Goal: Information Seeking & Learning: Learn about a topic

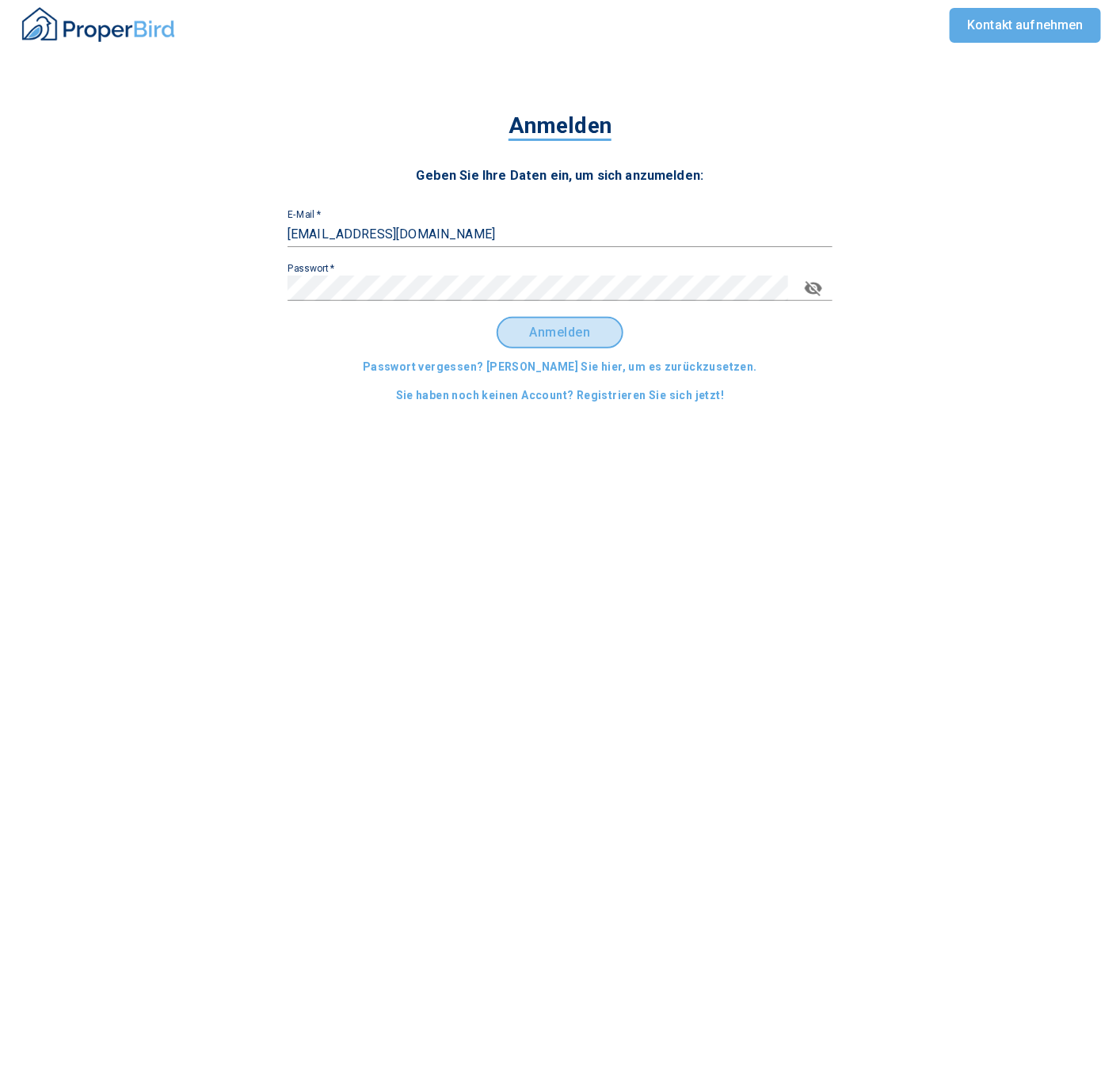
click at [540, 336] on span "Anmelden" at bounding box center [560, 332] width 98 height 14
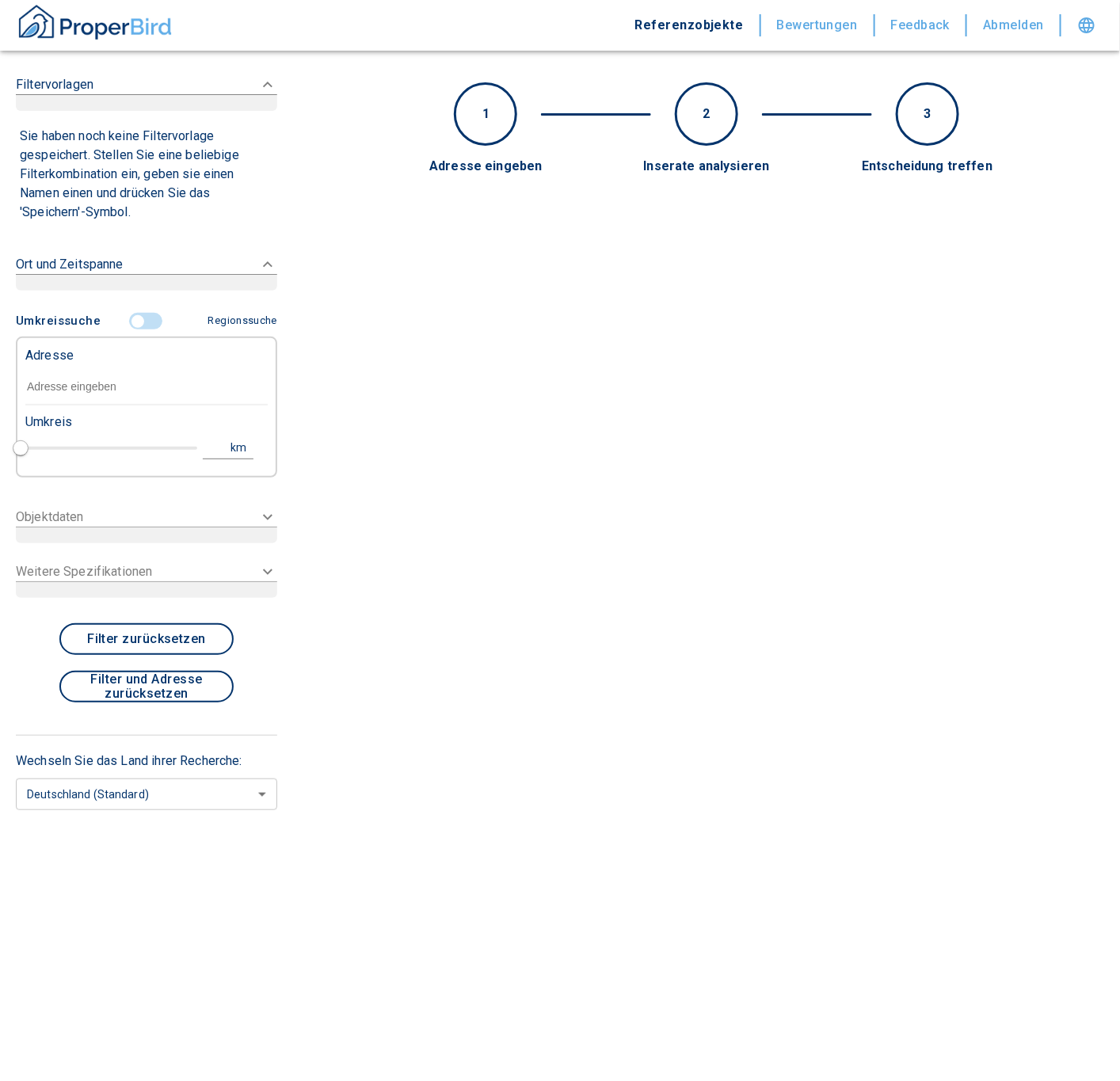
click at [88, 396] on input "text" at bounding box center [147, 387] width 243 height 36
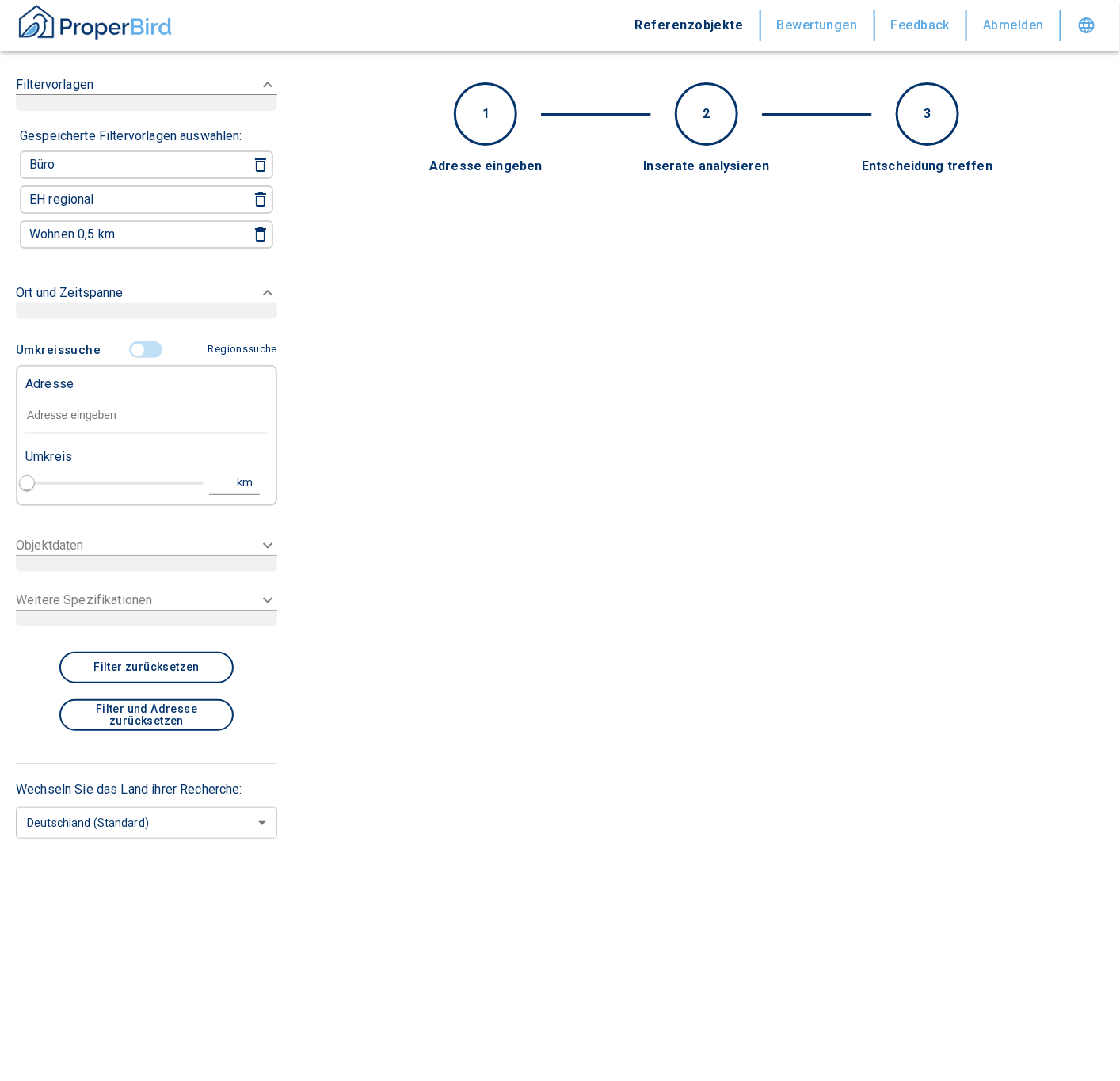
type input "2020"
paste input "Berlin | Friedenauer Höhe 9"
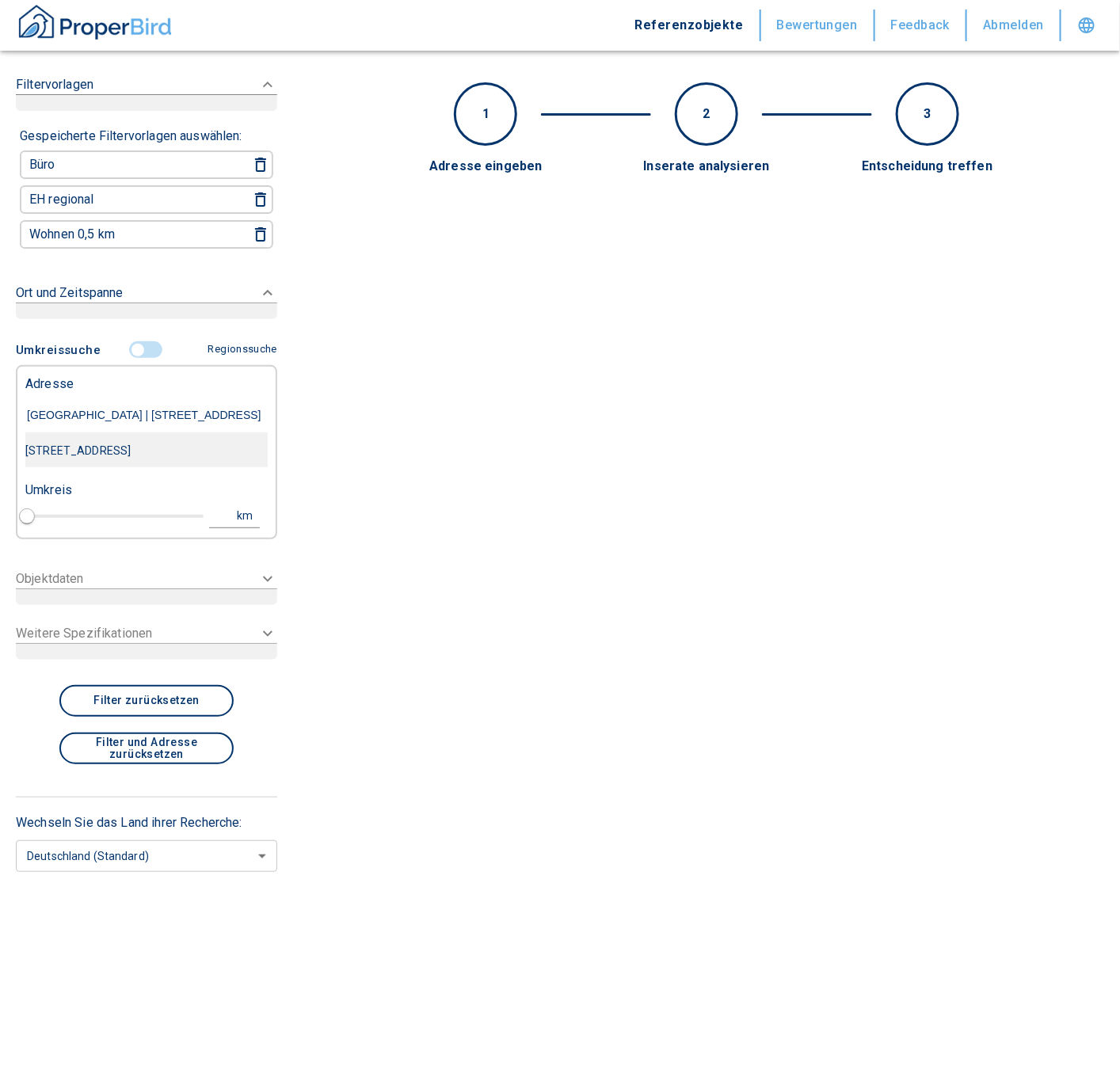
click at [162, 443] on div "Friedenauer Höhe 9, Berlin" at bounding box center [147, 450] width 243 height 33
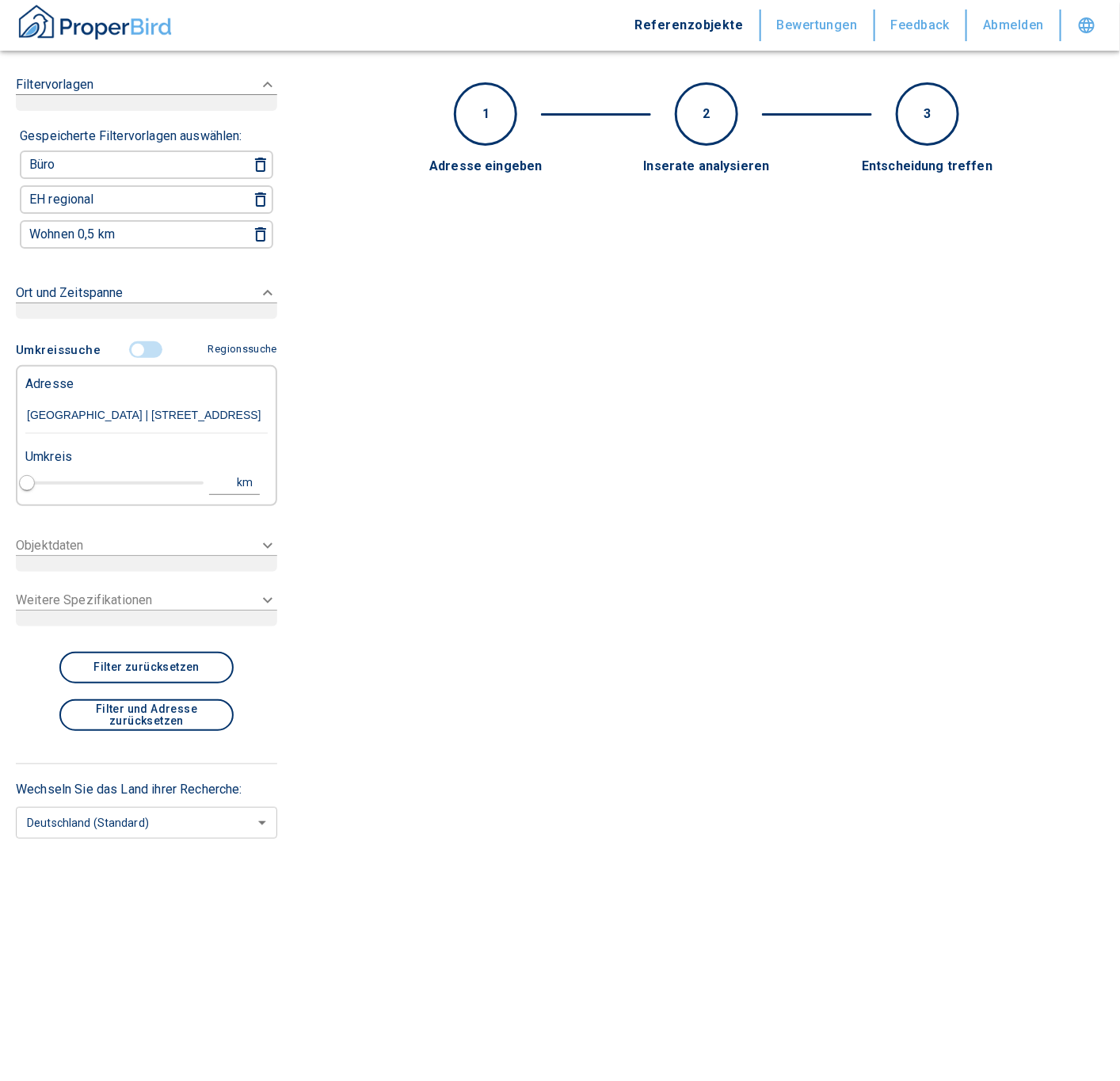
type input "Friedenauer Höhe 9, Berlin"
type input "1"
type input "2020"
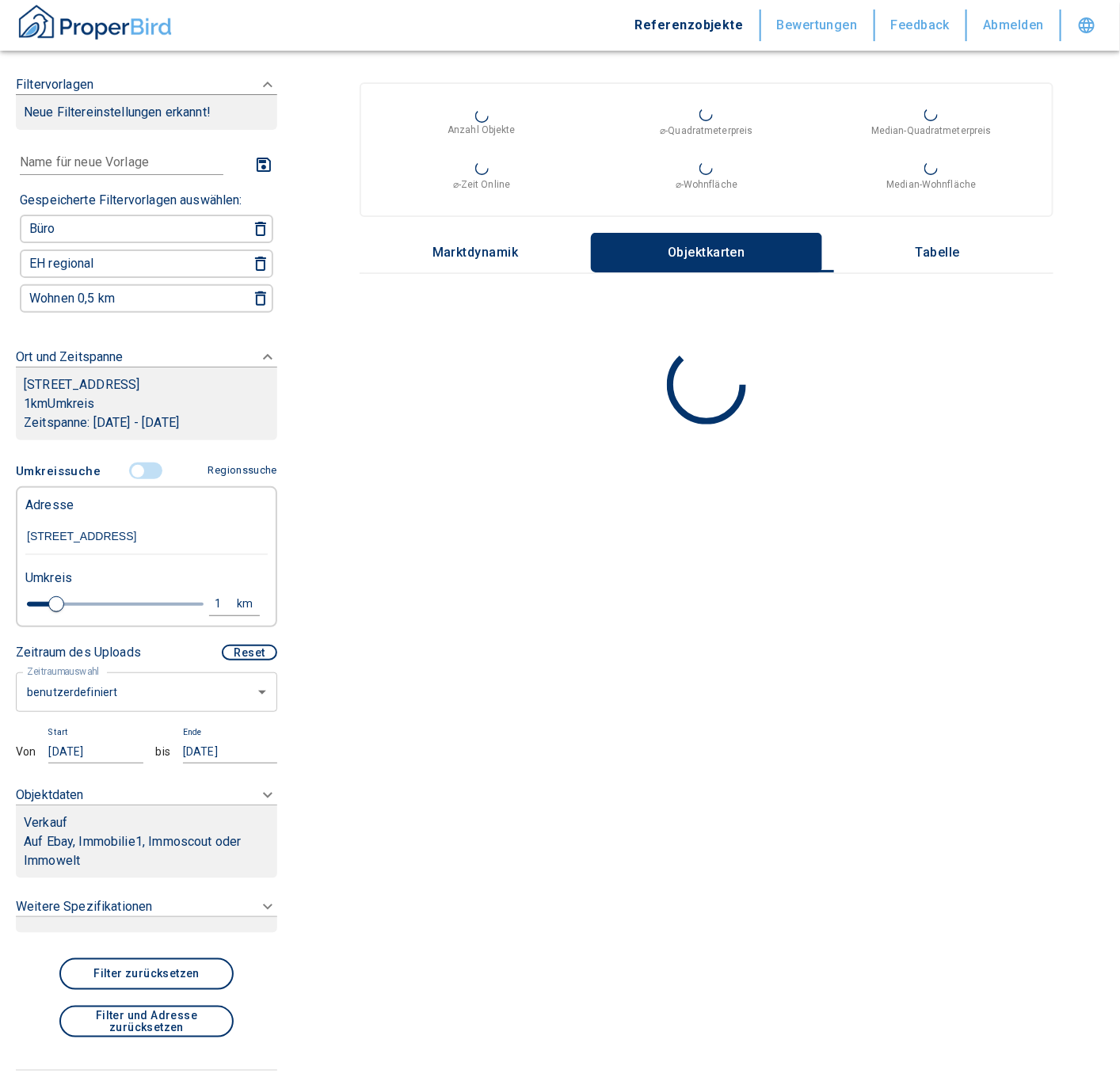
type input "Friedenauer Höhe 9, Berlin"
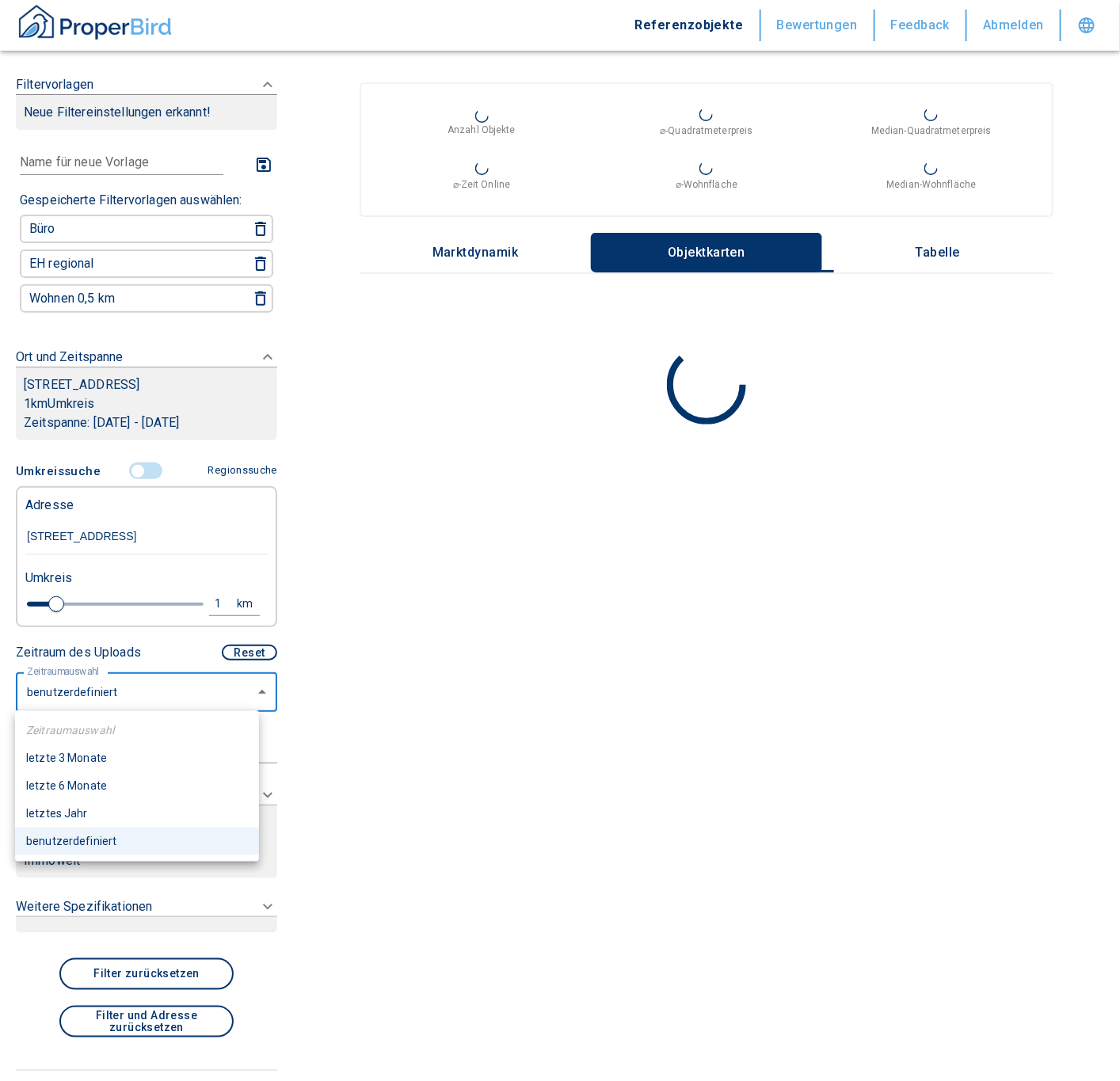
click at [121, 690] on body "Referenzobjekte Bewertungen Feedback Abmelden Filtervorlagen Neue Filtereinstel…" at bounding box center [560, 540] width 1120 height 1081
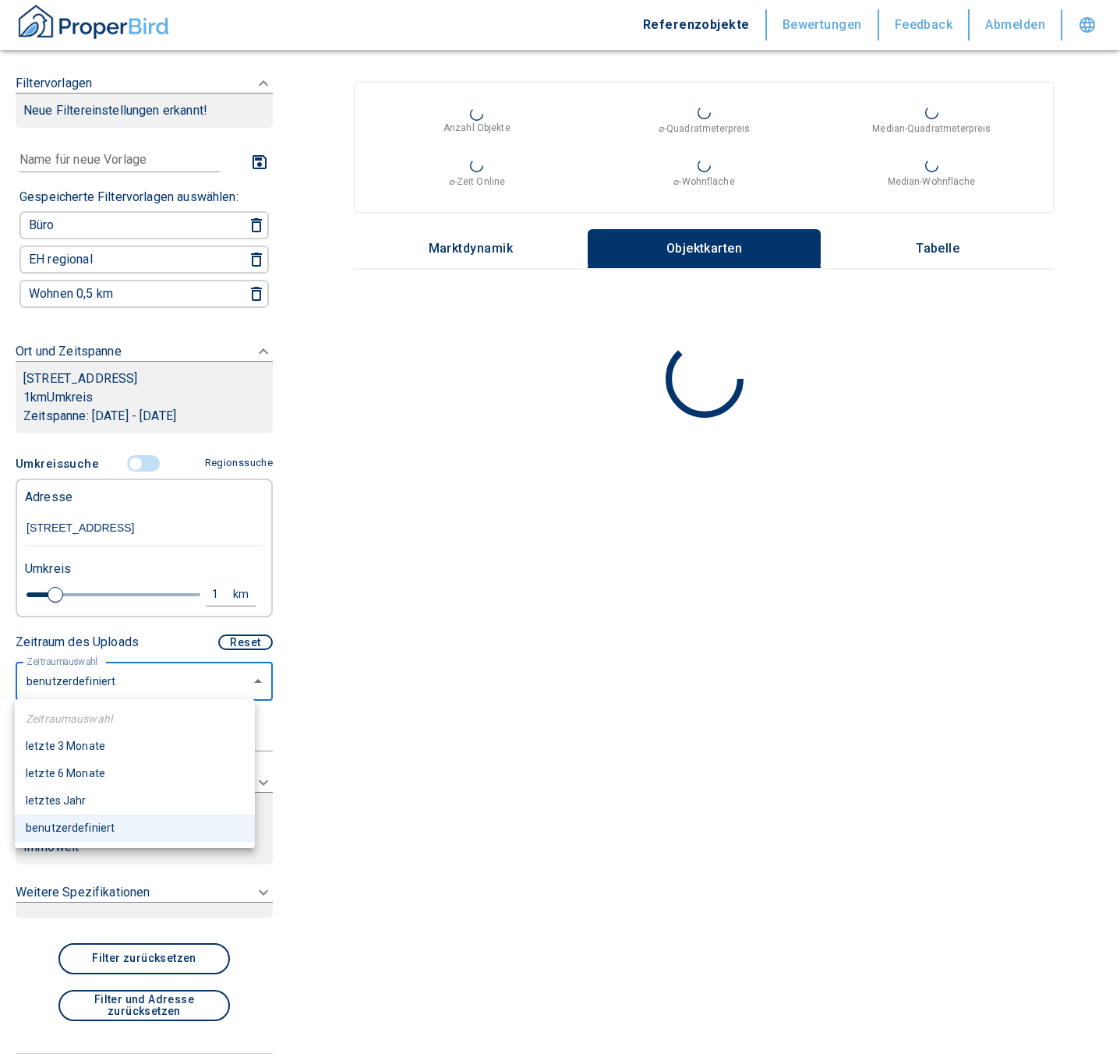
click at [73, 772] on li "letzte 6 Monate" at bounding box center [135, 774] width 240 height 27
type input "2020"
type input "6"
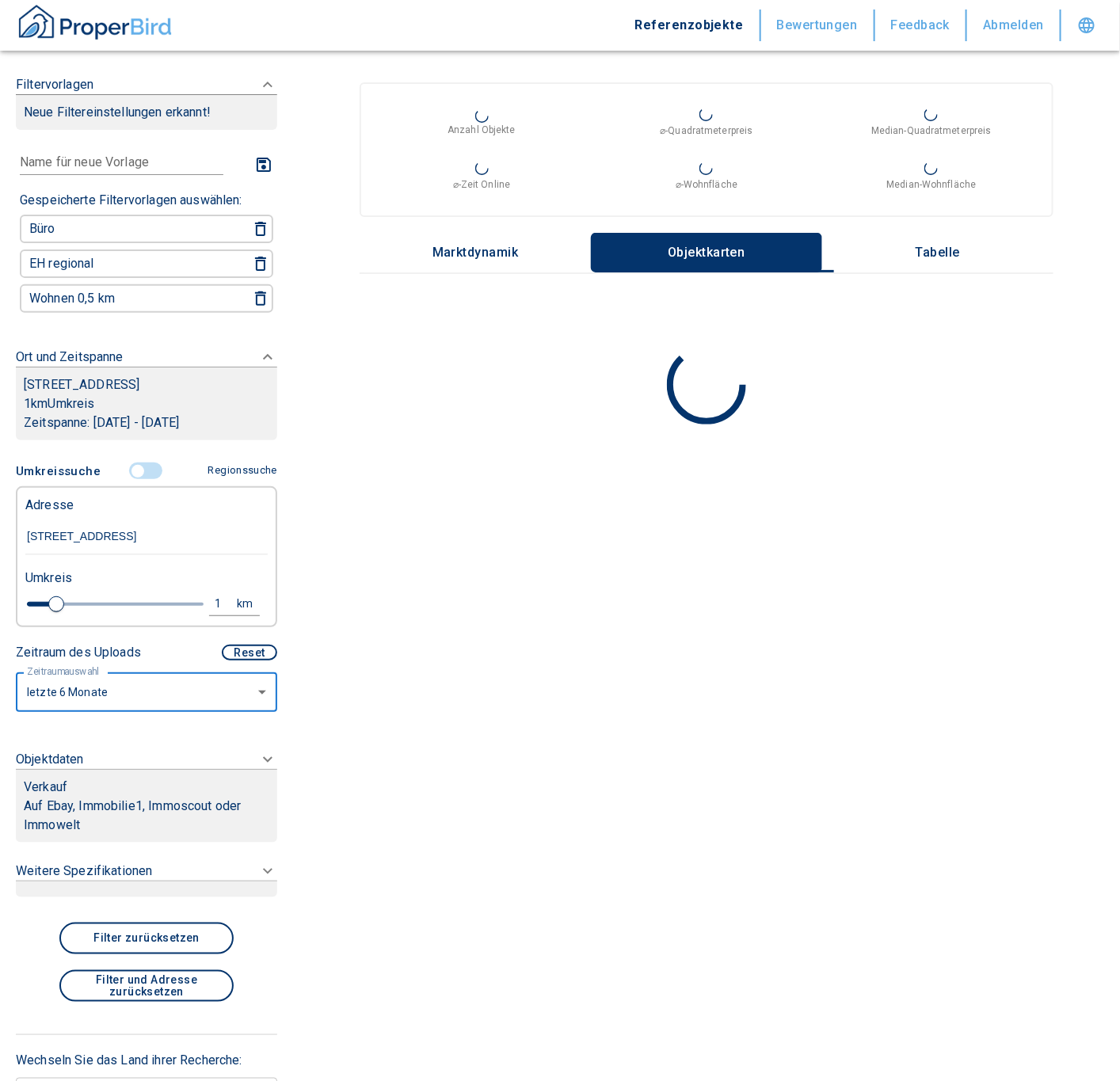
click at [258, 94] on icon at bounding box center [267, 84] width 19 height 19
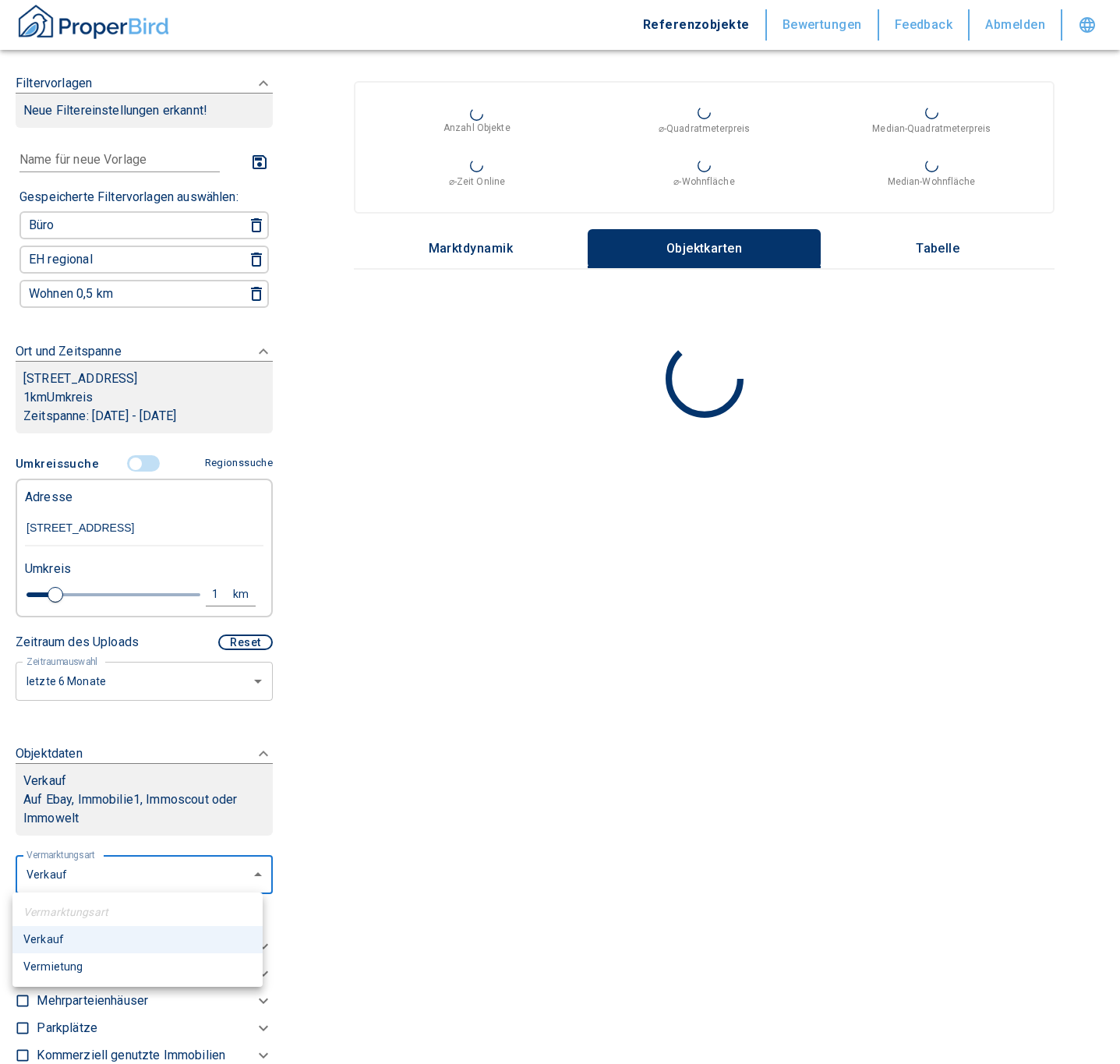
click at [73, 885] on body "Referenzobjekte Bewertungen Feedback Abmelden Filtervorlagen Neue Filtereinstel…" at bounding box center [560, 532] width 1120 height 1064
click at [60, 966] on li "Vermietung" at bounding box center [137, 966] width 250 height 27
type input "rent"
type input "2020"
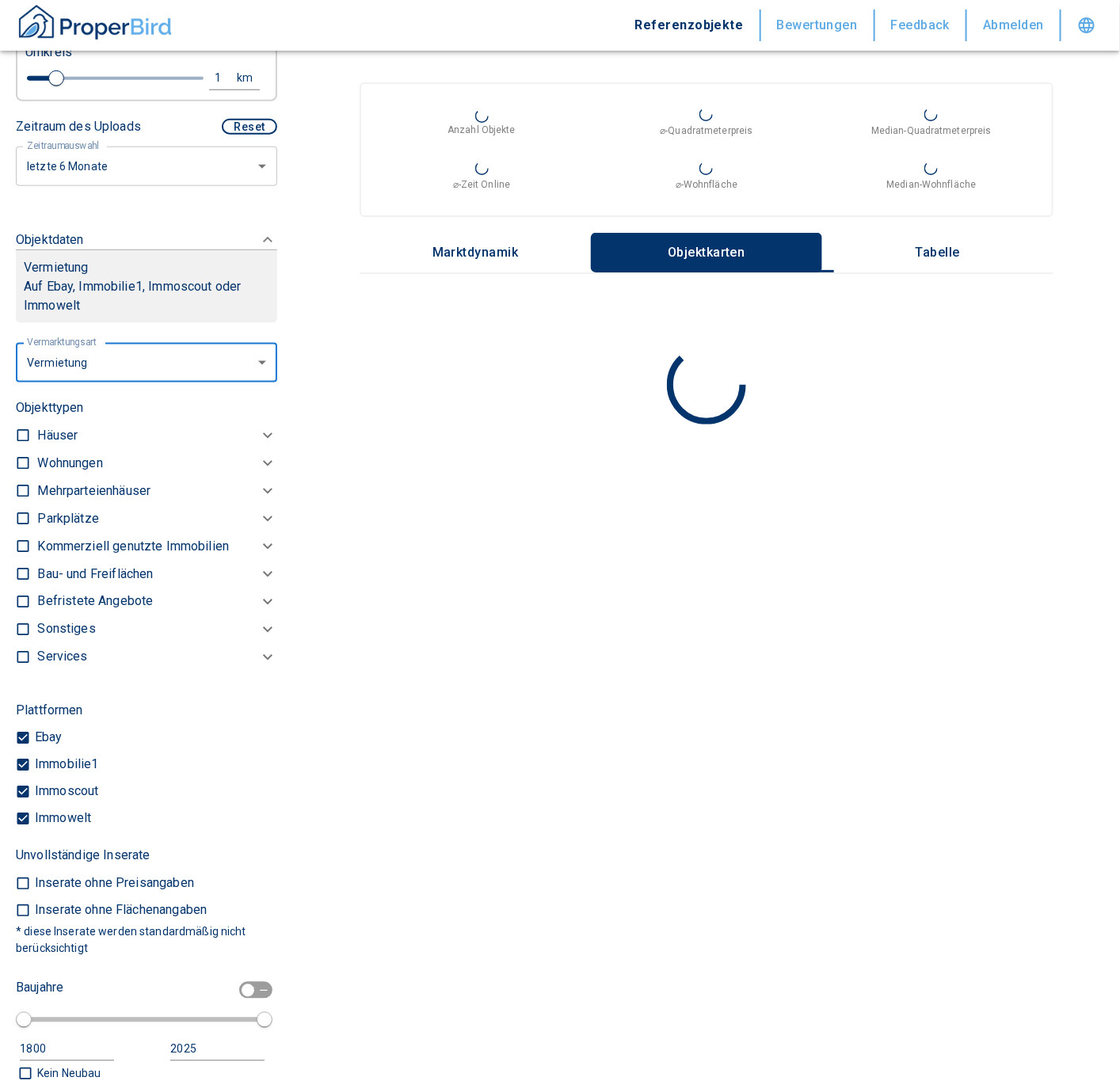
scroll to position [552, 0]
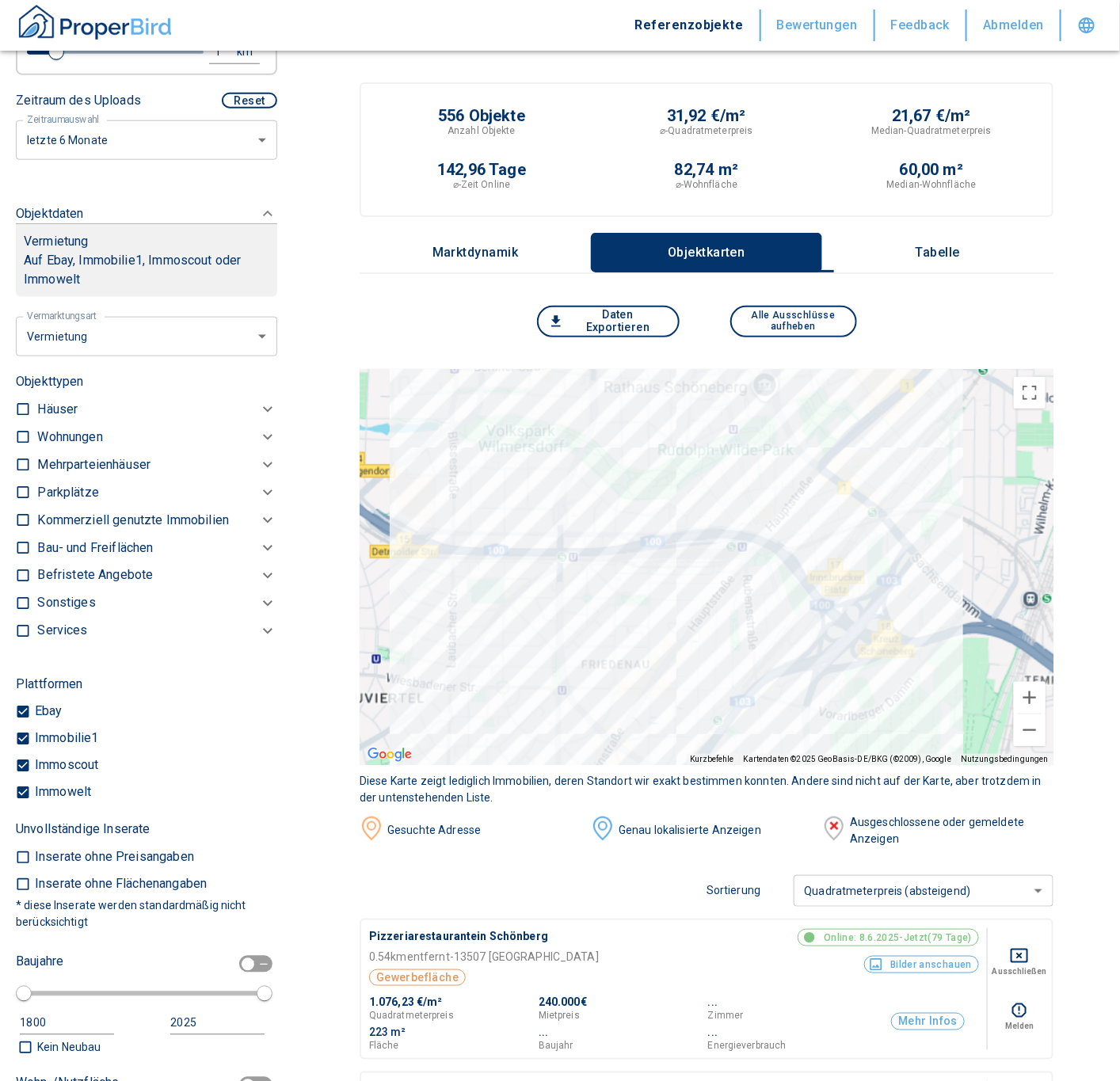
click at [69, 433] on p "Wohnungen" at bounding box center [69, 436] width 65 height 19
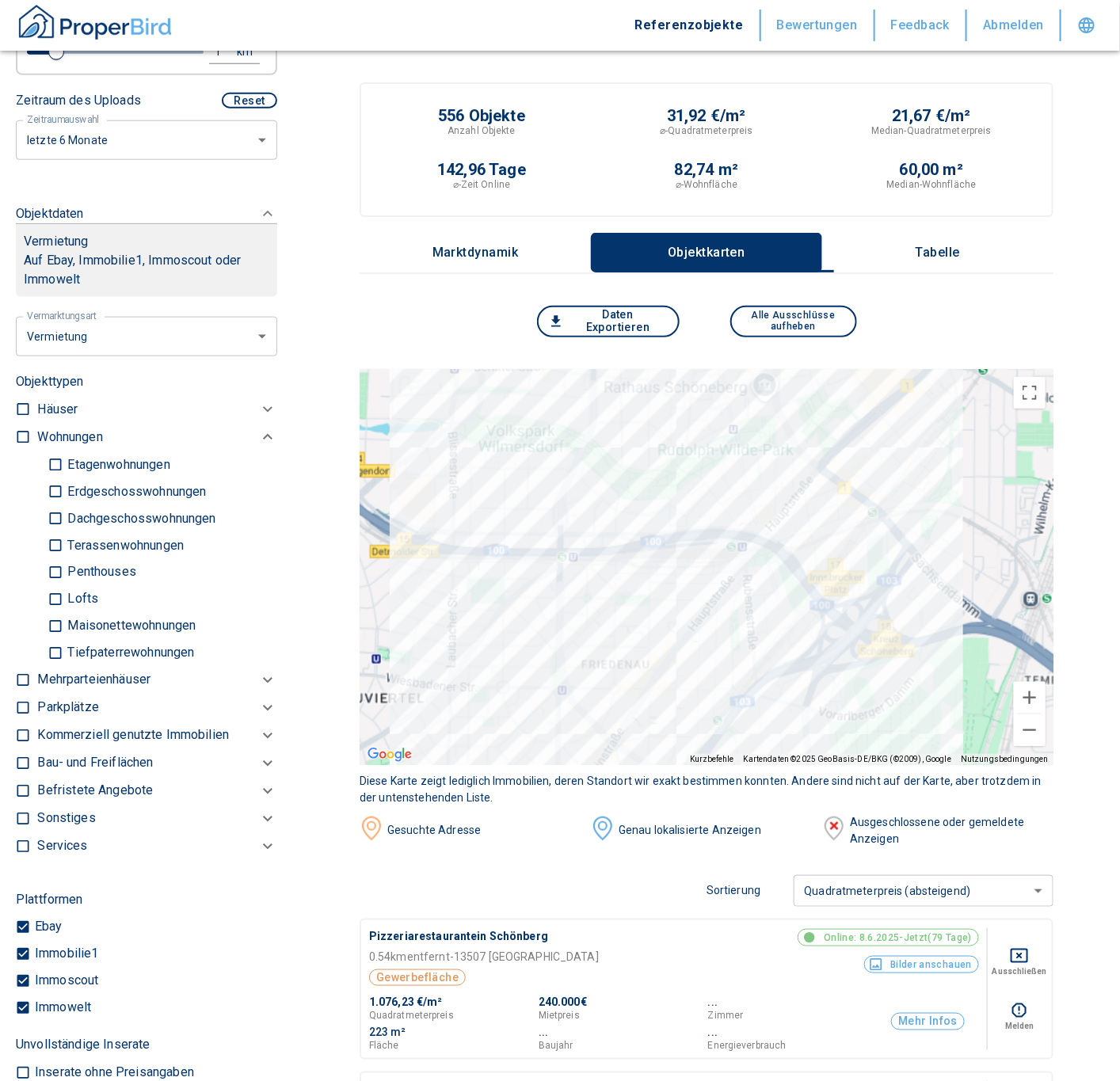
click at [28, 436] on input "checkbox" at bounding box center [23, 437] width 16 height 16
checkbox input "true"
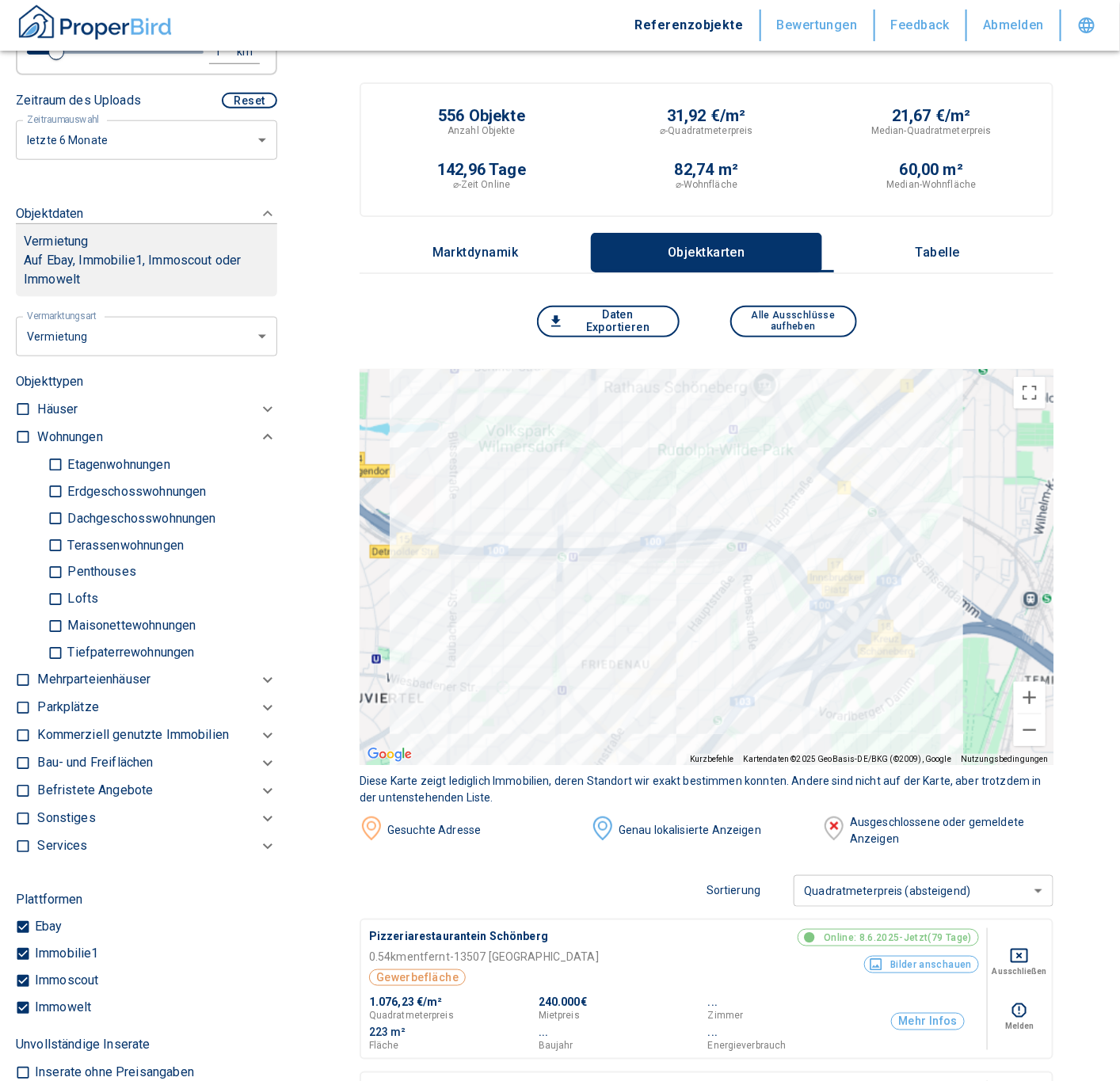
checkbox input "true"
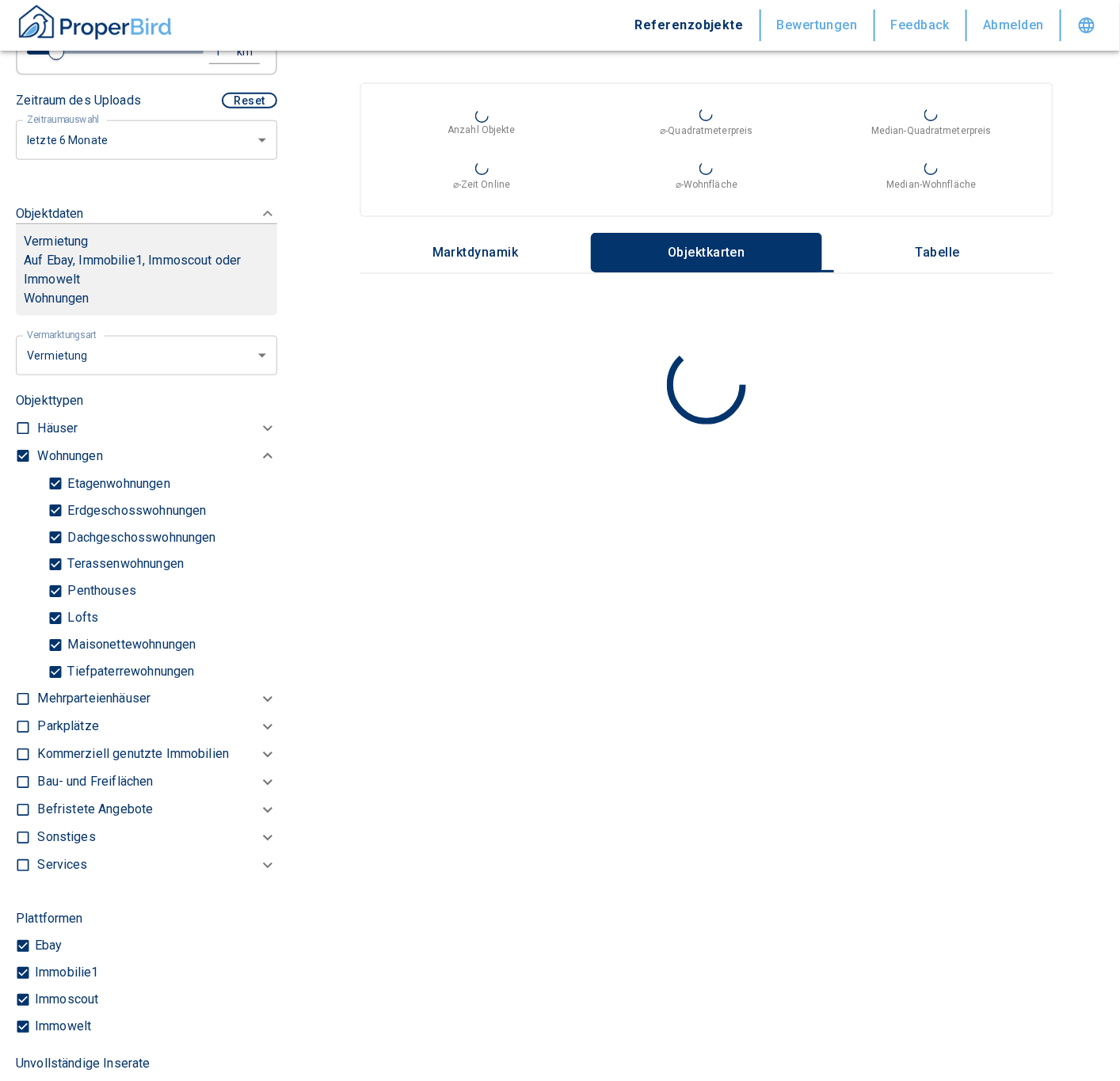
type input "2020"
click at [60, 669] on input "Tiefpaterrewohnungen" at bounding box center [55, 671] width 16 height 28
checkbox input "false"
type input "2020"
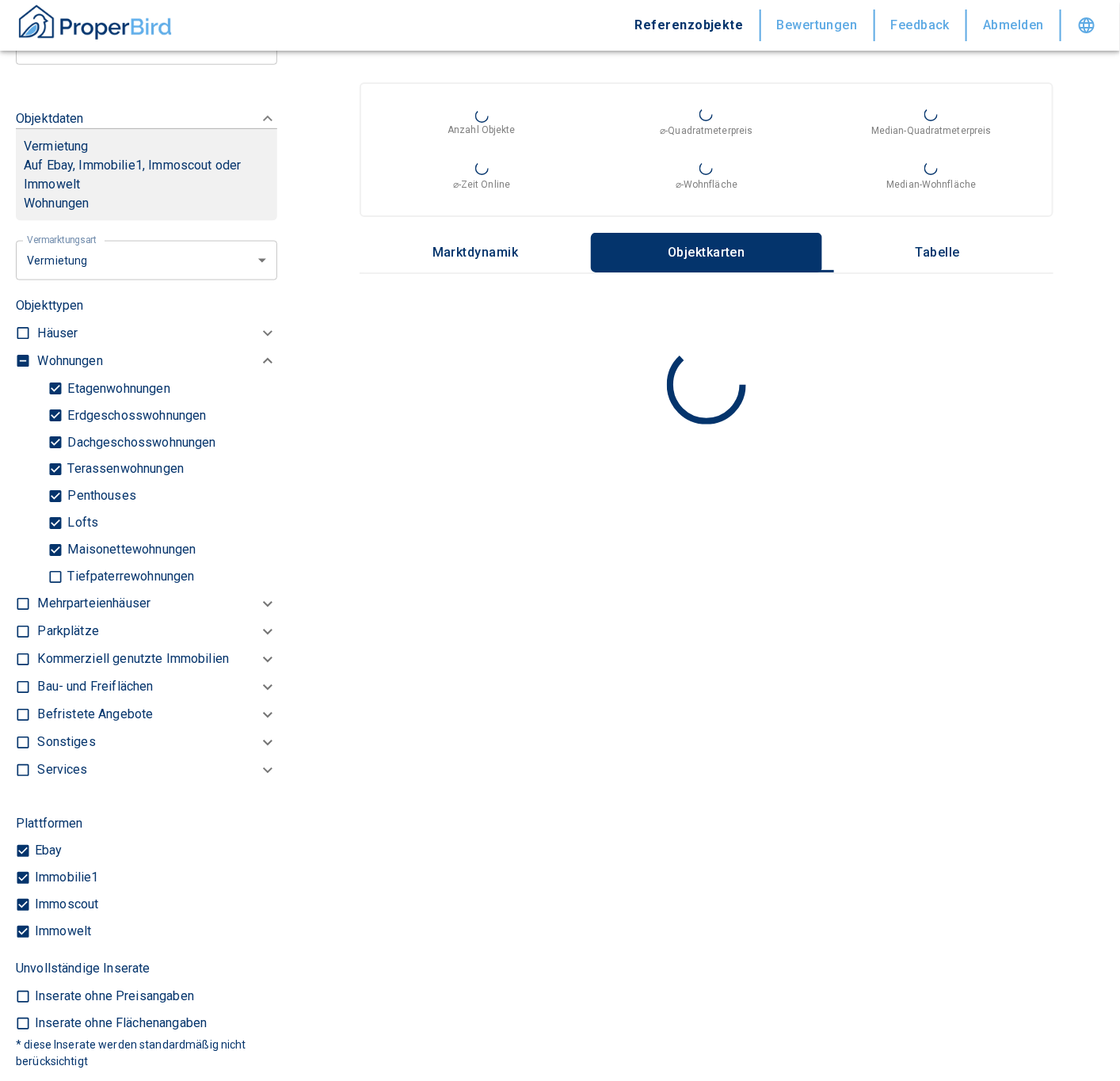
scroll to position [658, 0]
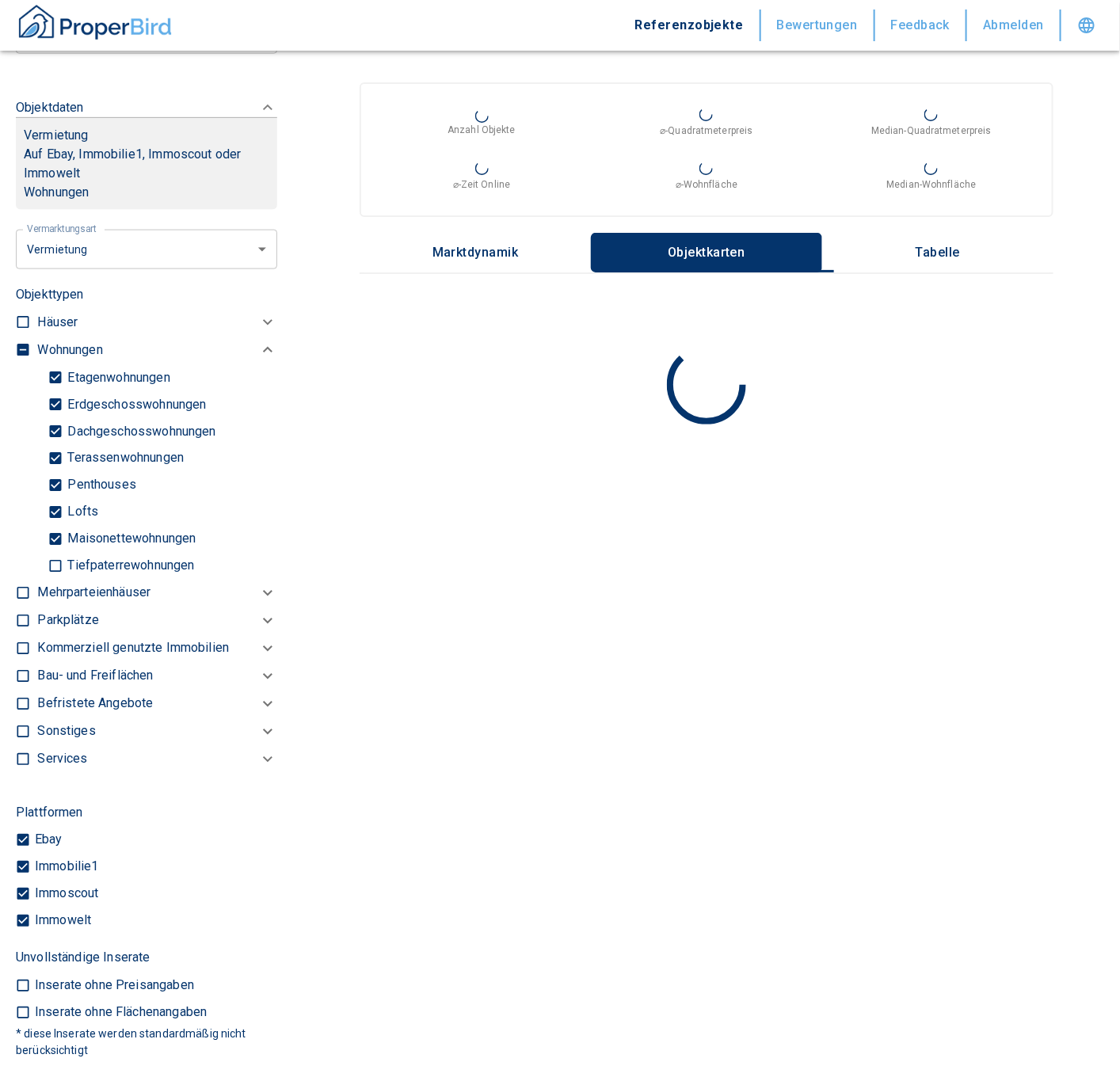
click at [947, 252] on p "Tabelle" at bounding box center [937, 252] width 79 height 14
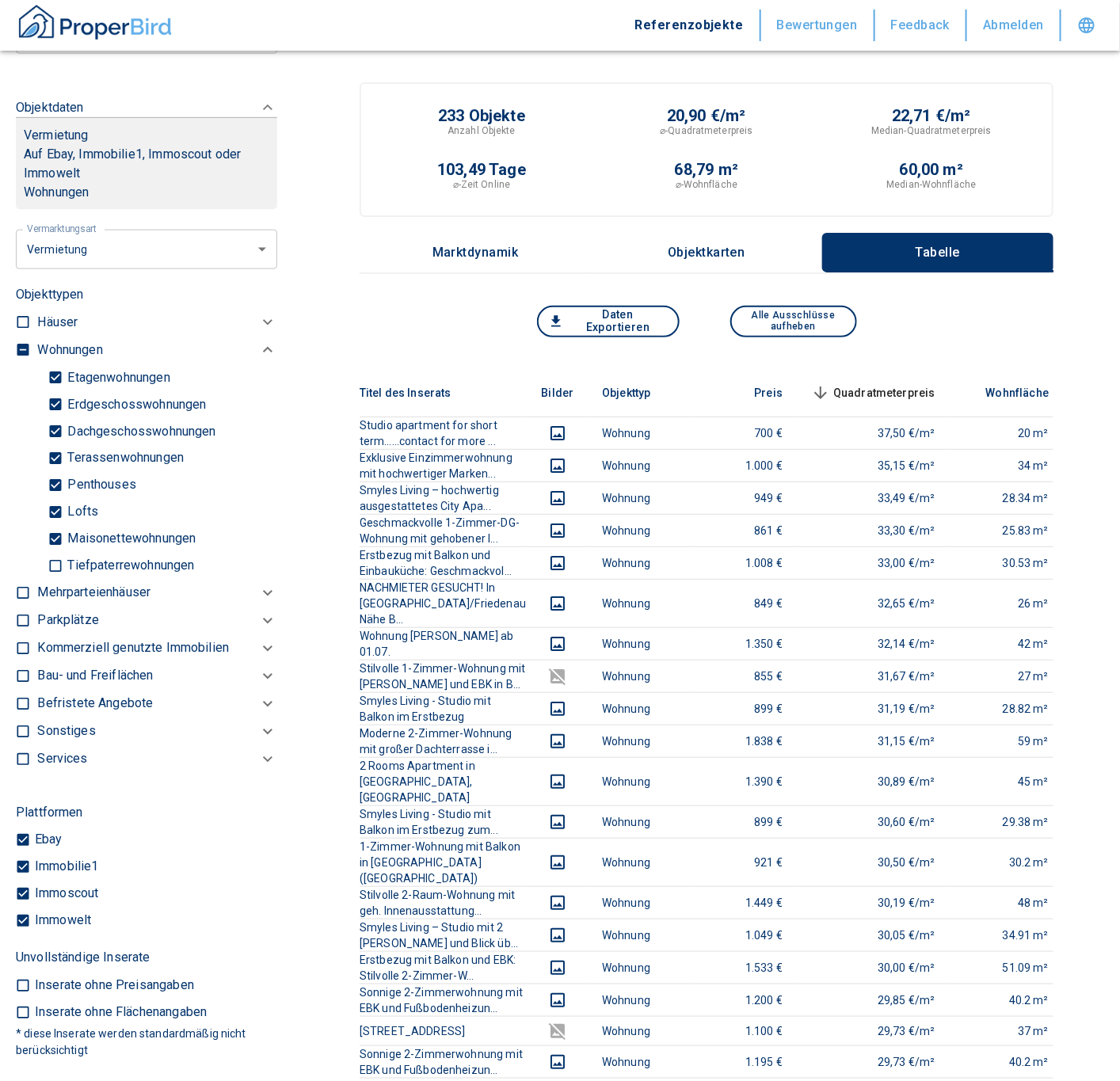
scroll to position [183, 0]
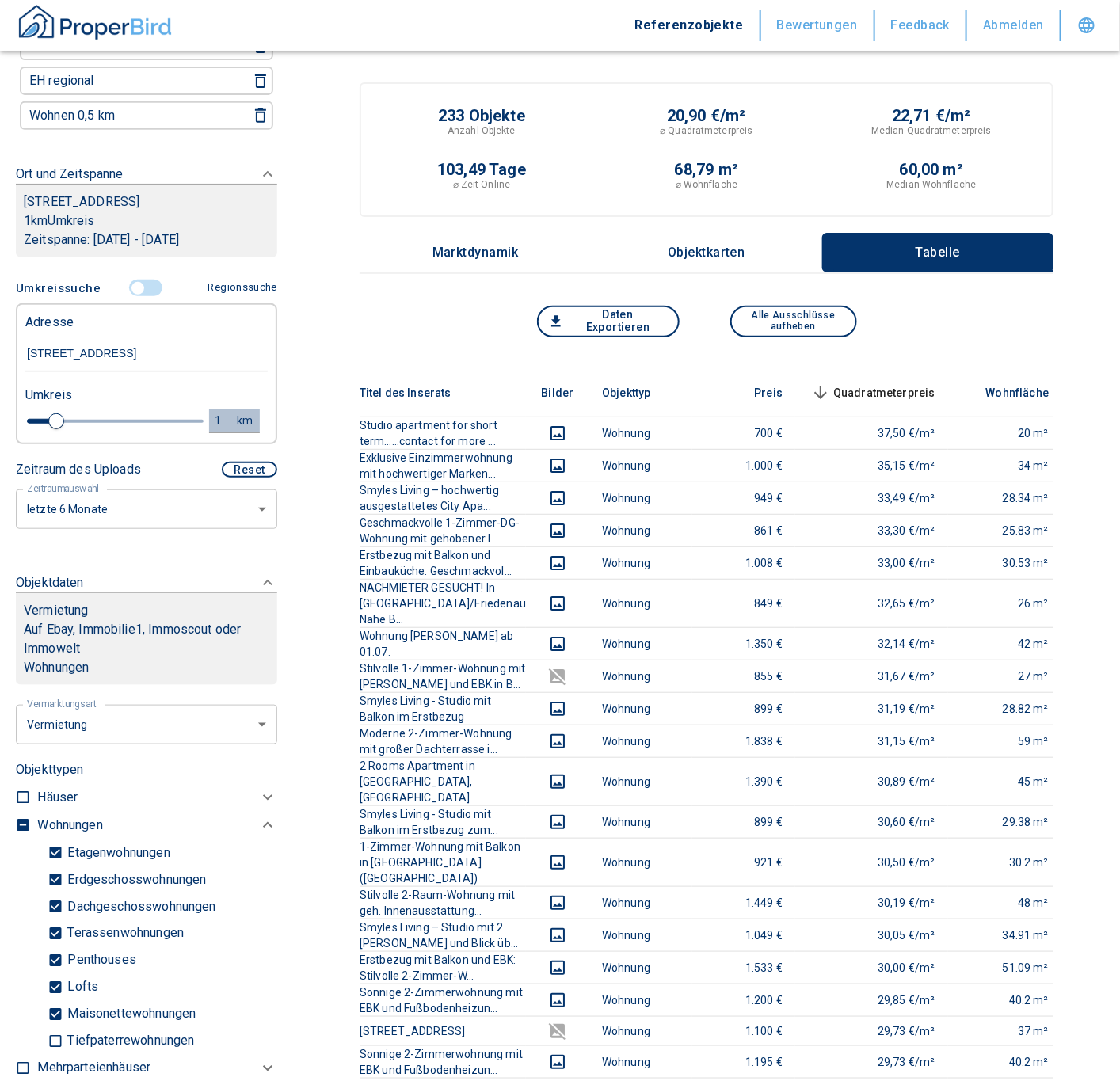
click at [213, 419] on div "1" at bounding box center [228, 420] width 28 height 20
drag, startPoint x: 98, startPoint y: 409, endPoint x: 12, endPoint y: 420, distance: 86.7
click at [12, 420] on div "1 km Neue Suchen" at bounding box center [133, 421] width 243 height 38
type input "0,25"
click at [221, 420] on button "Neue Suchen" at bounding box center [212, 420] width 87 height 22
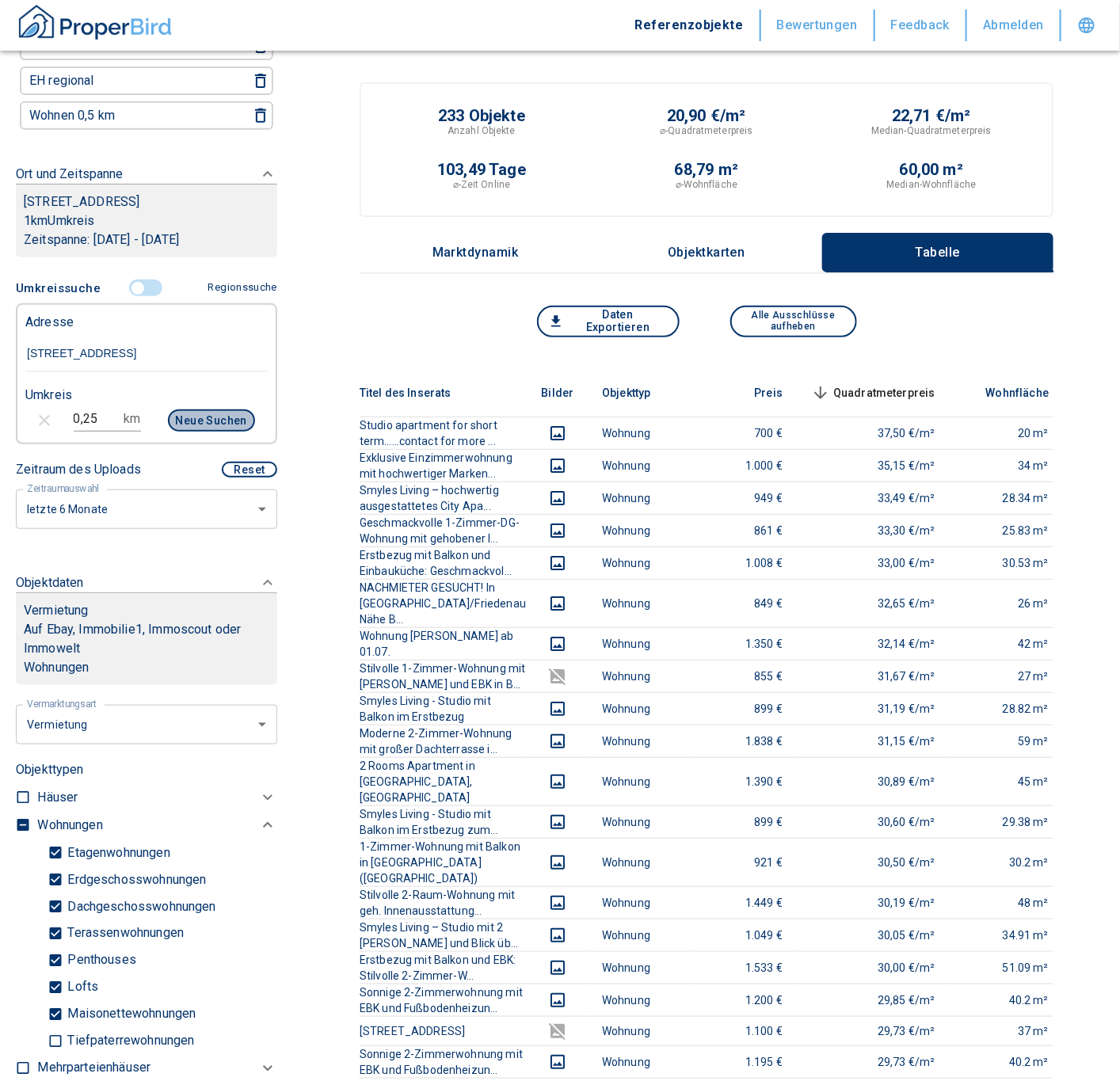
type input "2020"
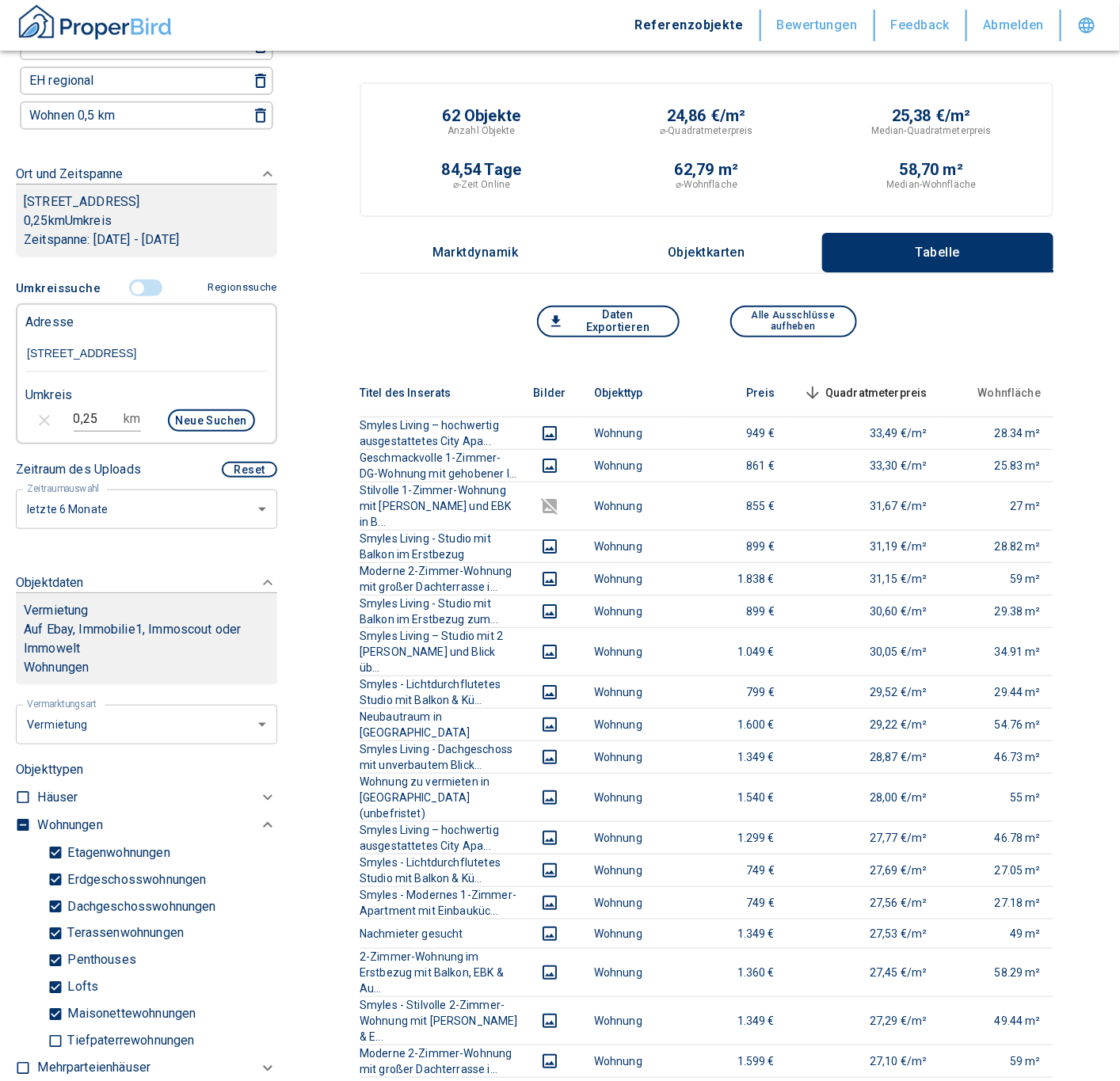
drag, startPoint x: 989, startPoint y: 380, endPoint x: 896, endPoint y: 380, distance: 93.0
click at [896, 380] on tr "Titel des Inserats Bilder Objekttyp Preis Quadratmeterpreis sorted descending W…" at bounding box center [1078, 393] width 1439 height 48
click at [896, 383] on span "Quadratmeterpreis sorted descending" at bounding box center [863, 392] width 127 height 19
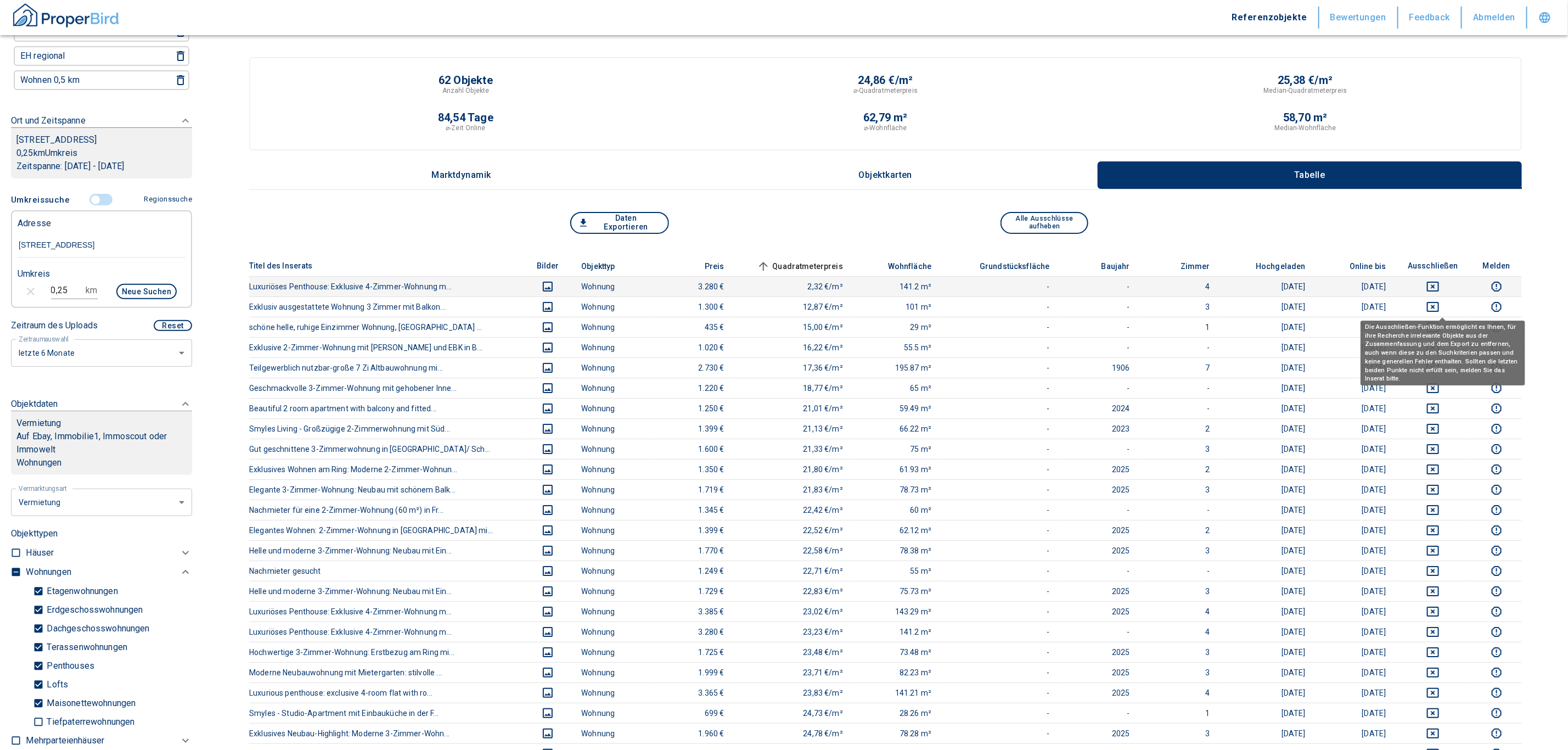
click at [776, 308] on icon "deselect this listing" at bounding box center [1432, 306] width 13 height 13
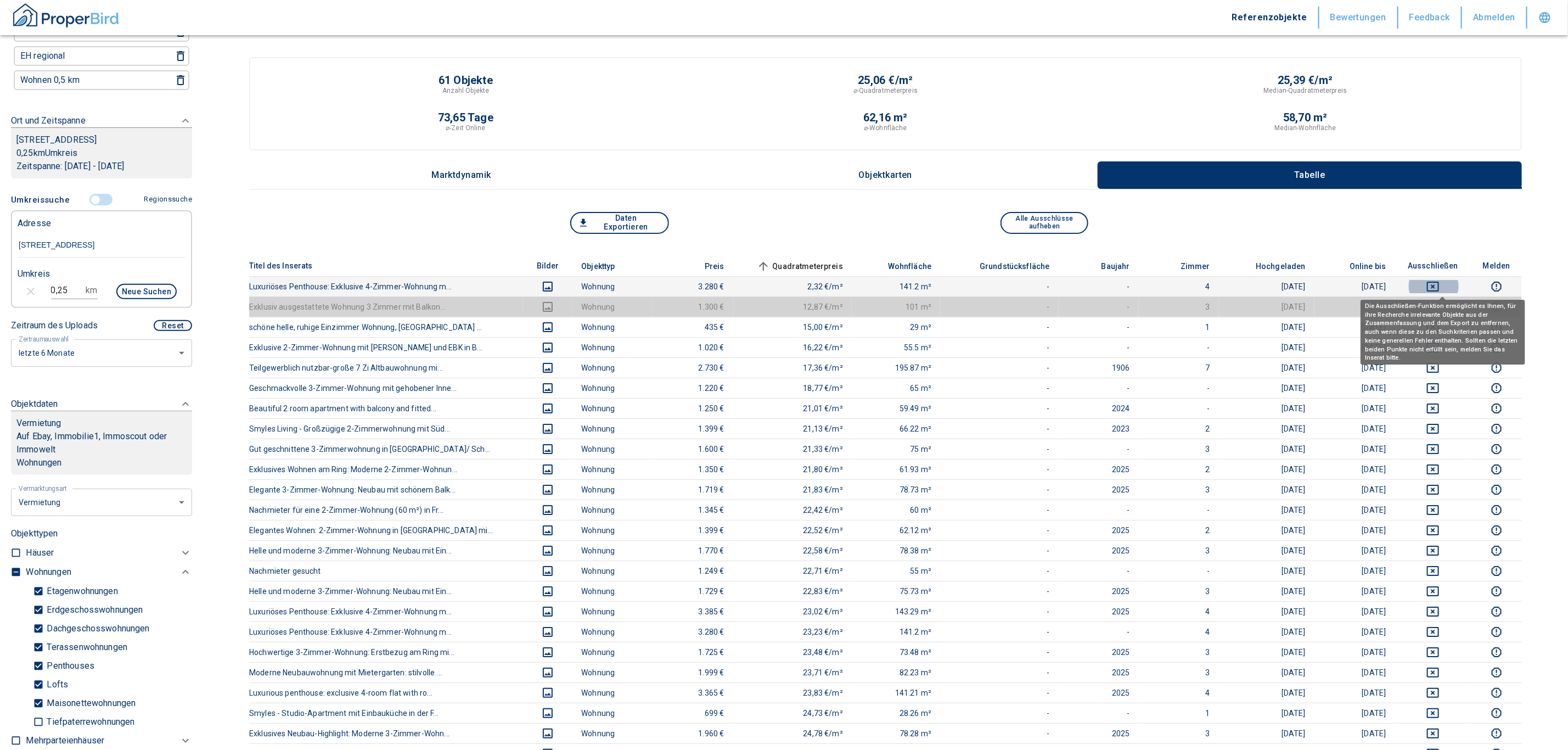
click at [776, 280] on icon "deselect this listing" at bounding box center [1432, 286] width 13 height 13
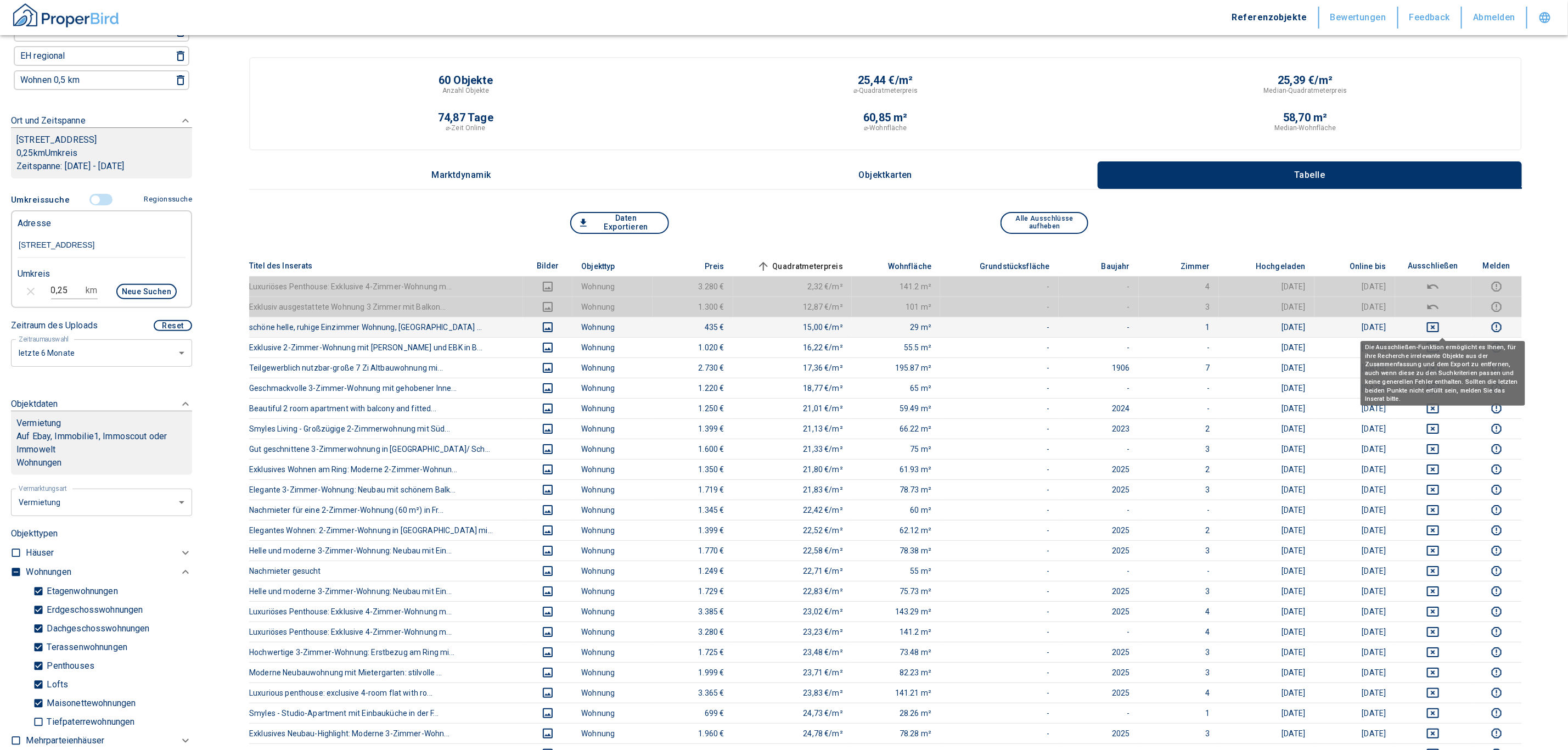
click at [776, 324] on icon "deselect this listing" at bounding box center [1432, 327] width 13 height 13
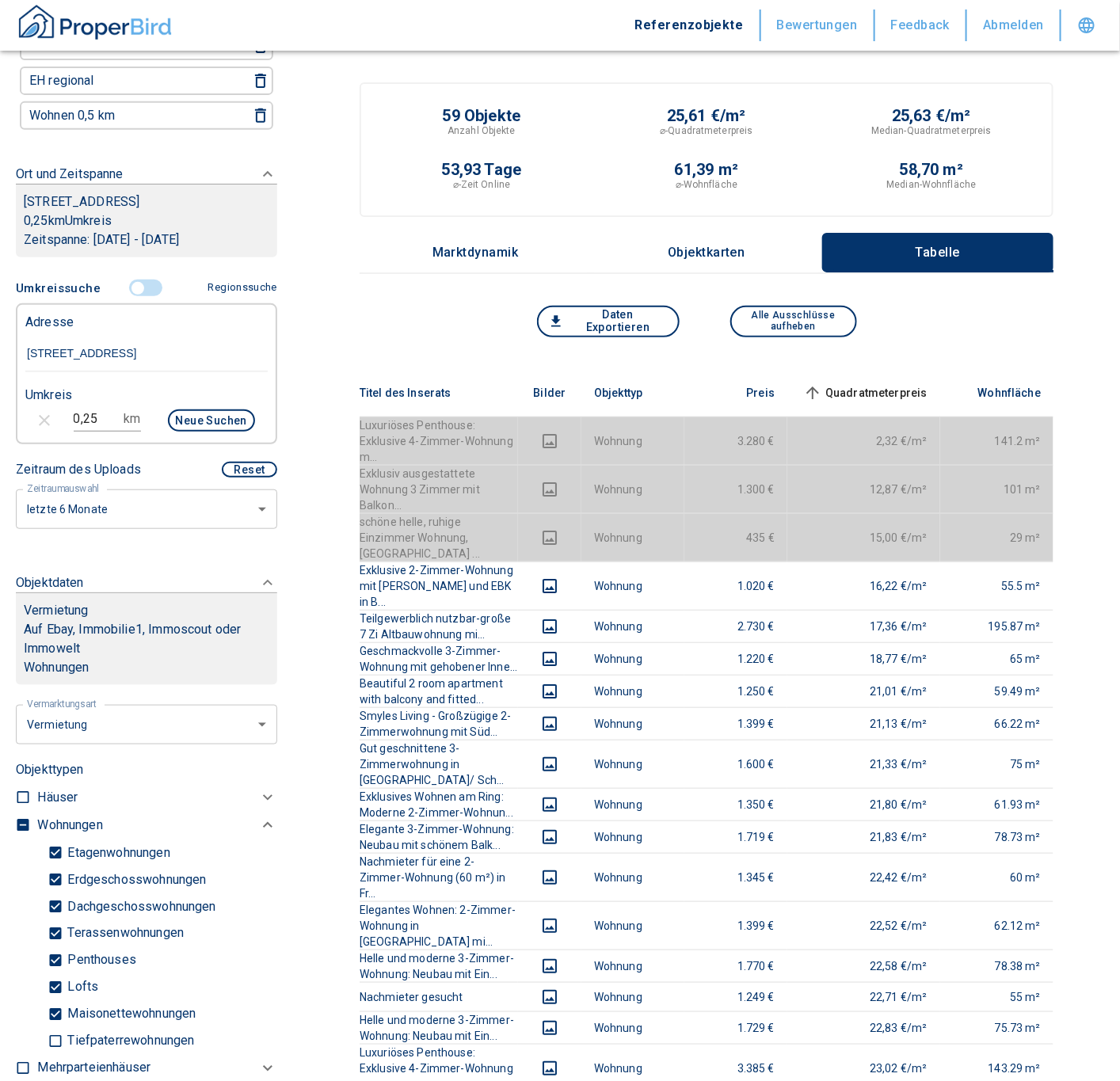
click at [876, 383] on span "Quadratmeterpreis sorted ascending" at bounding box center [863, 392] width 127 height 19
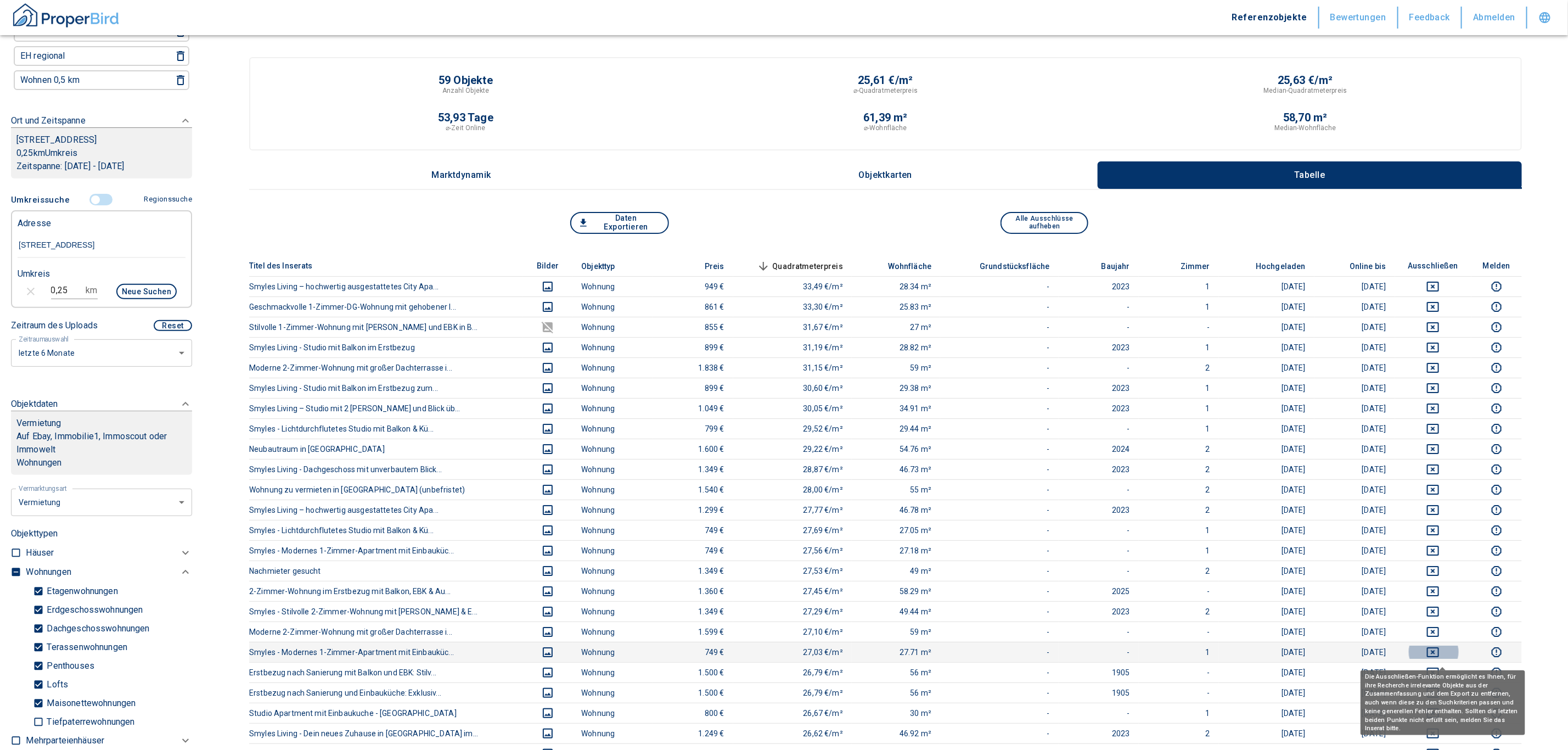
click at [776, 656] on icon "deselect this listing" at bounding box center [1433, 652] width 12 height 10
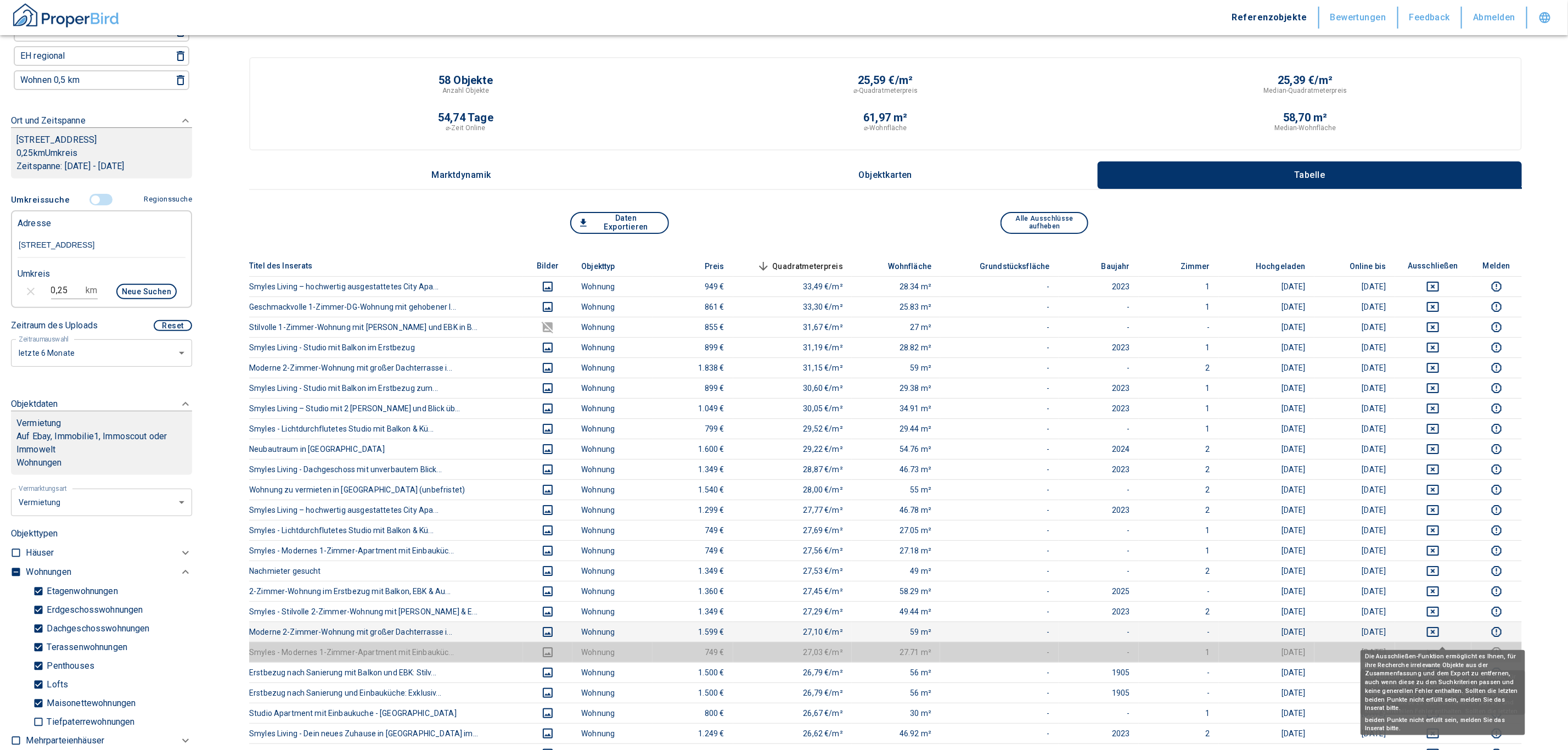
click at [776, 633] on icon "deselect this listing" at bounding box center [1432, 632] width 13 height 13
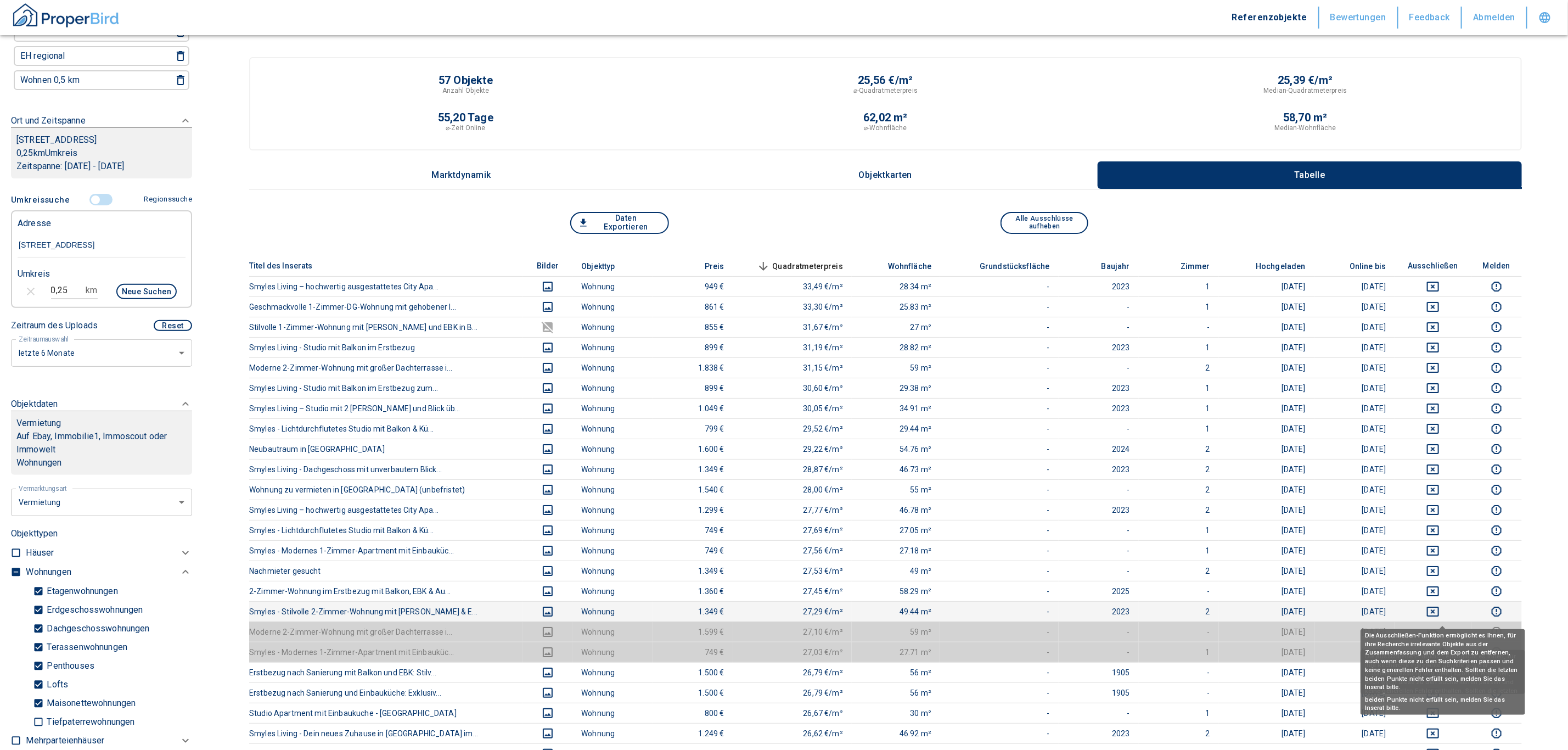
click at [776, 611] on icon "deselect this listing" at bounding box center [1432, 611] width 13 height 13
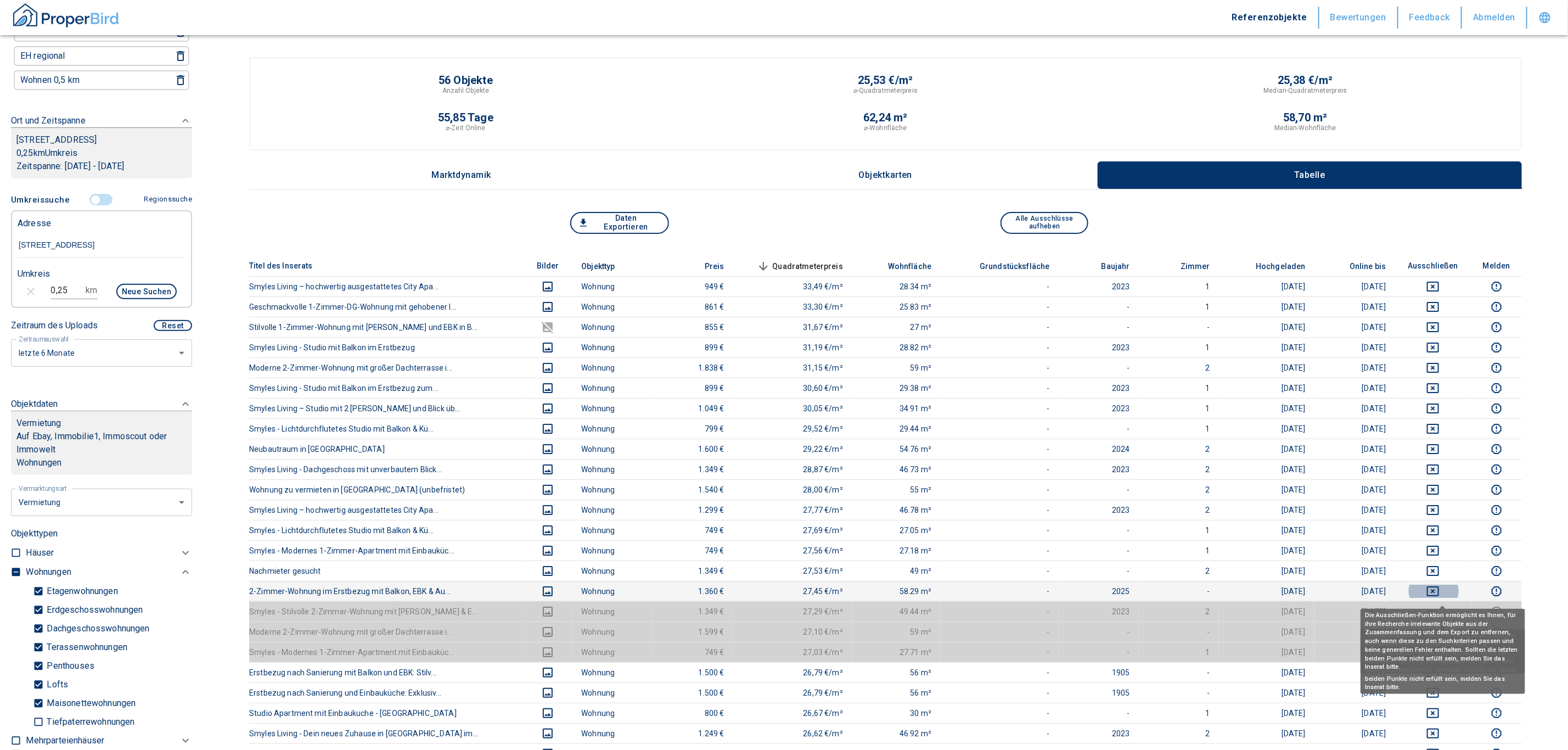
click at [776, 591] on icon "deselect this listing" at bounding box center [1432, 591] width 13 height 13
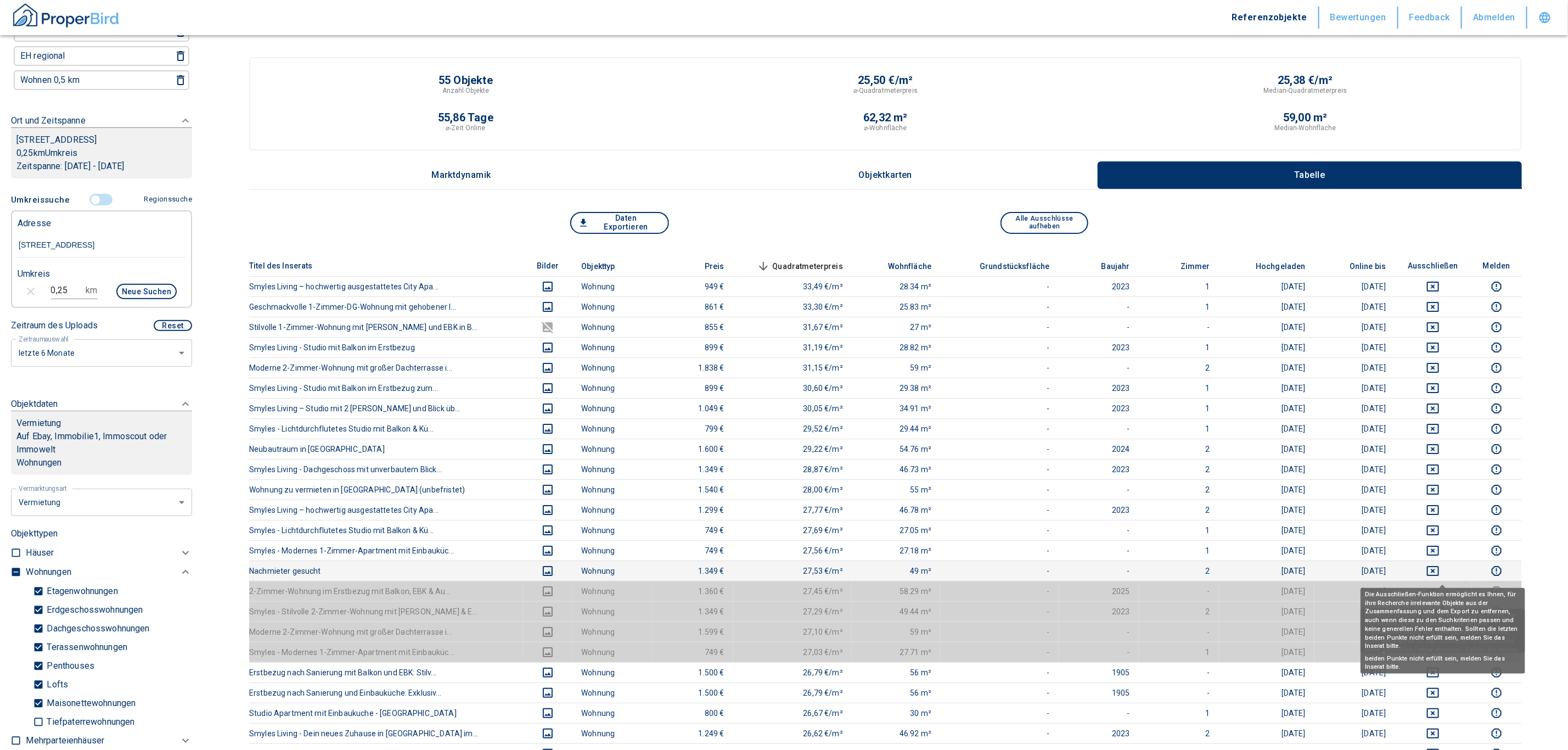
click at [776, 571] on icon "deselect this listing" at bounding box center [1432, 571] width 13 height 13
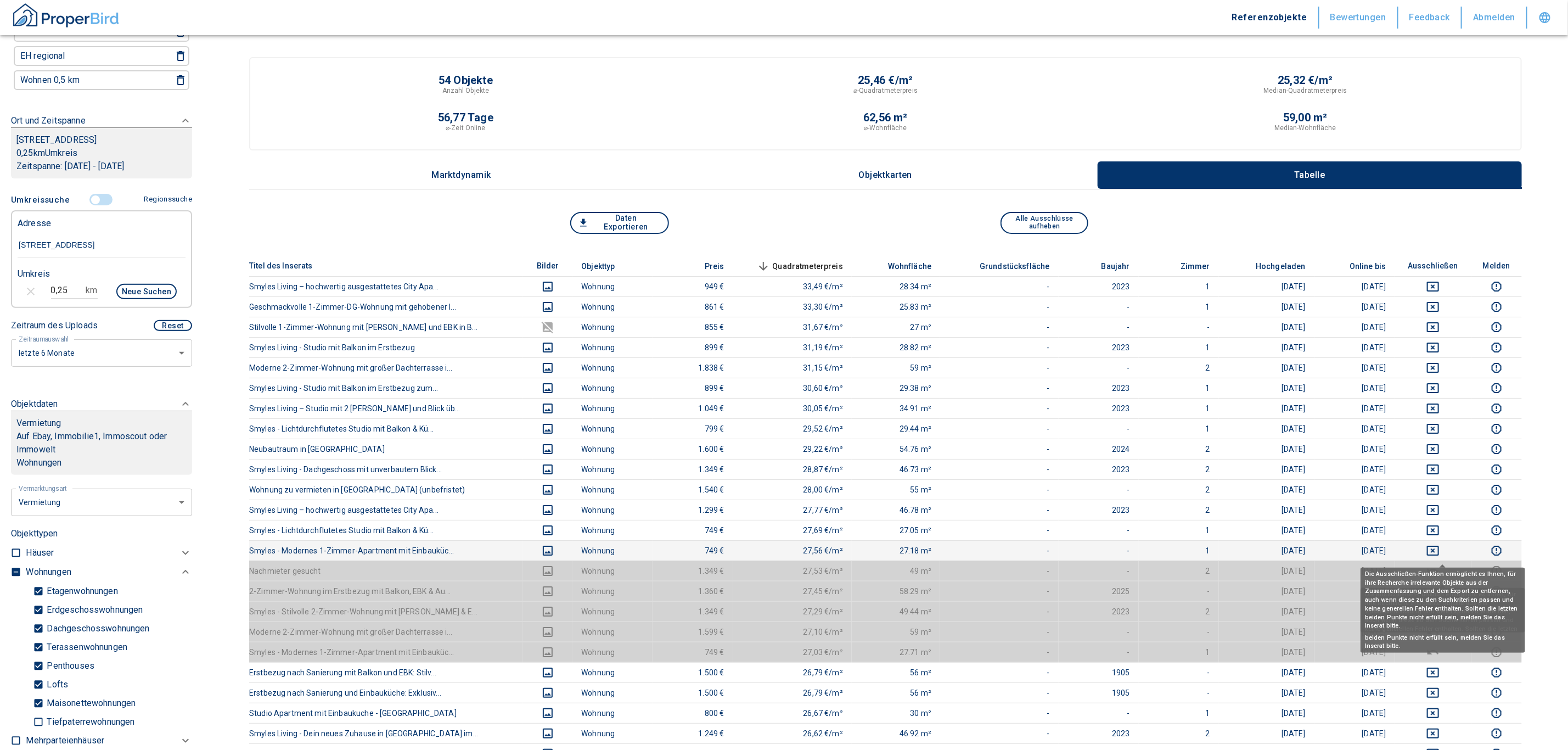
drag, startPoint x: 1445, startPoint y: 552, endPoint x: 1444, endPoint y: 544, distance: 8.1
click at [776, 552] on icon "deselect this listing" at bounding box center [1432, 550] width 13 height 13
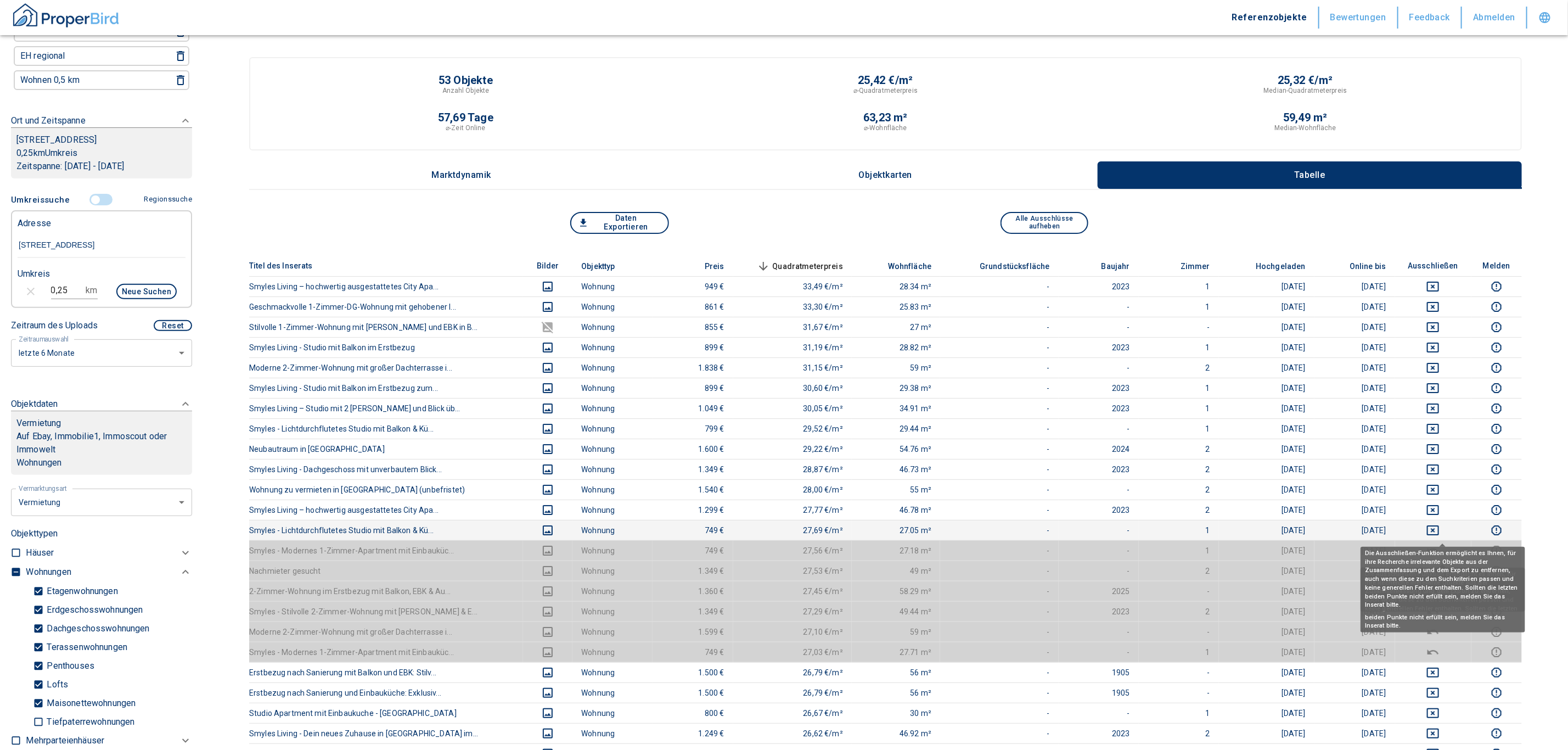
click at [776, 529] on icon "deselect this listing" at bounding box center [1432, 530] width 13 height 13
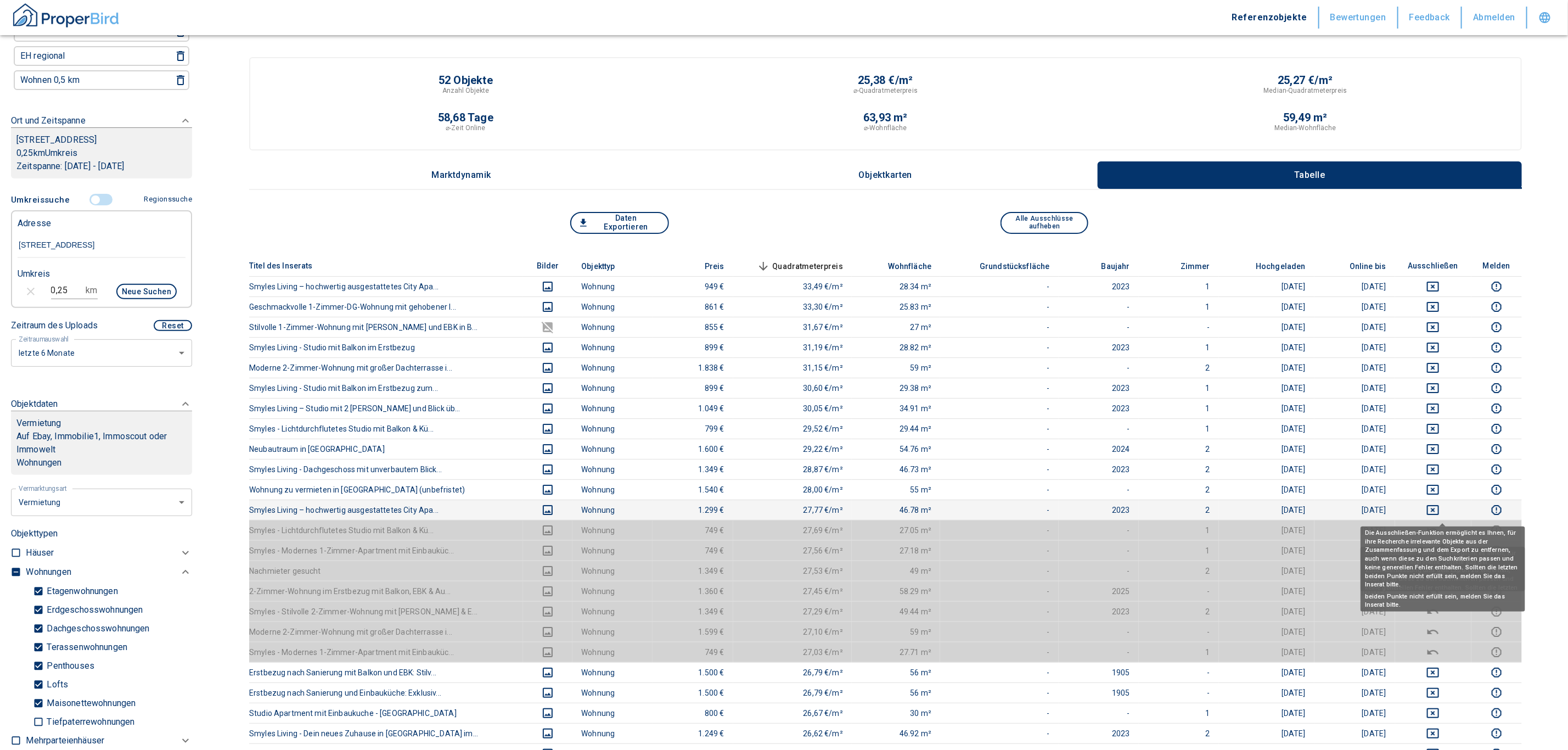
click at [776, 508] on icon "deselect this listing" at bounding box center [1433, 510] width 12 height 10
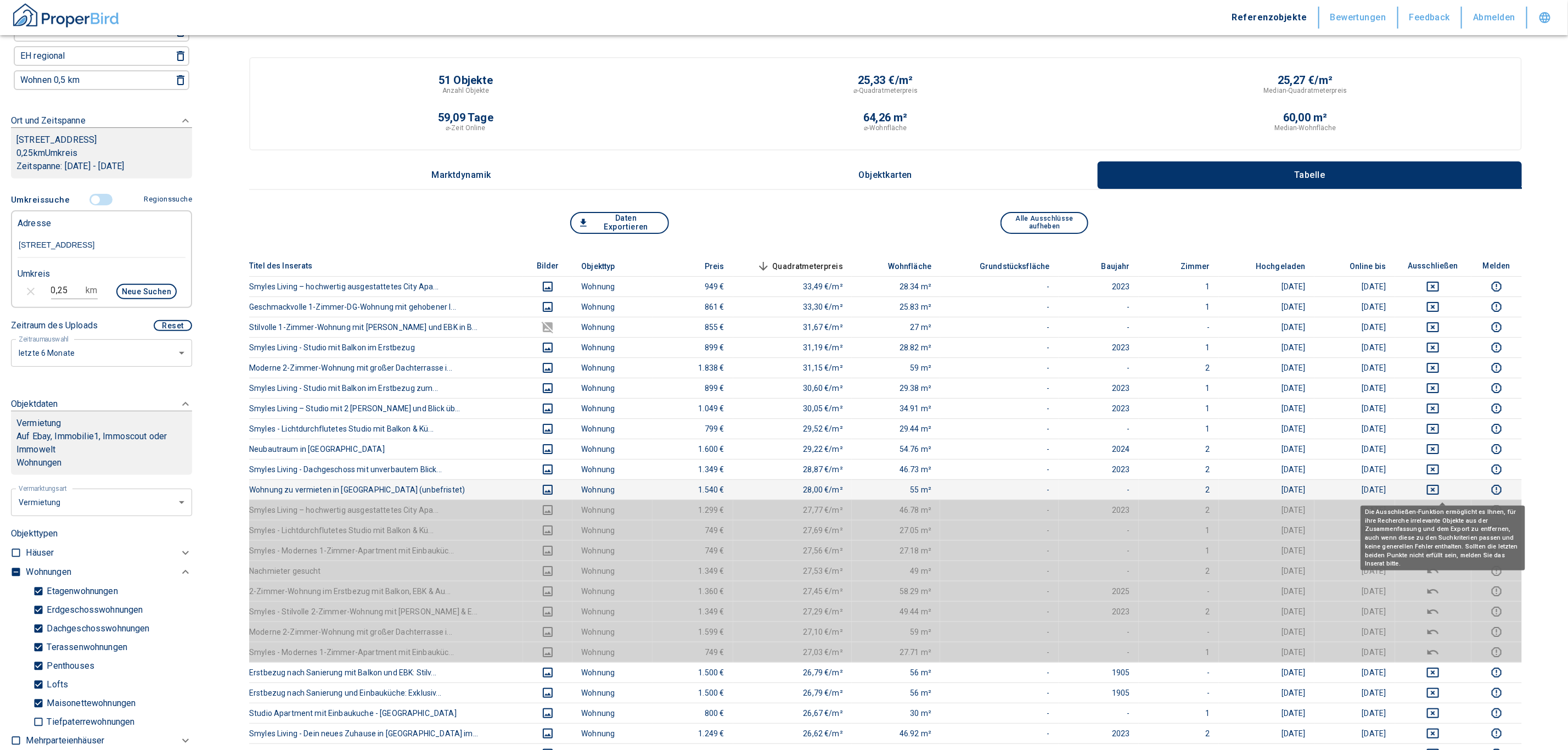
click at [776, 487] on icon "deselect this listing" at bounding box center [1433, 490] width 12 height 10
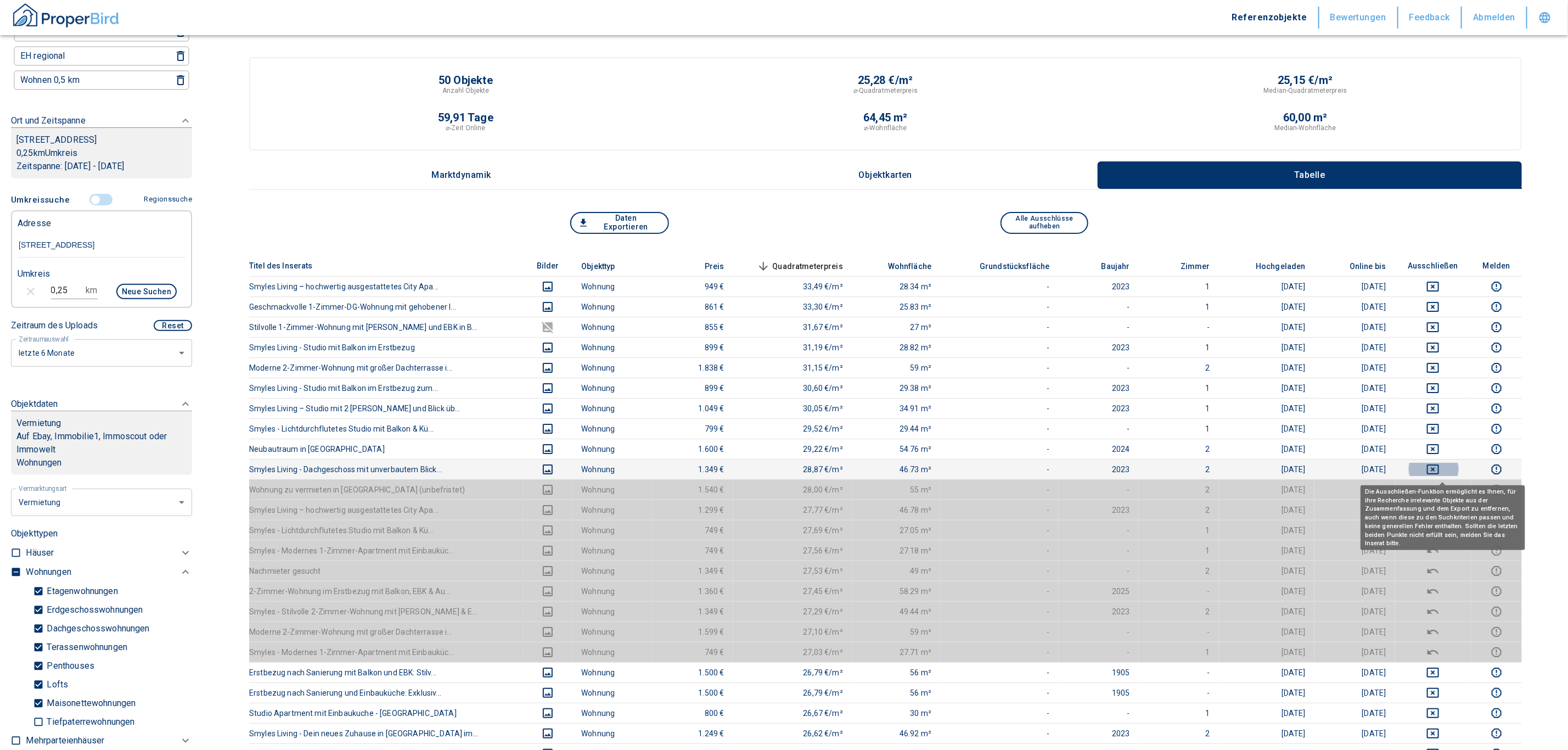
click at [776, 467] on icon "deselect this listing" at bounding box center [1433, 470] width 12 height 10
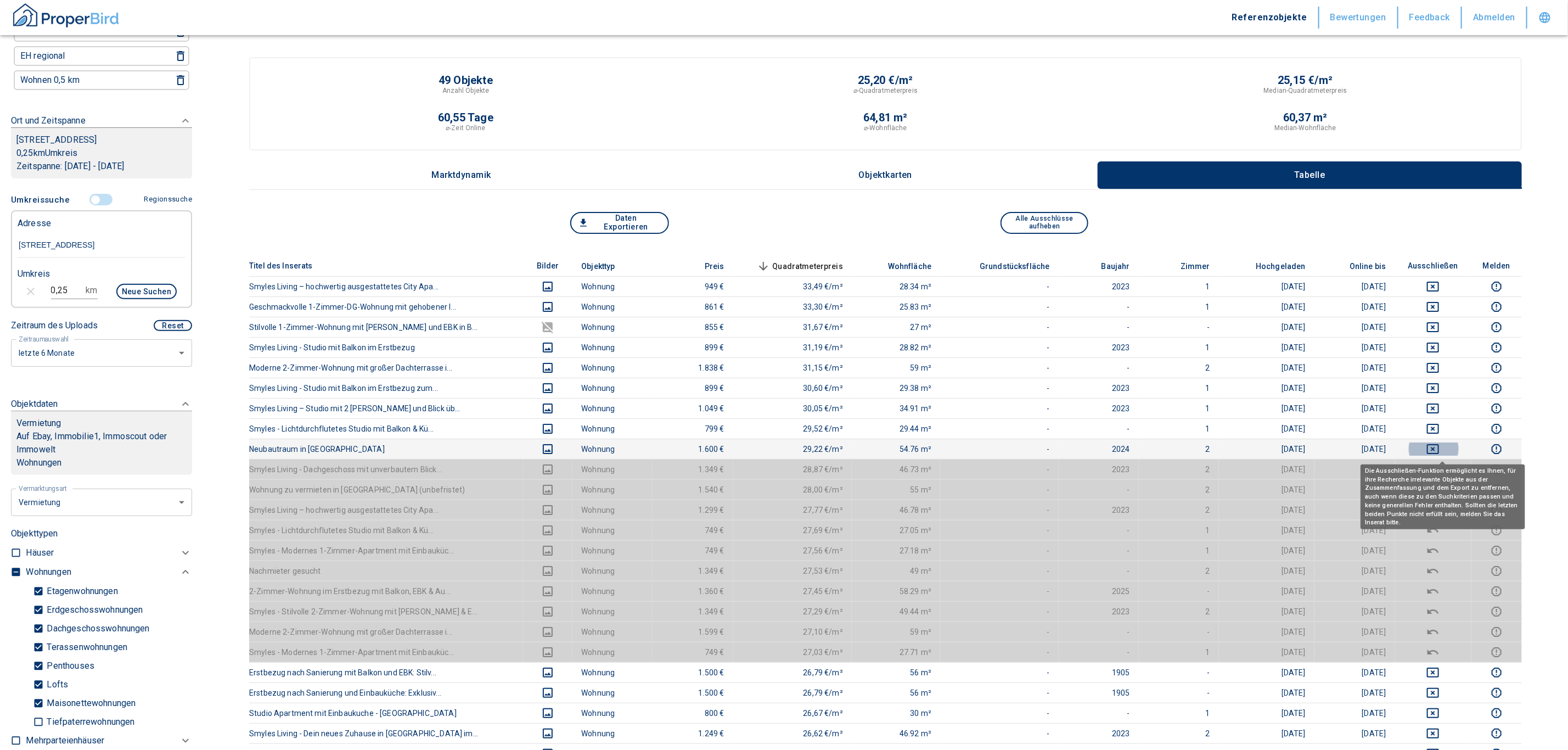
click at [776, 447] on icon "deselect this listing" at bounding box center [1432, 449] width 13 height 13
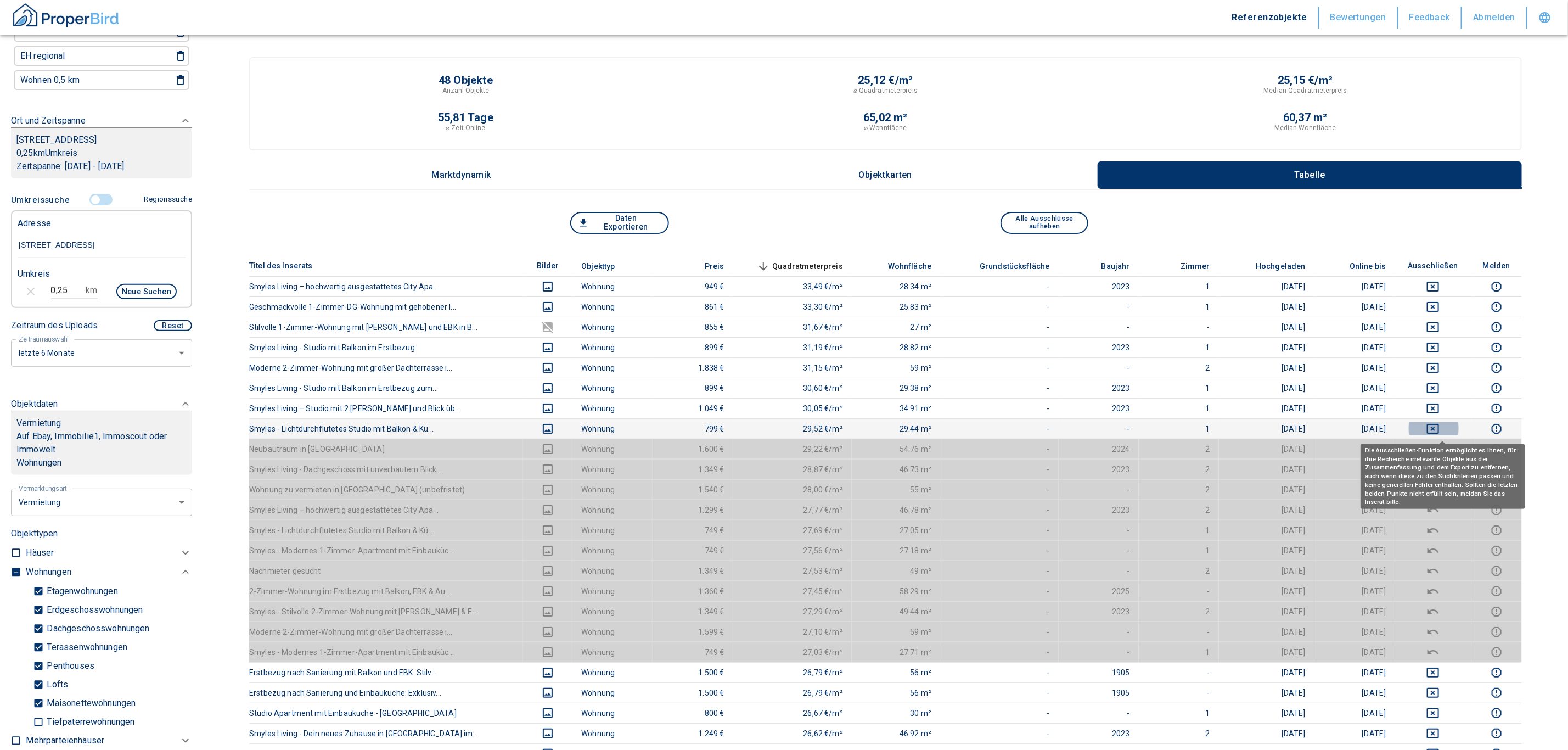
click at [776, 426] on icon "deselect this listing" at bounding box center [1432, 428] width 13 height 13
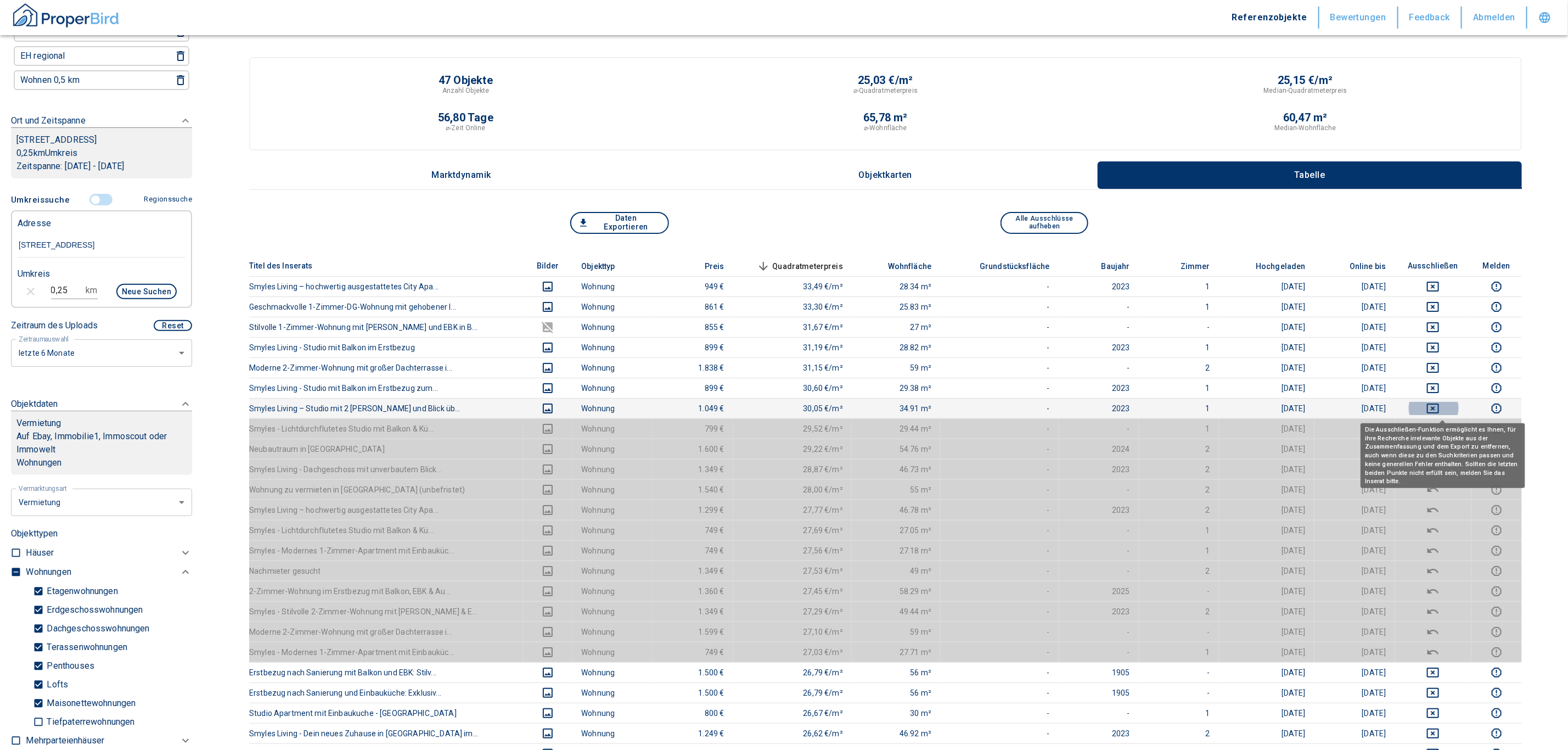
click at [776, 405] on icon "deselect this listing" at bounding box center [1433, 409] width 12 height 10
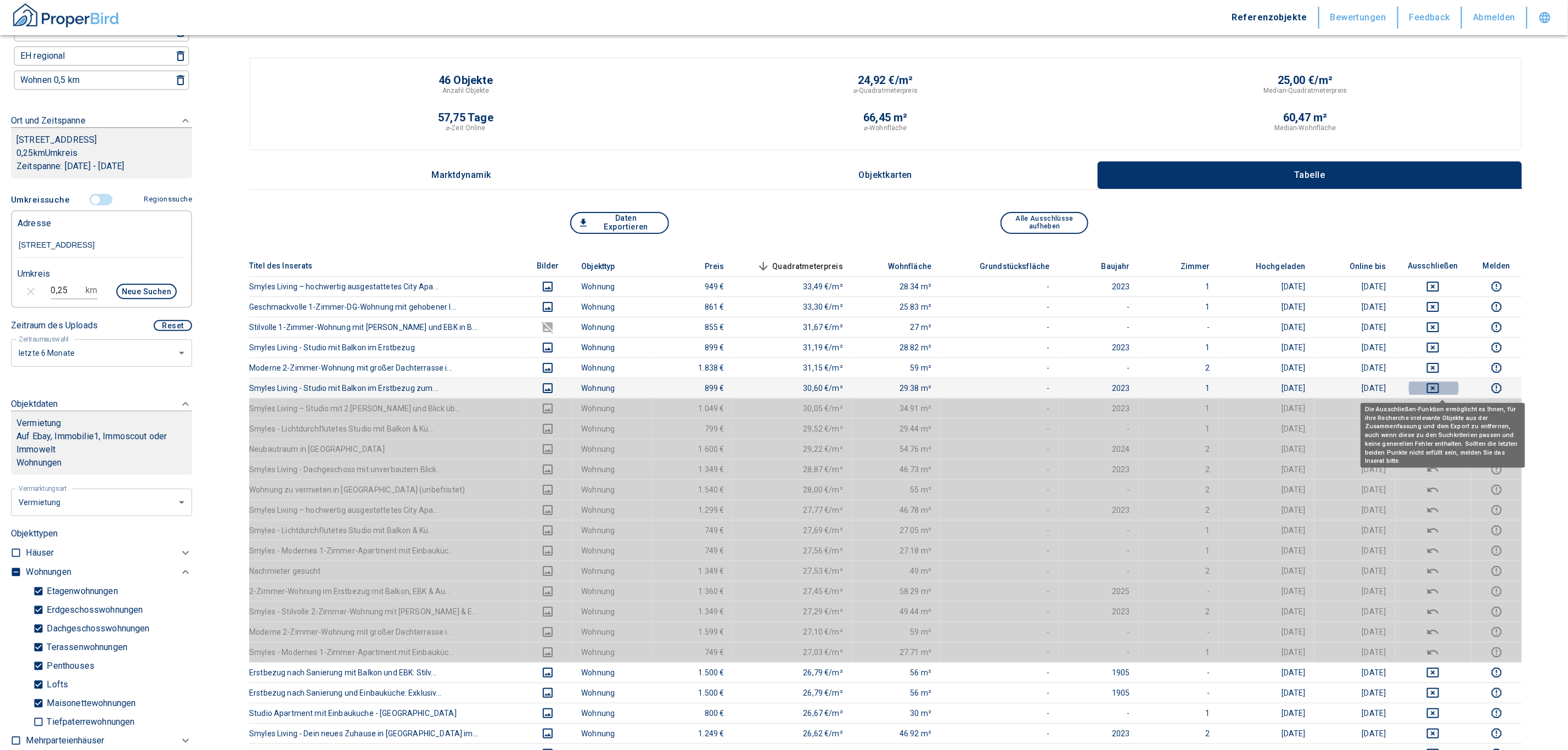
click at [776, 384] on icon "deselect this listing" at bounding box center [1433, 388] width 12 height 10
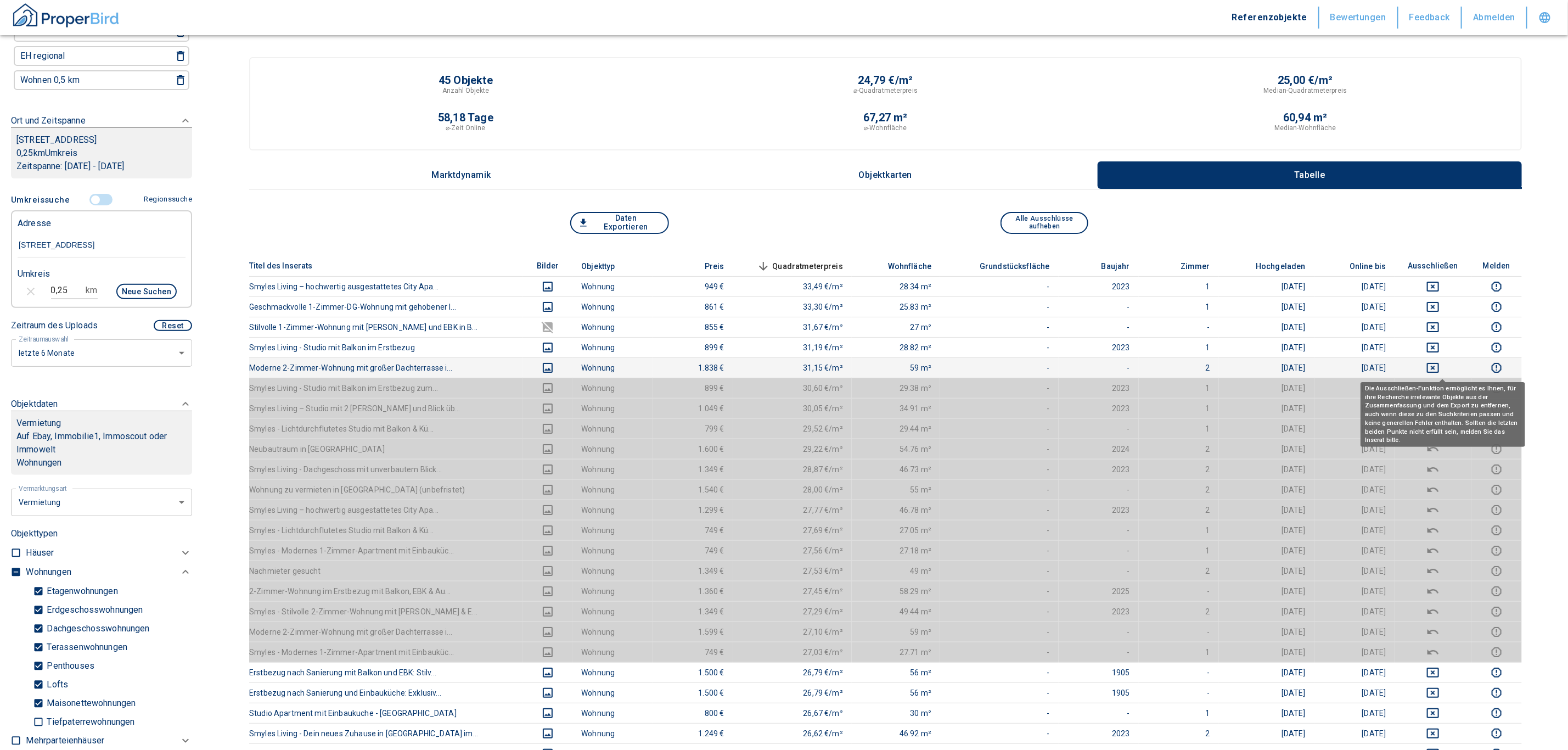
click at [776, 370] on icon "deselect this listing" at bounding box center [1432, 367] width 13 height 13
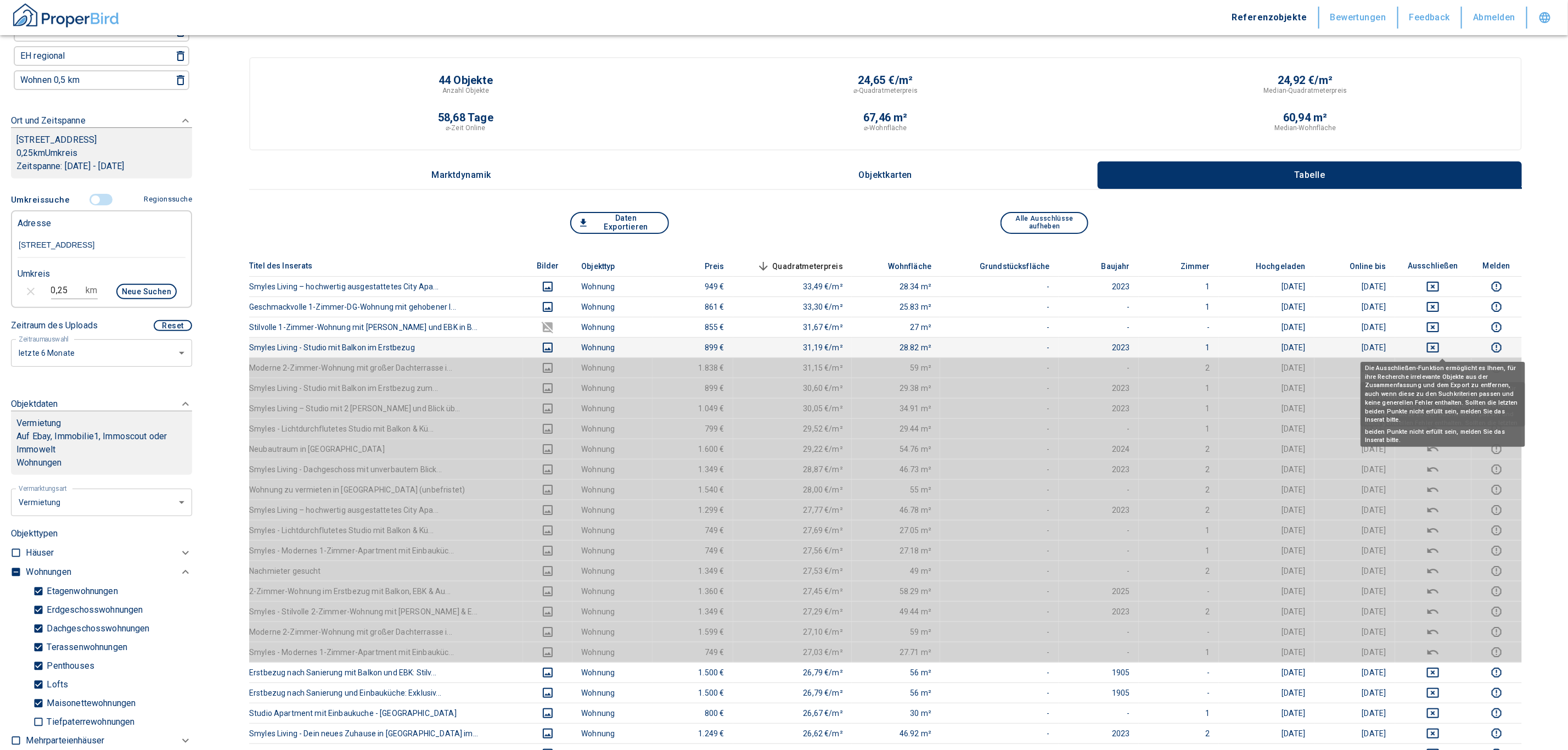
click at [776, 344] on icon "deselect this listing" at bounding box center [1432, 347] width 13 height 13
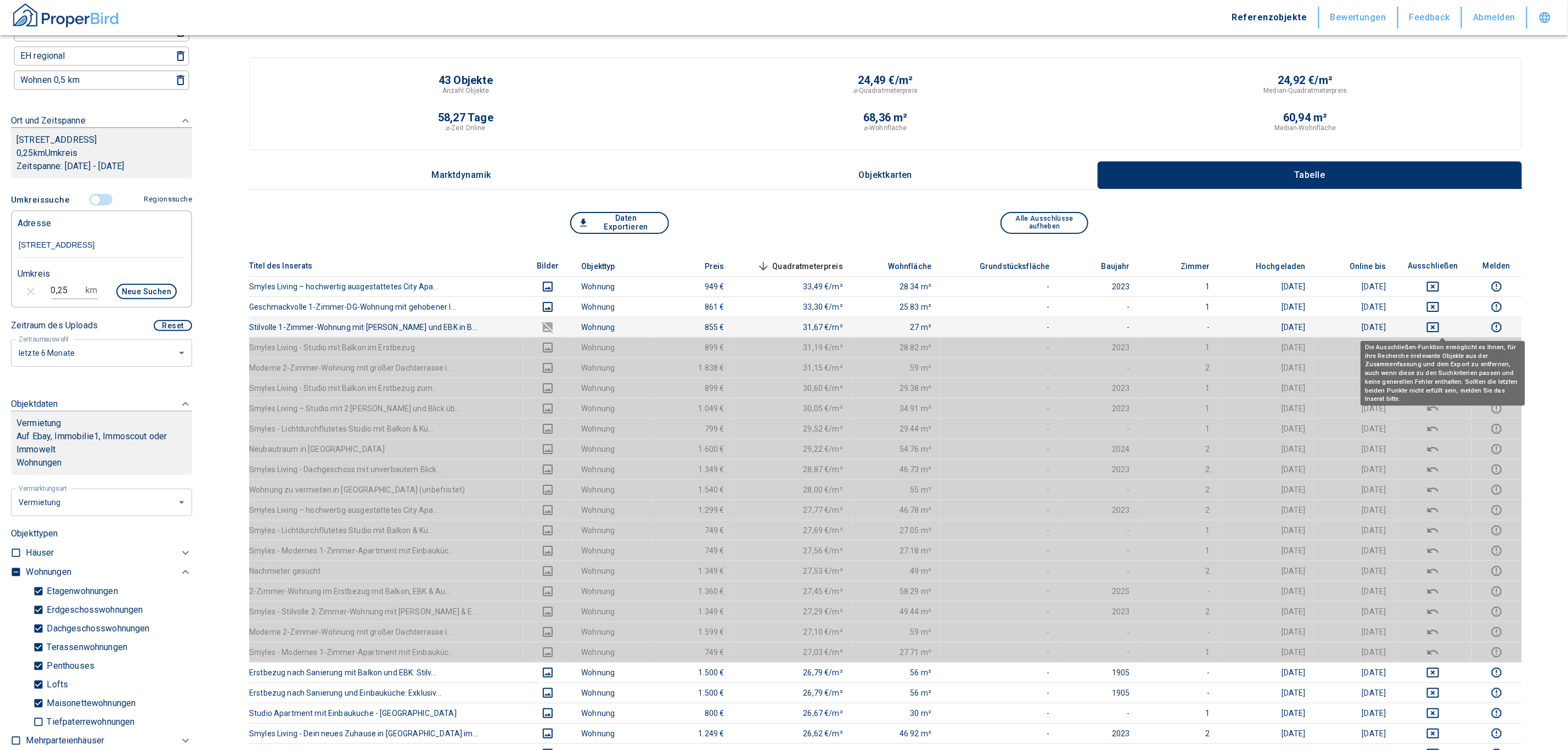
click at [776, 327] on icon "deselect this listing" at bounding box center [1432, 327] width 13 height 13
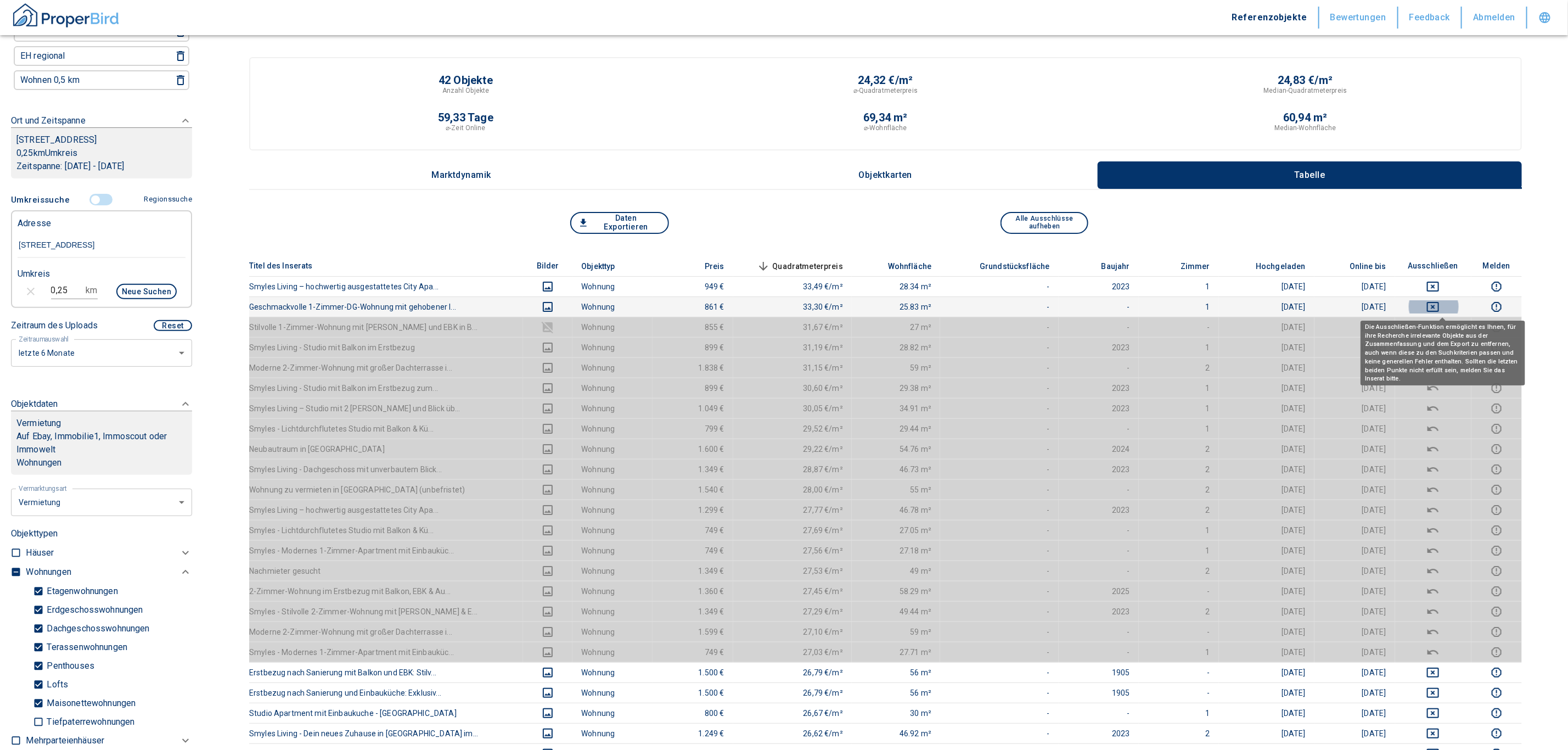
click at [776, 302] on icon "deselect this listing" at bounding box center [1432, 306] width 13 height 13
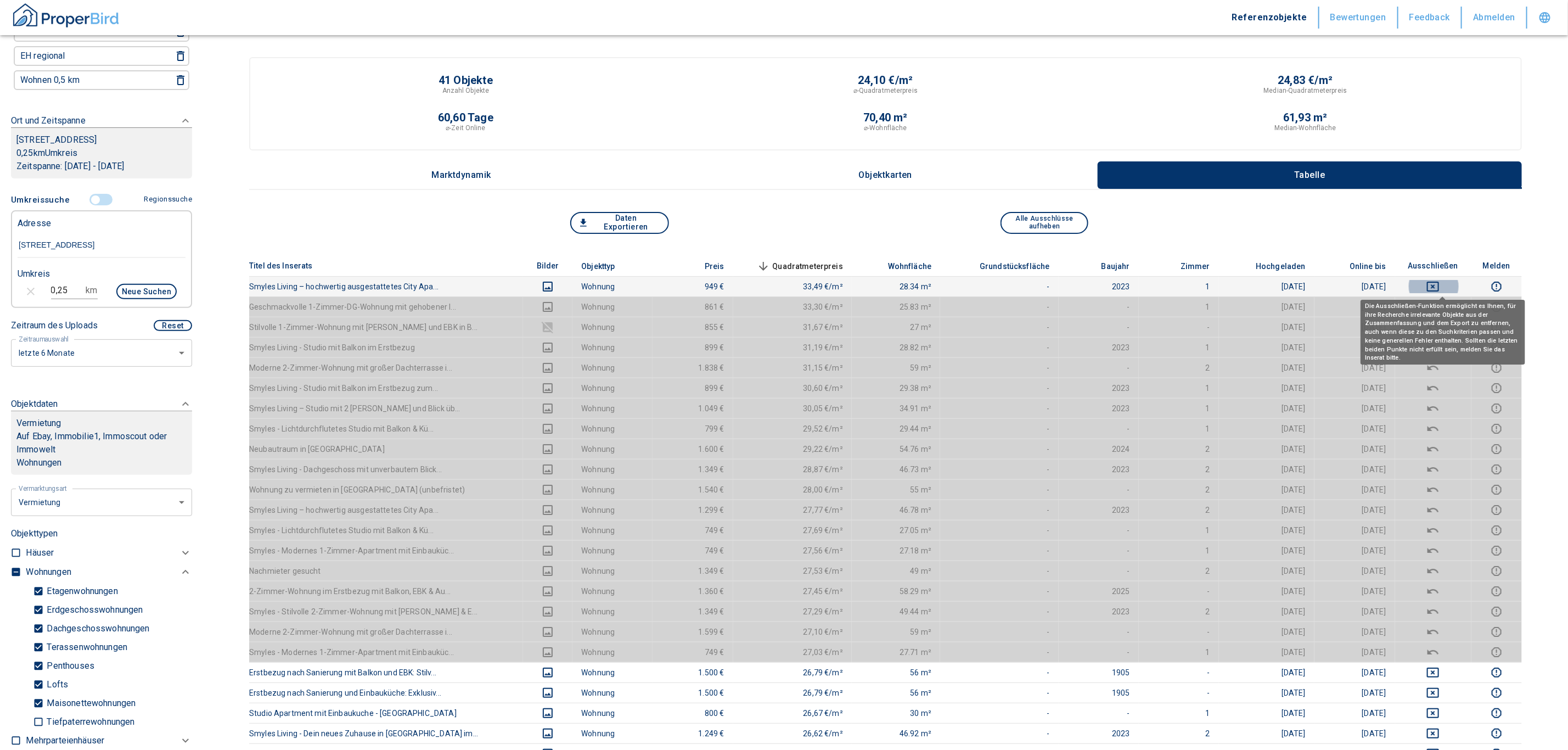
click at [776, 282] on icon "deselect this listing" at bounding box center [1433, 287] width 12 height 10
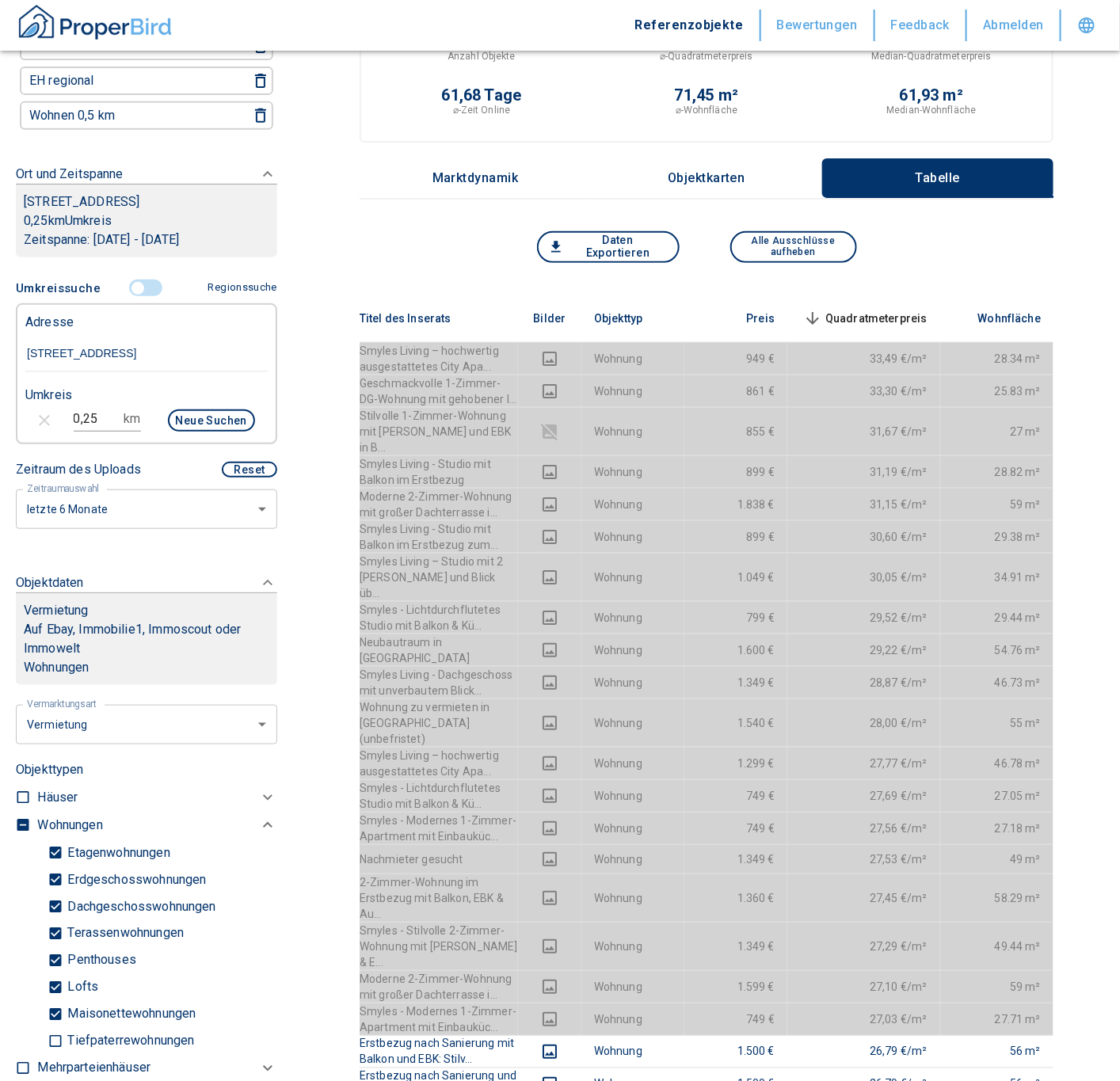
scroll to position [44, 0]
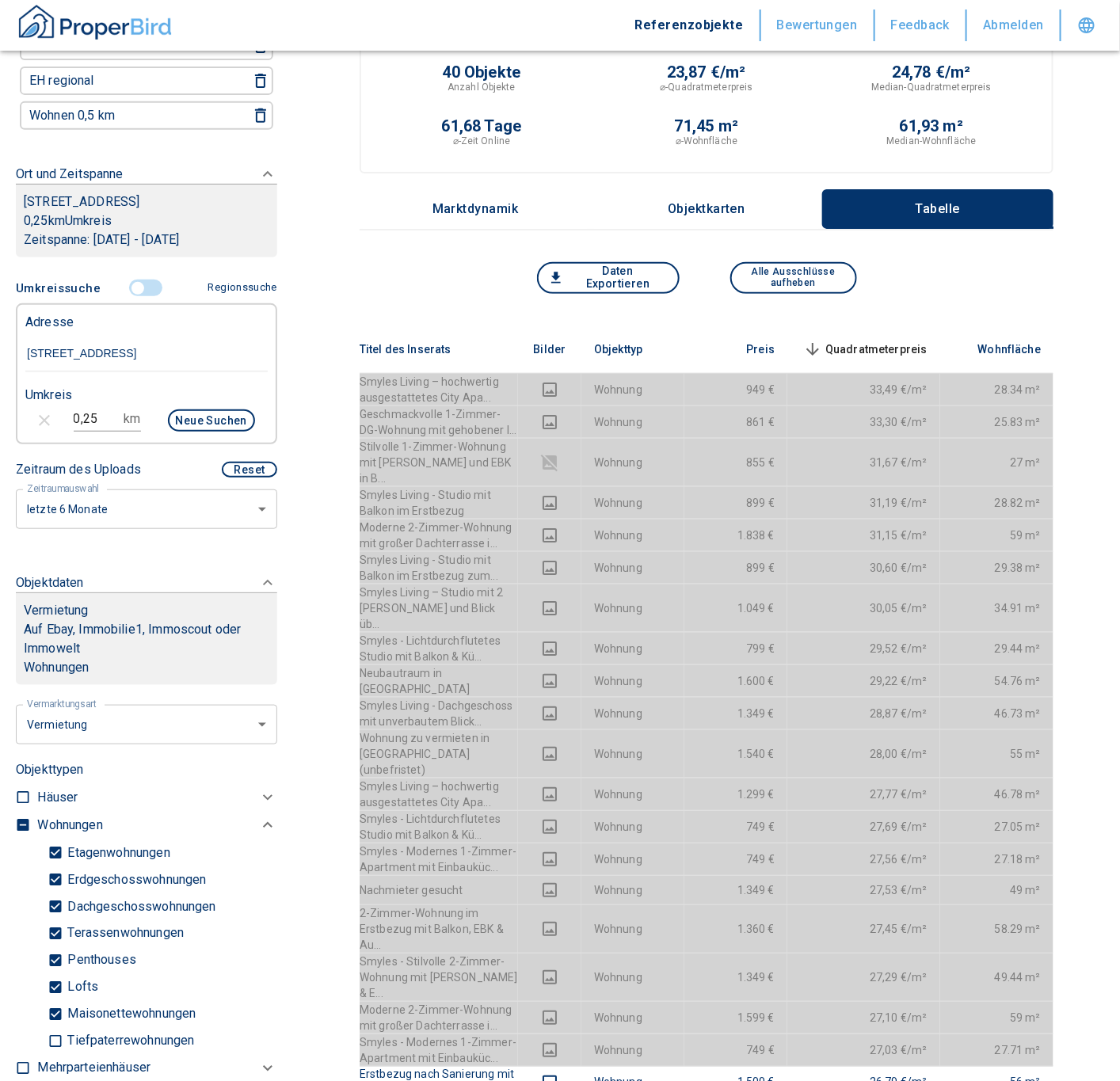
click at [884, 345] on span "Quadratmeterpreis sorted descending" at bounding box center [863, 348] width 127 height 19
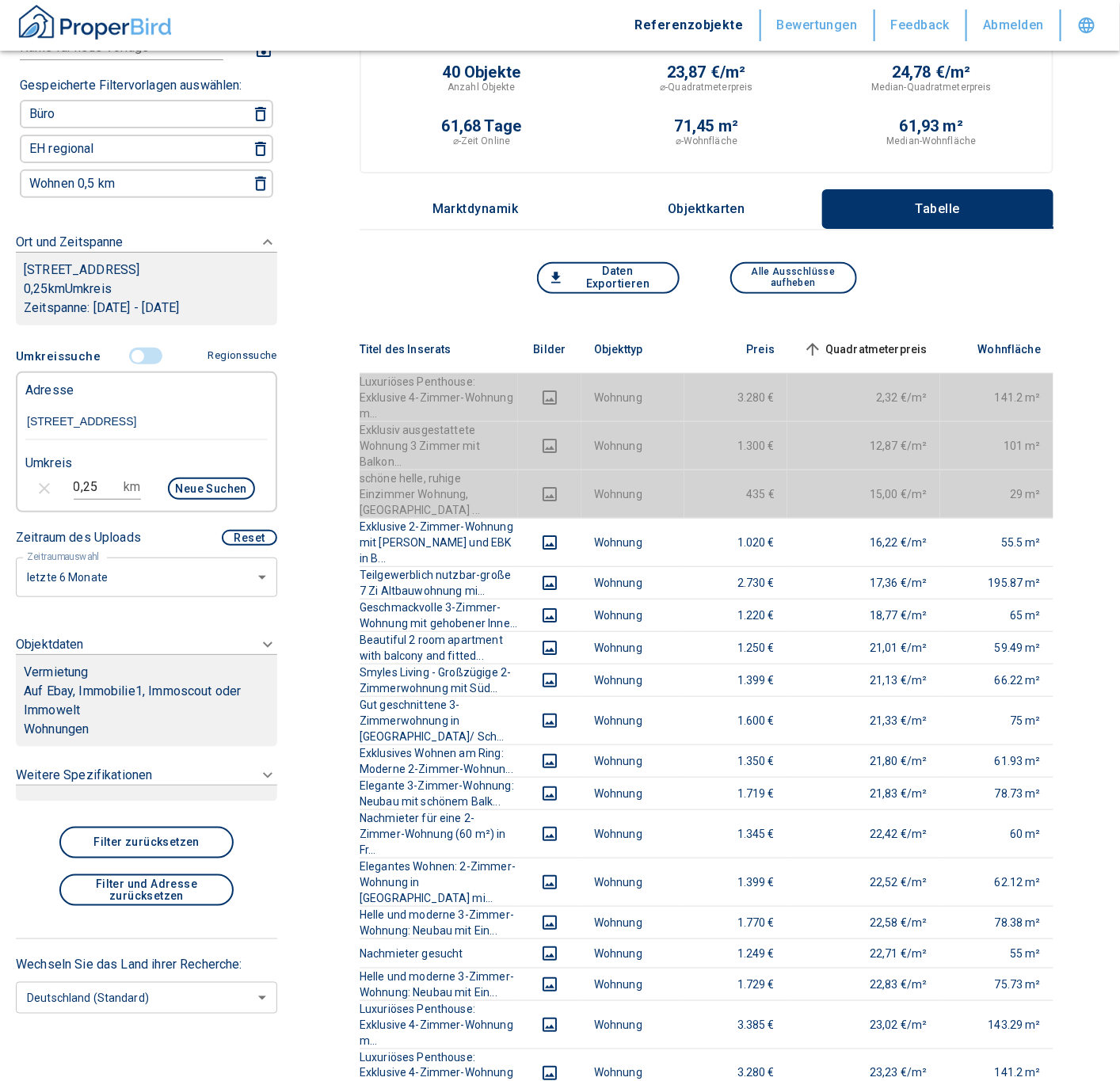
scroll to position [112, 0]
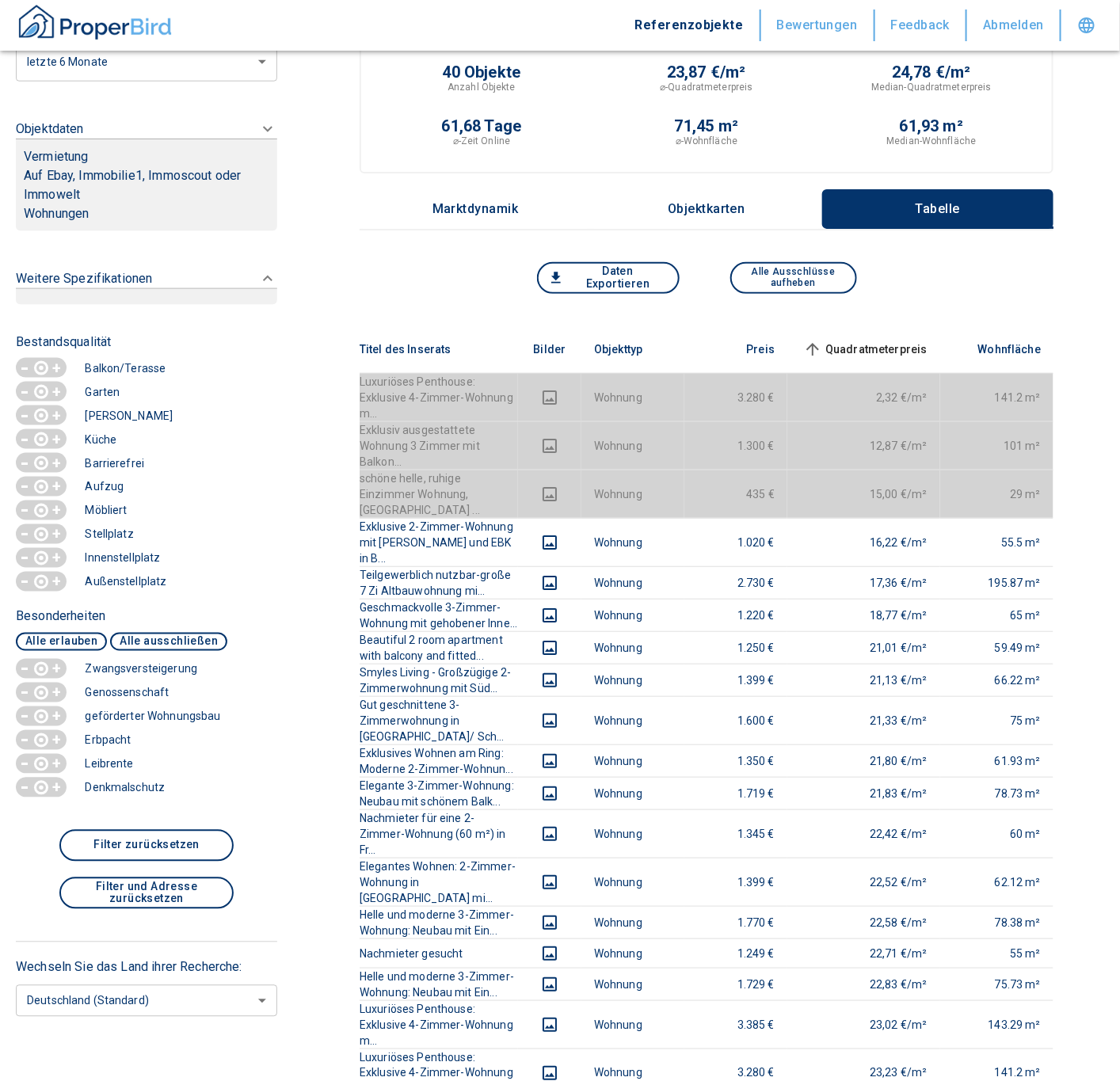
scroll to position [0, 0]
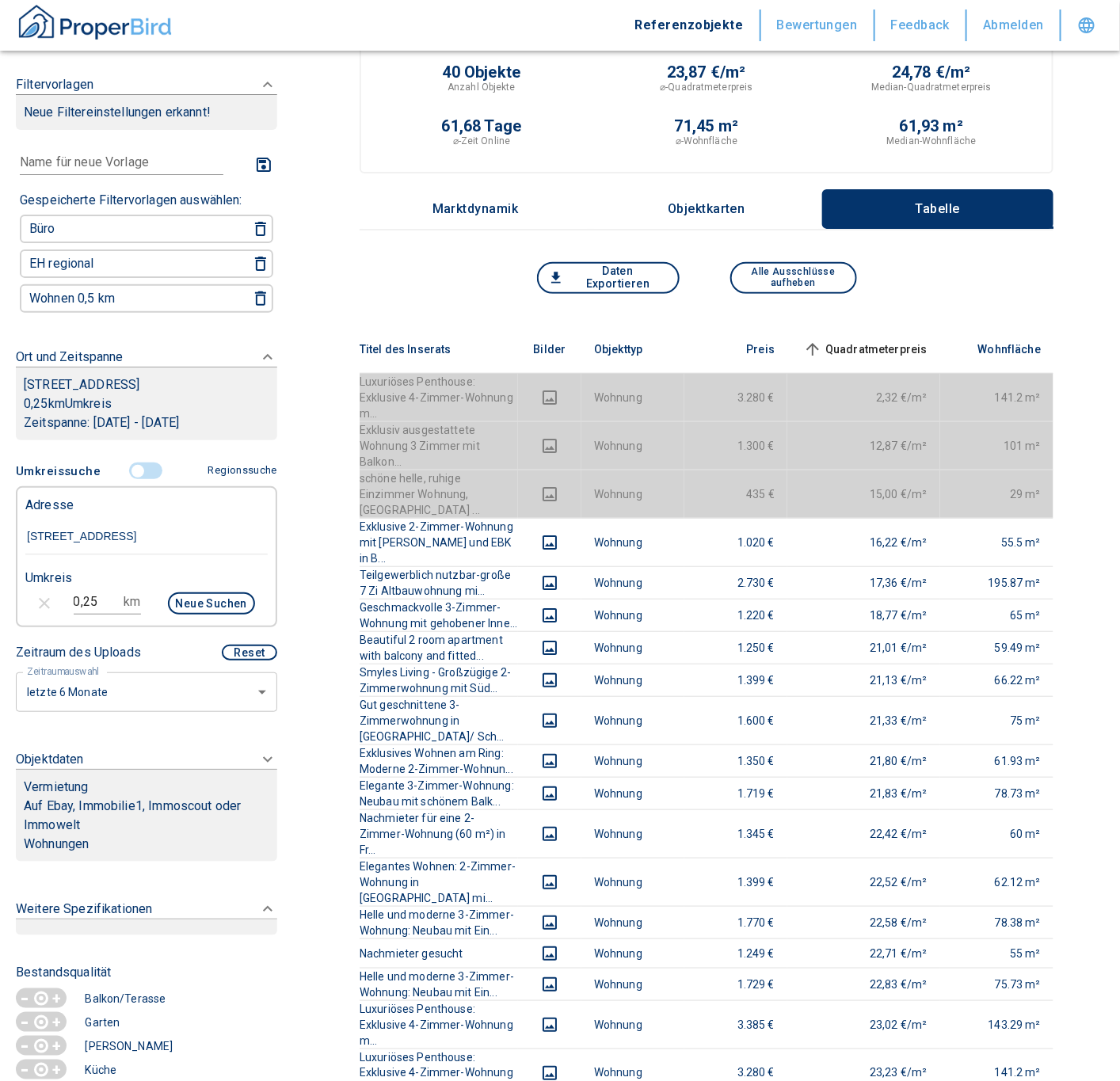
click at [258, 94] on icon at bounding box center [267, 84] width 19 height 19
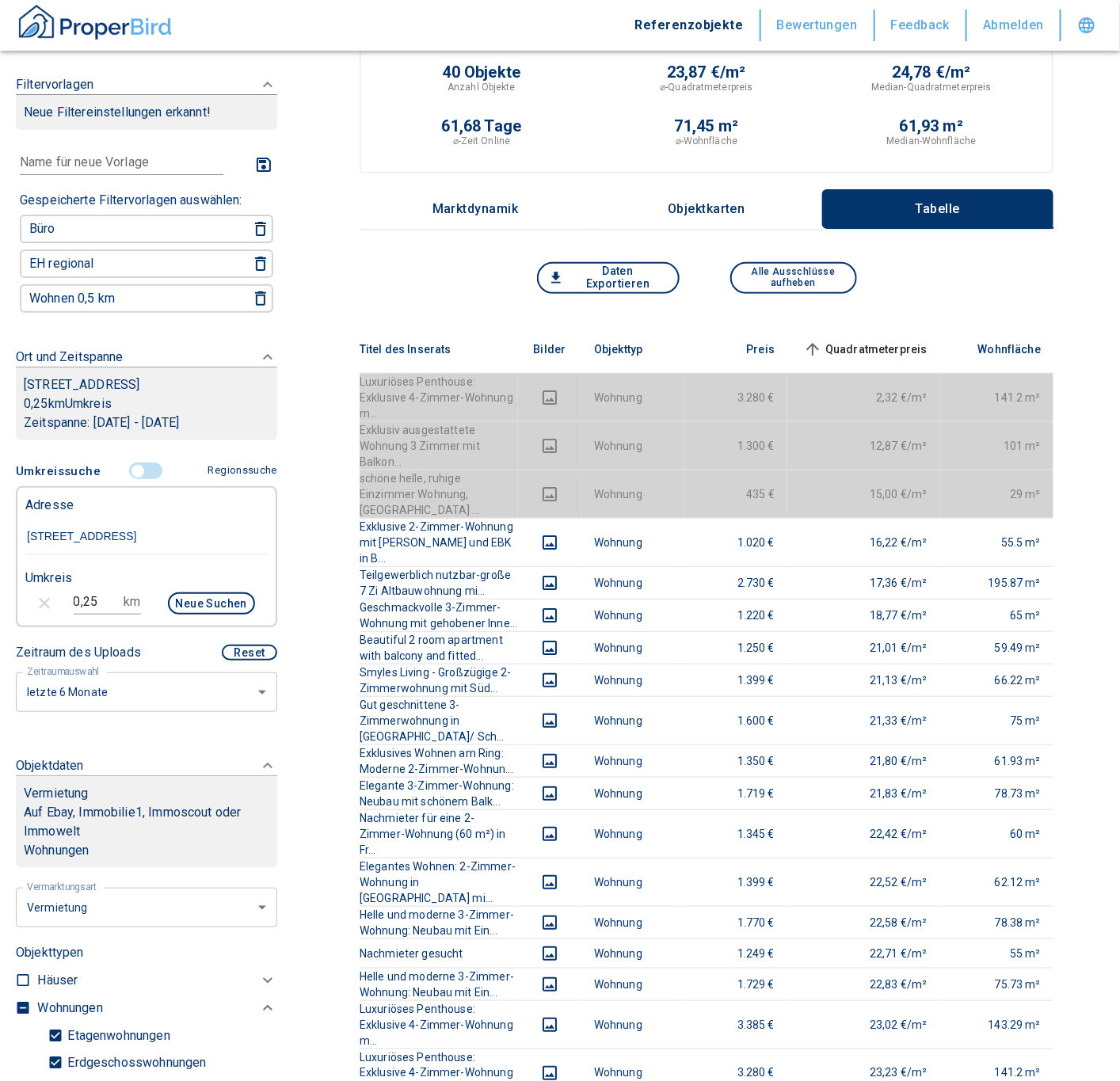
scroll to position [475, 0]
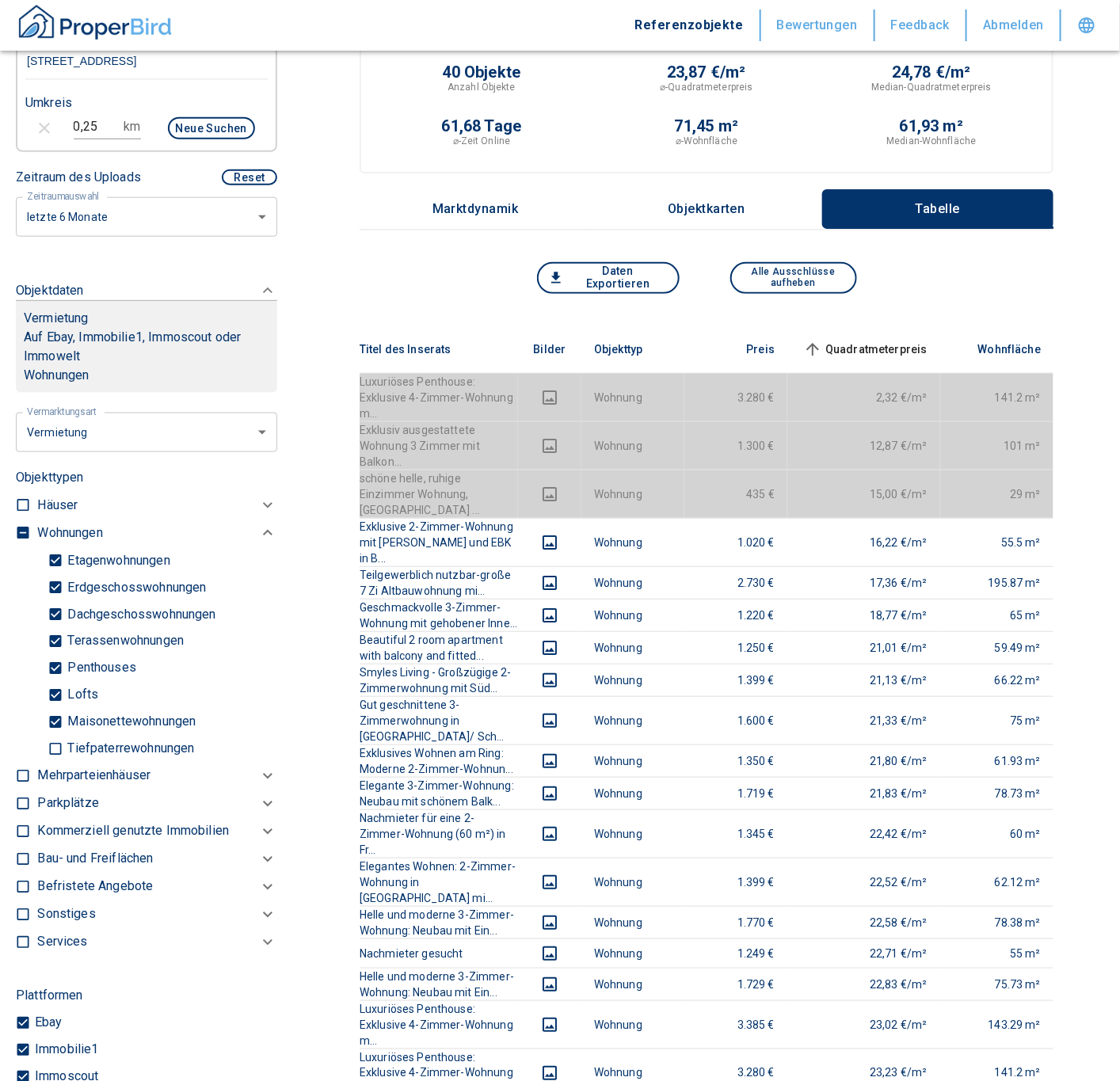
click at [18, 528] on input "checkbox" at bounding box center [23, 533] width 16 height 16
checkbox input "true"
type input "2020"
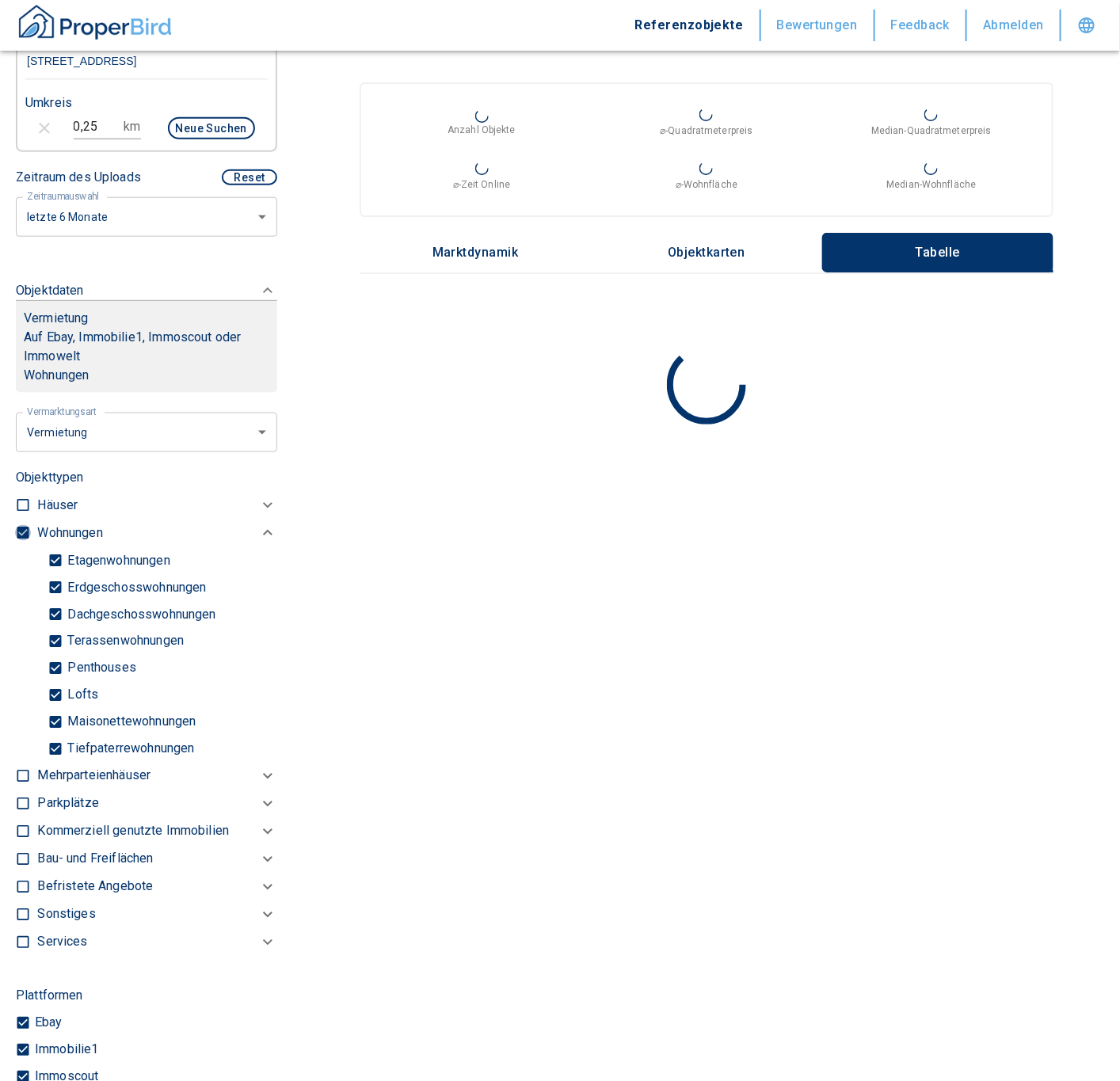
click at [24, 531] on input "checkbox" at bounding box center [23, 533] width 16 height 16
checkbox input "false"
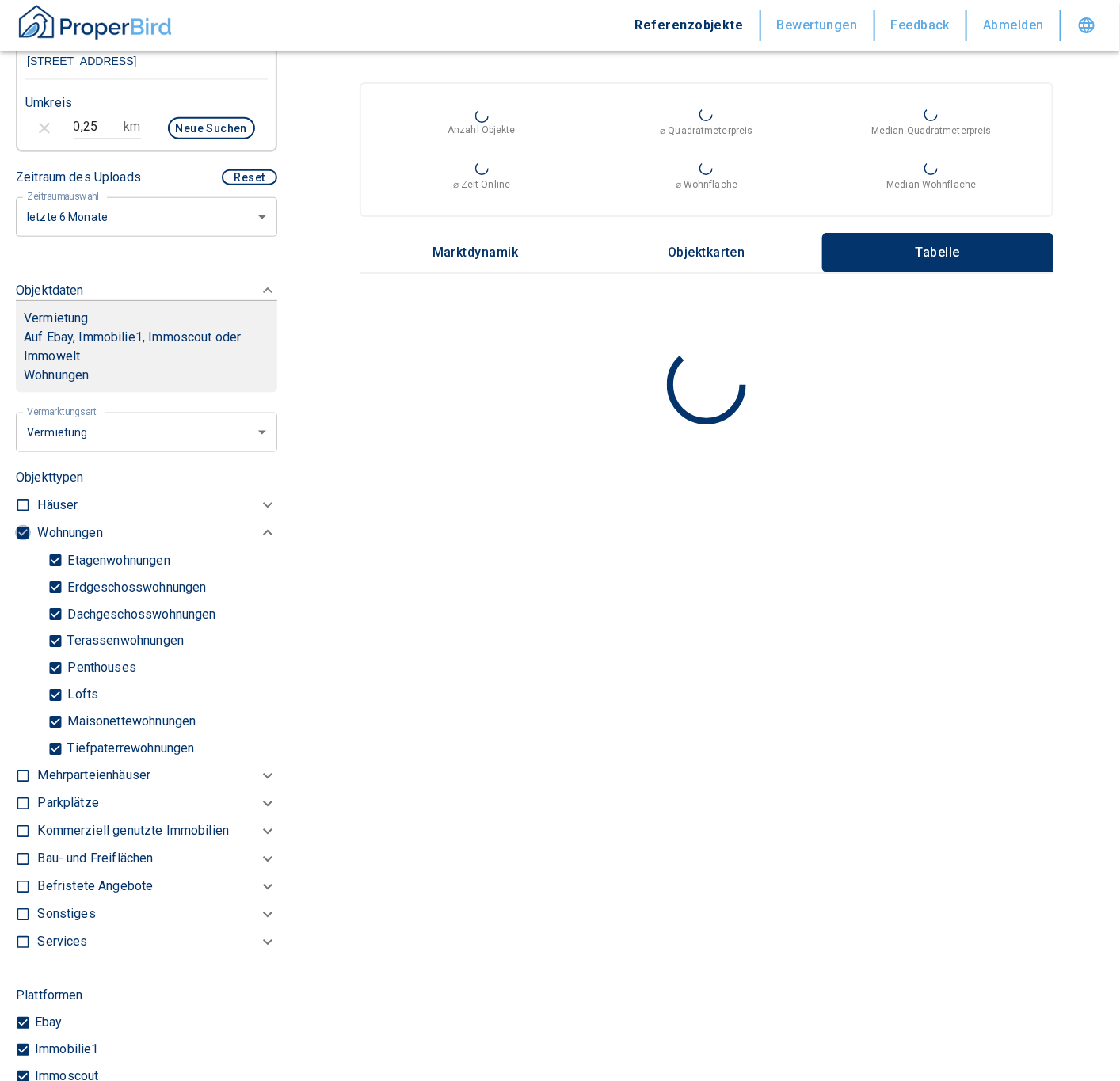
checkbox input "false"
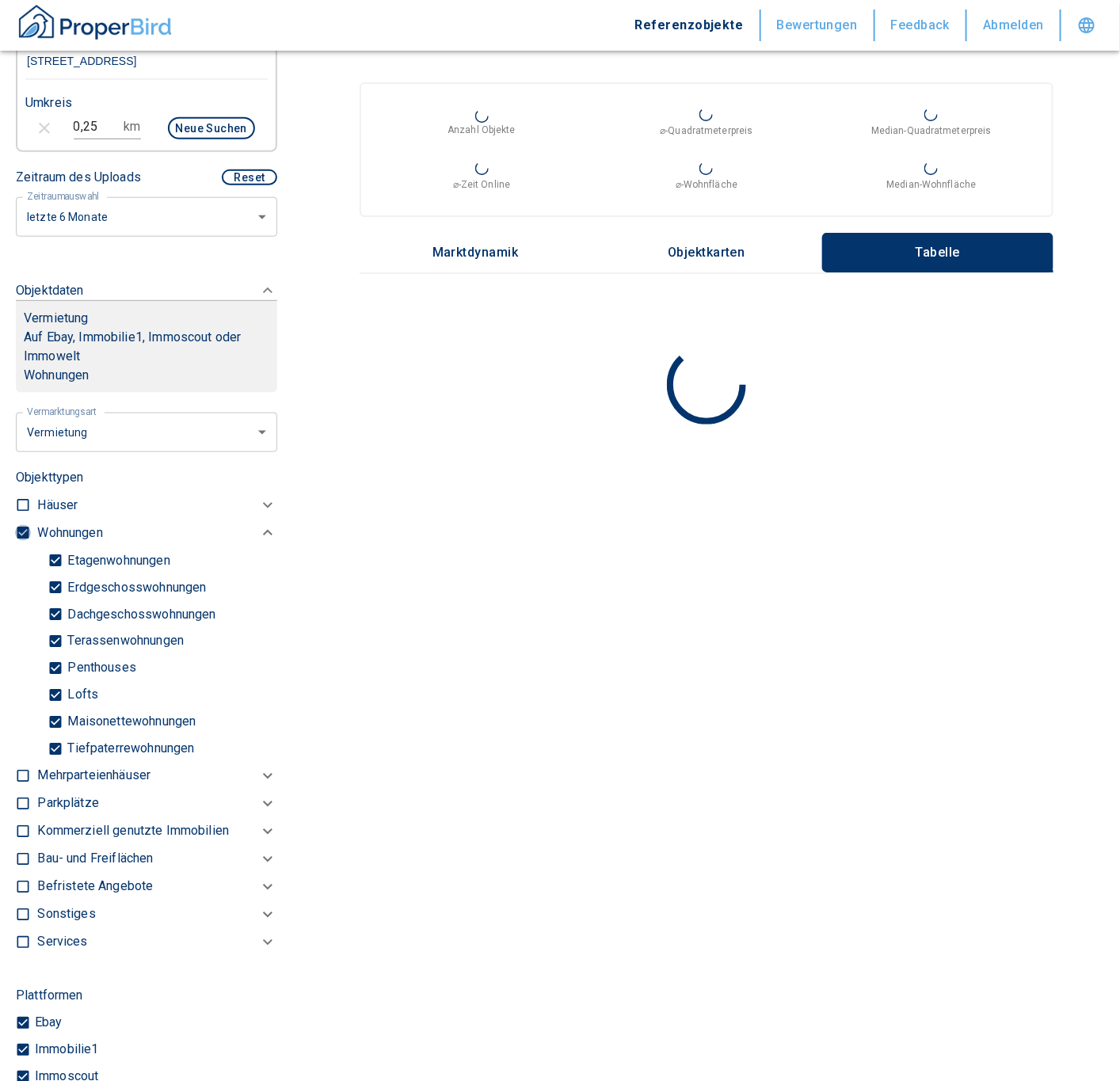
type input "2020"
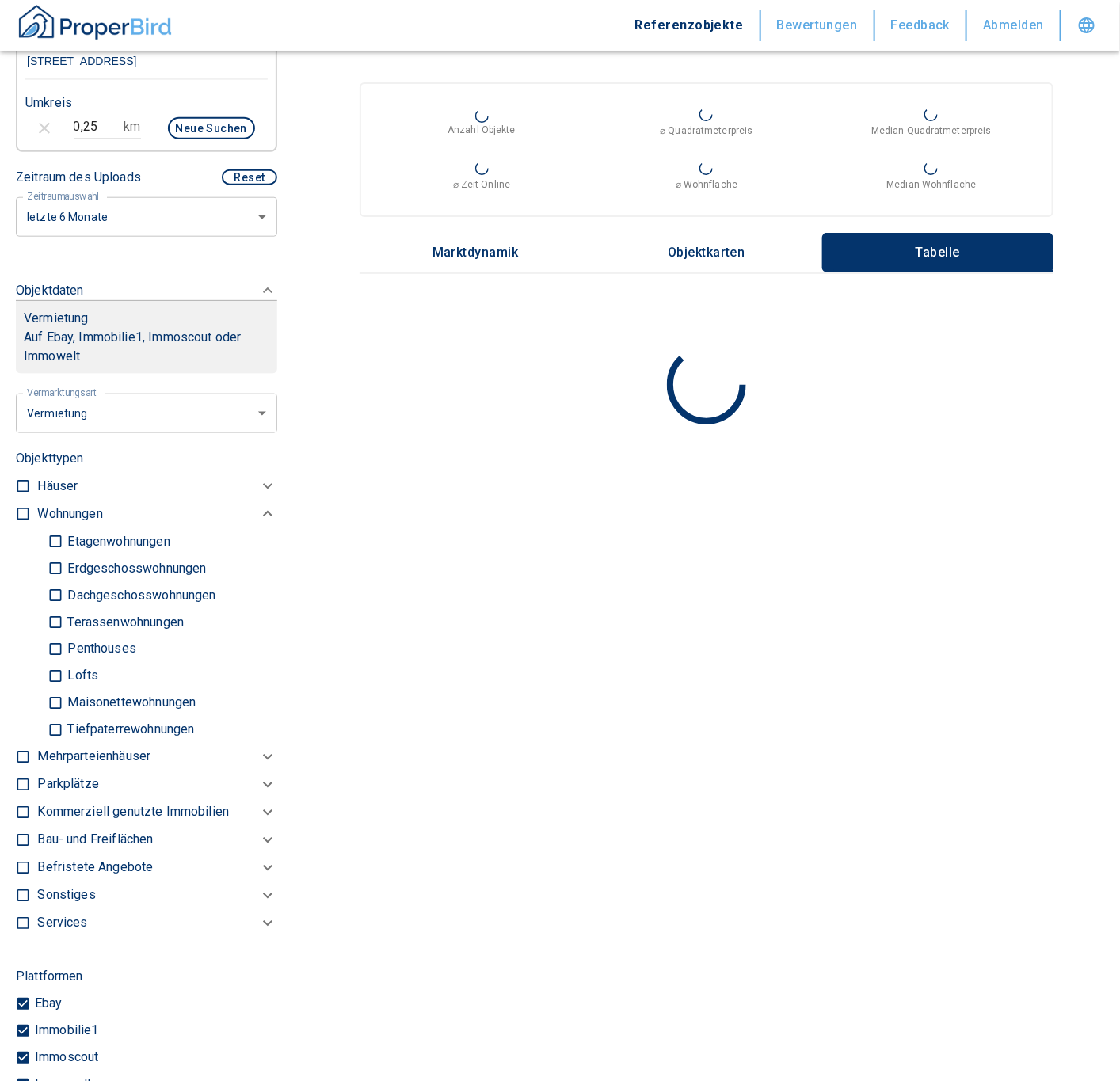
click at [69, 524] on p "Mehrparteienhäuser" at bounding box center [69, 513] width 65 height 19
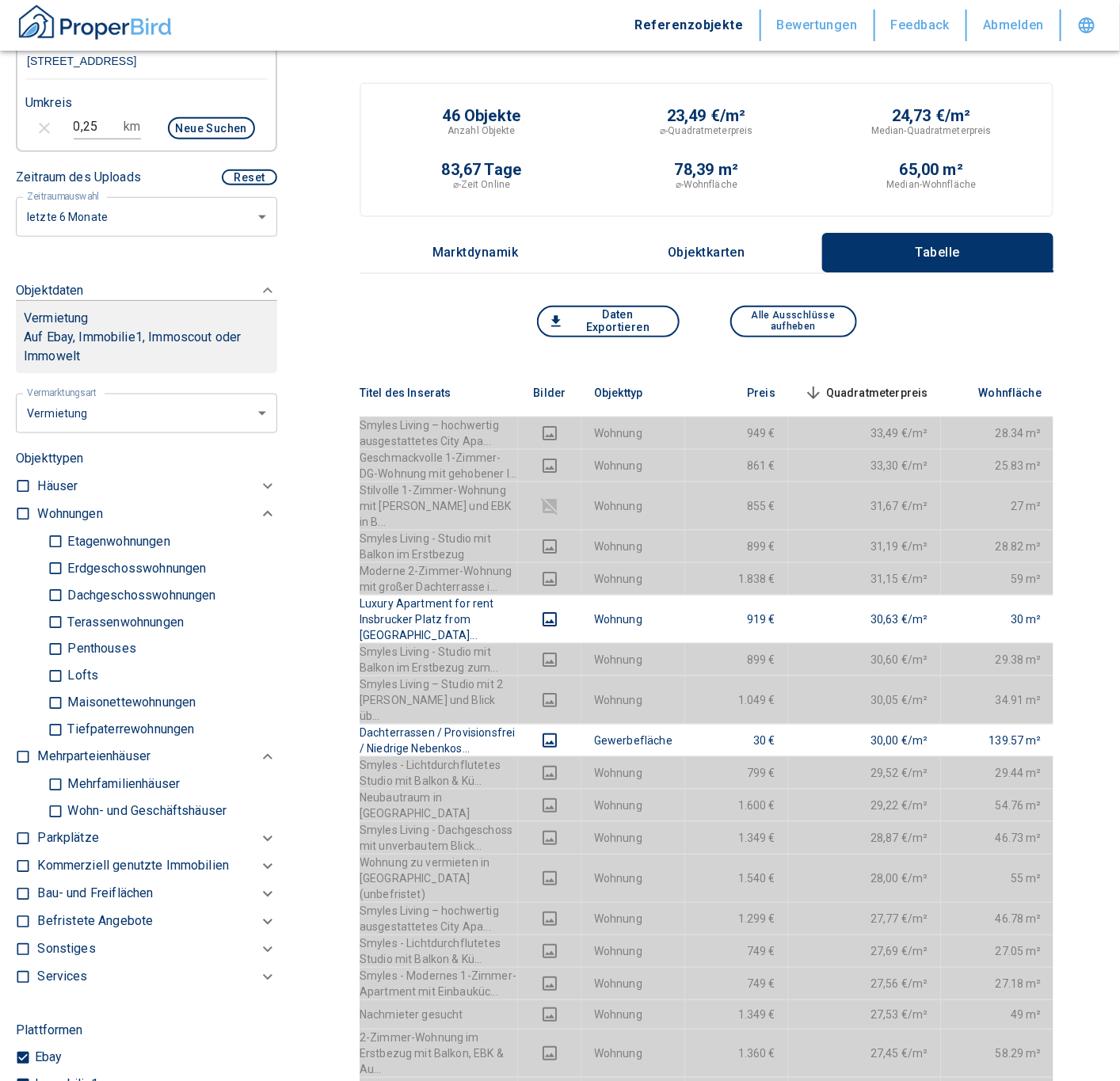
click at [102, 524] on p "Kommerziell genutzte Immobilien" at bounding box center [69, 513] width 65 height 19
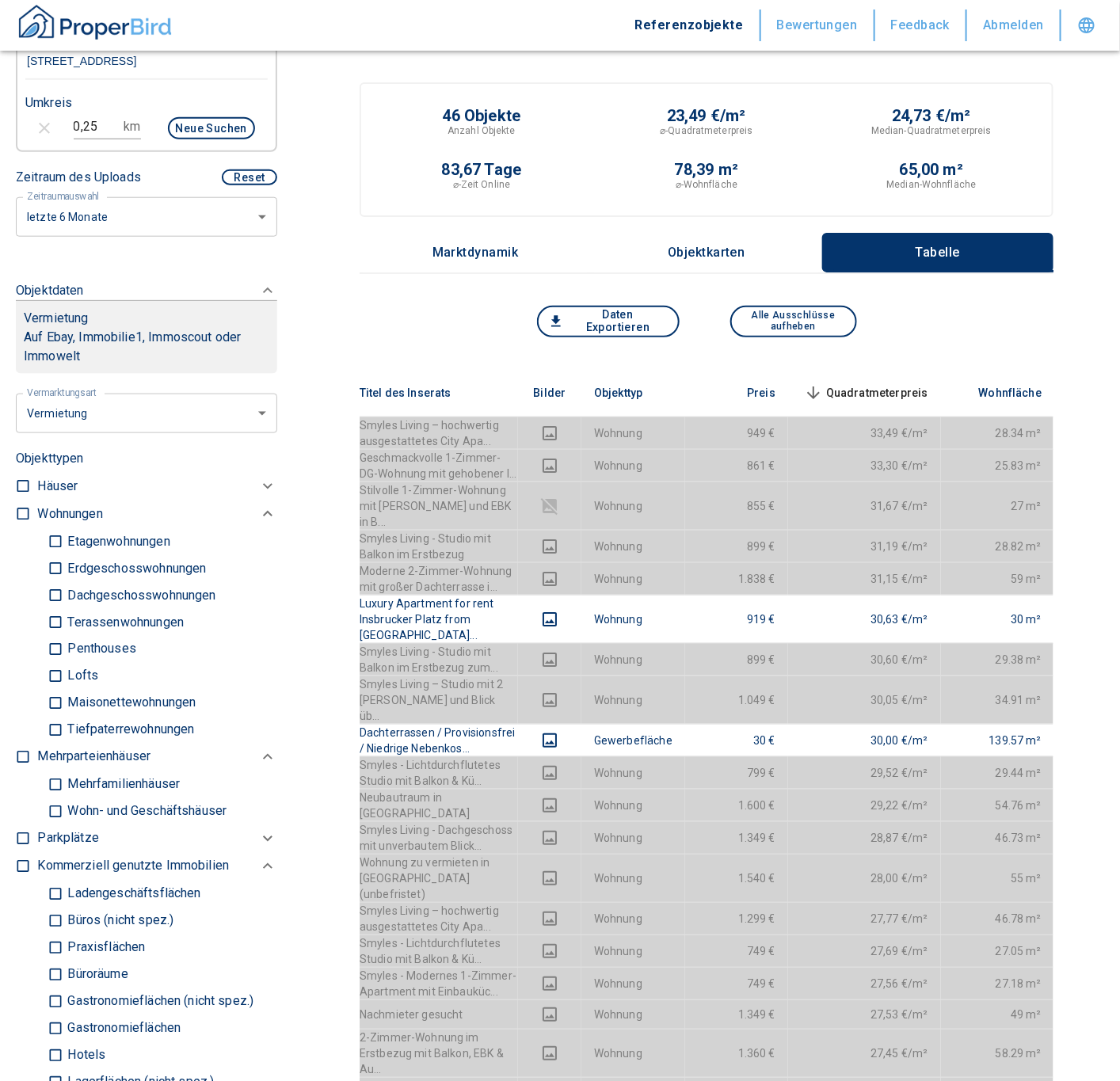
click at [132, 582] on label "Büros (nicht spez.)" at bounding box center [156, 568] width 217 height 27
click at [63, 907] on input "Büros (nicht spez.)" at bounding box center [55, 920] width 16 height 28
checkbox input "true"
type input "2020"
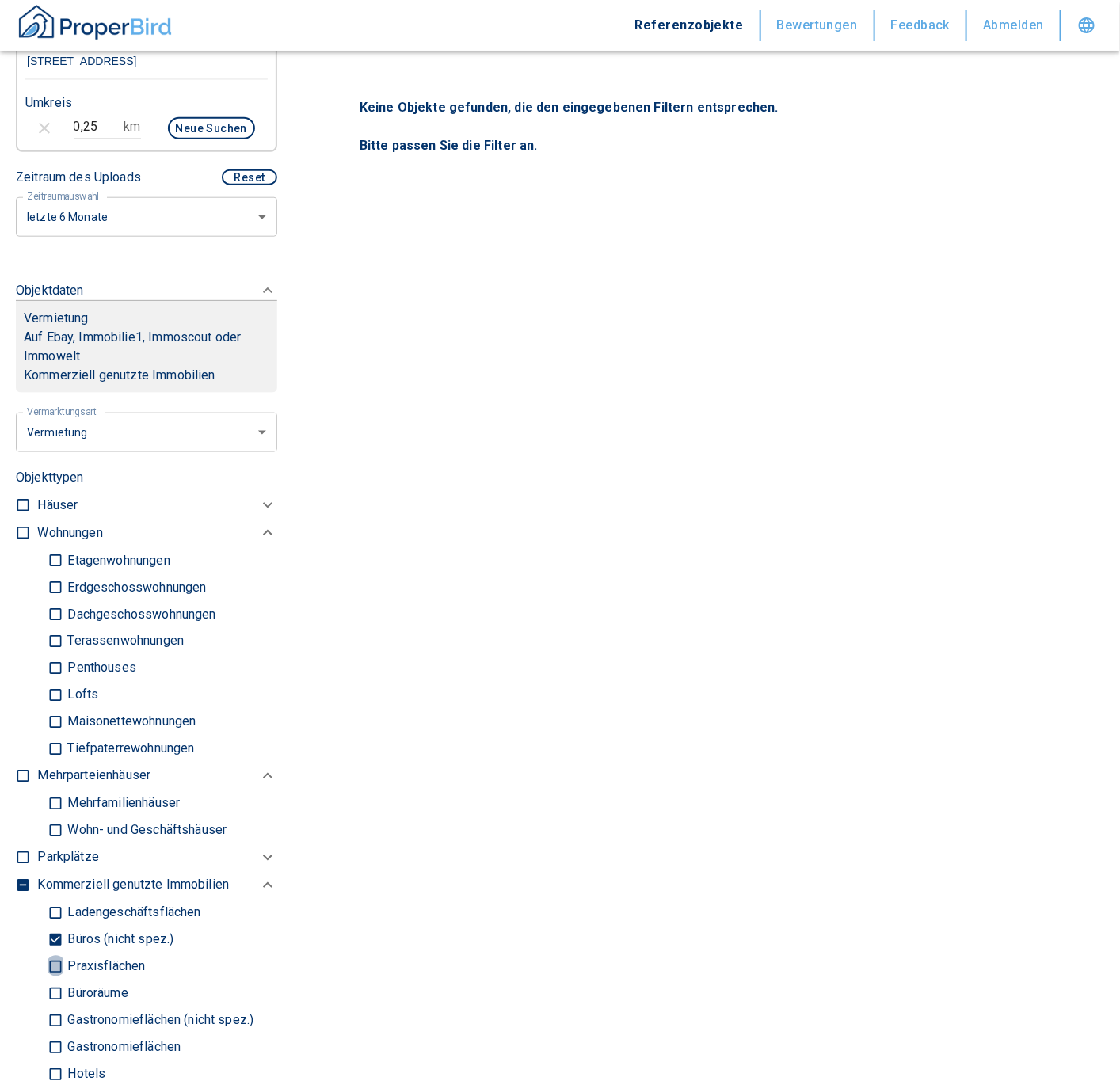
click at [60, 970] on input "Praxisflächen" at bounding box center [55, 966] width 16 height 28
checkbox input "true"
type input "2020"
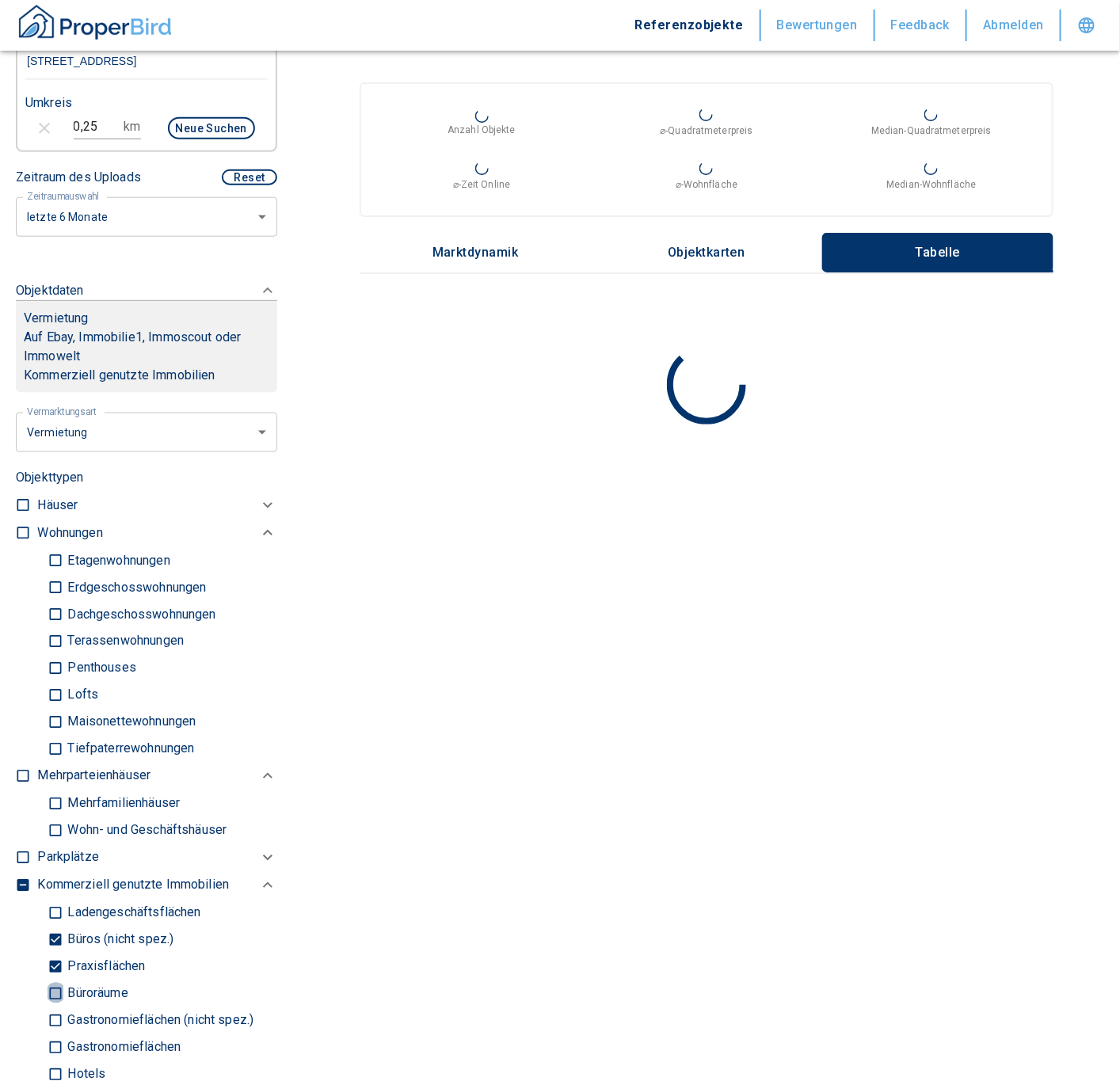
click at [55, 989] on input "Büroräume" at bounding box center [55, 993] width 16 height 28
checkbox input "true"
type input "2020"
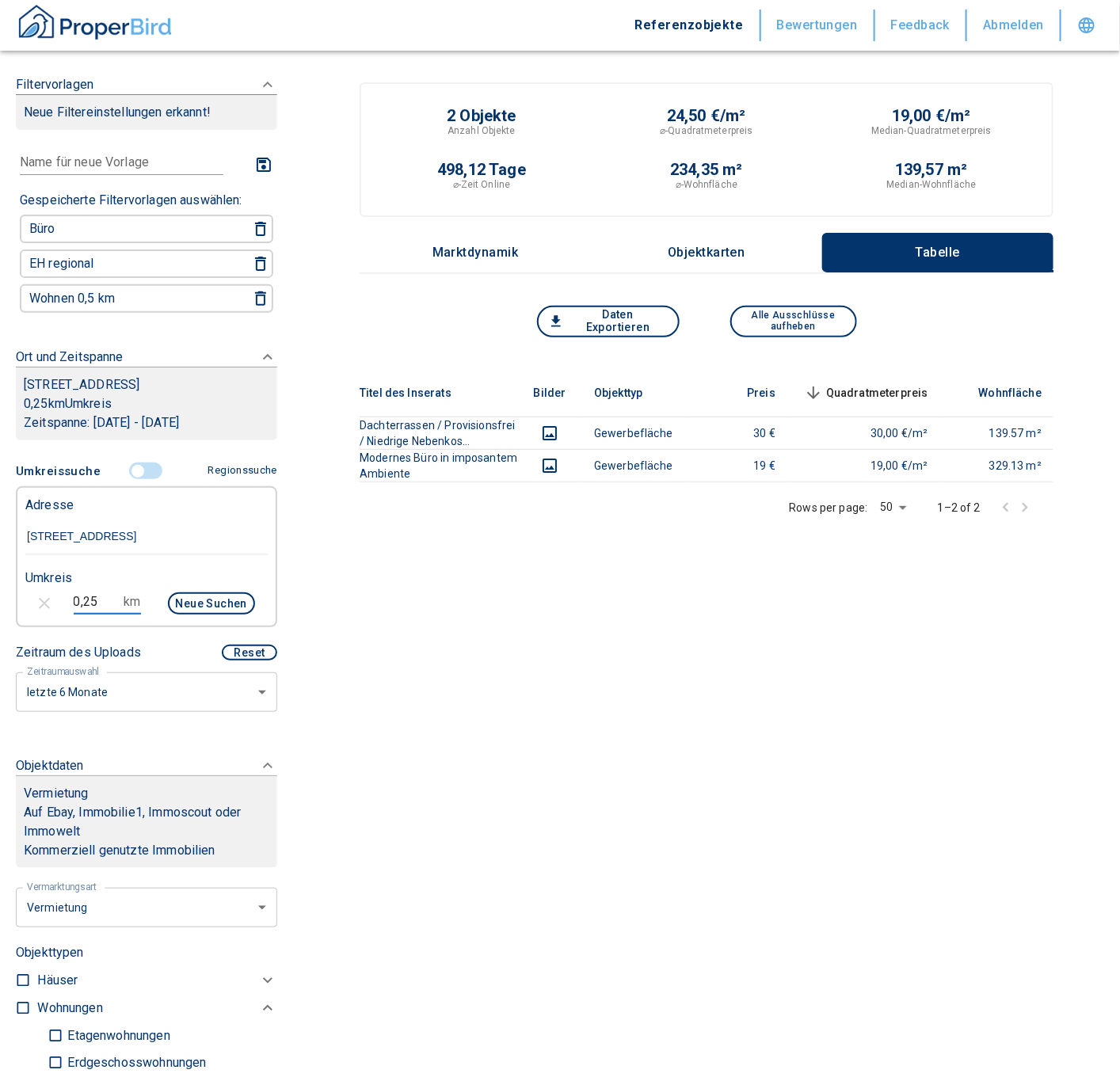
drag, startPoint x: 89, startPoint y: 597, endPoint x: 36, endPoint y: 601, distance: 53.2
click at [36, 601] on div "0,25 km Neue Suchen" at bounding box center [133, 605] width 243 height 38
drag, startPoint x: 96, startPoint y: 597, endPoint x: 21, endPoint y: 592, distance: 75.2
click at [21, 592] on div "0,25 km Neue Suchen" at bounding box center [133, 605] width 243 height 38
type input "1,0"
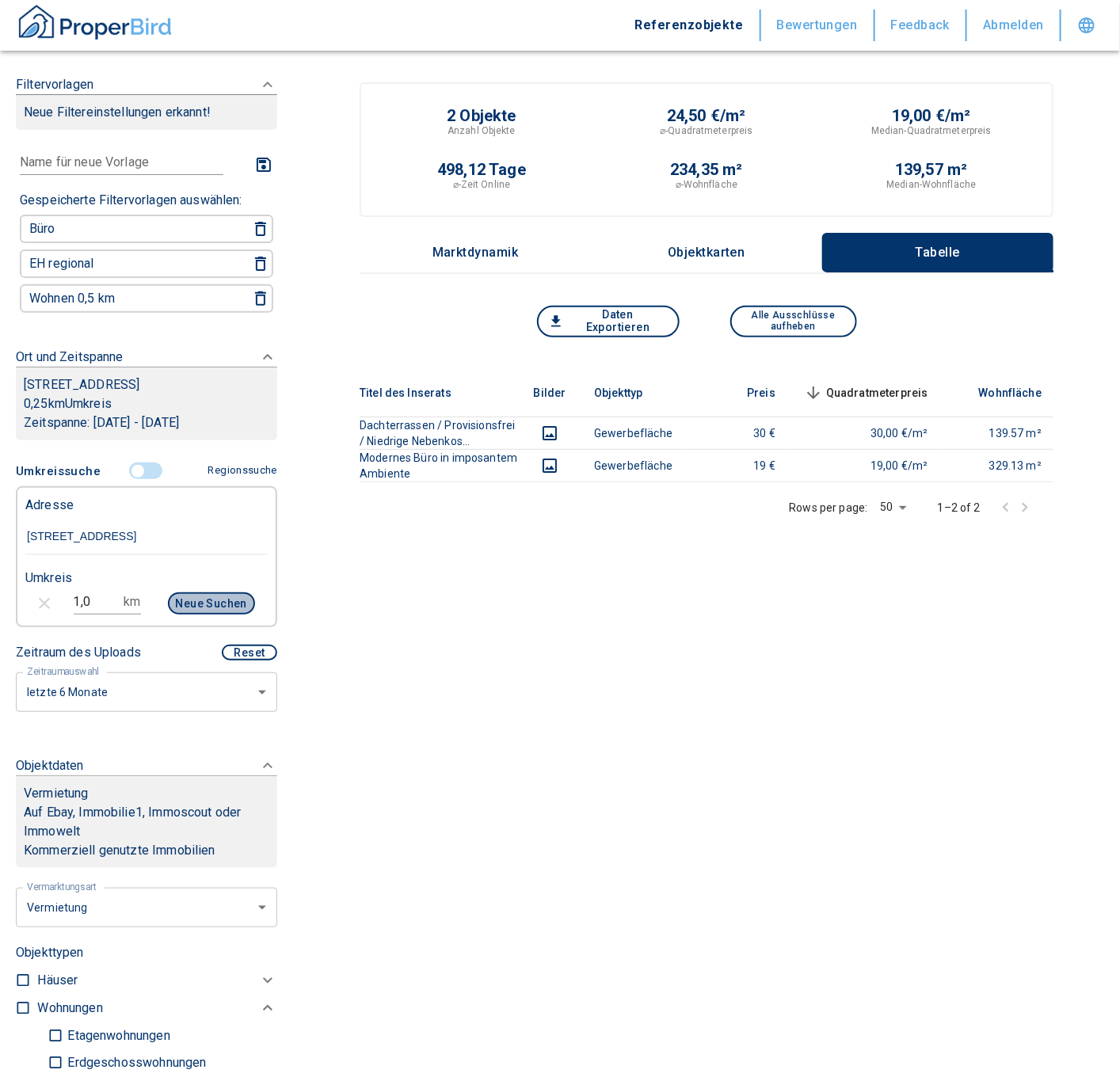
click at [198, 597] on button "Neue Suchen" at bounding box center [212, 603] width 87 height 22
type input "2020"
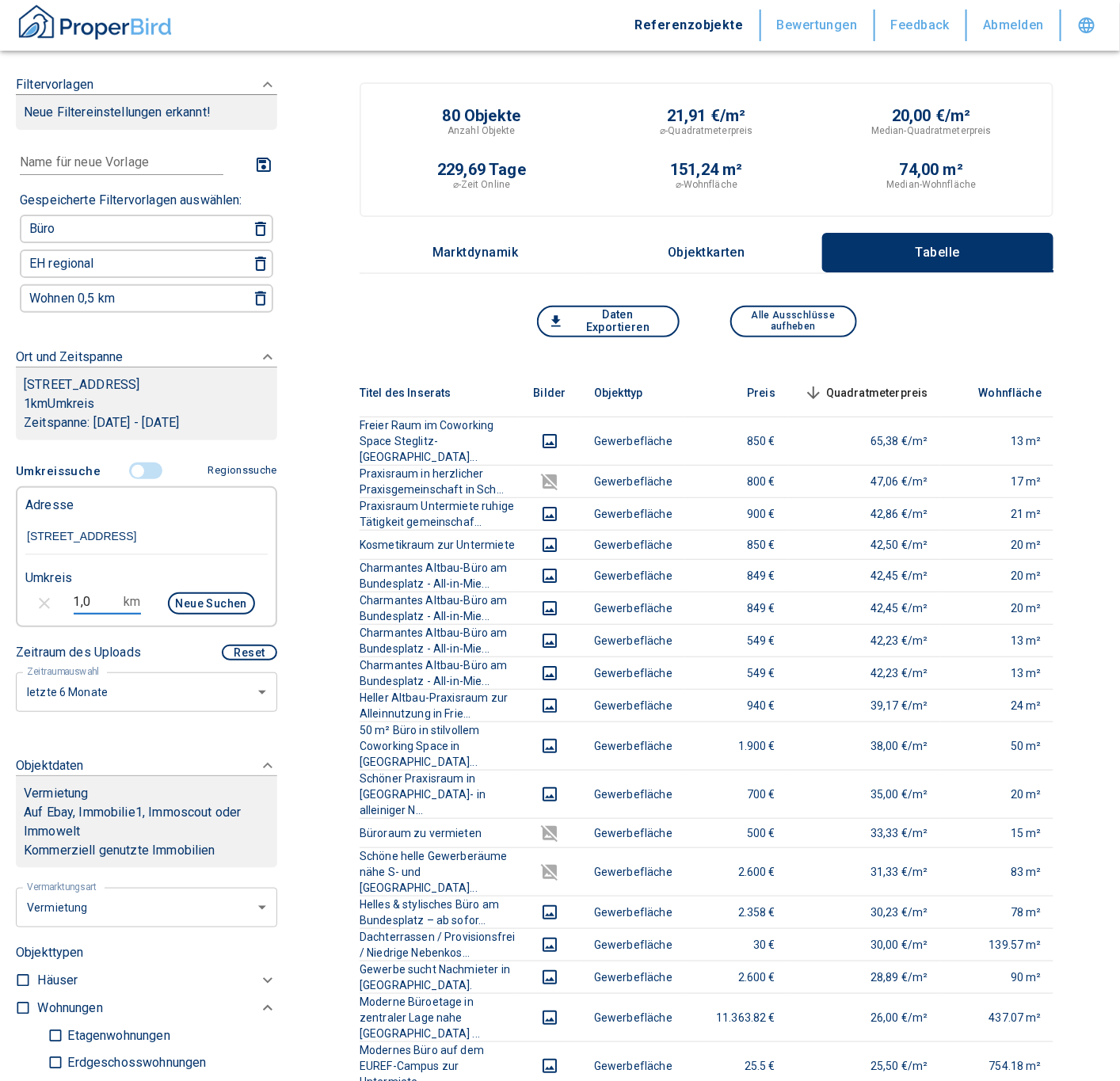
drag, startPoint x: 93, startPoint y: 590, endPoint x: 45, endPoint y: 587, distance: 48.1
click at [45, 587] on div "1,0 km Neue Suchen" at bounding box center [133, 605] width 243 height 38
type input "0,5"
click at [223, 602] on button "Neue Suchen" at bounding box center [212, 603] width 87 height 22
type input "2020"
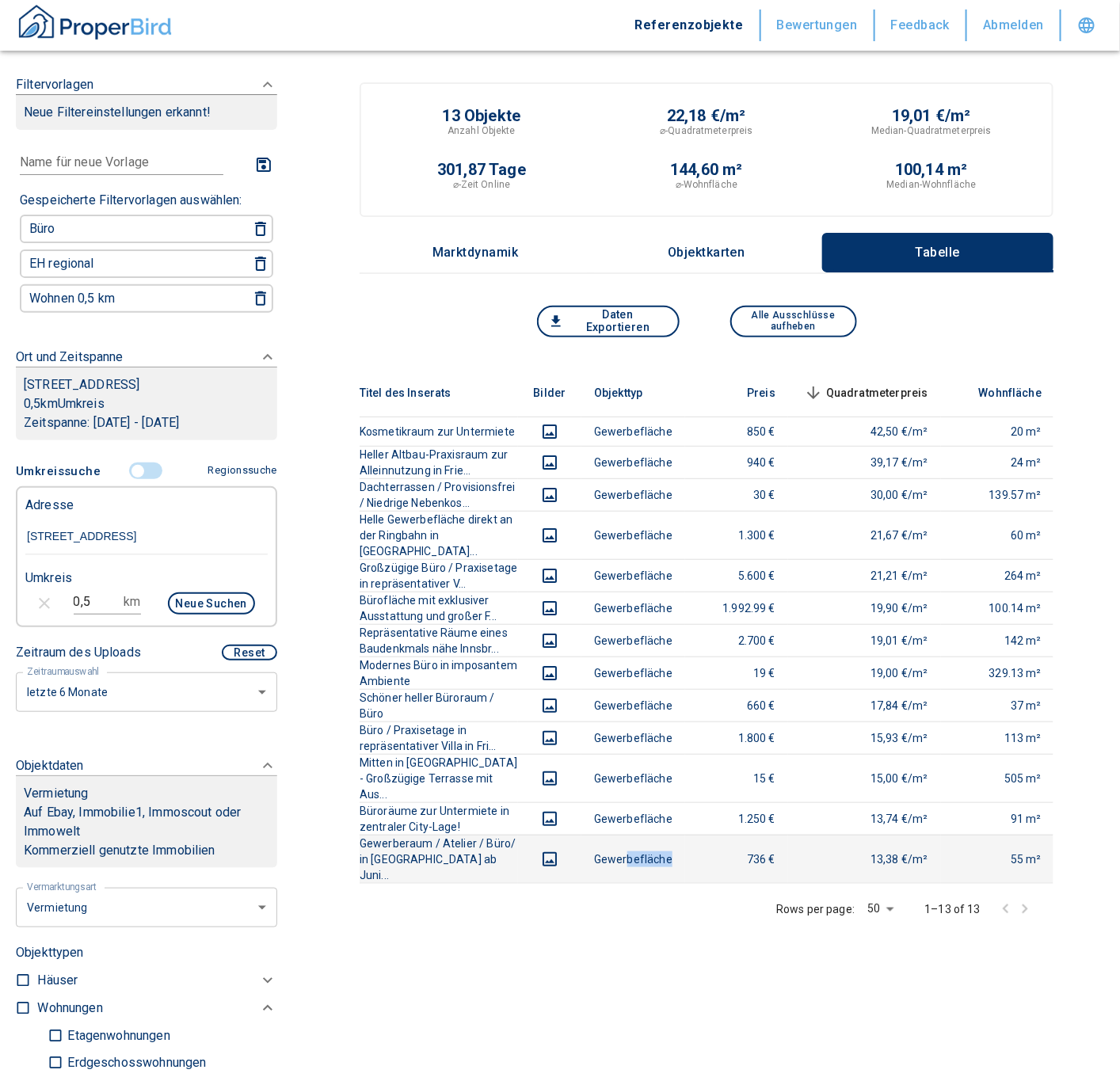
drag, startPoint x: 628, startPoint y: 816, endPoint x: 679, endPoint y: 811, distance: 51.2
click at [679, 835] on td "Gewerbefläche" at bounding box center [633, 859] width 104 height 48
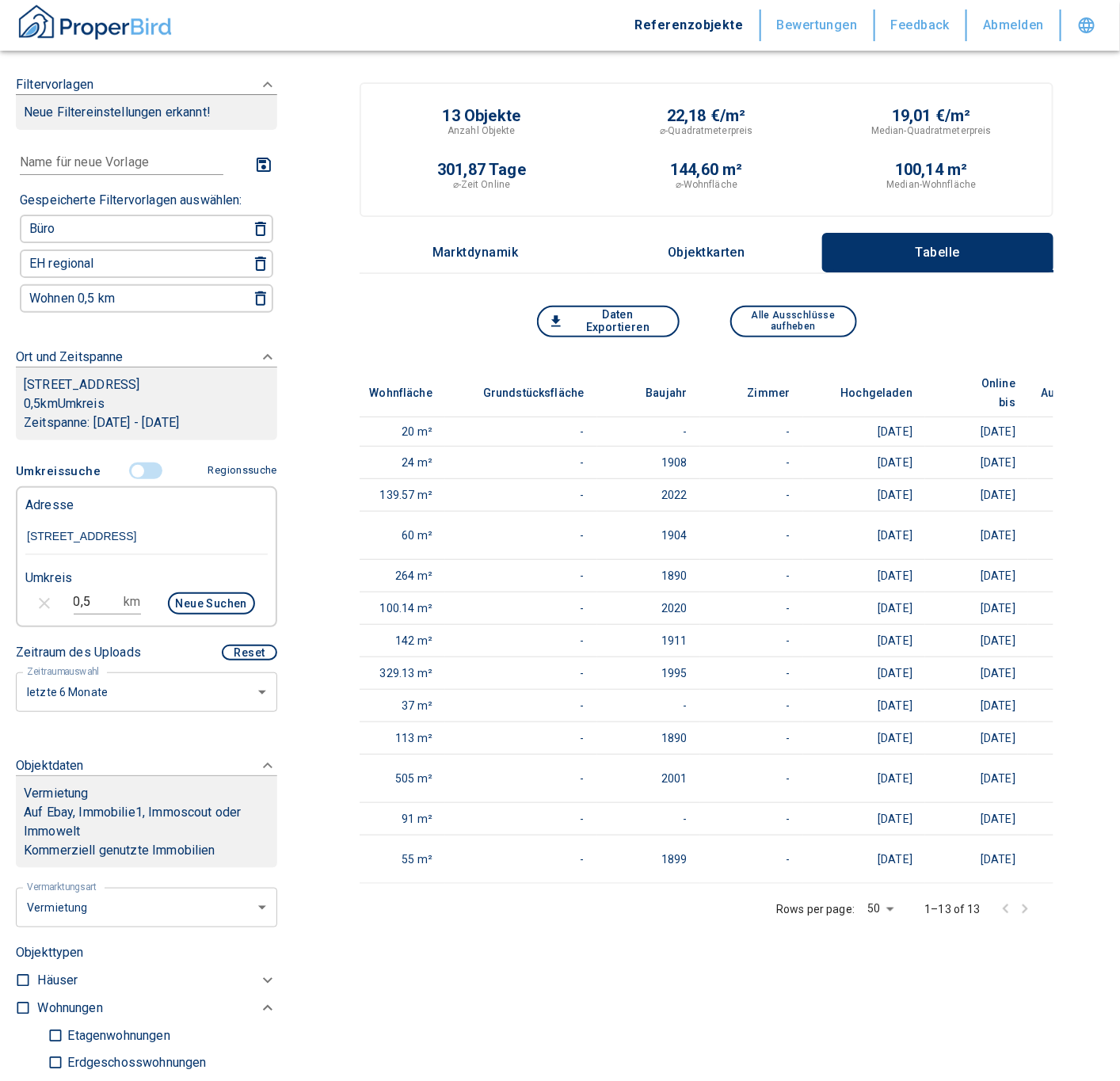
scroll to position [0, 701]
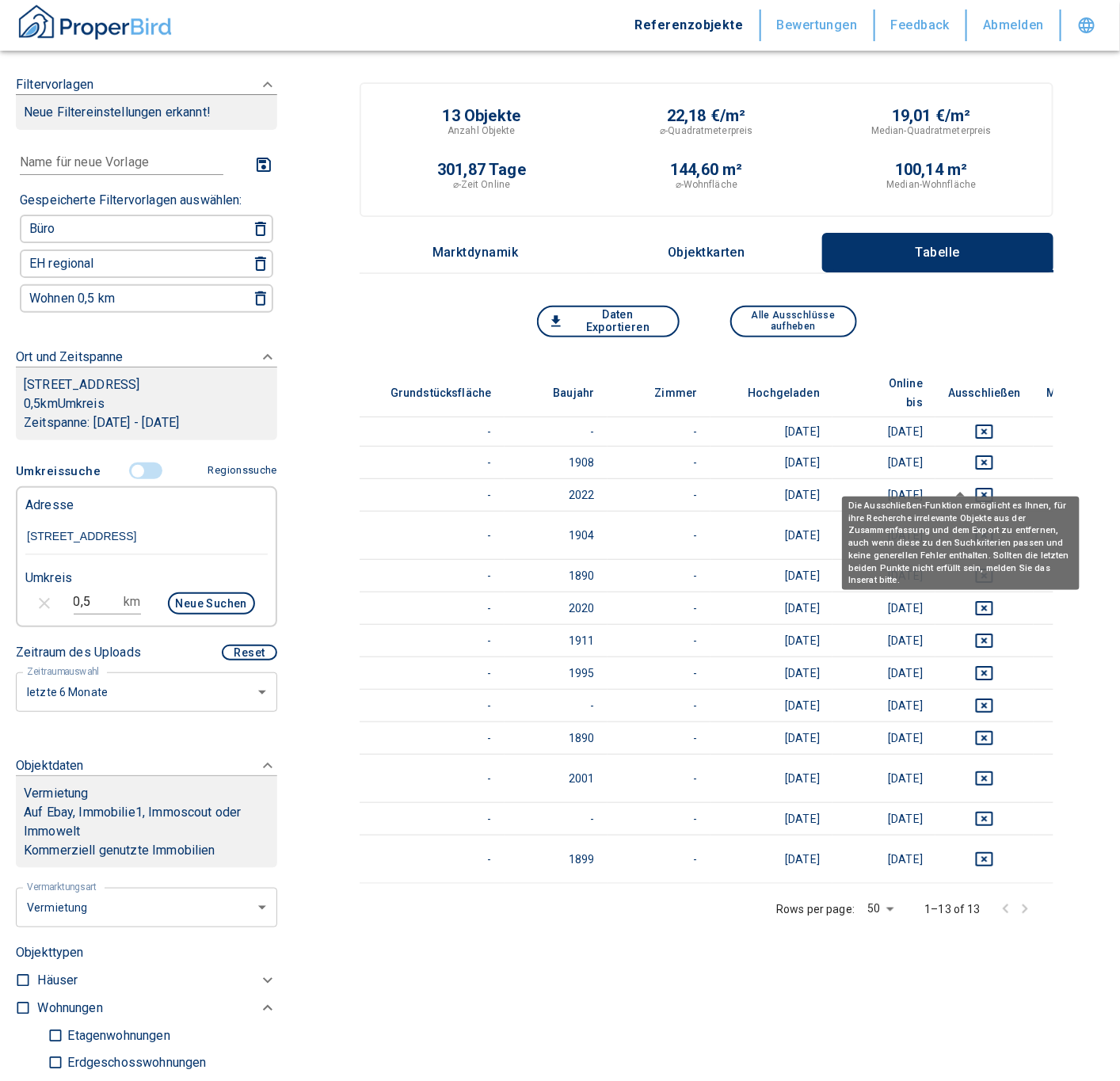
click at [967, 511] on div "Die Ausschließen-Funktion ermöglicht es Ihnen, für ihre Recherche irrelevante O…" at bounding box center [960, 543] width 237 height 93
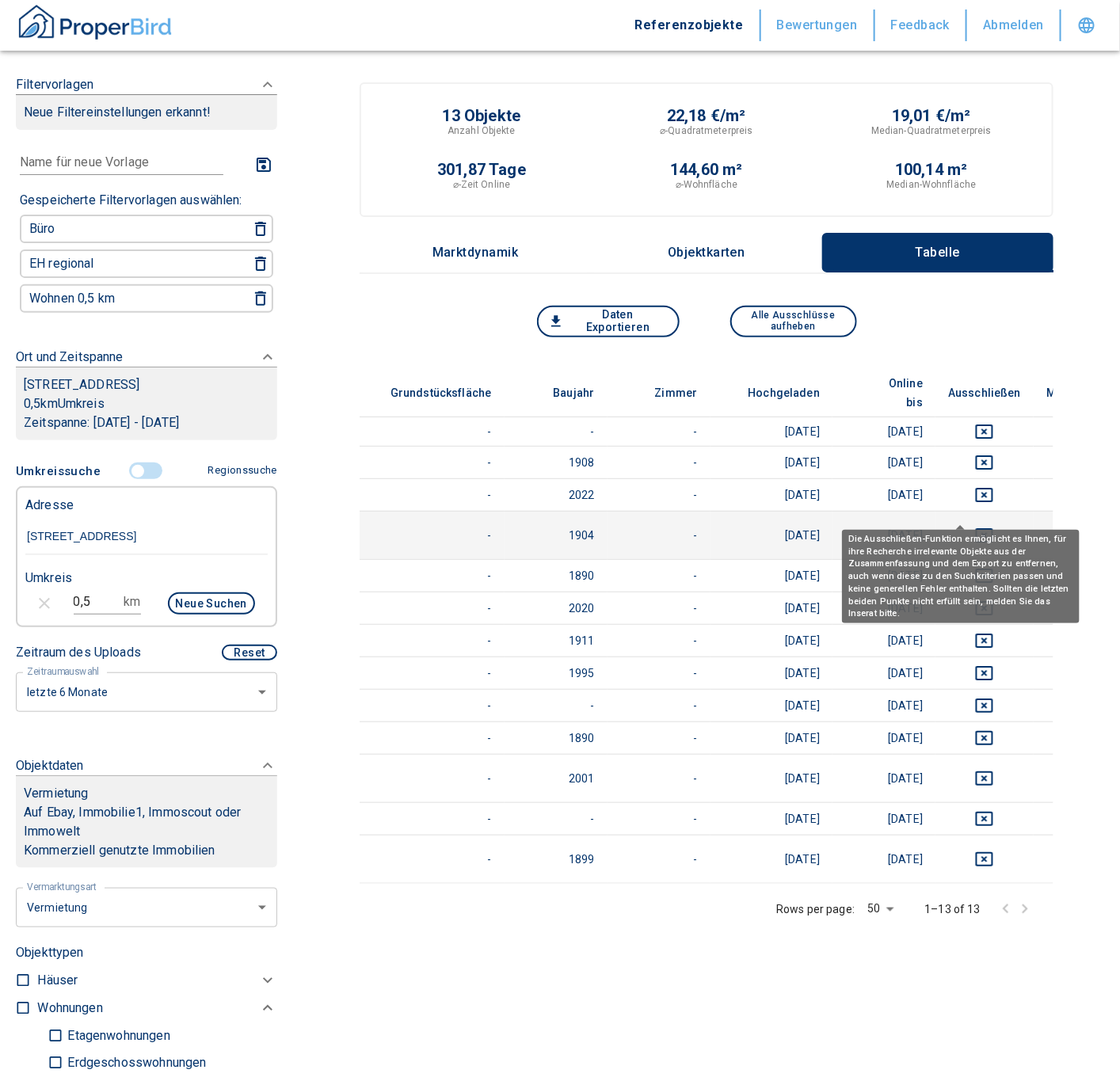
click at [975, 525] on icon "deselect this listing" at bounding box center [984, 534] width 19 height 19
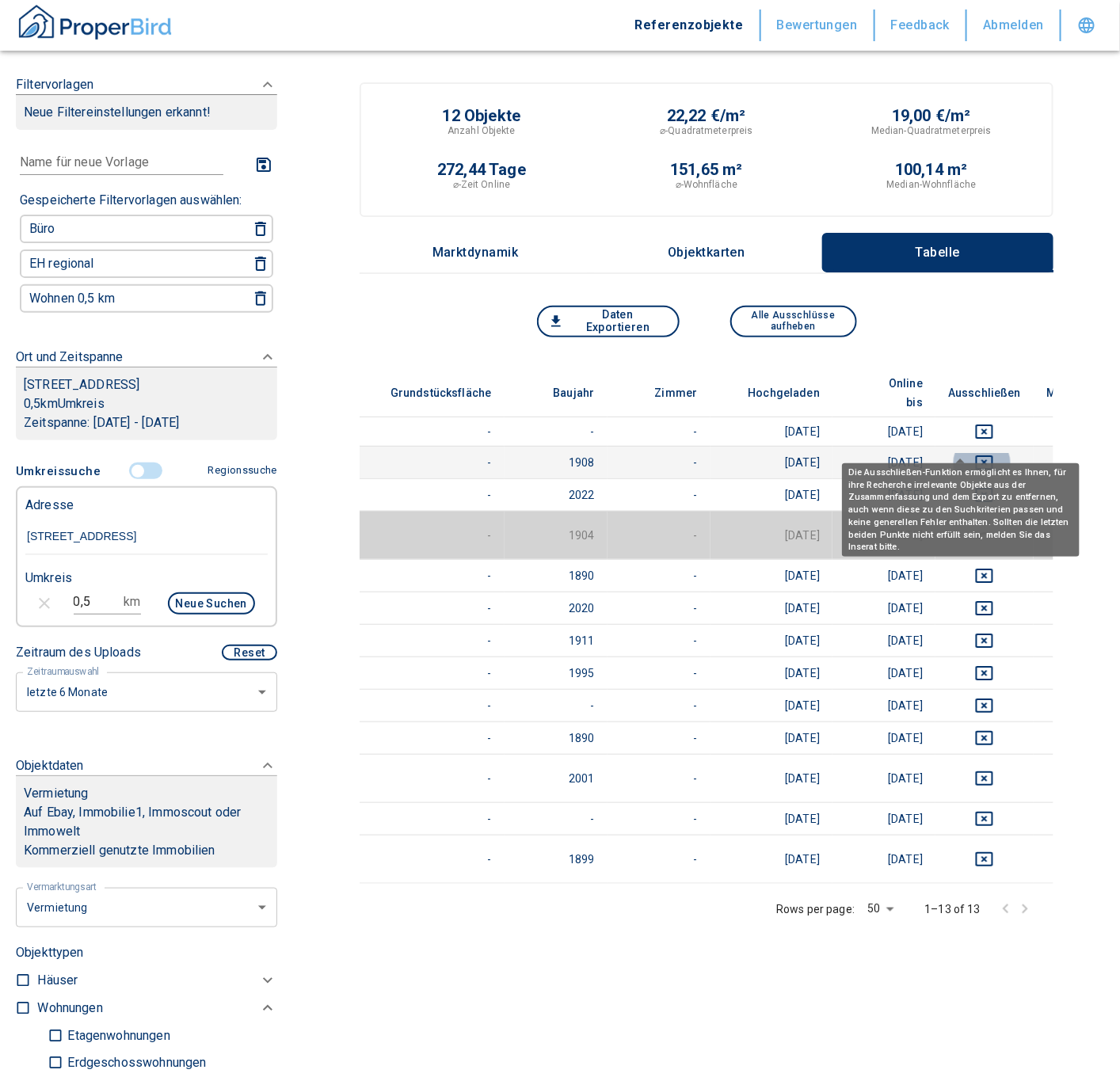
drag, startPoint x: 960, startPoint y: 440, endPoint x: 967, endPoint y: 418, distance: 23.1
click at [975, 453] on icon "deselect this listing" at bounding box center [984, 462] width 19 height 19
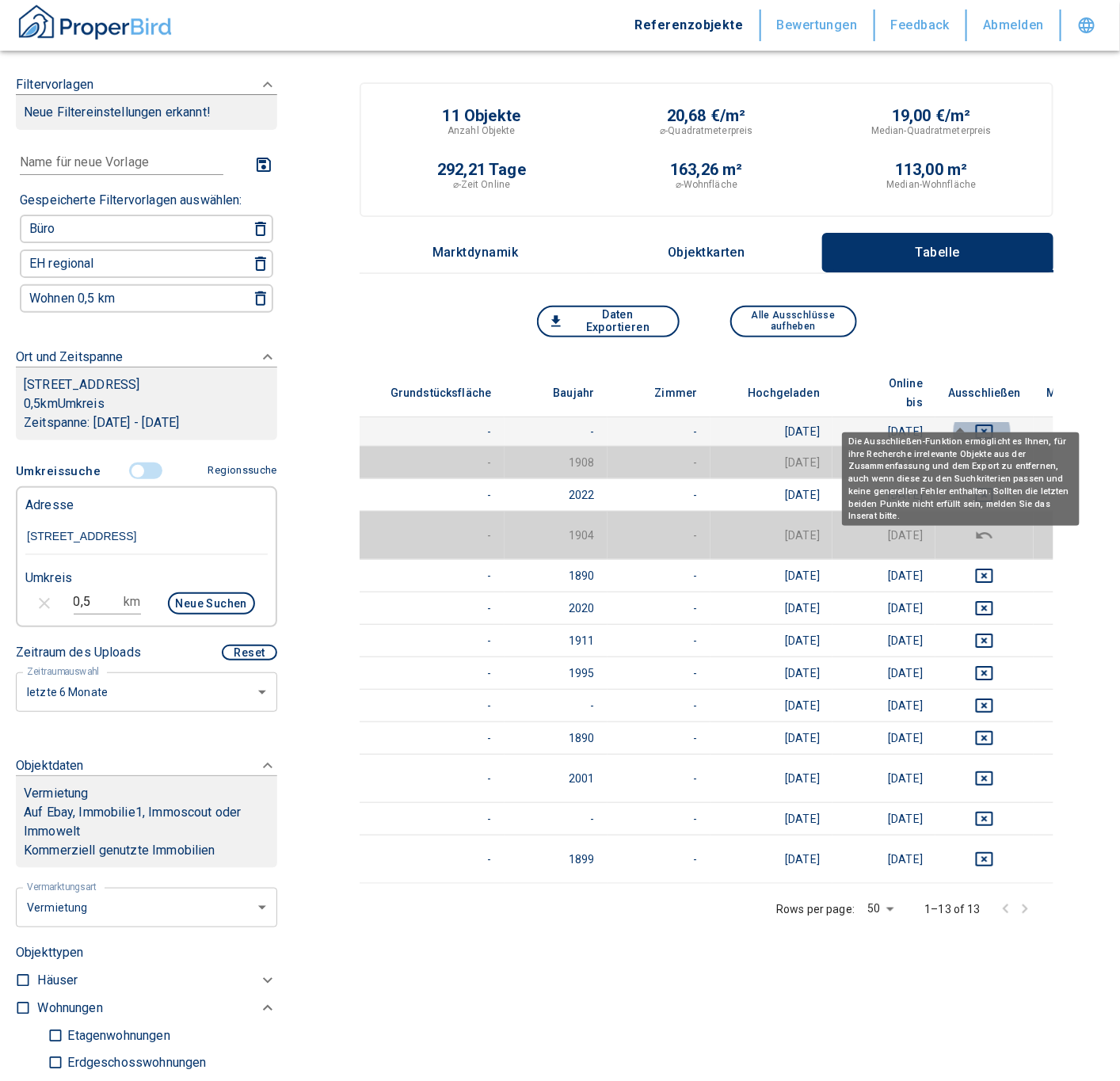
click at [975, 422] on icon "deselect this listing" at bounding box center [984, 431] width 19 height 19
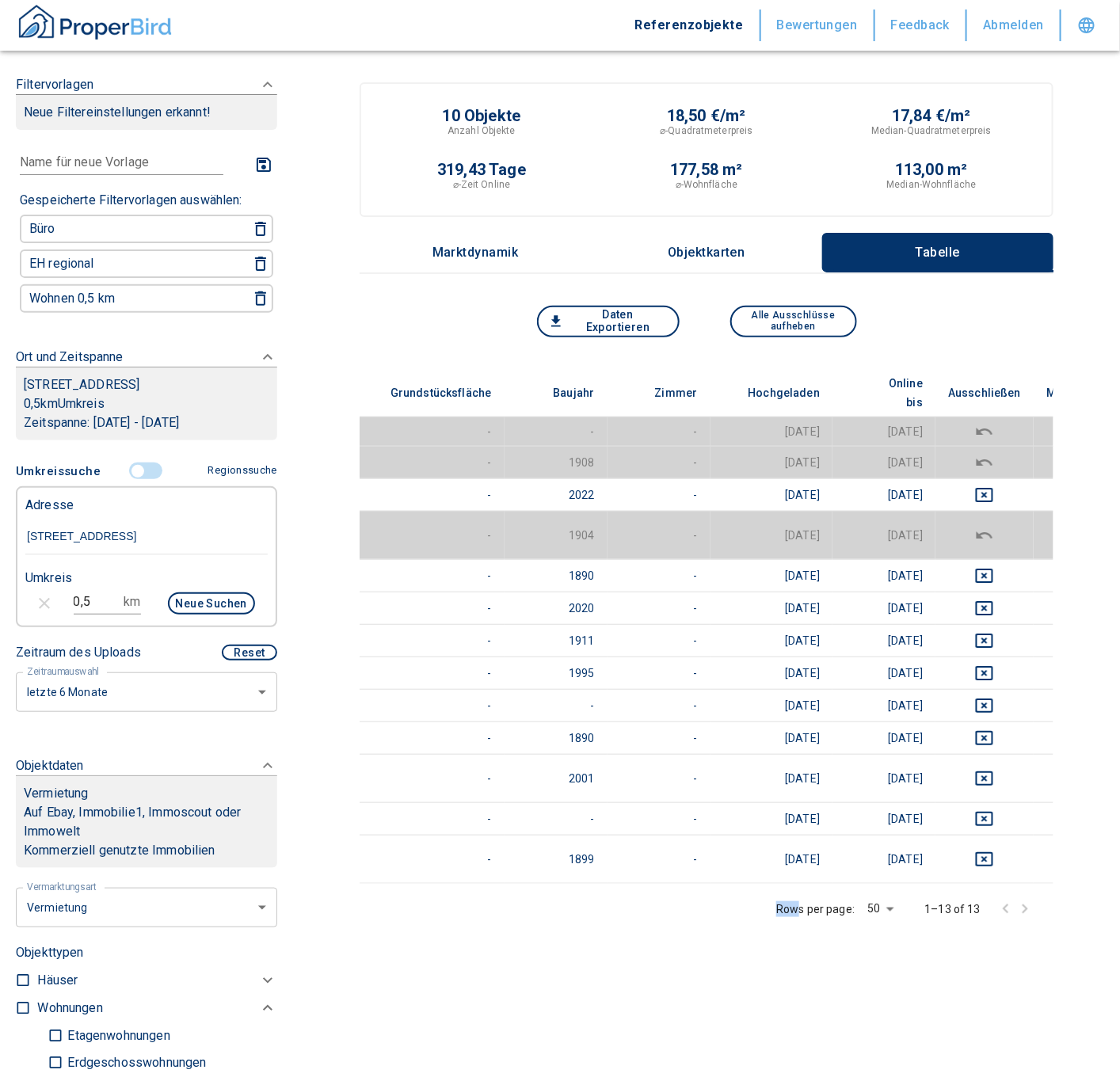
drag, startPoint x: 817, startPoint y: 837, endPoint x: 452, endPoint y: 874, distance: 366.9
click at [452, 884] on div "Rows per page: 50 50 1–13 of 13" at bounding box center [706, 909] width 693 height 51
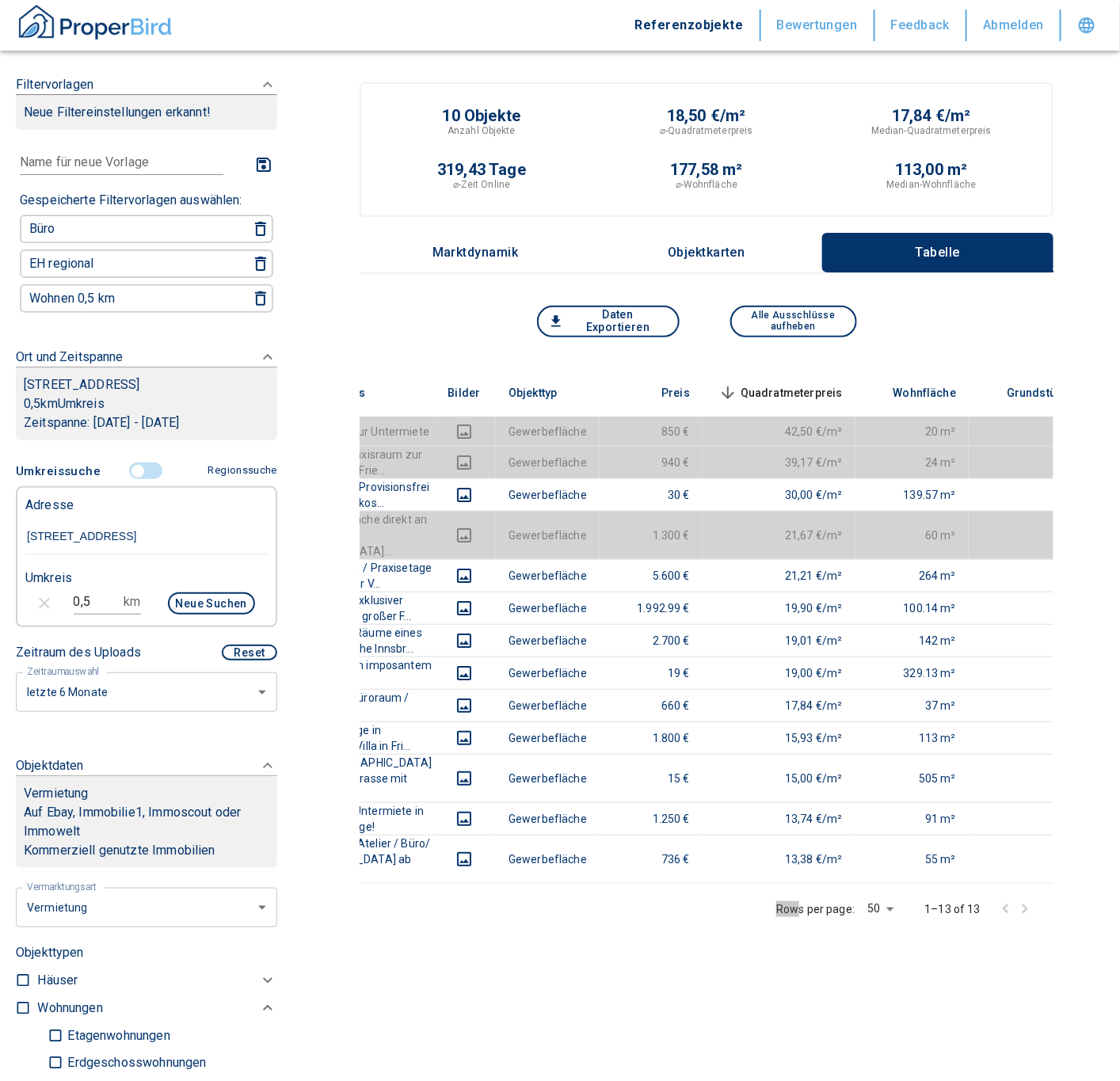
scroll to position [475, 0]
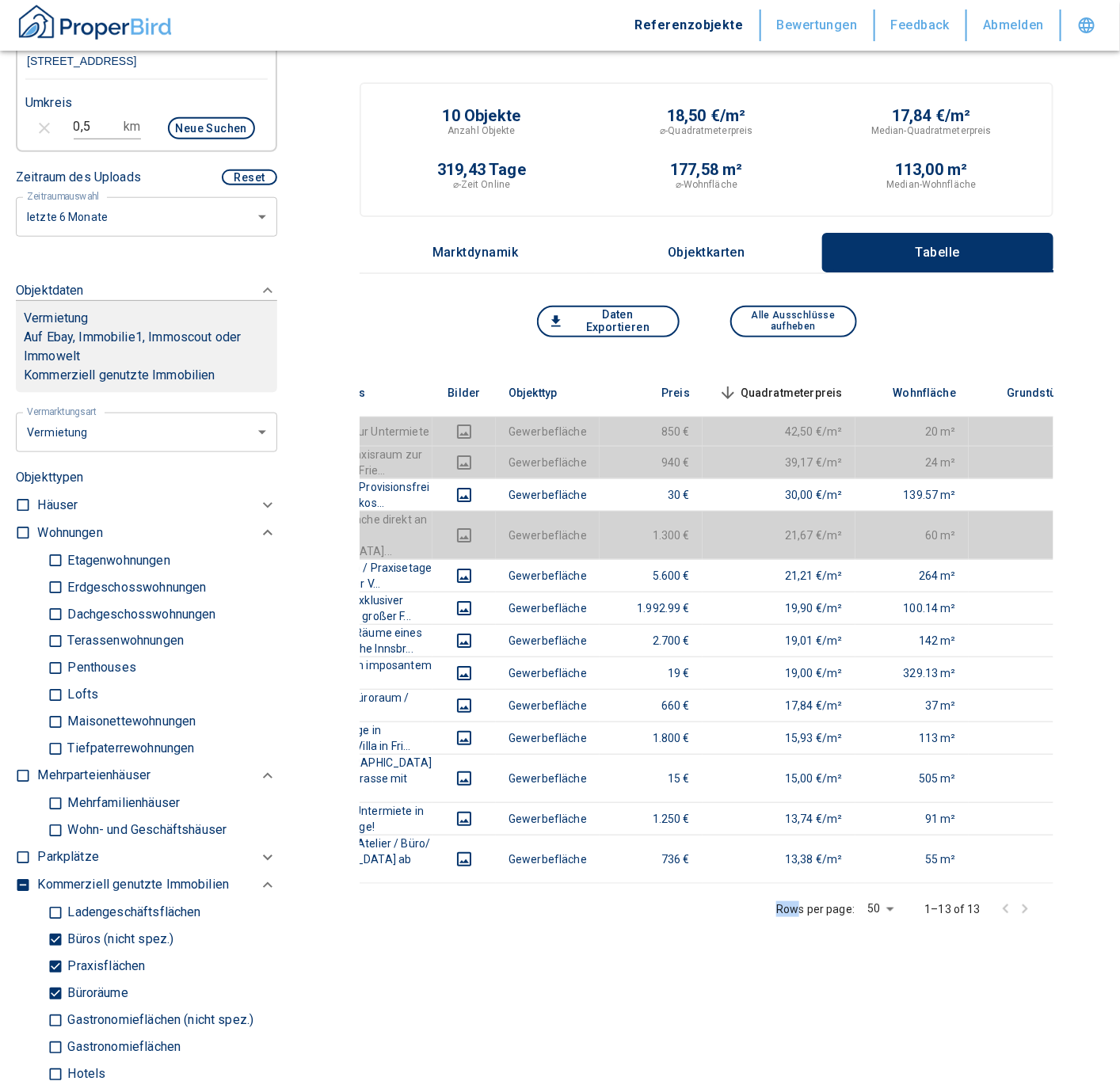
click at [48, 903] on input "Ladengeschäftsflächen" at bounding box center [55, 912] width 16 height 28
checkbox input "true"
type input "2020"
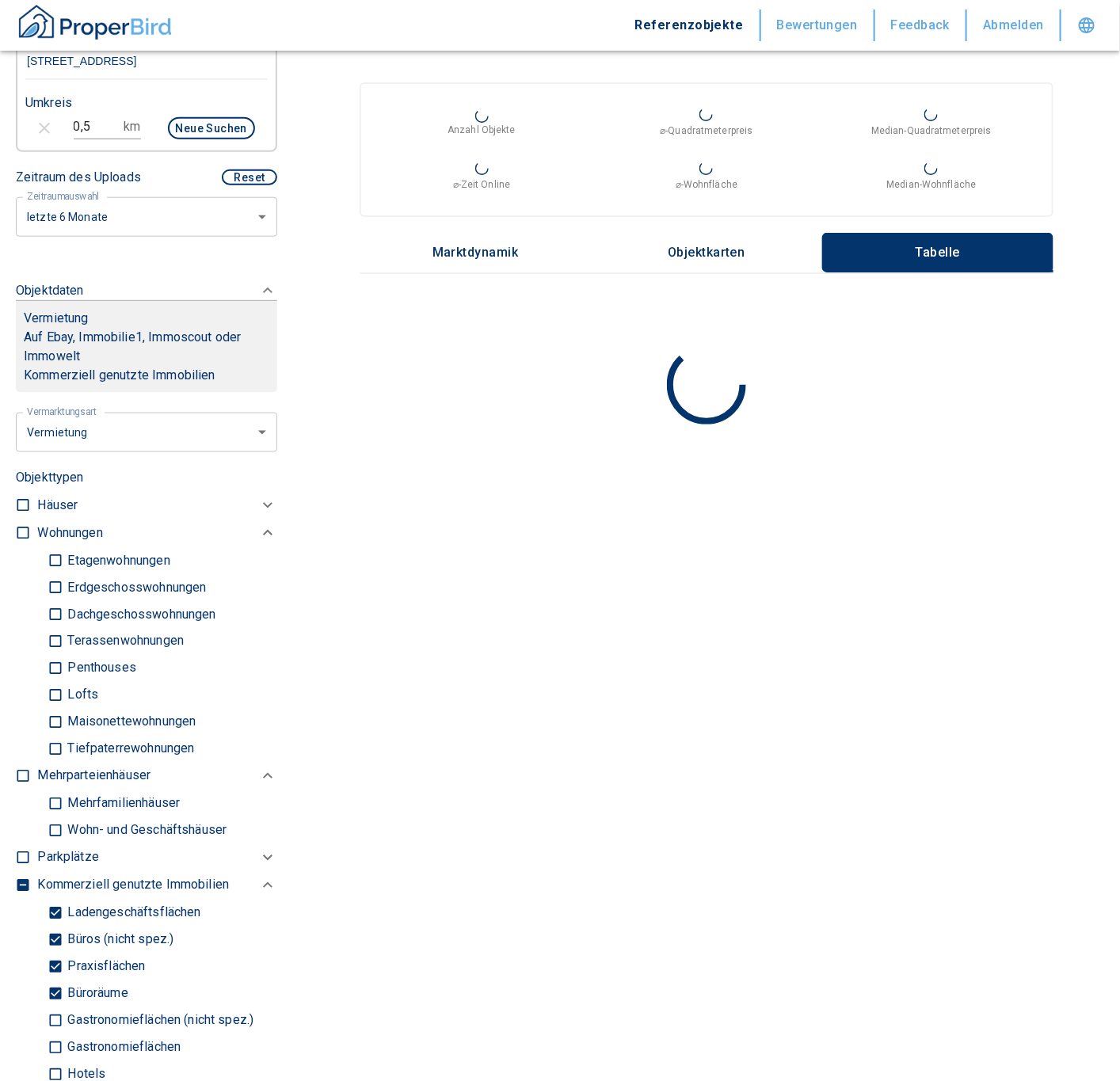
click at [54, 989] on input "Büroräume" at bounding box center [55, 993] width 16 height 28
checkbox input "false"
type input "2020"
click at [54, 962] on input "Praxisflächen" at bounding box center [55, 966] width 16 height 28
checkbox input "false"
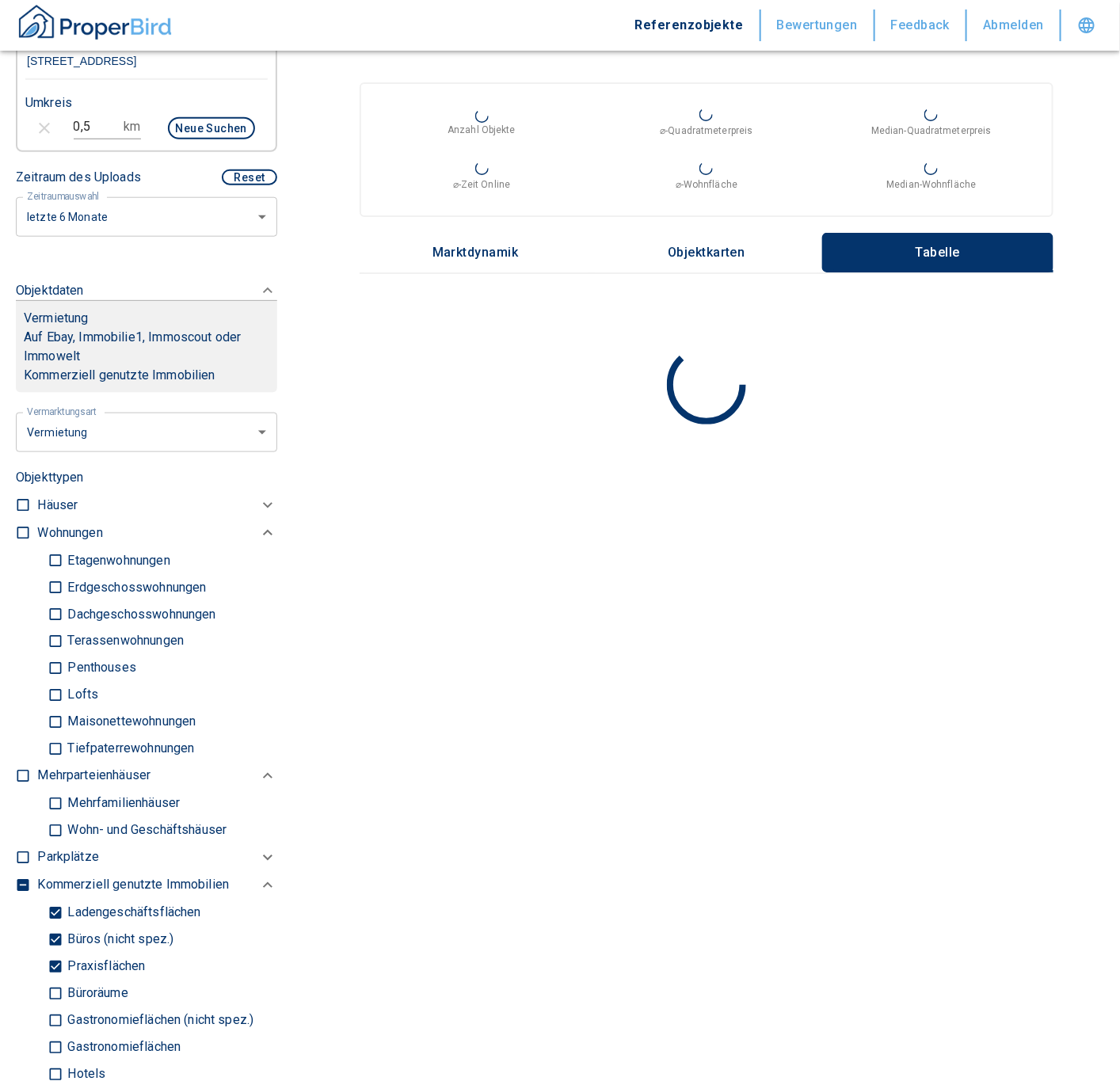
type input "2020"
click at [57, 930] on input "Büros (nicht spez.)" at bounding box center [55, 939] width 16 height 28
checkbox input "false"
type input "2020"
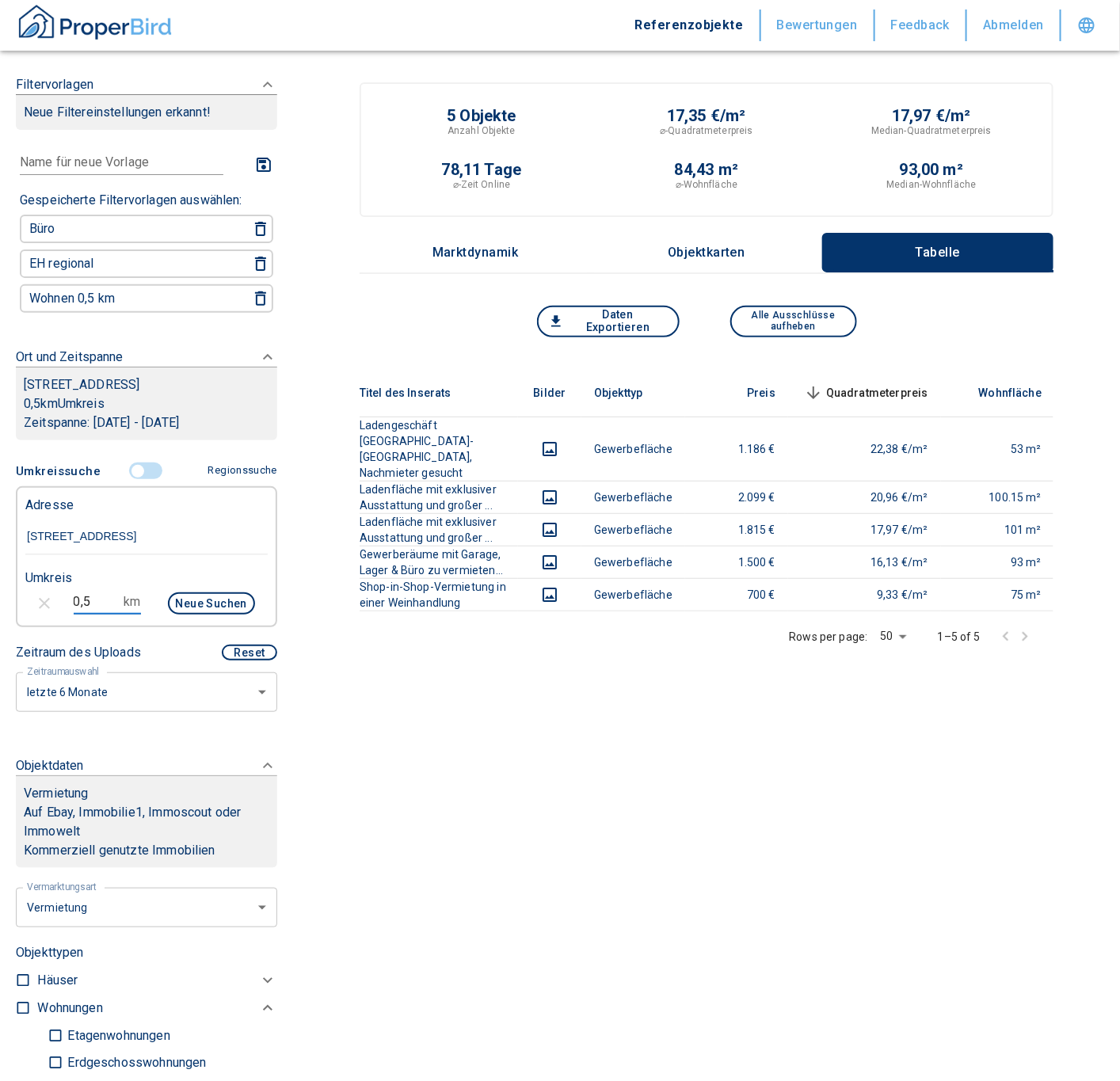
drag, startPoint x: 96, startPoint y: 595, endPoint x: 21, endPoint y: 598, distance: 75.1
click at [21, 598] on div "0,5 km Neue Suchen" at bounding box center [133, 605] width 243 height 38
type input "1,0"
click at [177, 598] on button "Neue Suchen" at bounding box center [212, 603] width 87 height 22
type input "2020"
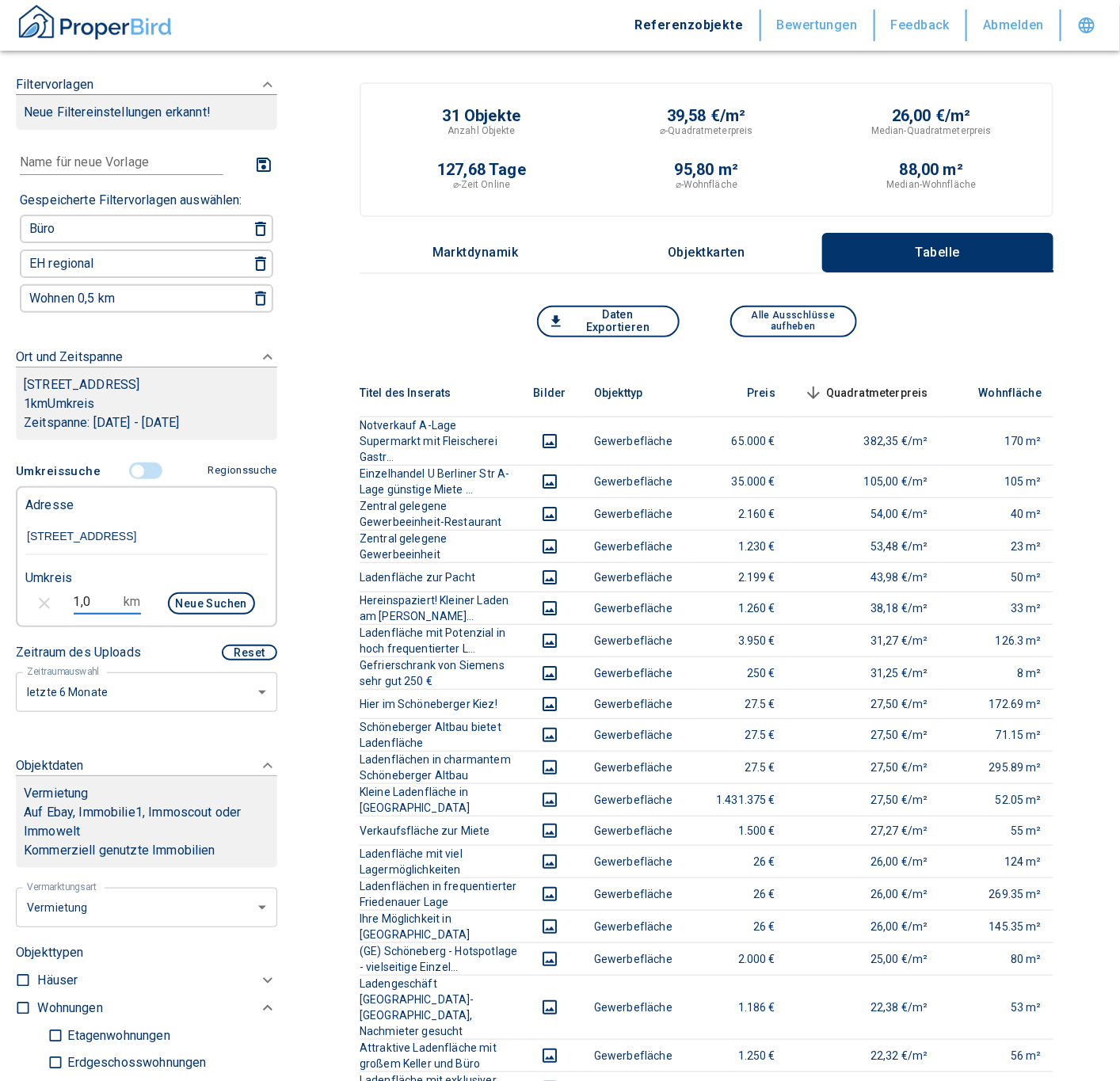
drag, startPoint x: 102, startPoint y: 592, endPoint x: 11, endPoint y: 591, distance: 91.0
click at [11, 591] on div "Filtervorlagen Neue Filtereinstellungen erkannt! Name für neue Vorlage x Gespei…" at bounding box center [147, 540] width 293 height 1081
type input "0,5"
click at [210, 597] on button "Neue Suchen" at bounding box center [212, 603] width 87 height 22
type input "2020"
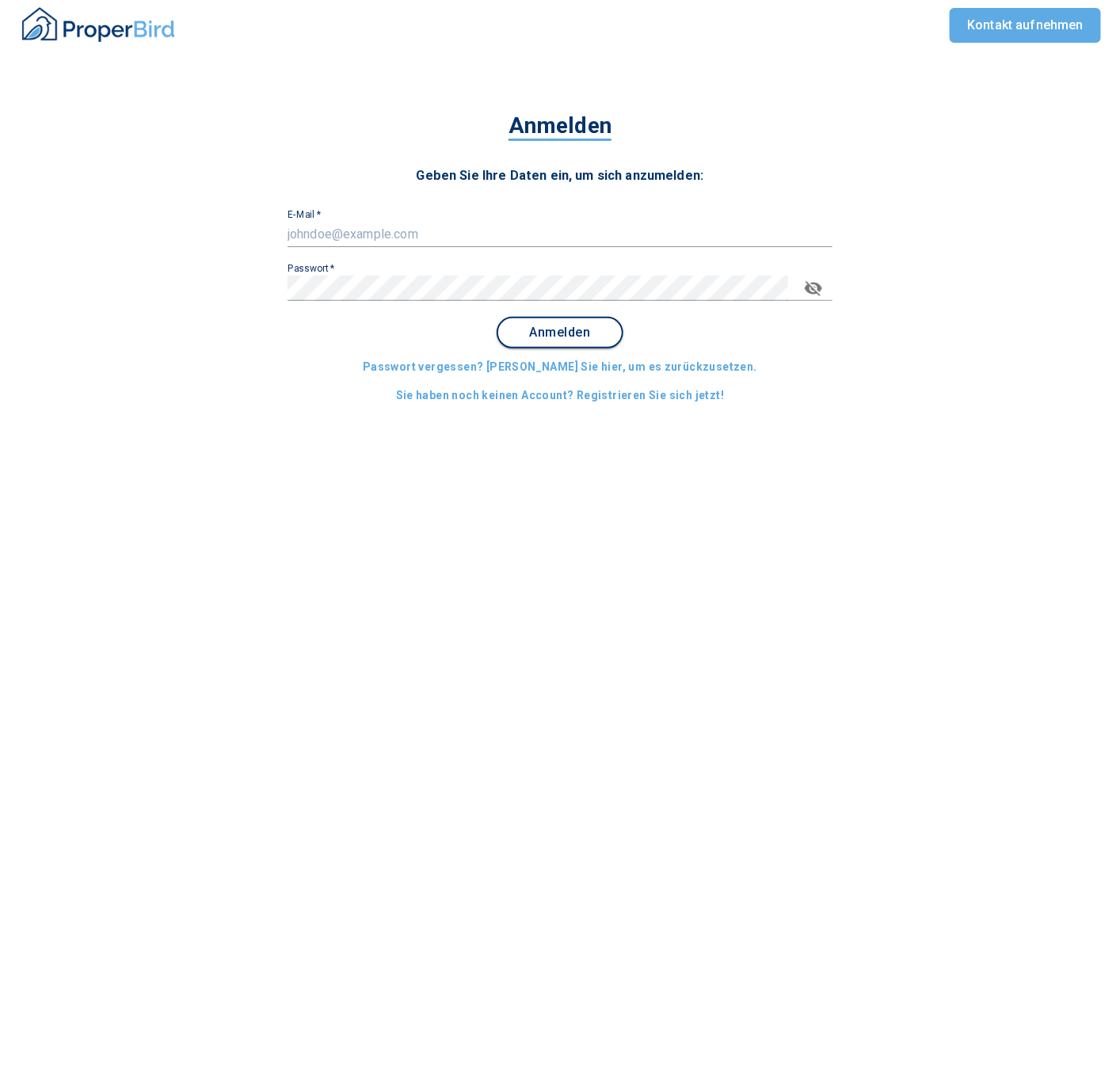
type input "[EMAIL_ADDRESS][DOMAIN_NAME]"
click at [558, 329] on span "Anmelden" at bounding box center [560, 332] width 98 height 14
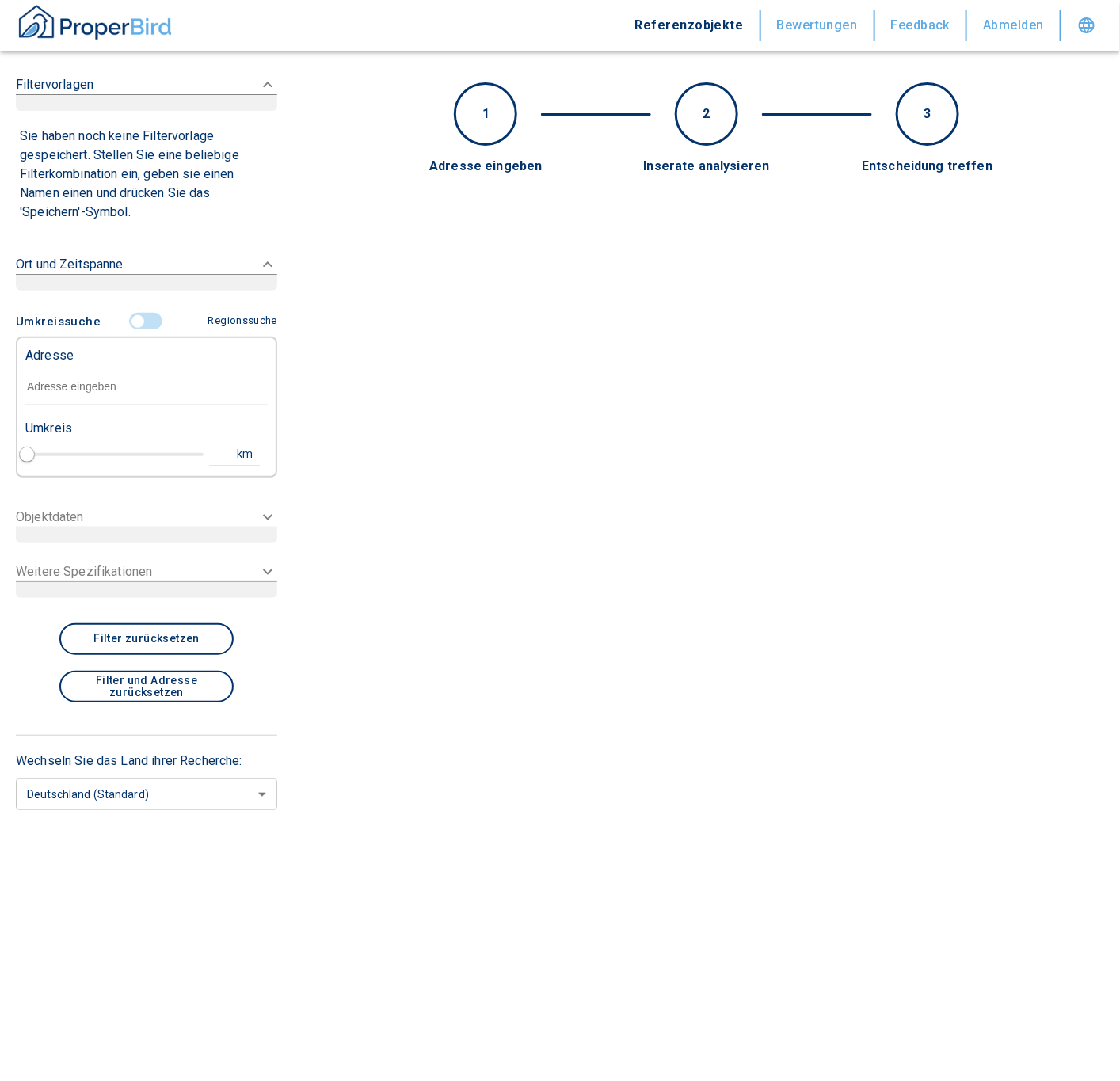
type input "2020"
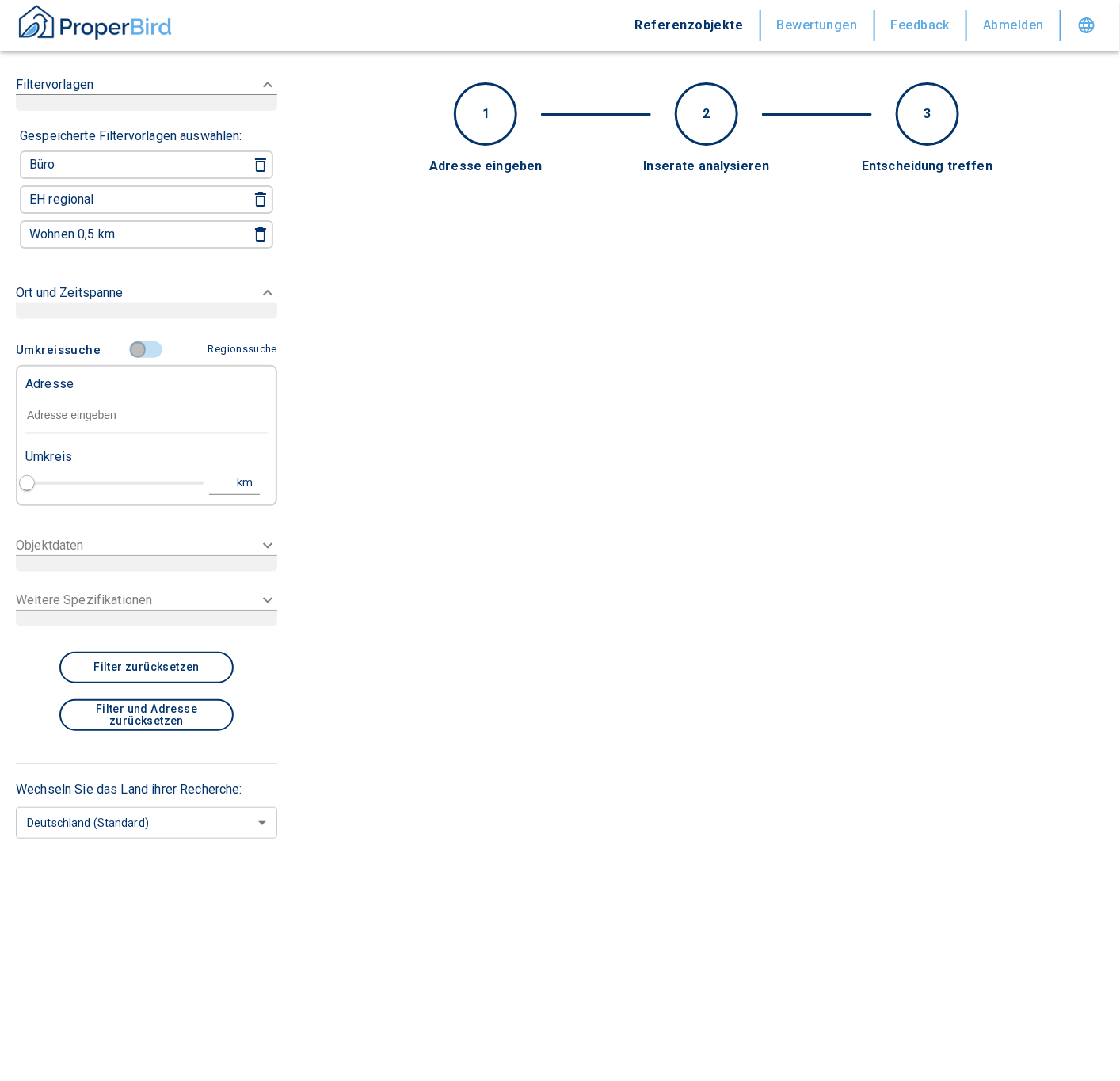
click at [134, 342] on input "controlled" at bounding box center [137, 350] width 47 height 18
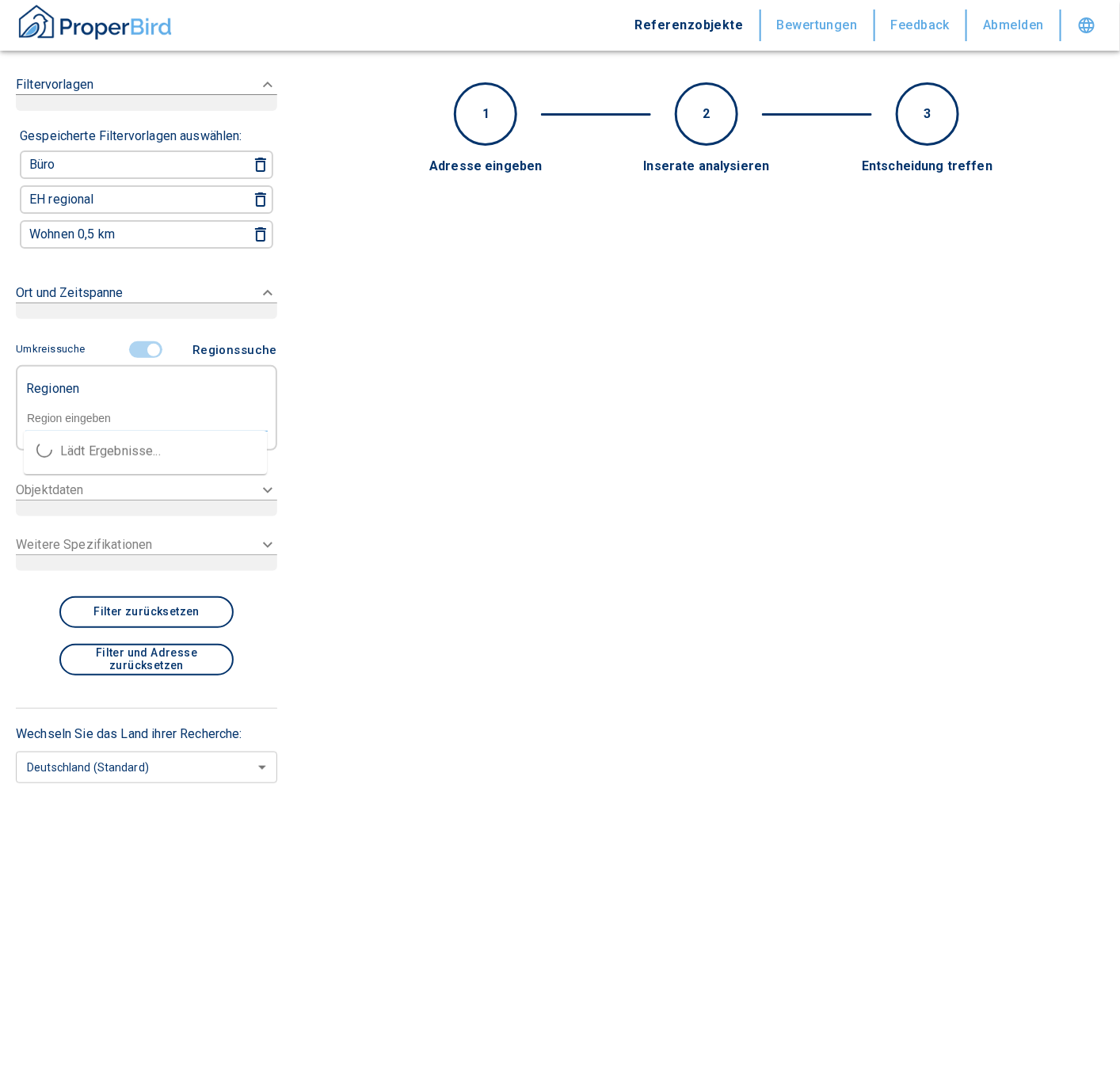
click at [89, 419] on input "text" at bounding box center [147, 418] width 243 height 14
click at [98, 442] on li "12159 [GEOGRAPHIC_DATA]" at bounding box center [145, 452] width 243 height 28
type input "12159"
type input "2020"
type input "12159 [GEOGRAPHIC_DATA]"
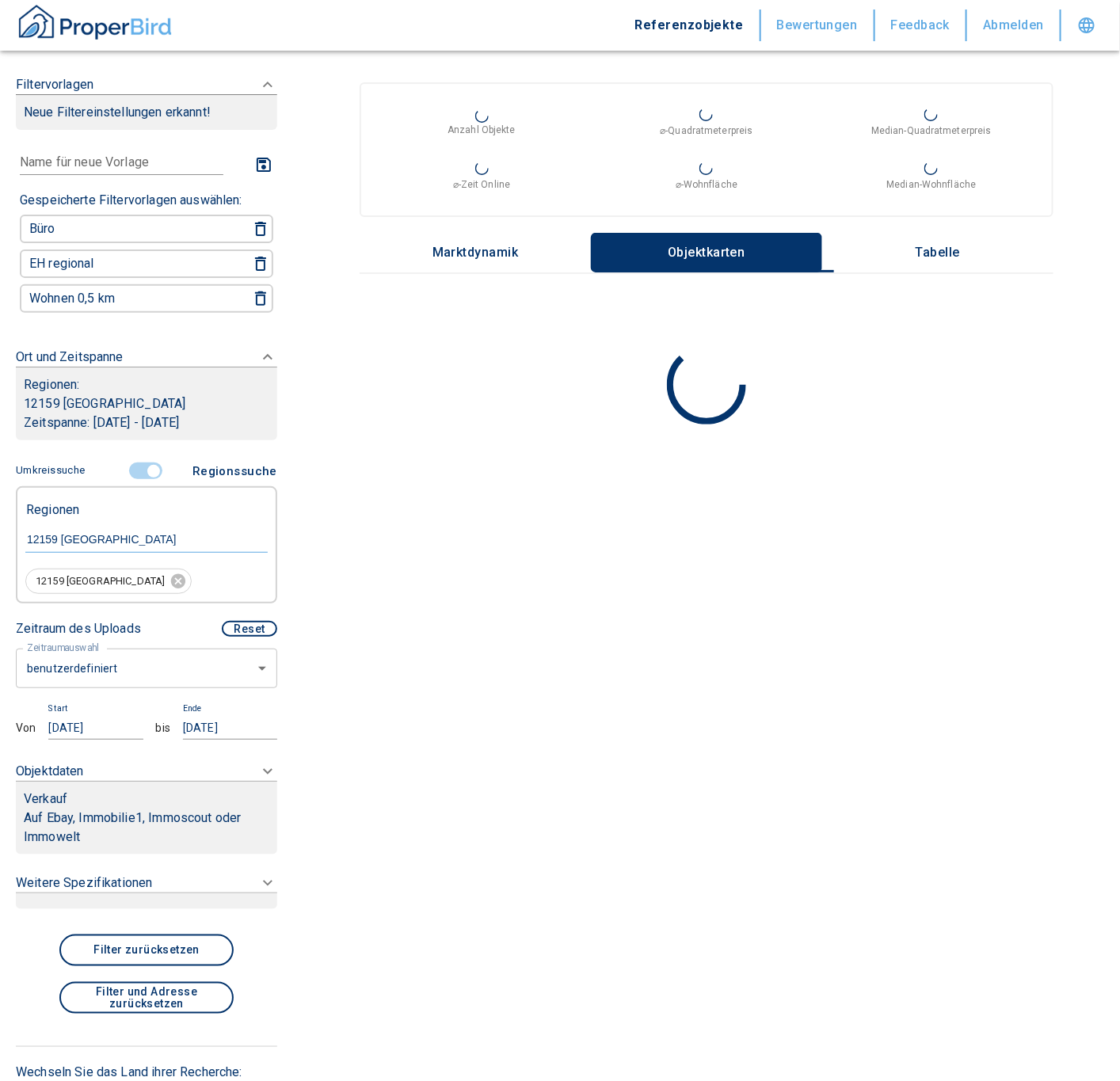
click at [258, 94] on icon at bounding box center [267, 84] width 19 height 19
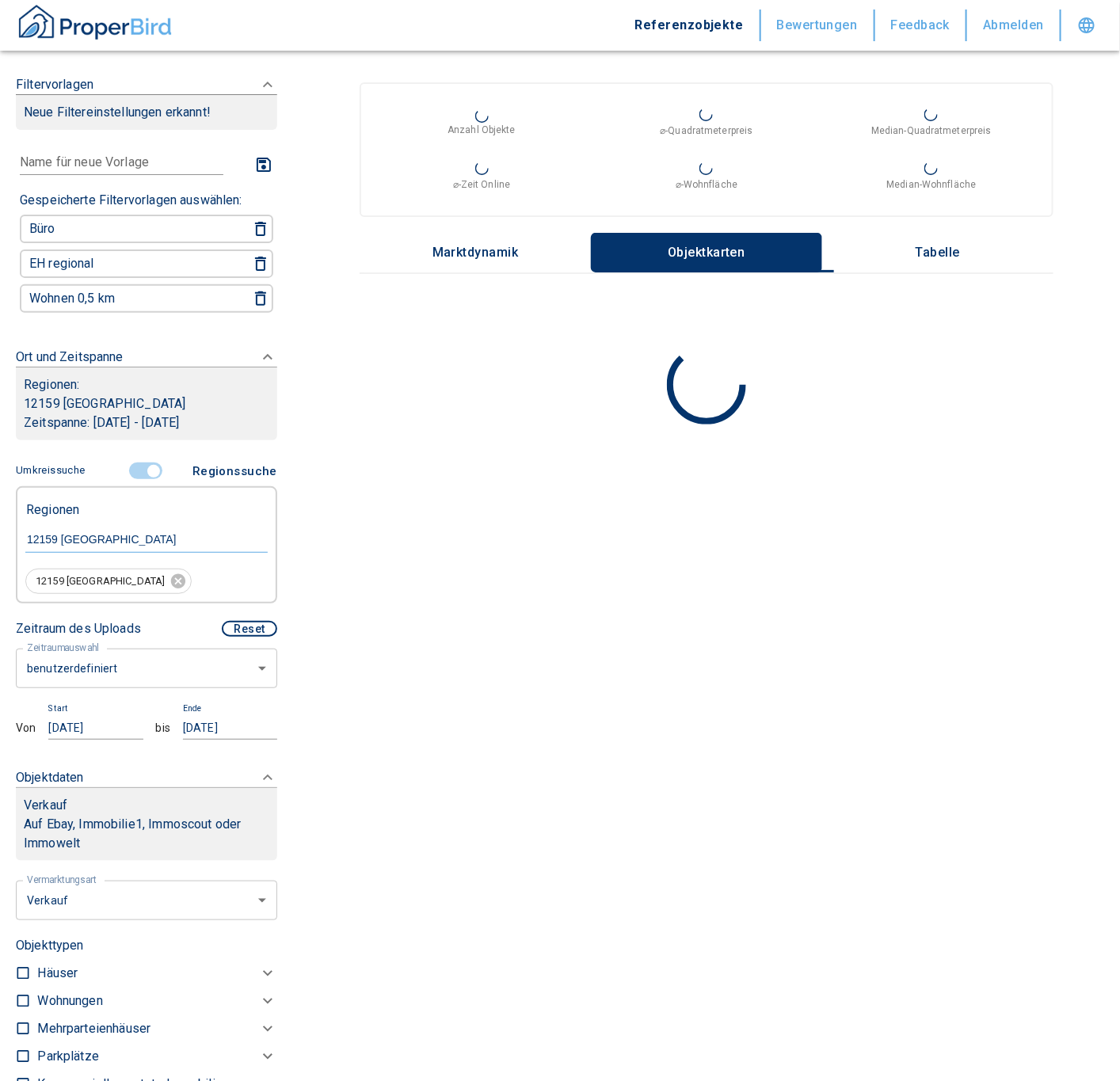
click at [28, 997] on input "checkbox" at bounding box center [23, 1001] width 16 height 16
checkbox input "true"
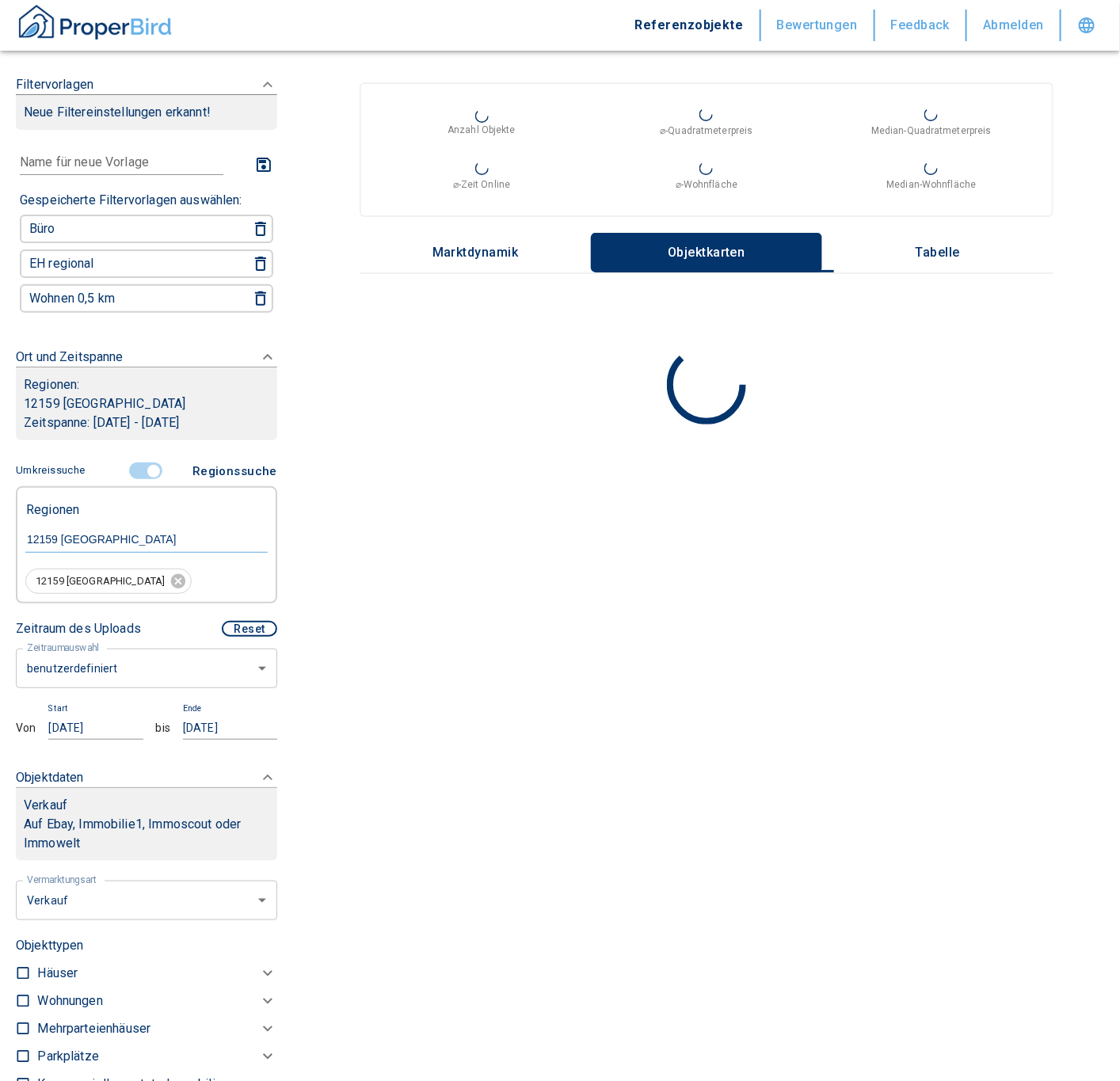
checkbox input "true"
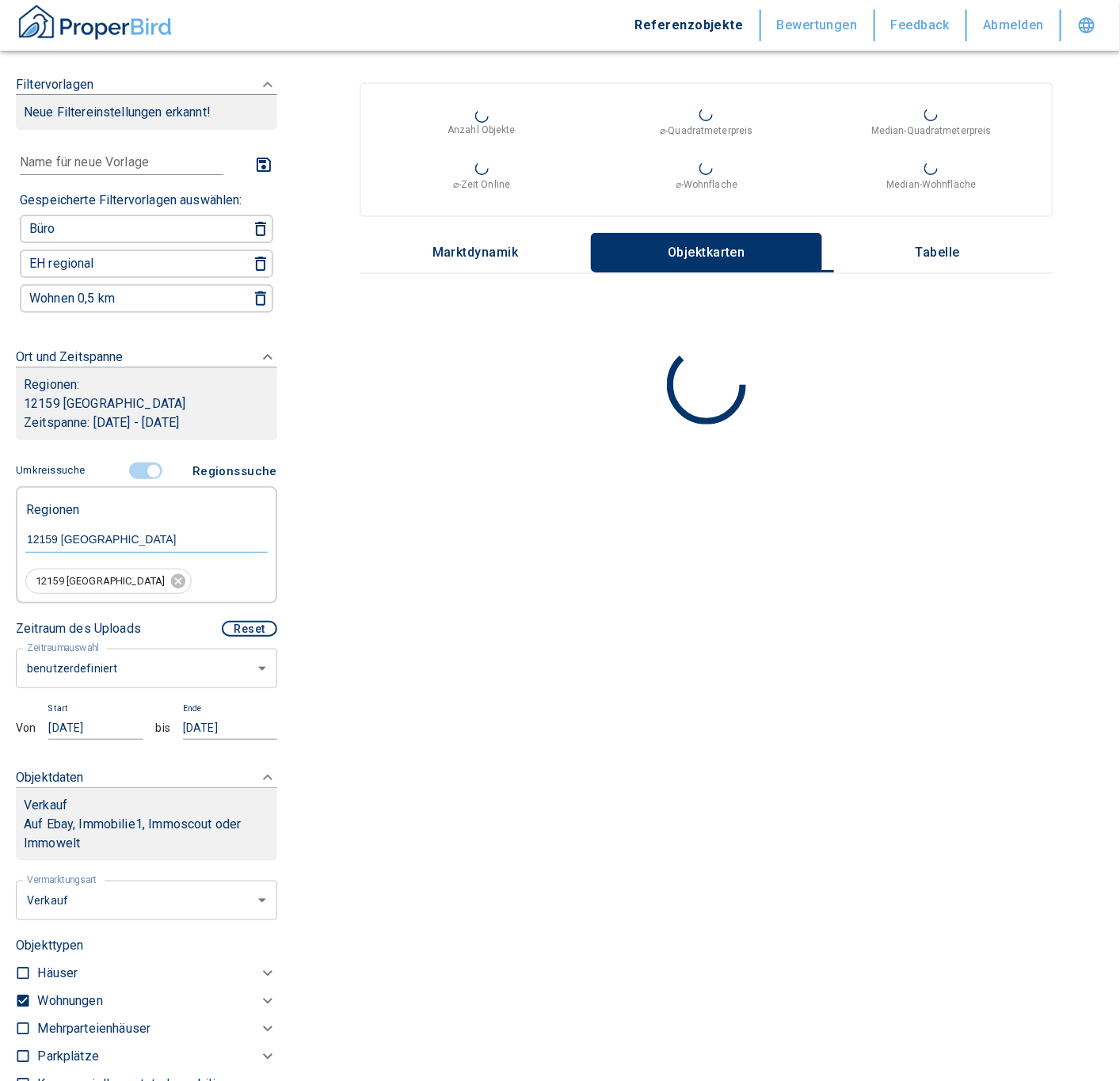
type input "2020"
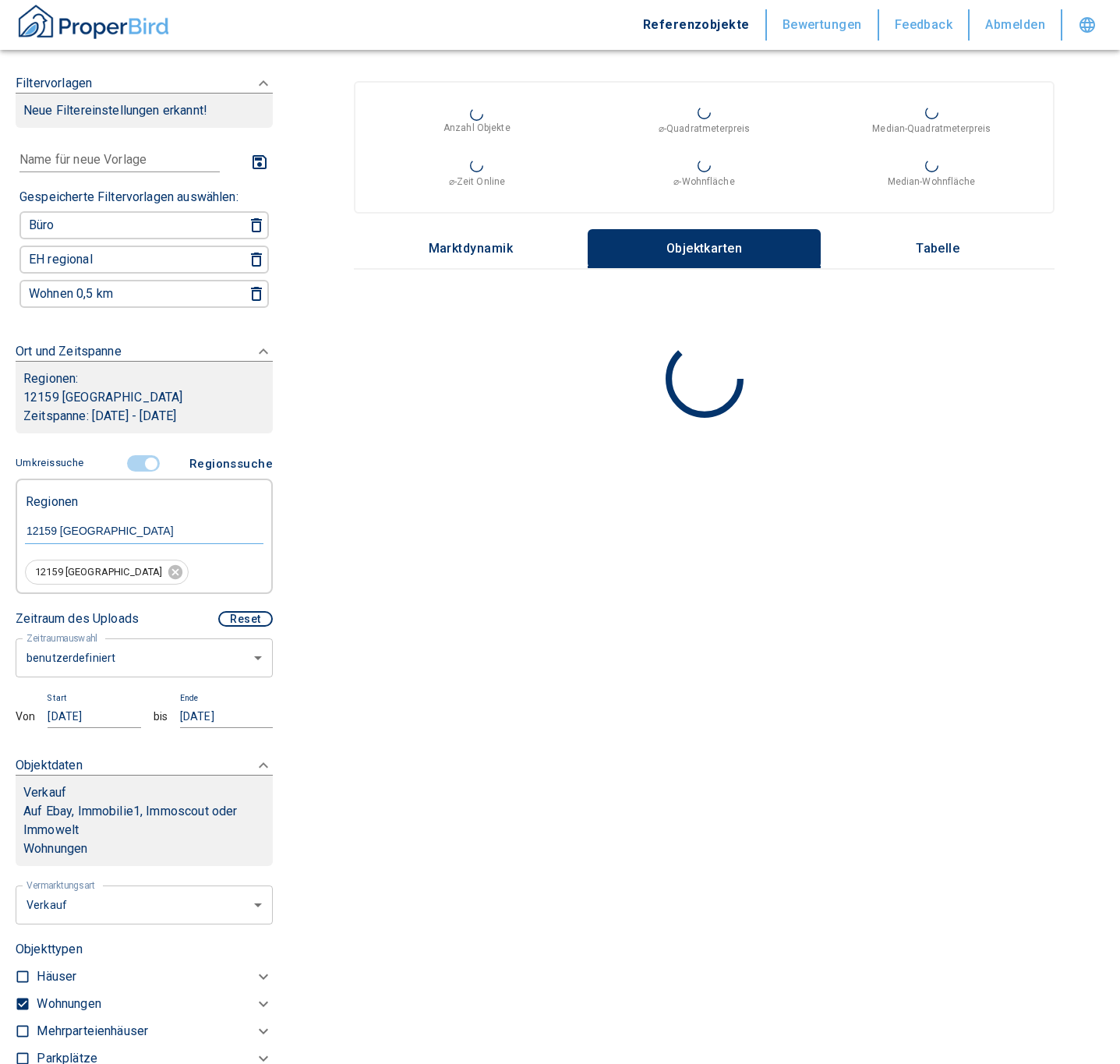
click at [199, 896] on body "Referenzobjekte Bewertungen Feedback Abmelden Filtervorlagen Neue Filtereinstel…" at bounding box center [560, 532] width 1120 height 1064
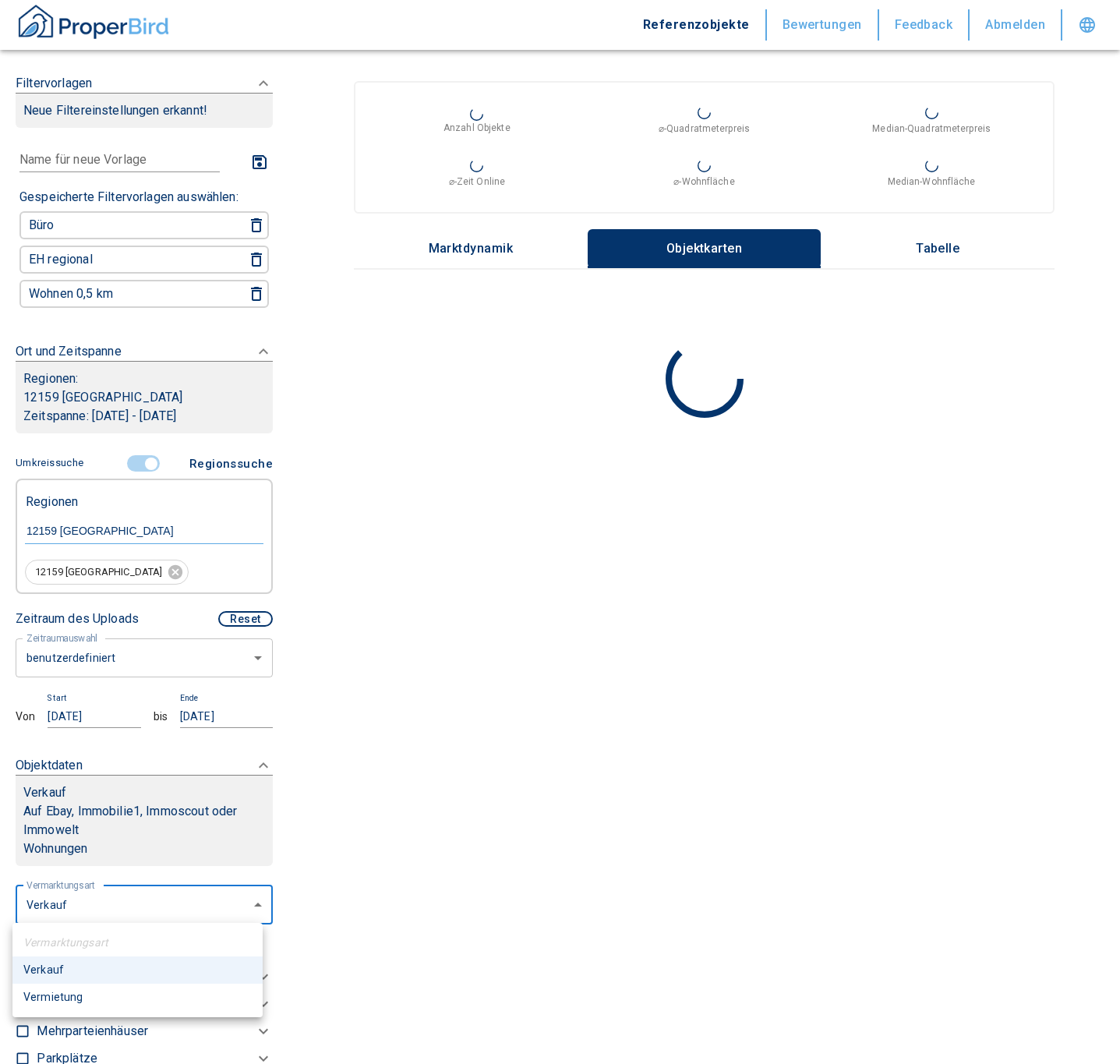
click at [52, 996] on li "Vermietung" at bounding box center [137, 997] width 250 height 27
type input "rent"
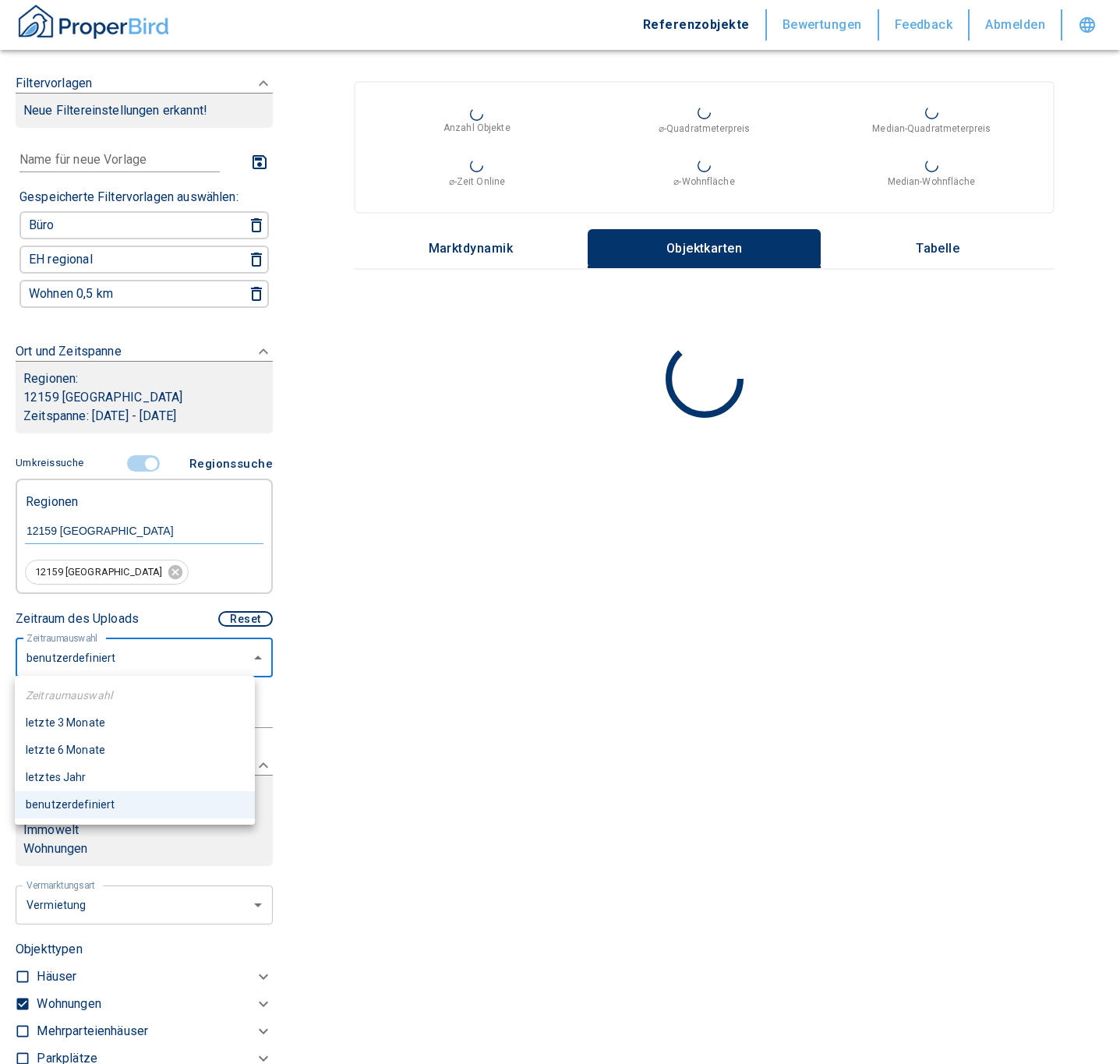
click at [244, 662] on body "Referenzobjekte Bewertungen Feedback Abmelden Filtervorlagen Neue Filtereinstel…" at bounding box center [560, 532] width 1120 height 1064
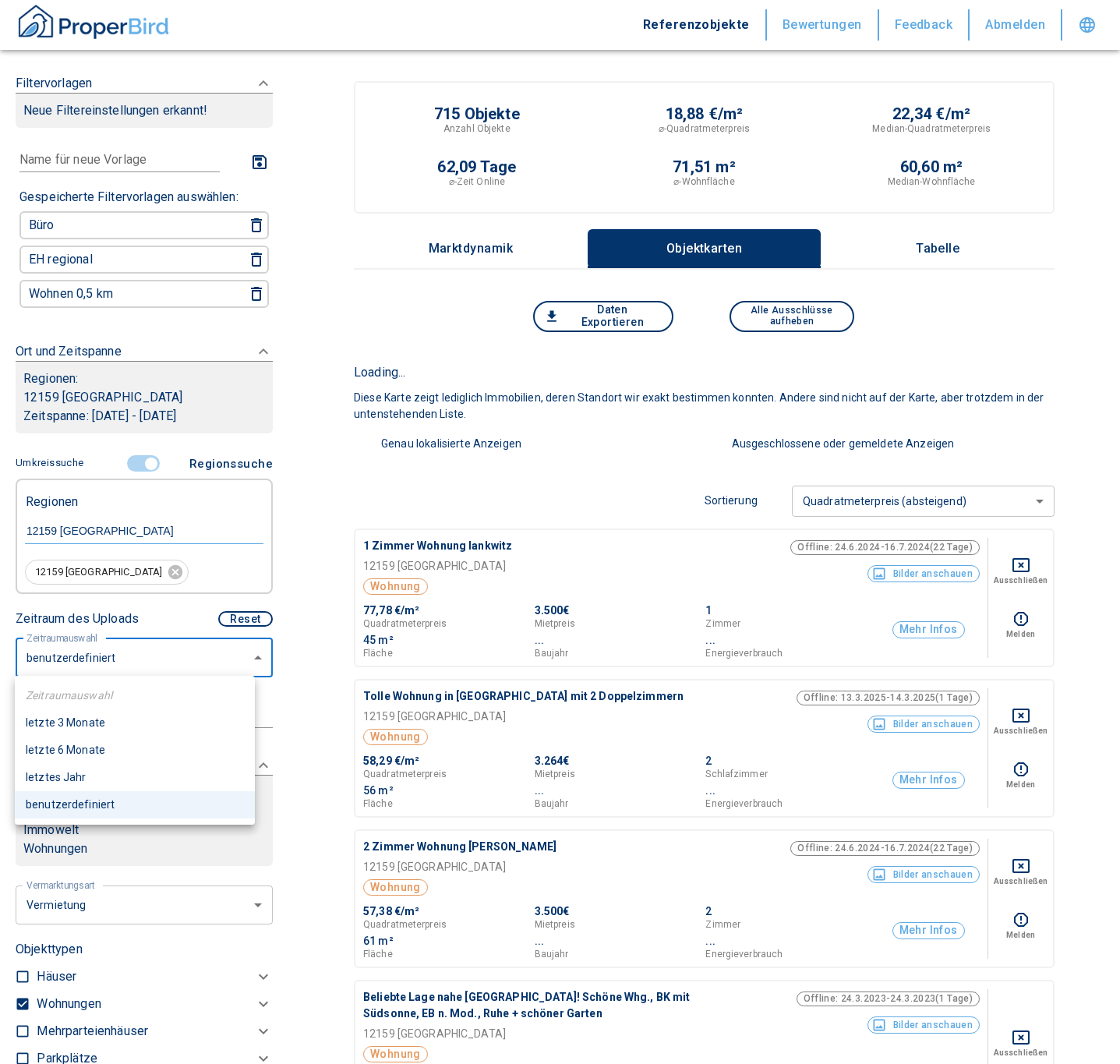
drag, startPoint x: 87, startPoint y: 746, endPoint x: 440, endPoint y: 787, distance: 355.4
click at [89, 751] on li "letzte 6 Monate" at bounding box center [135, 750] width 240 height 27
type input "2020"
type input "6"
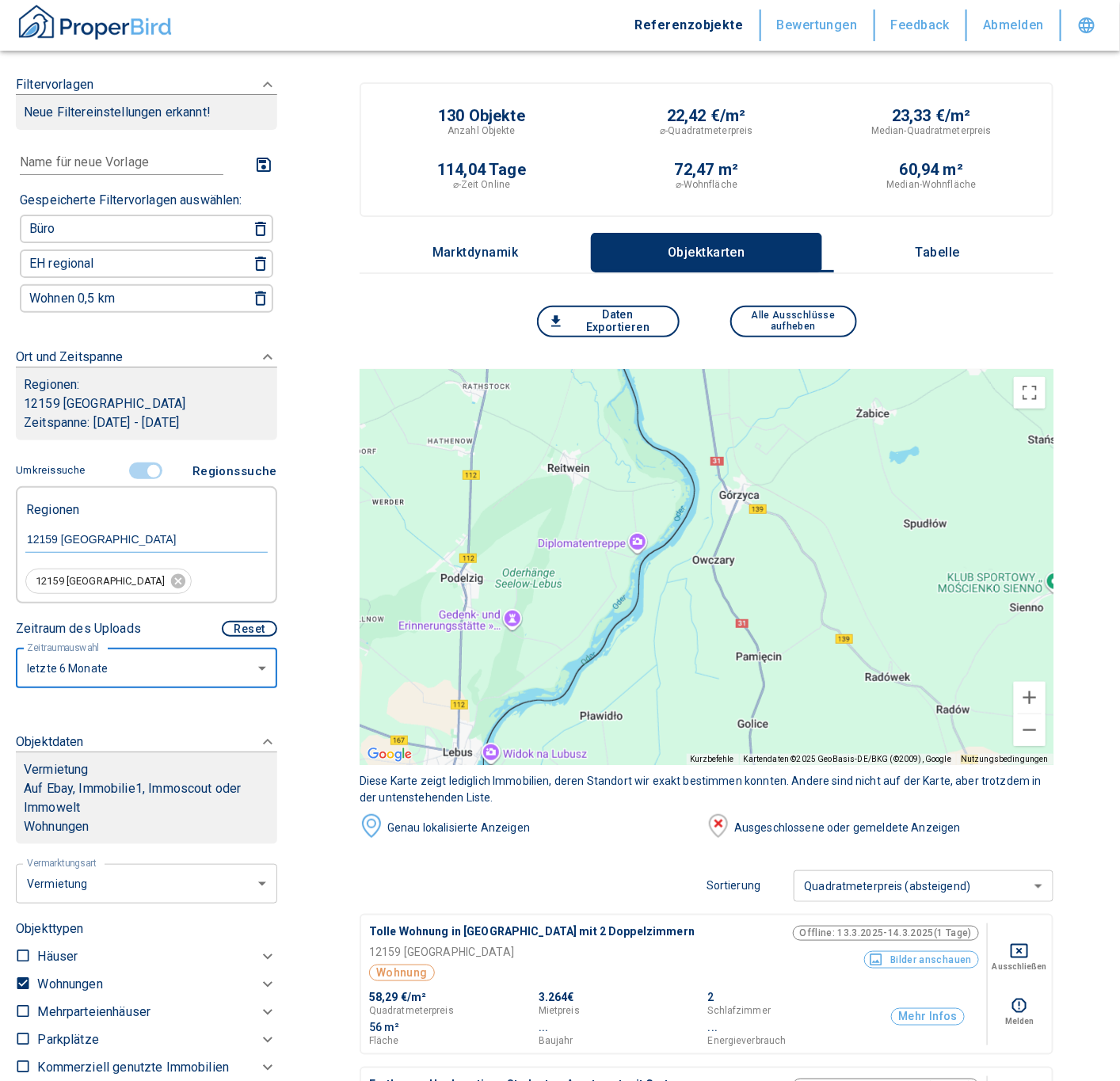
click at [954, 245] on p "Tabelle" at bounding box center [937, 252] width 79 height 14
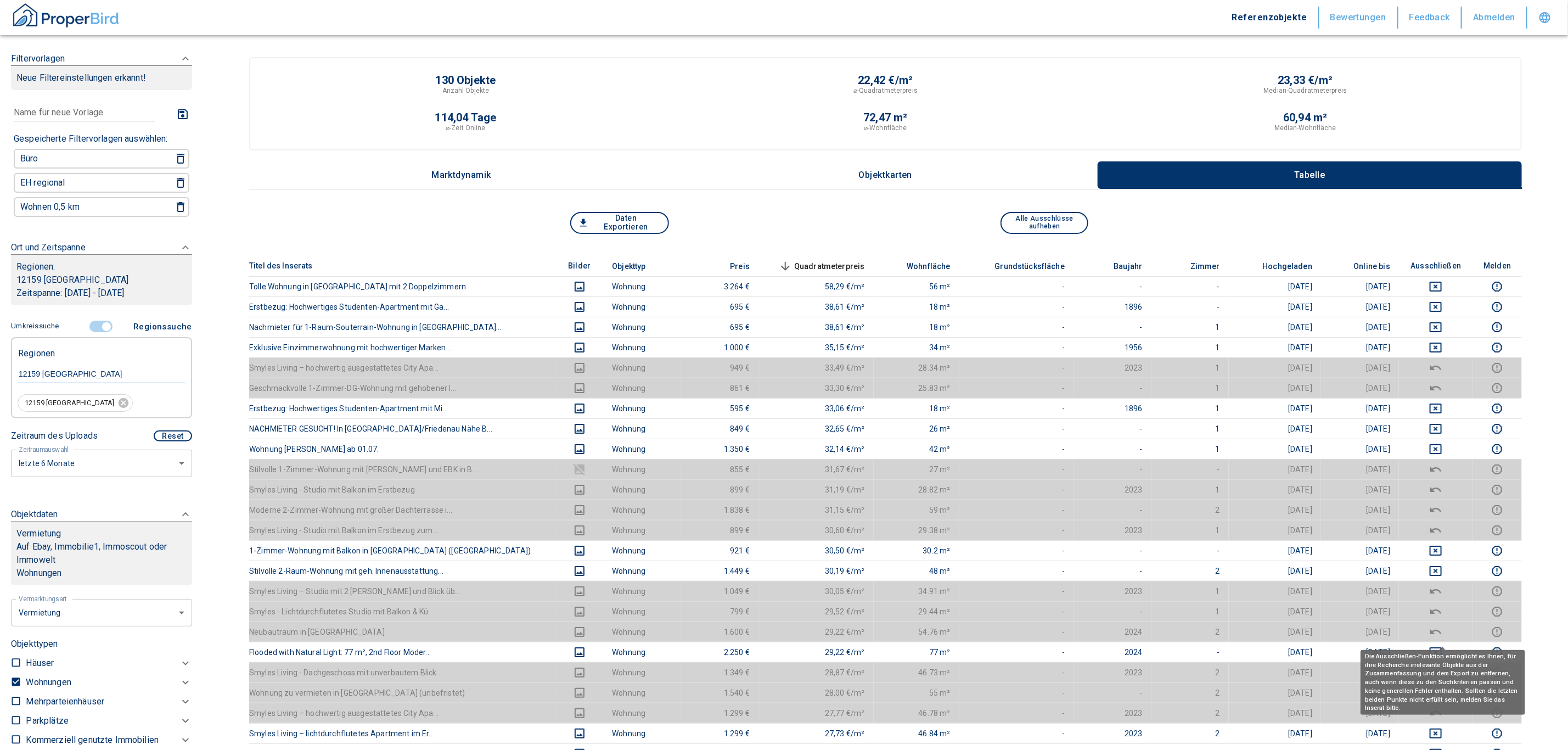
click at [776, 652] on div "Die Ausschließen-Funktion ermöglicht es Ihnen, für ihre Recherche irrelevante O…" at bounding box center [1442, 682] width 165 height 65
click at [776, 658] on icon "deselect this listing" at bounding box center [1436, 652] width 13 height 13
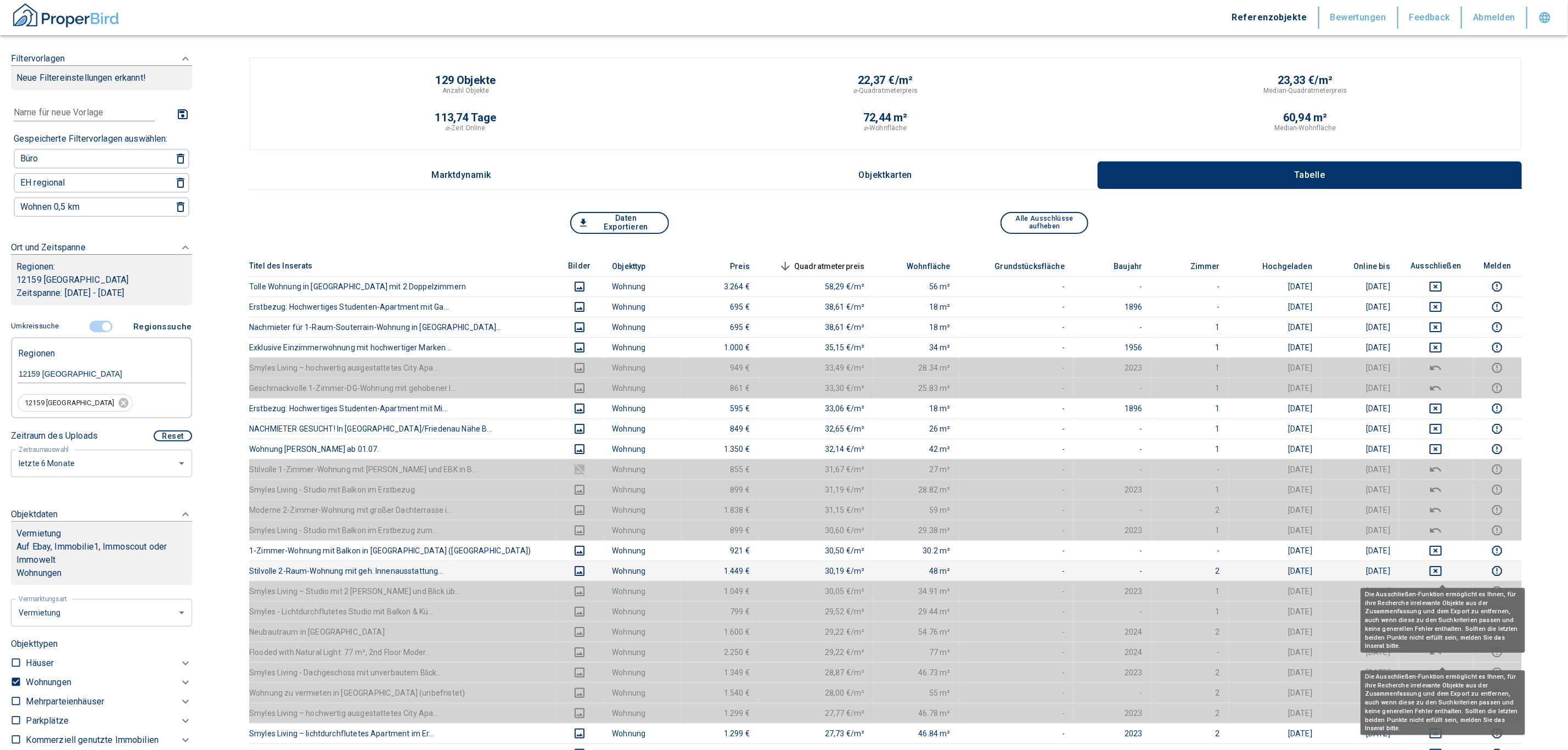
click at [776, 574] on icon "deselect this listing" at bounding box center [1436, 571] width 13 height 13
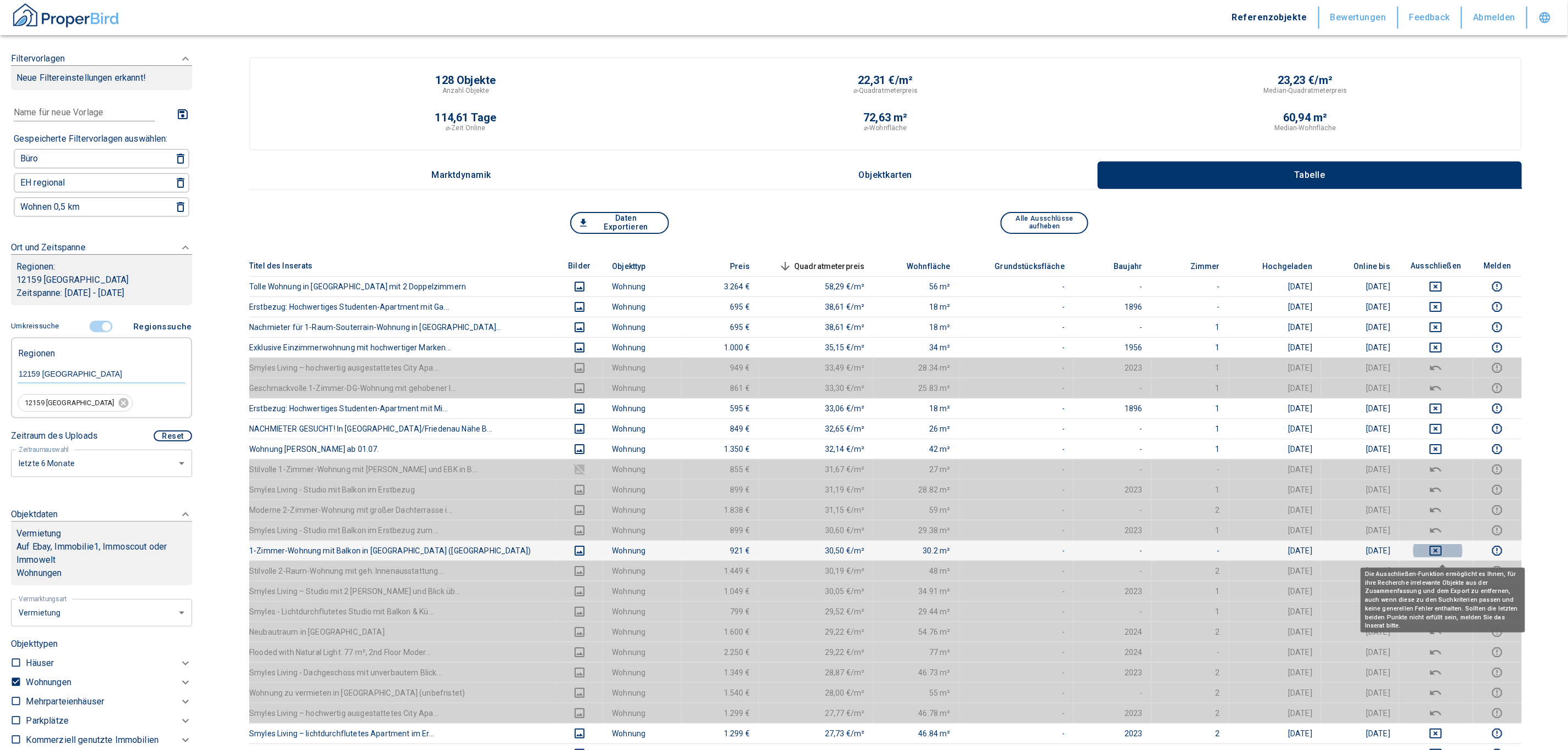
click at [776, 552] on icon "deselect this listing" at bounding box center [1436, 550] width 13 height 13
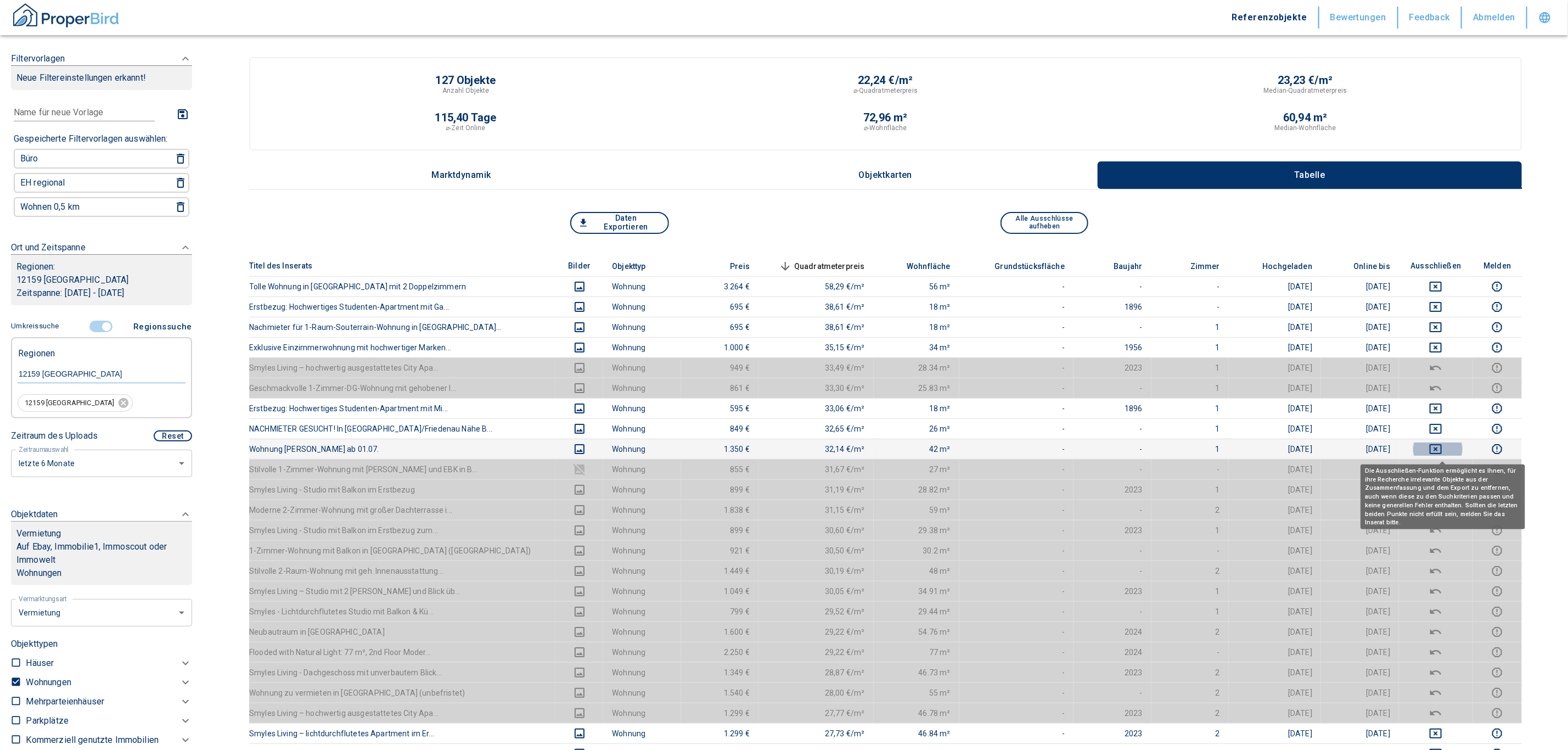
click at [776, 448] on button "deselect this listing" at bounding box center [1436, 449] width 57 height 13
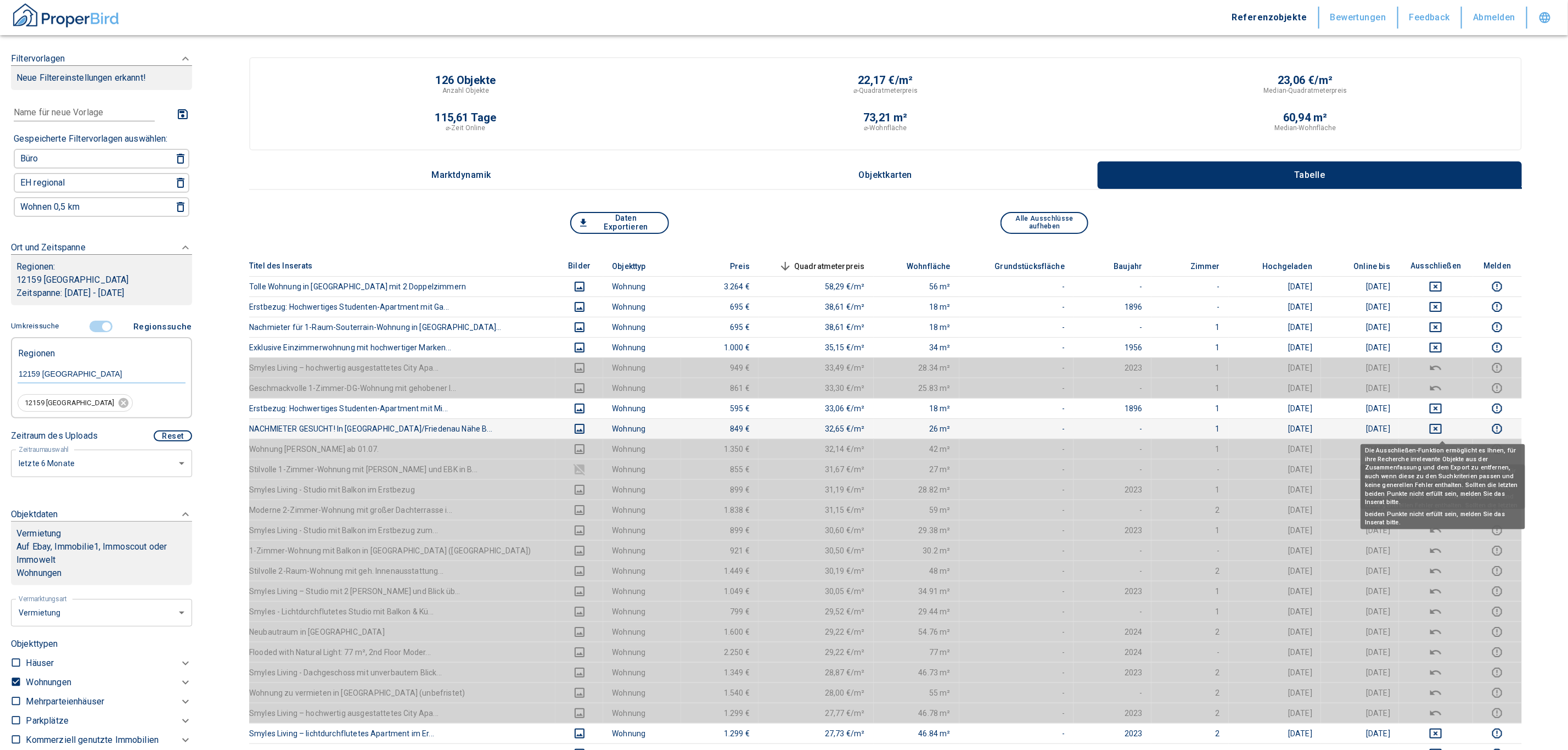
click at [776, 425] on icon "deselect this listing" at bounding box center [1436, 429] width 12 height 10
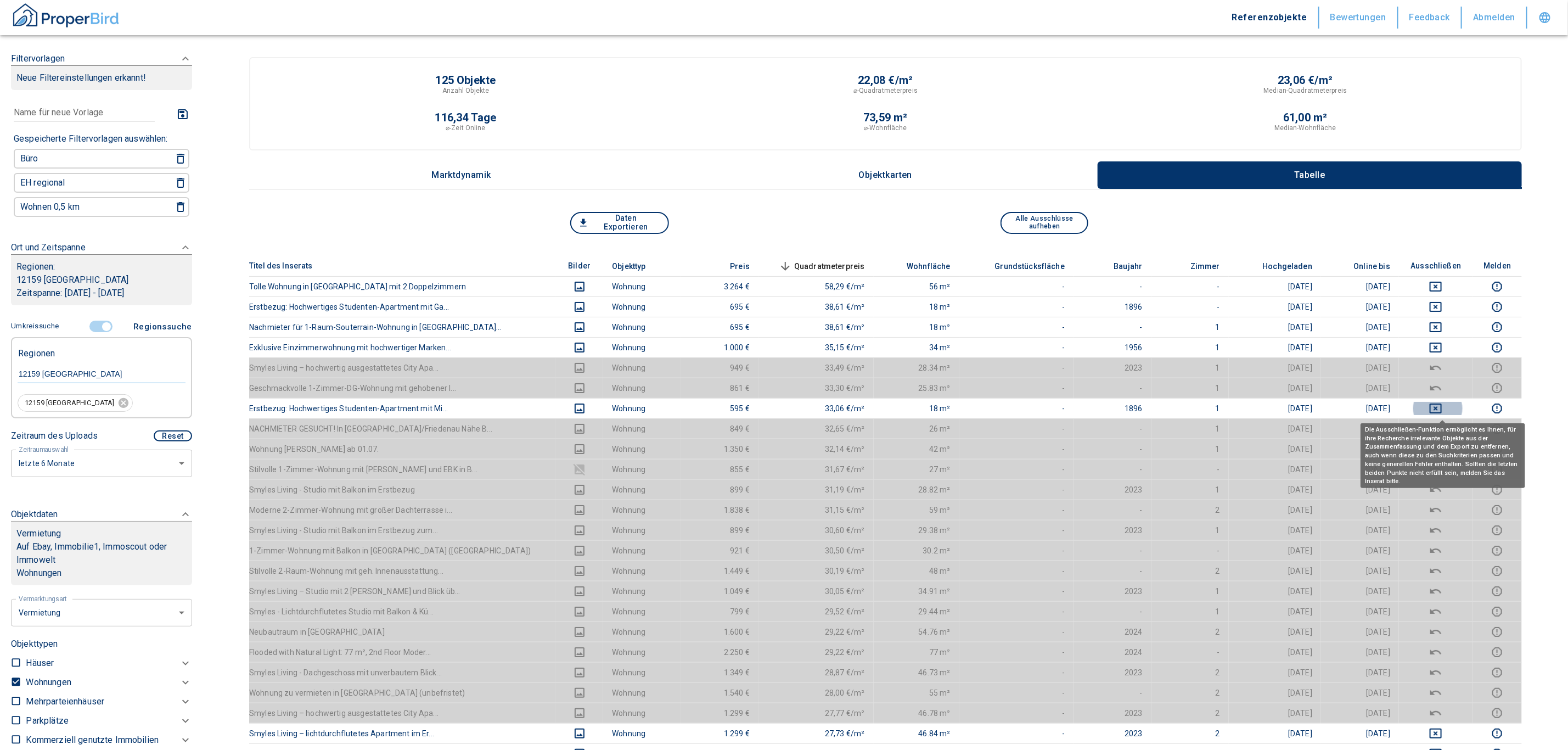
drag, startPoint x: 1444, startPoint y: 402, endPoint x: 1440, endPoint y: 394, distance: 8.9
click at [776, 402] on icon "deselect this listing" at bounding box center [1436, 408] width 13 height 13
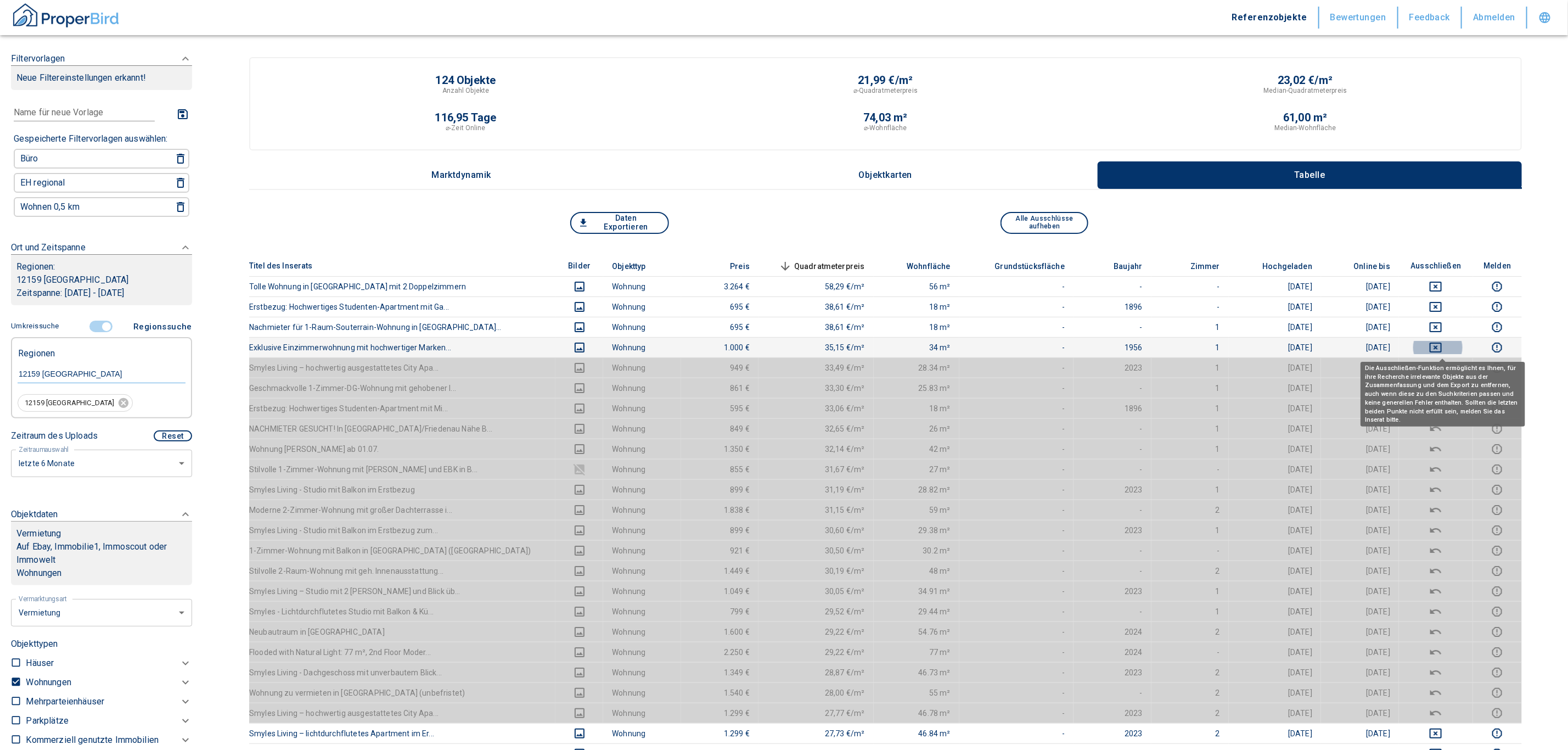
click at [776, 348] on icon "deselect this listing" at bounding box center [1436, 348] width 12 height 10
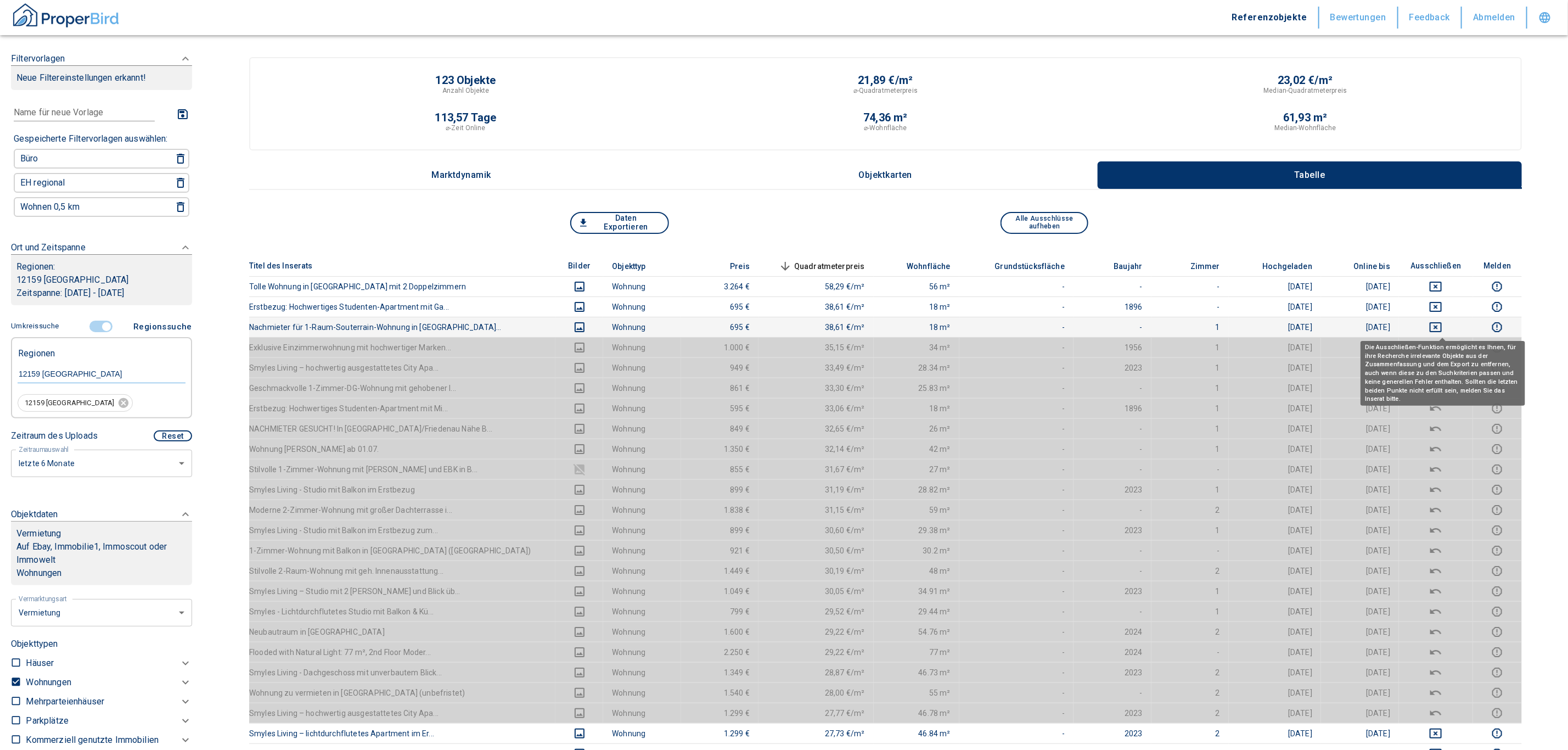
click at [776, 324] on icon "deselect this listing" at bounding box center [1436, 327] width 13 height 13
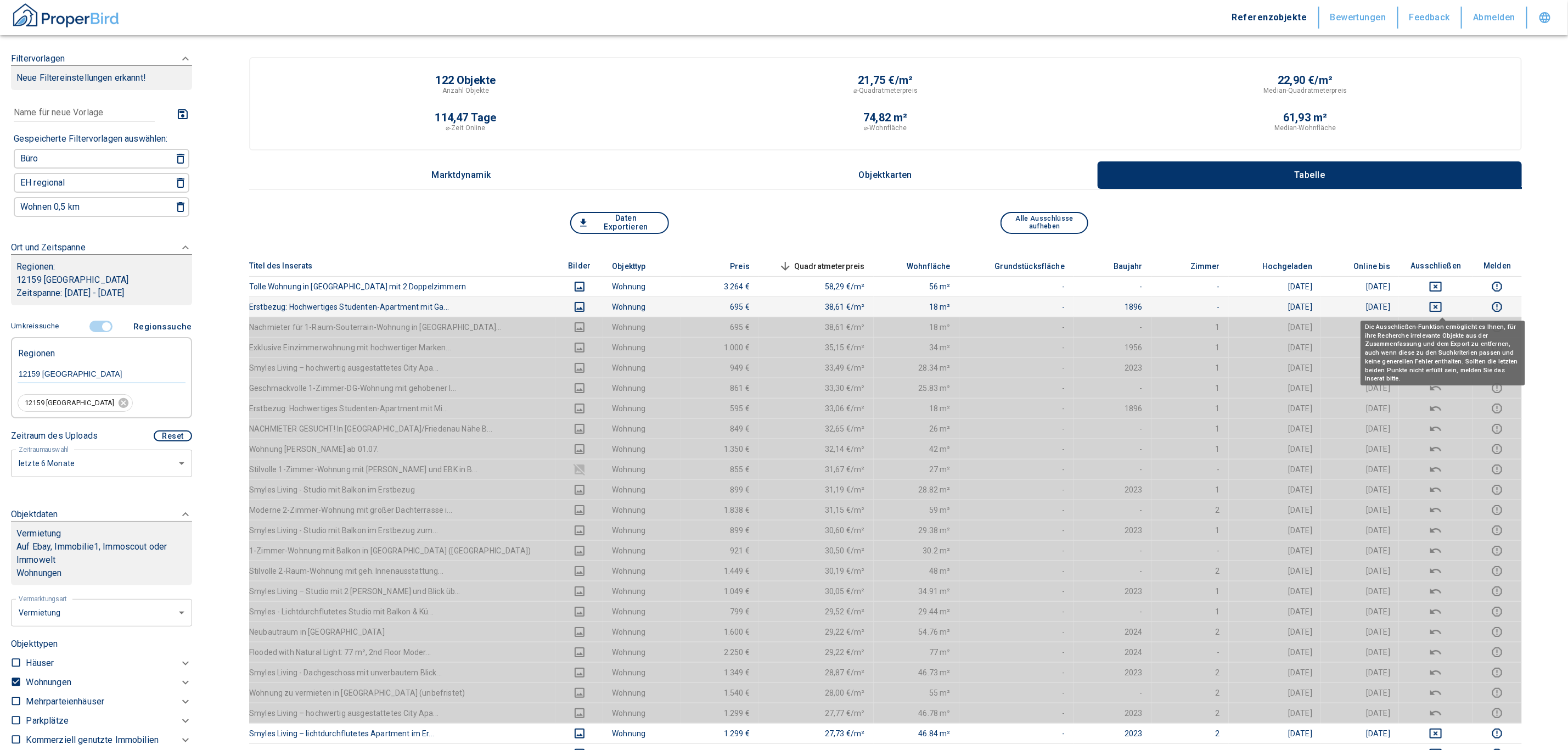
click at [776, 309] on icon "deselect this listing" at bounding box center [1436, 306] width 13 height 13
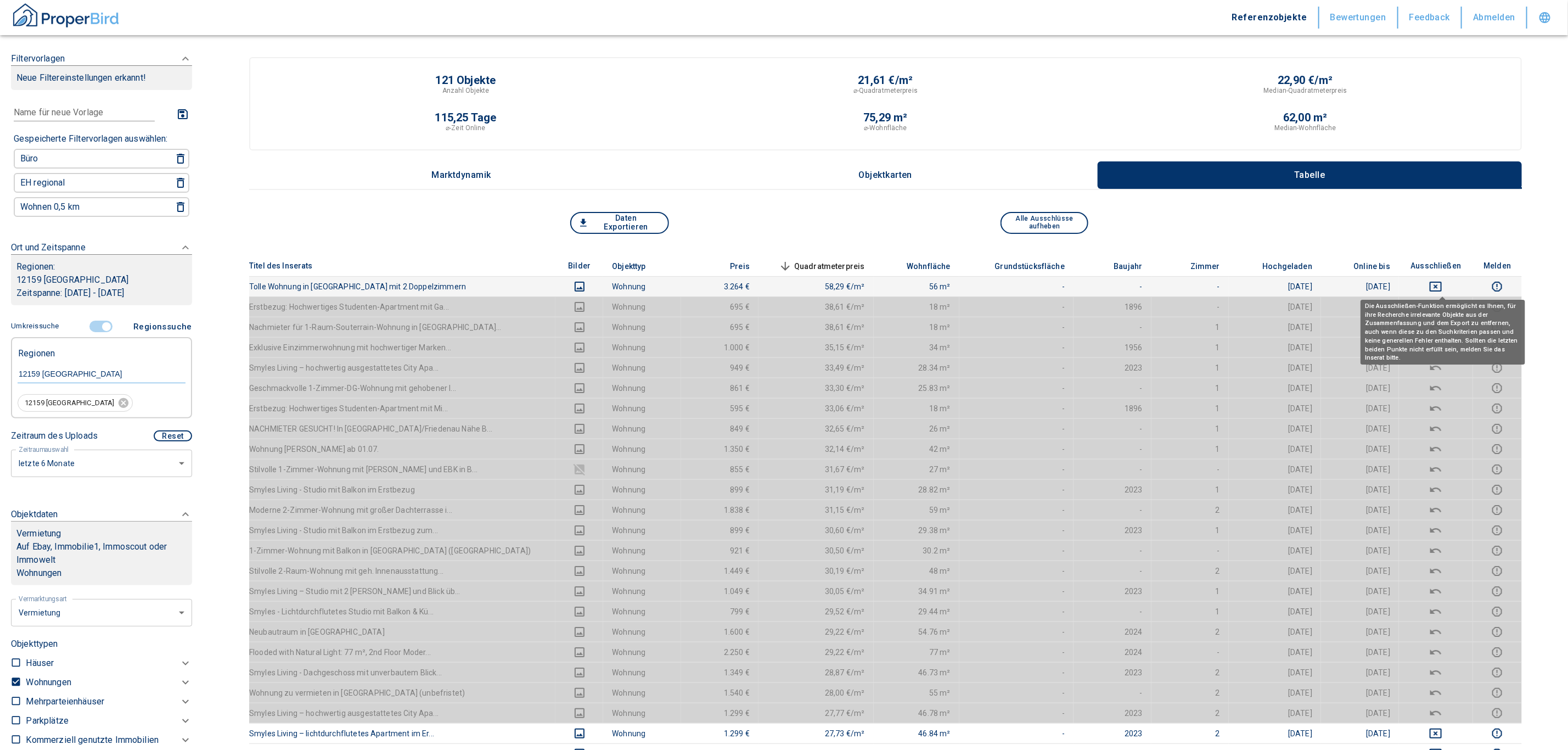
click at [776, 285] on icon "deselect this listing" at bounding box center [1436, 287] width 12 height 10
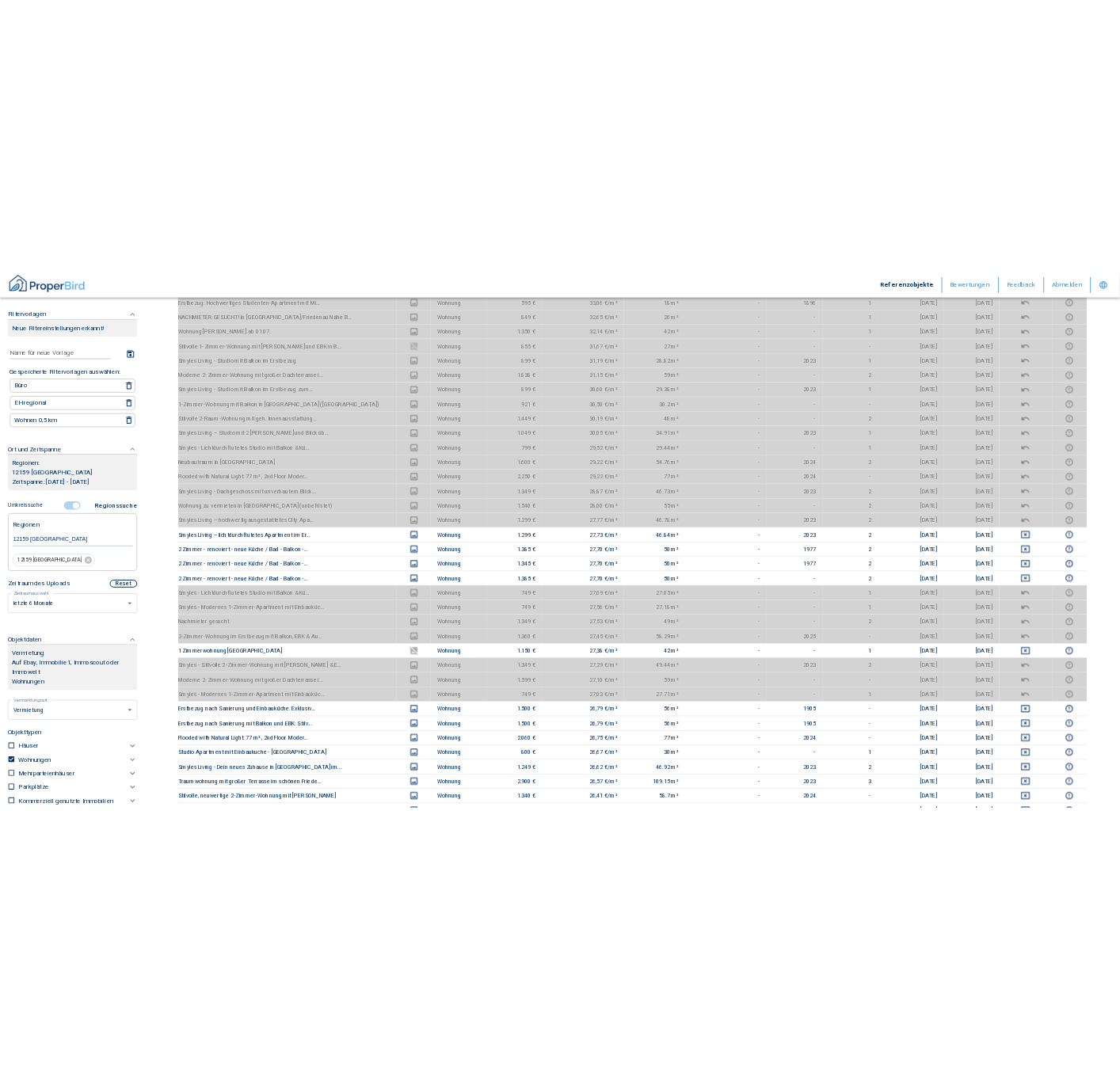
scroll to position [541, 0]
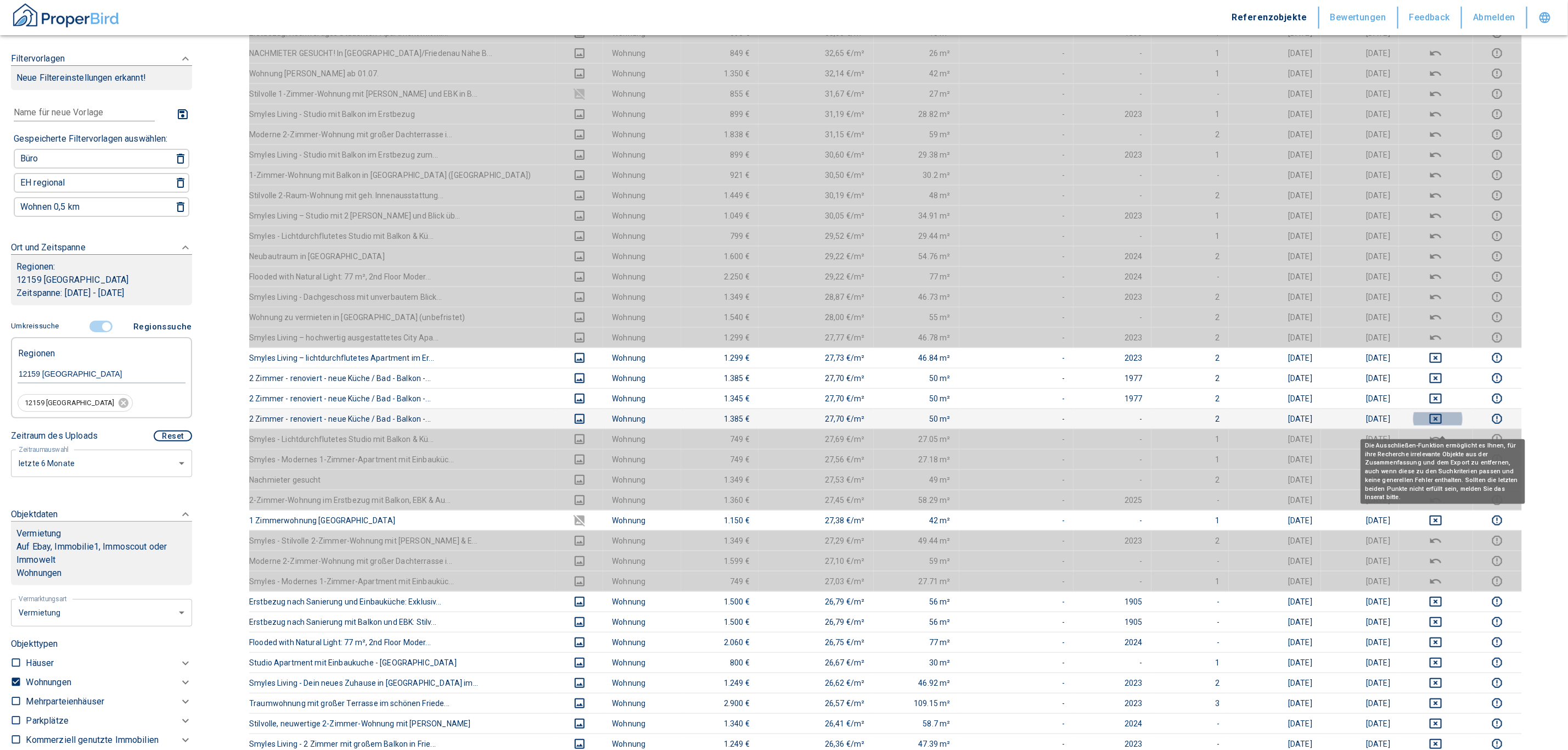
click at [776, 425] on button "deselect this listing" at bounding box center [1436, 418] width 57 height 13
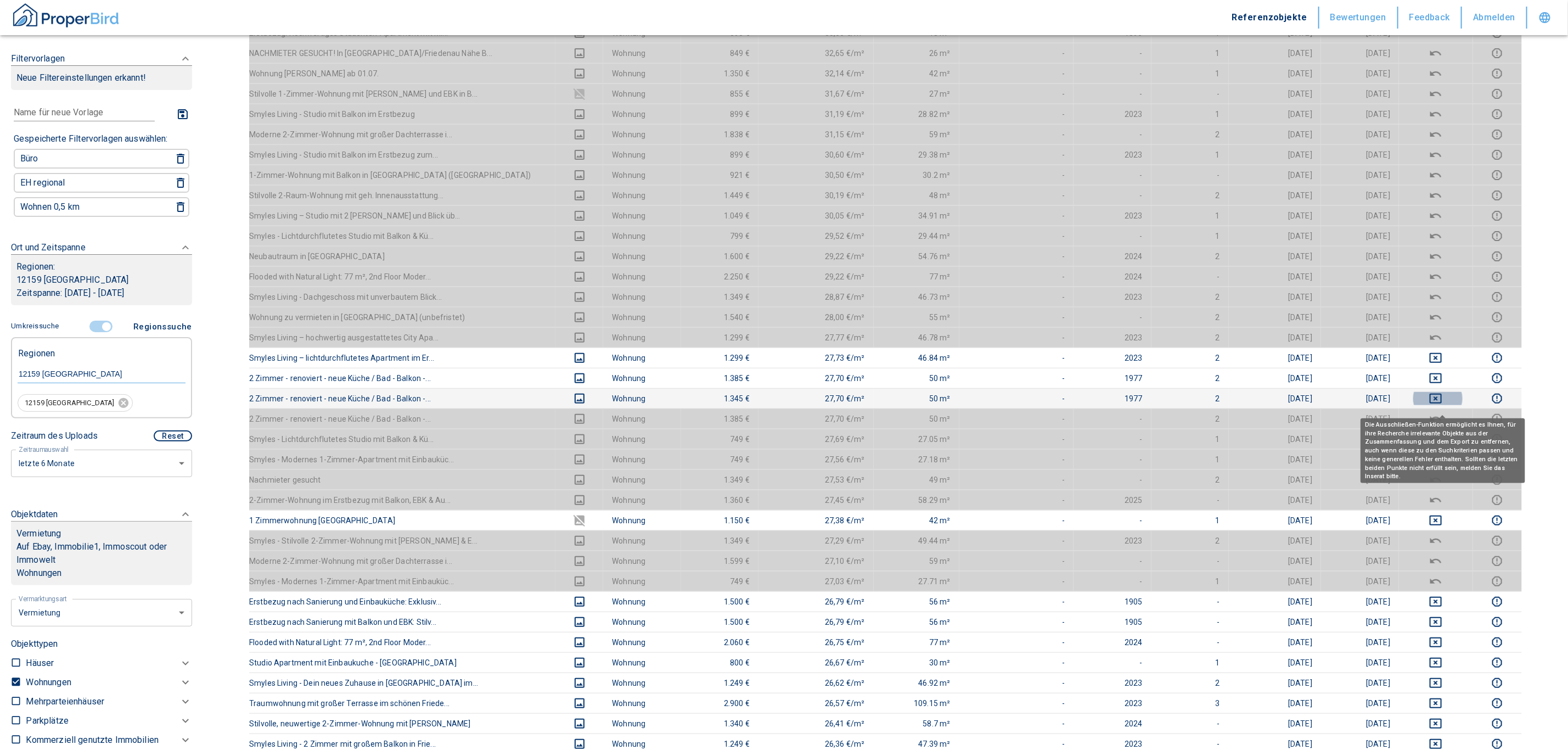
click at [776, 404] on icon "deselect this listing" at bounding box center [1436, 398] width 13 height 13
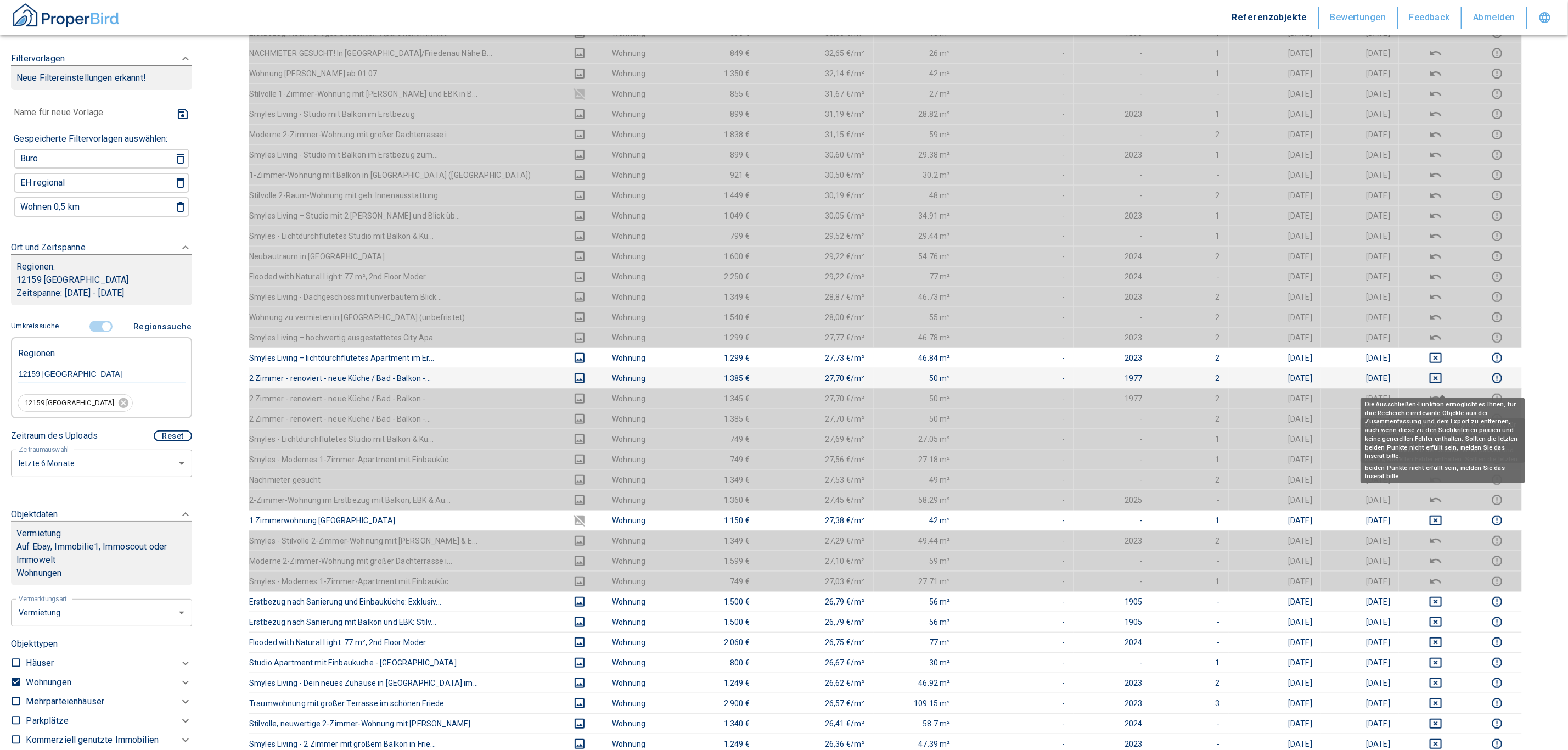
click at [776, 383] on icon "deselect this listing" at bounding box center [1436, 378] width 12 height 10
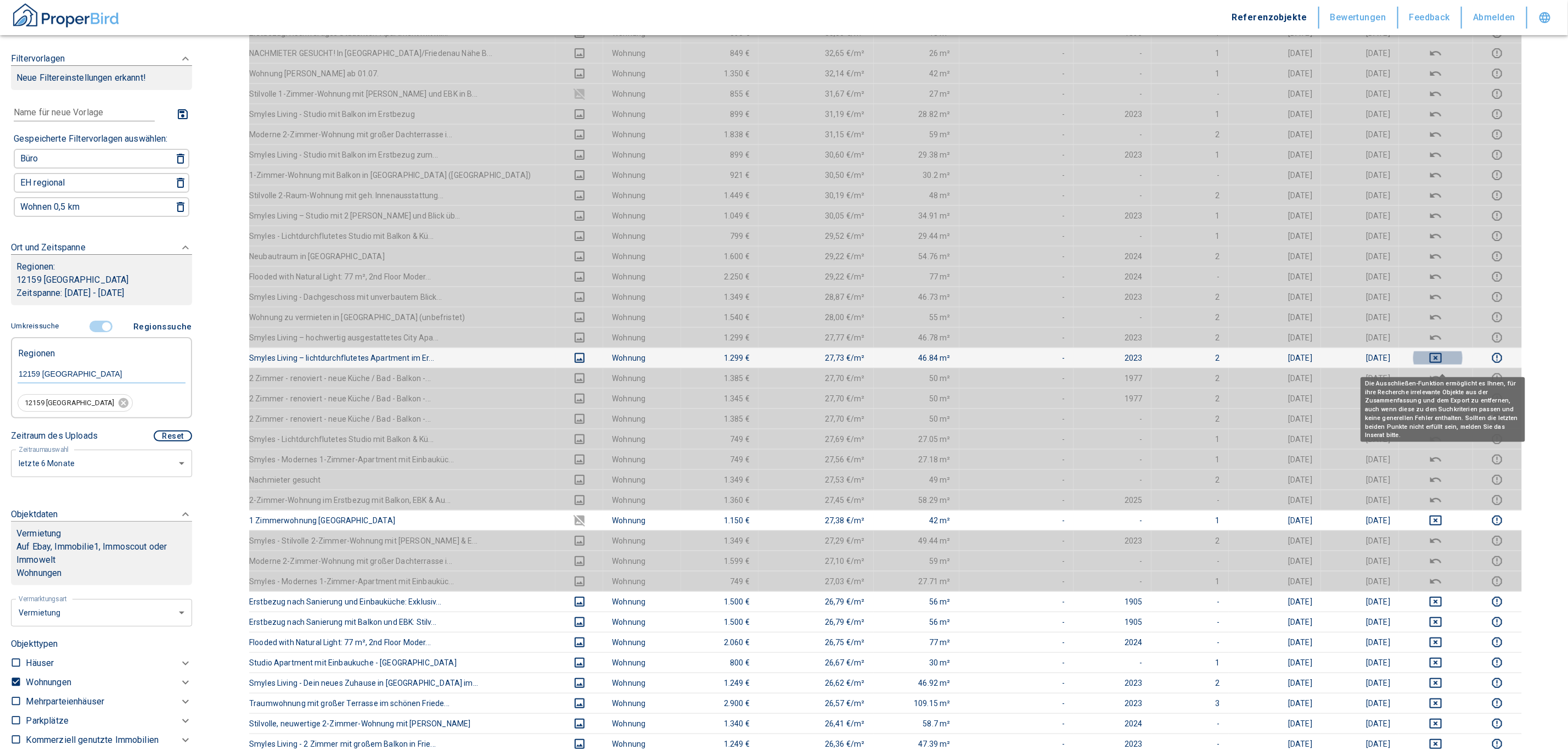
click at [776, 363] on icon "deselect this listing" at bounding box center [1436, 358] width 12 height 10
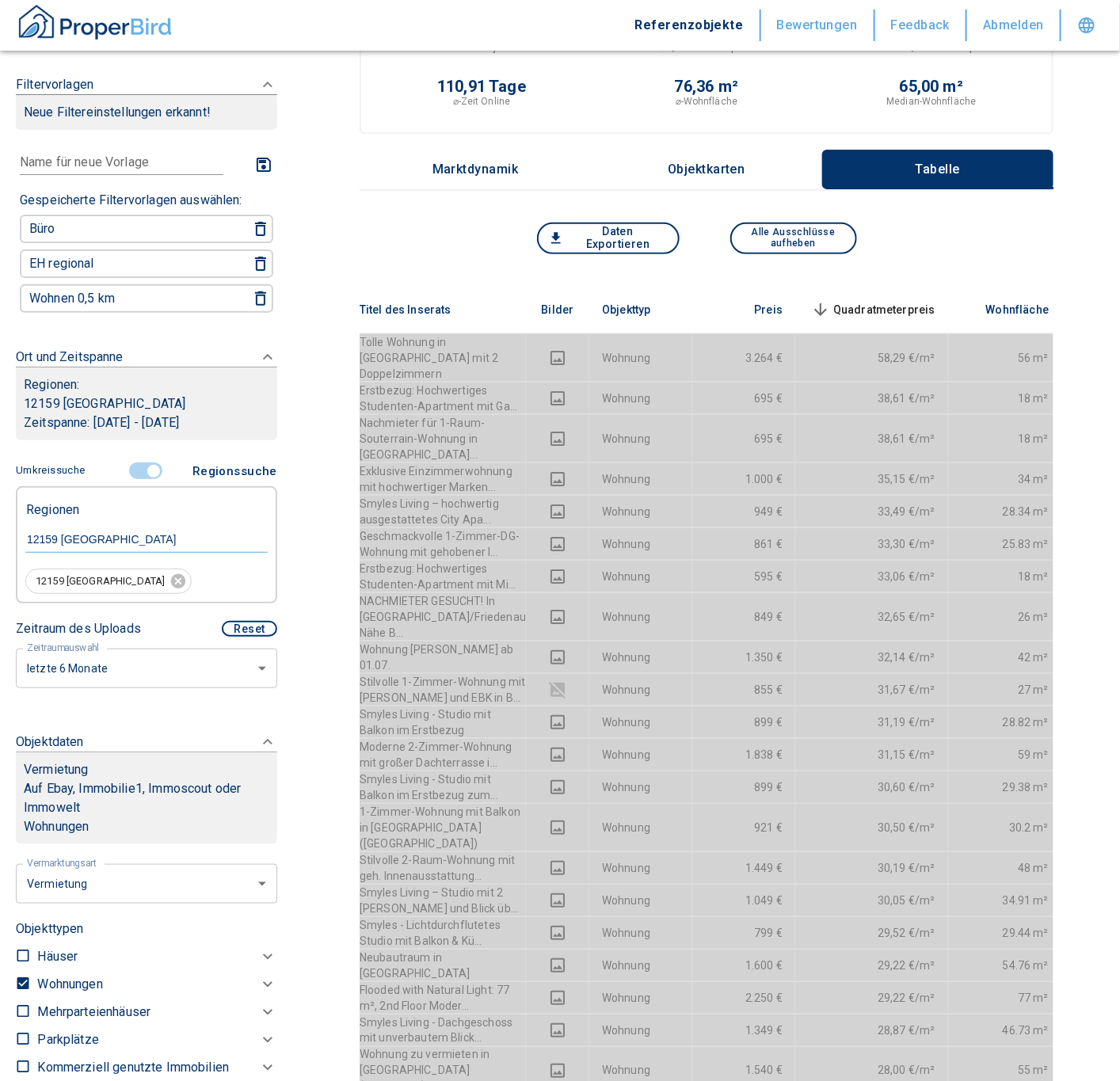
scroll to position [0, 0]
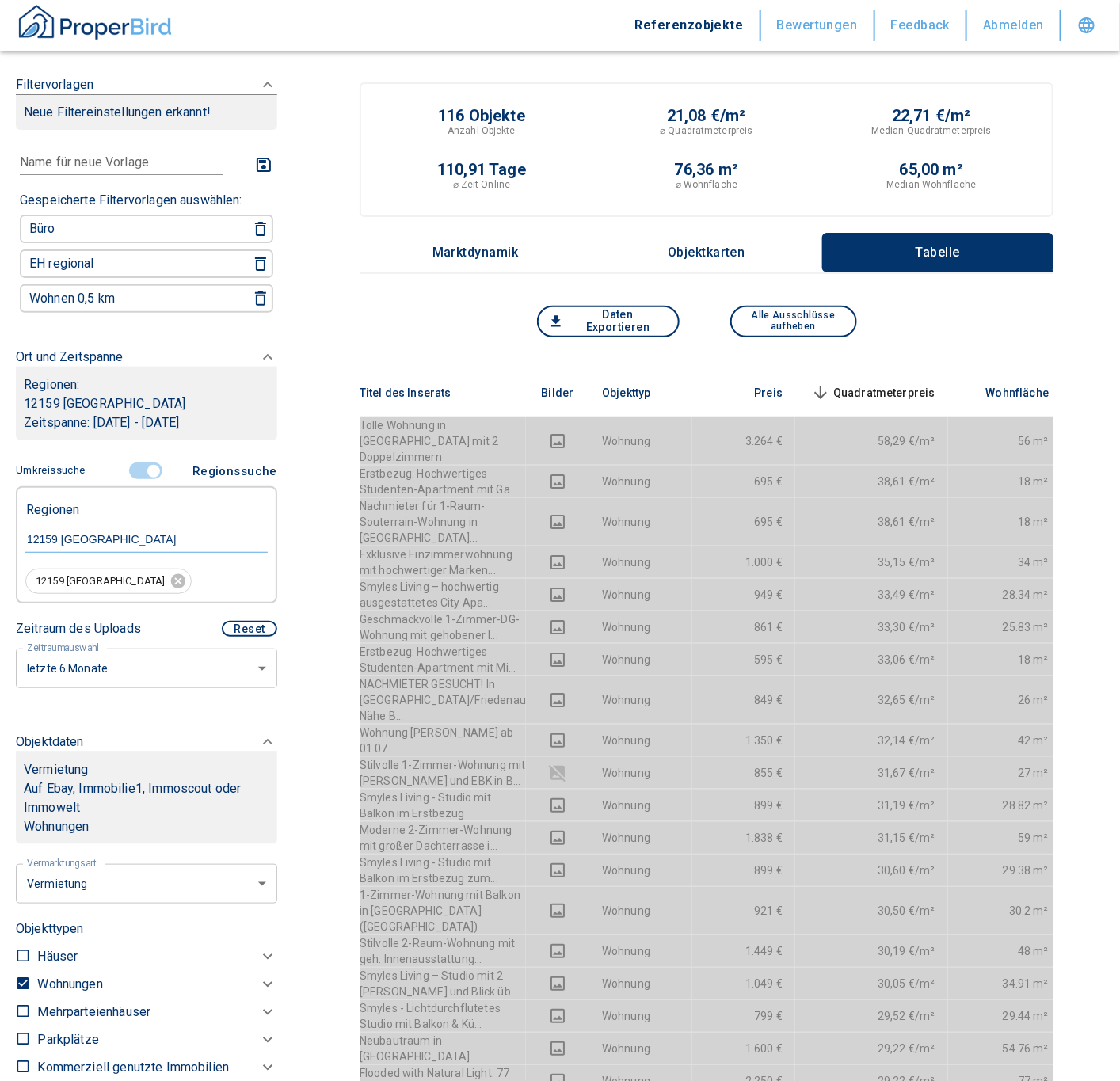
click at [898, 383] on span "Quadratmeterpreis sorted descending" at bounding box center [871, 392] width 127 height 19
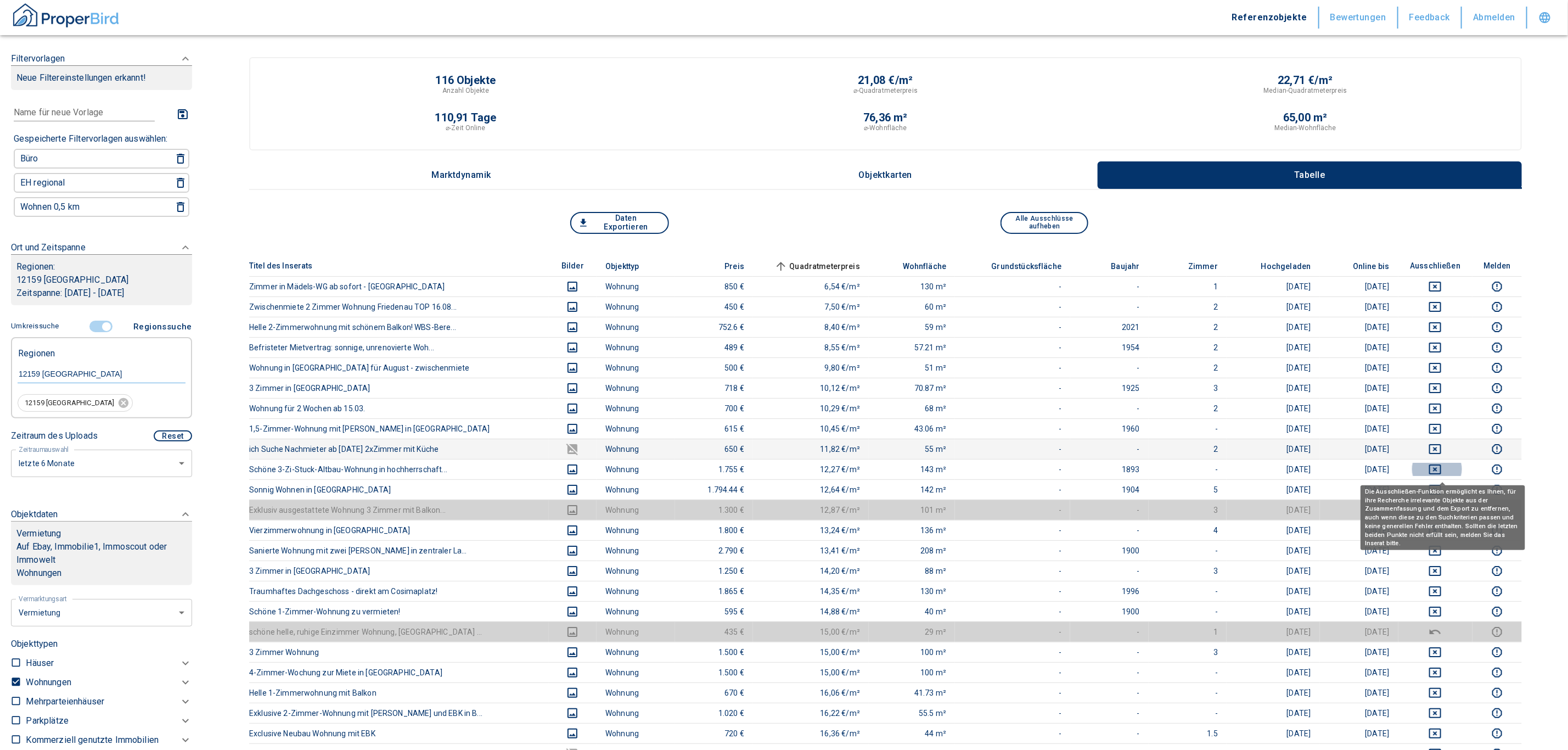
drag, startPoint x: 1446, startPoint y: 471, endPoint x: 1445, endPoint y: 454, distance: 17.0
click at [776, 473] on icon "deselect this listing" at bounding box center [1435, 469] width 13 height 13
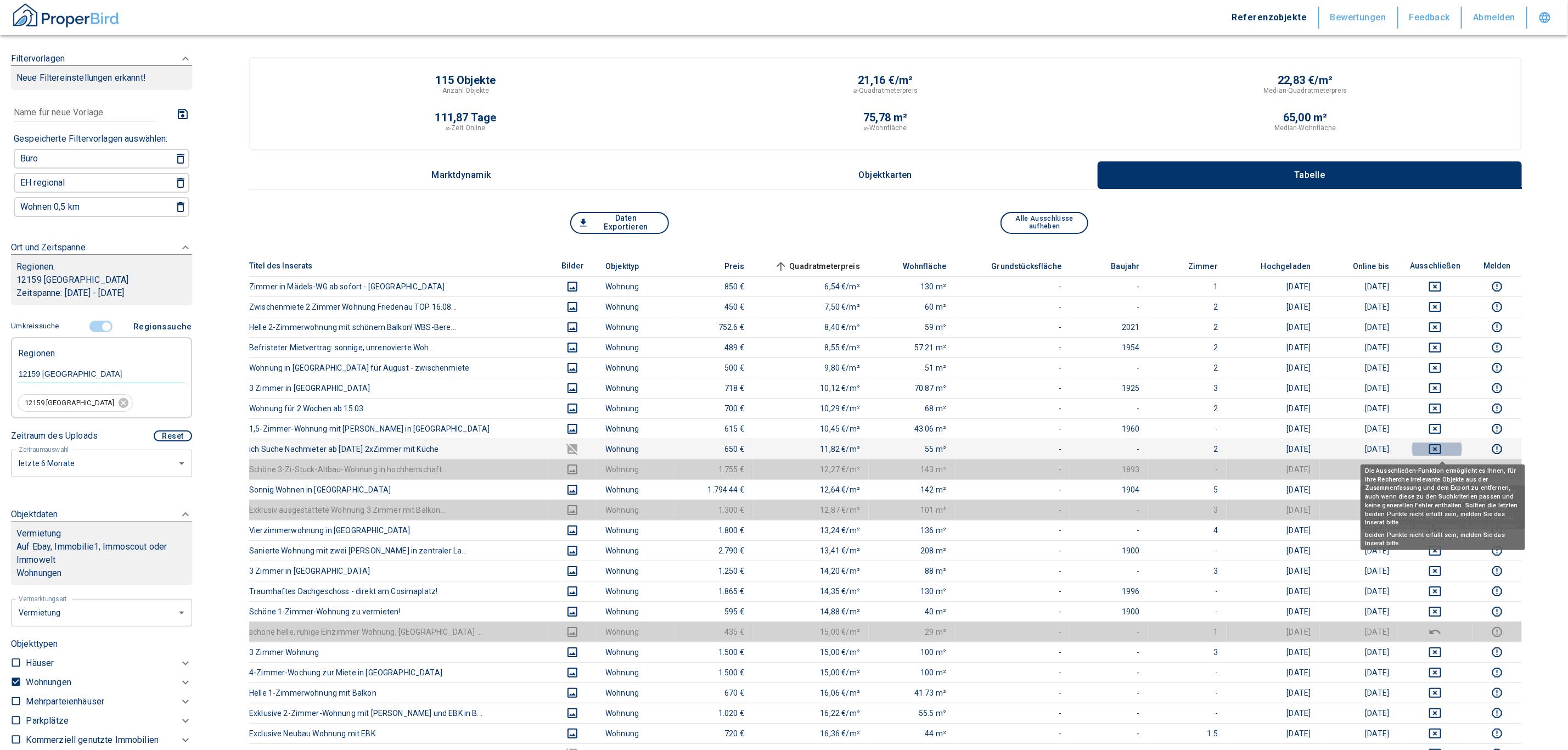
click at [776, 447] on icon "deselect this listing" at bounding box center [1435, 449] width 13 height 13
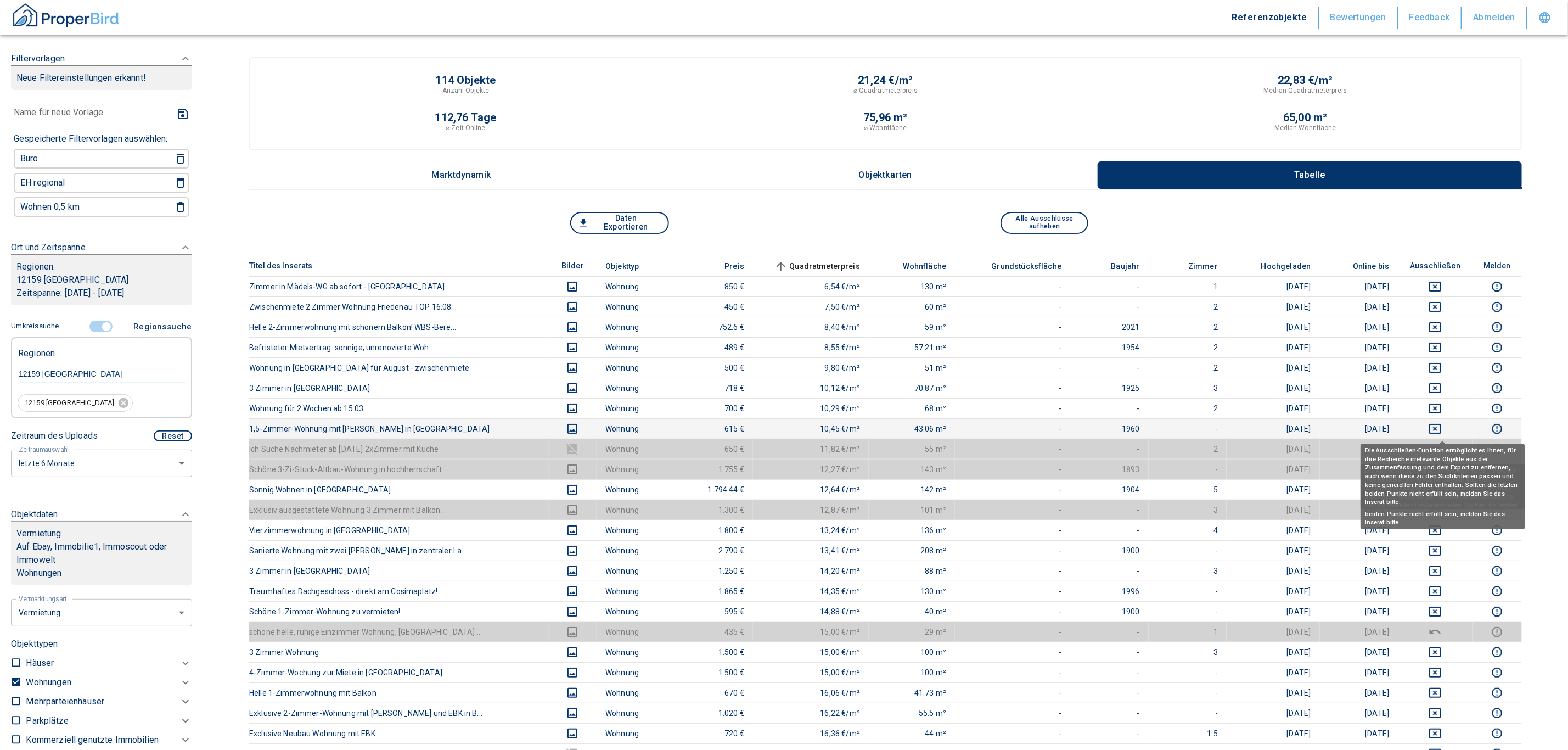
click at [776, 430] on icon "deselect this listing" at bounding box center [1435, 428] width 13 height 13
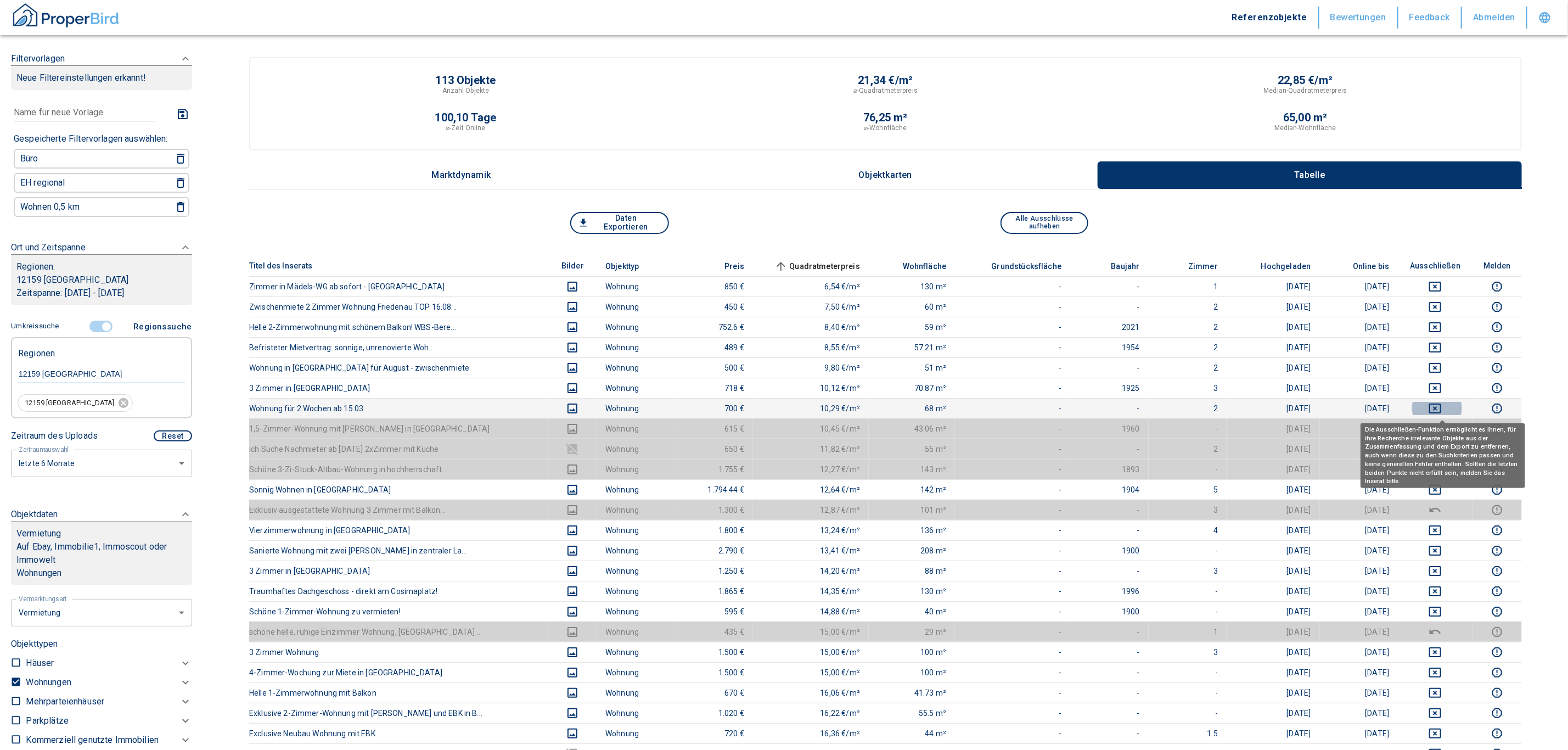
click at [776, 406] on icon "deselect this listing" at bounding box center [1435, 408] width 13 height 13
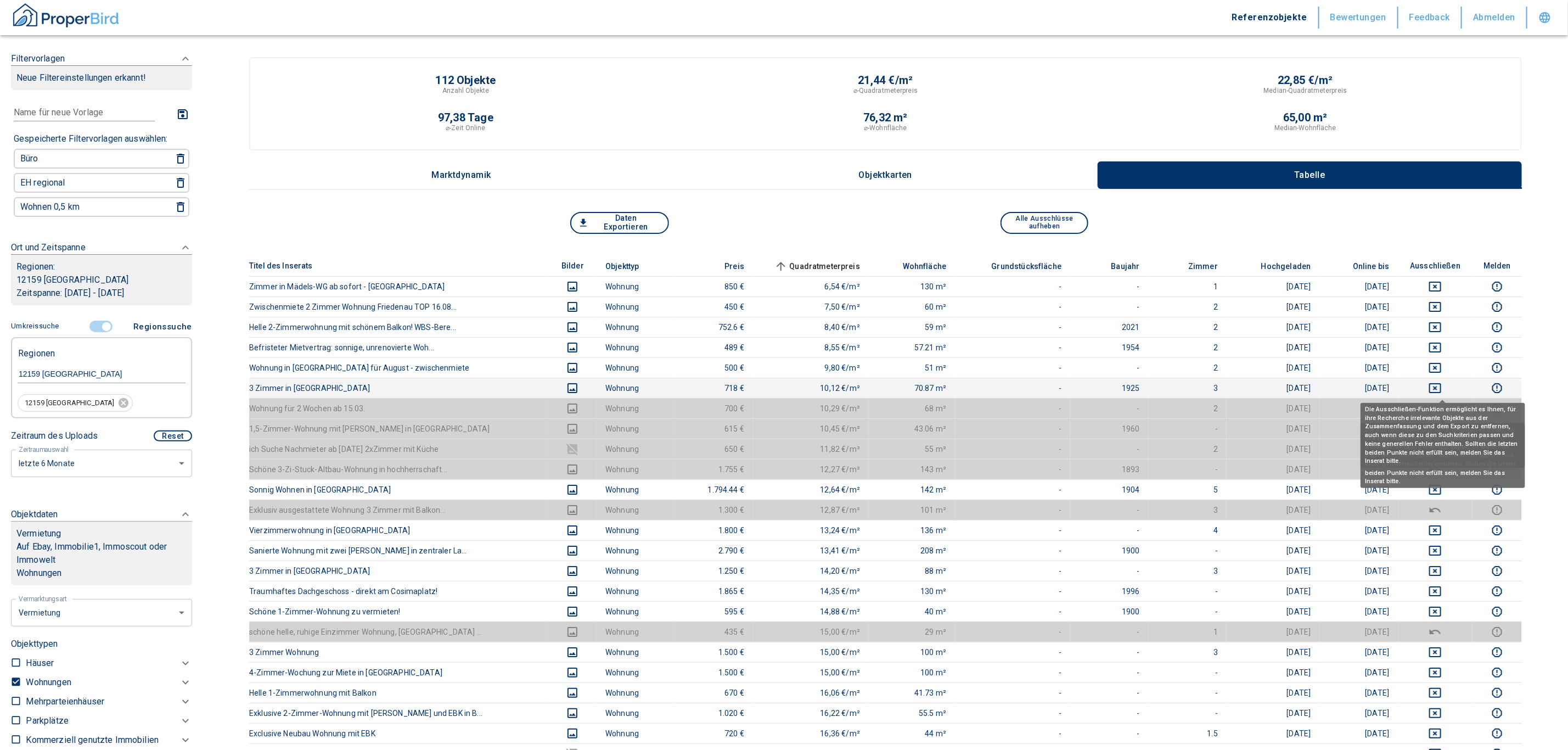
click at [776, 387] on icon "deselect this listing" at bounding box center [1435, 388] width 13 height 13
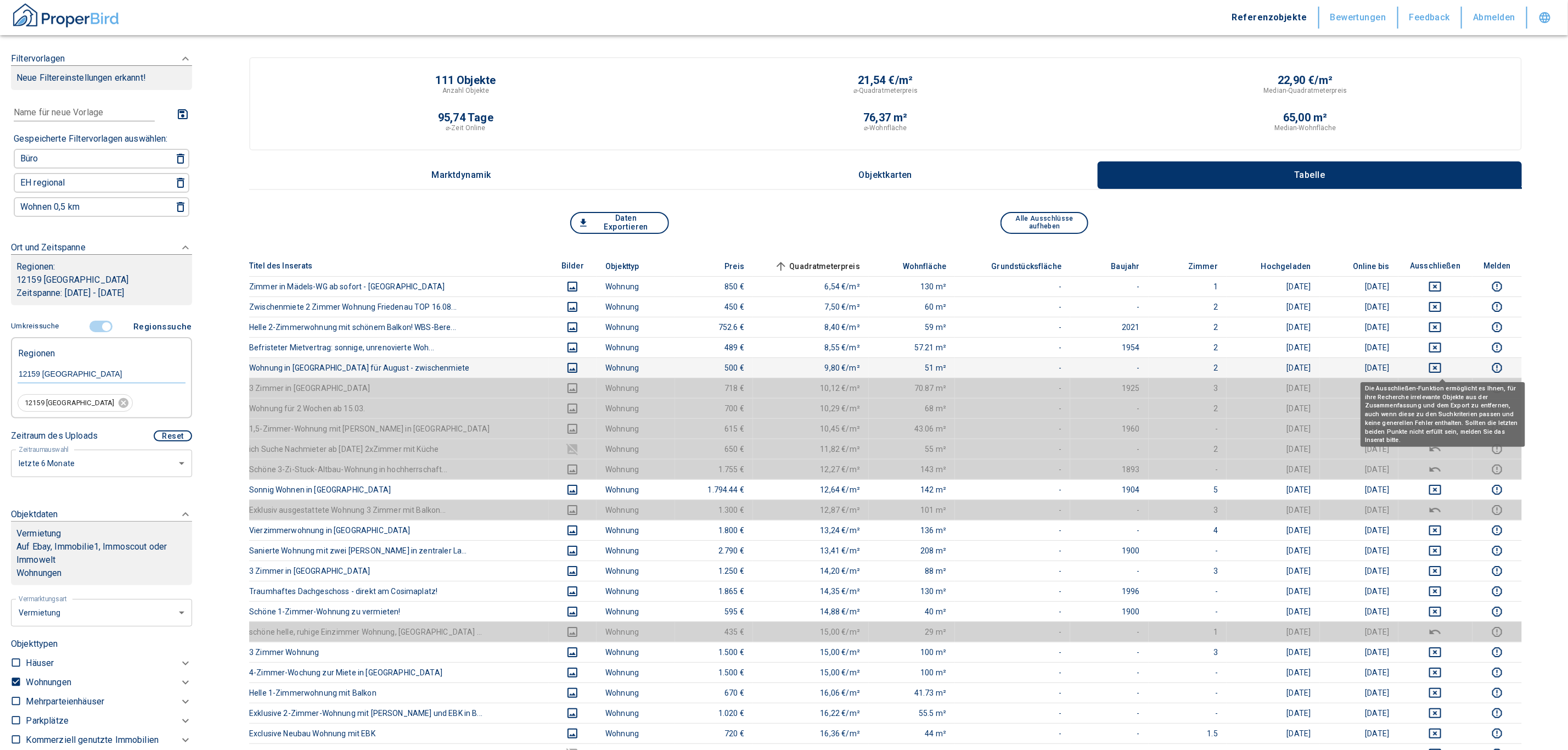
click at [776, 370] on icon "deselect this listing" at bounding box center [1435, 367] width 13 height 13
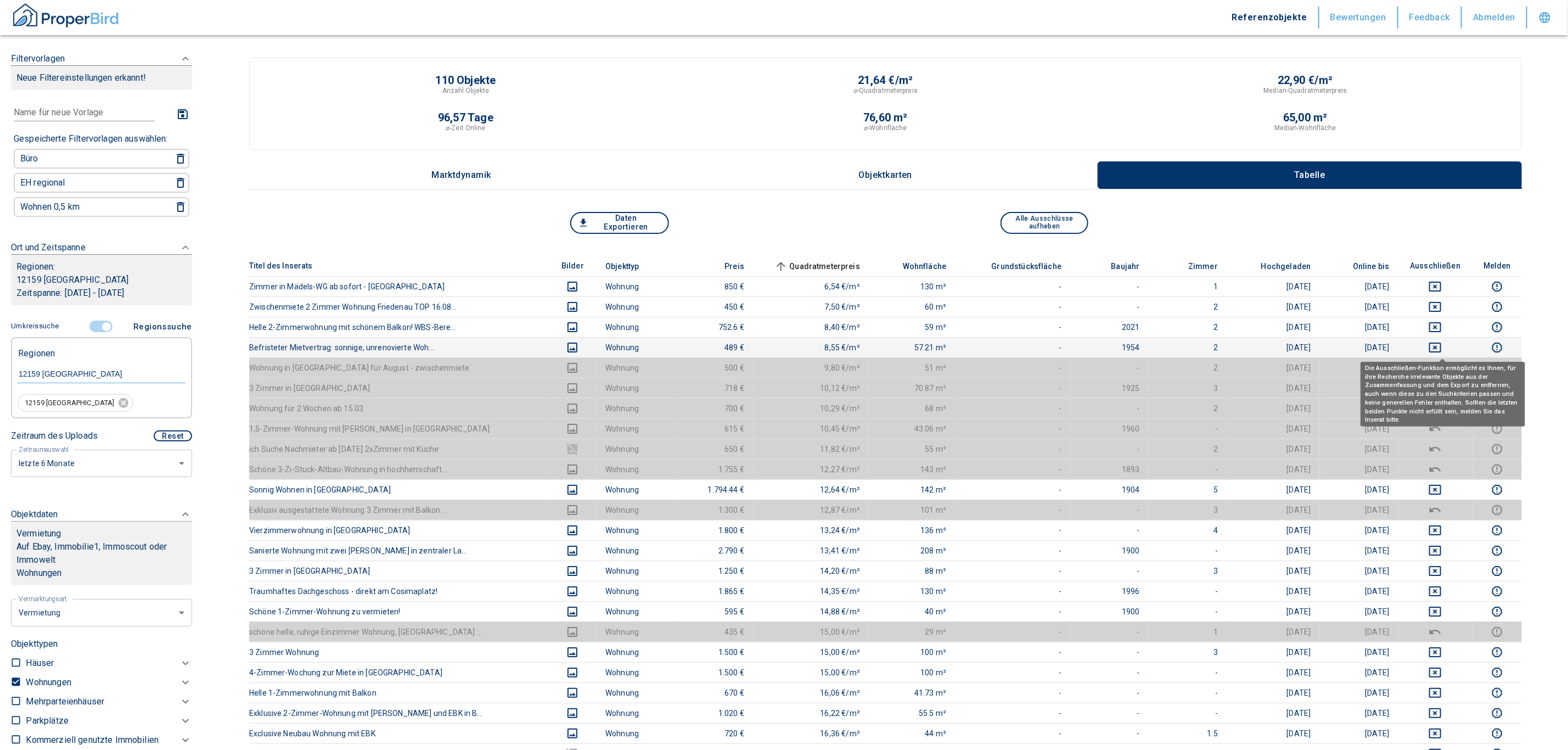
click at [776, 344] on icon "deselect this listing" at bounding box center [1435, 347] width 13 height 13
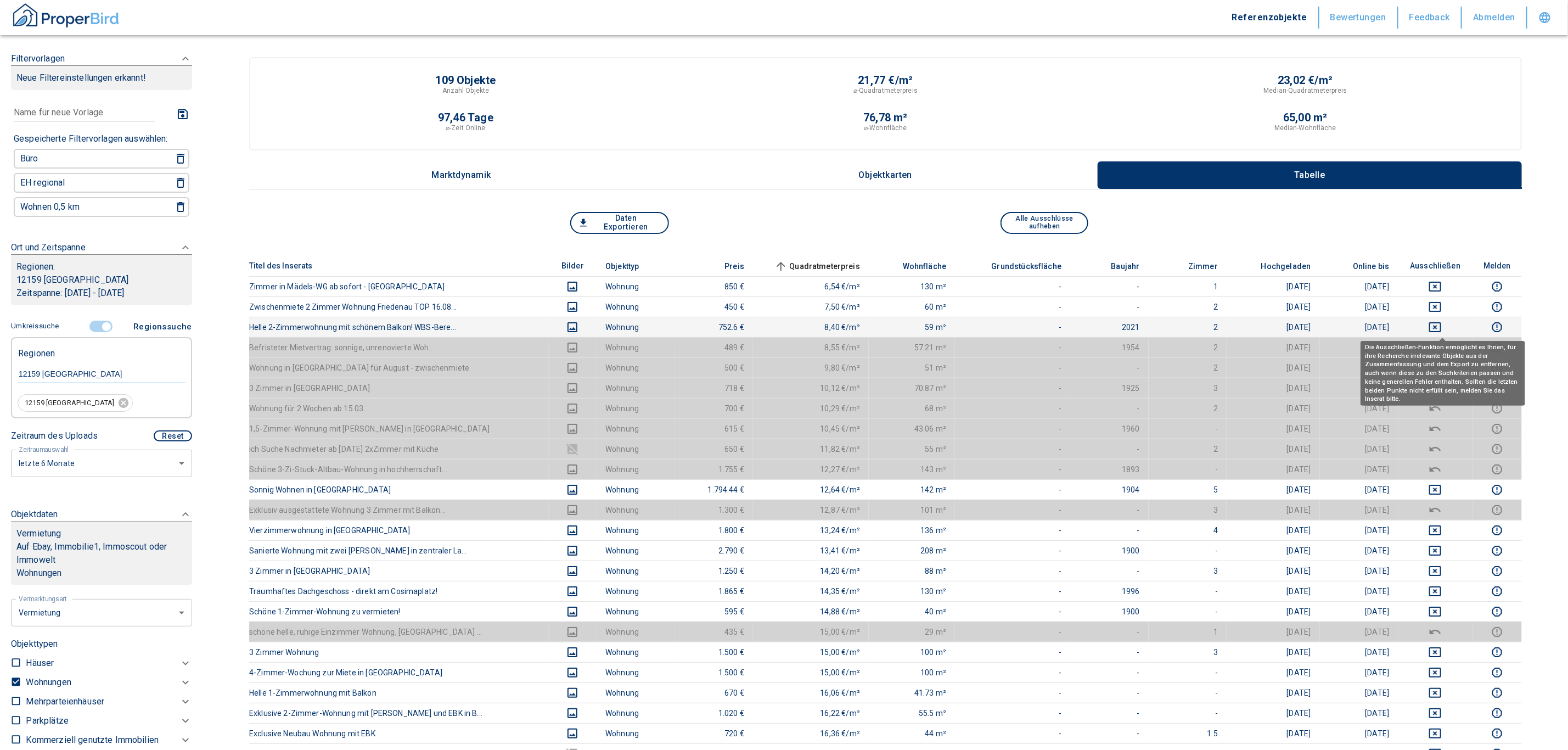
click at [776, 325] on icon "deselect this listing" at bounding box center [1435, 327] width 13 height 13
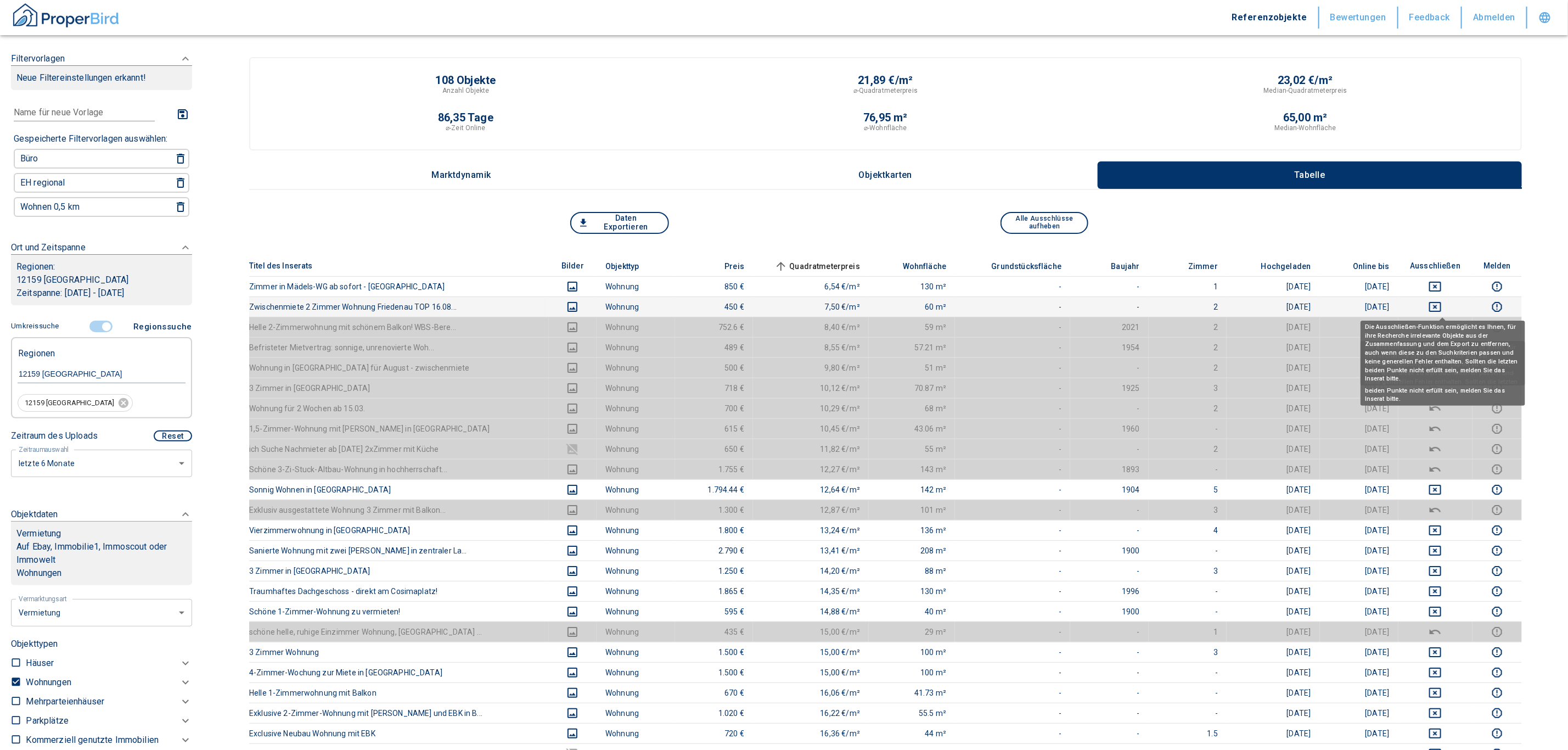
click at [776, 302] on icon "deselect this listing" at bounding box center [1436, 307] width 12 height 10
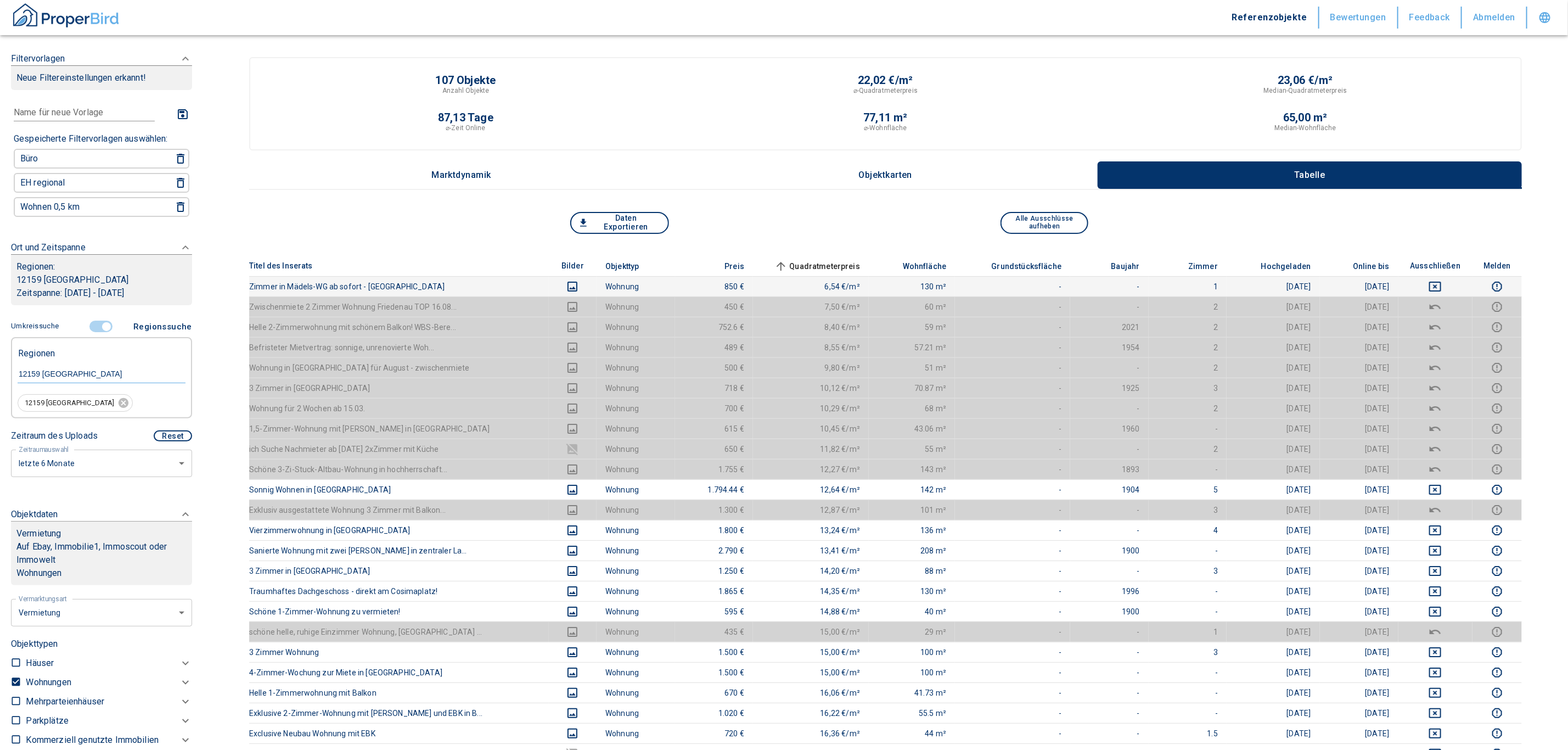
click at [776, 276] on td at bounding box center [1436, 286] width 75 height 20
click at [776, 283] on icon "deselect this listing" at bounding box center [1435, 286] width 13 height 13
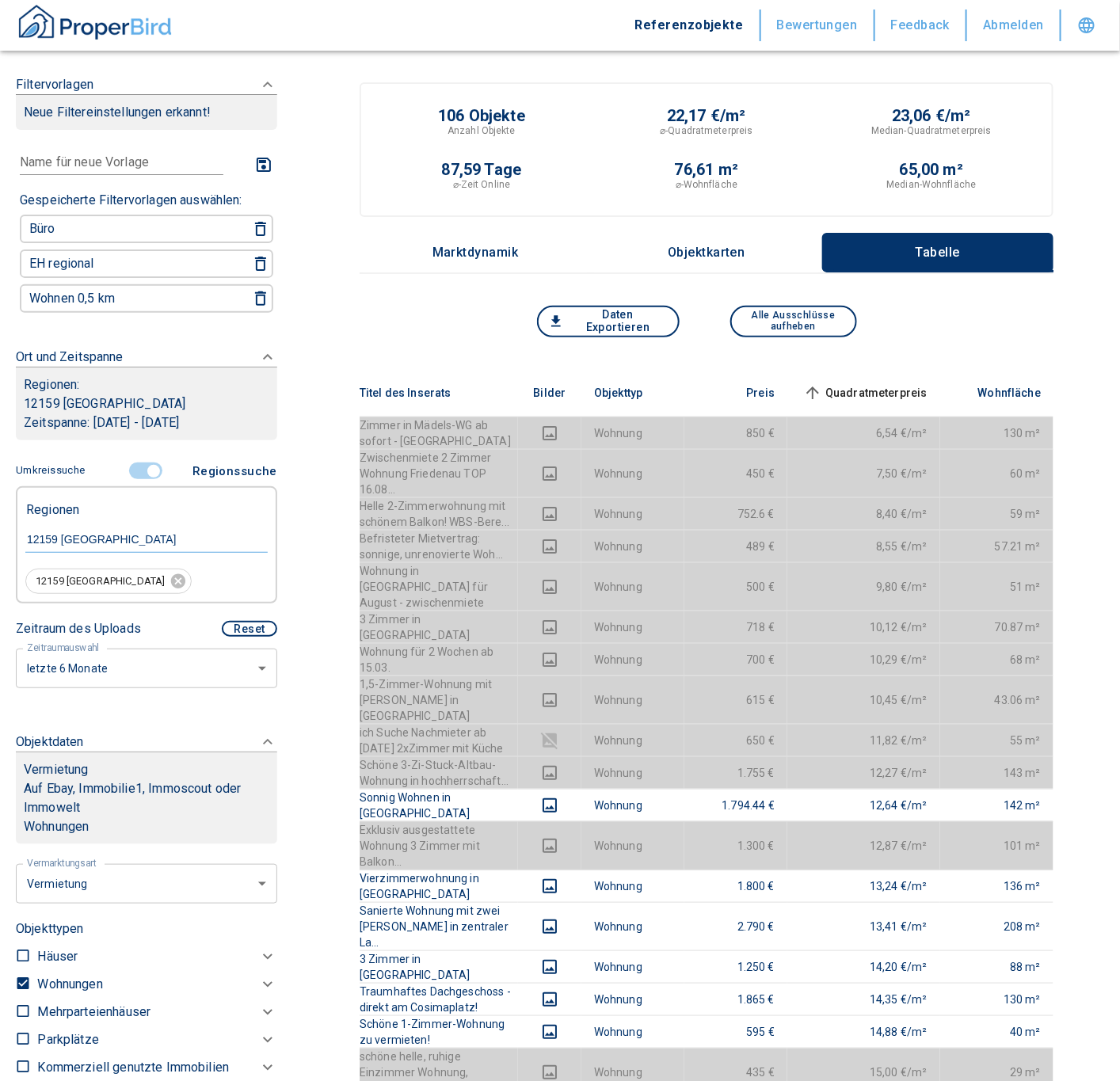
click at [19, 982] on input "checkbox" at bounding box center [23, 983] width 16 height 16
checkbox input "false"
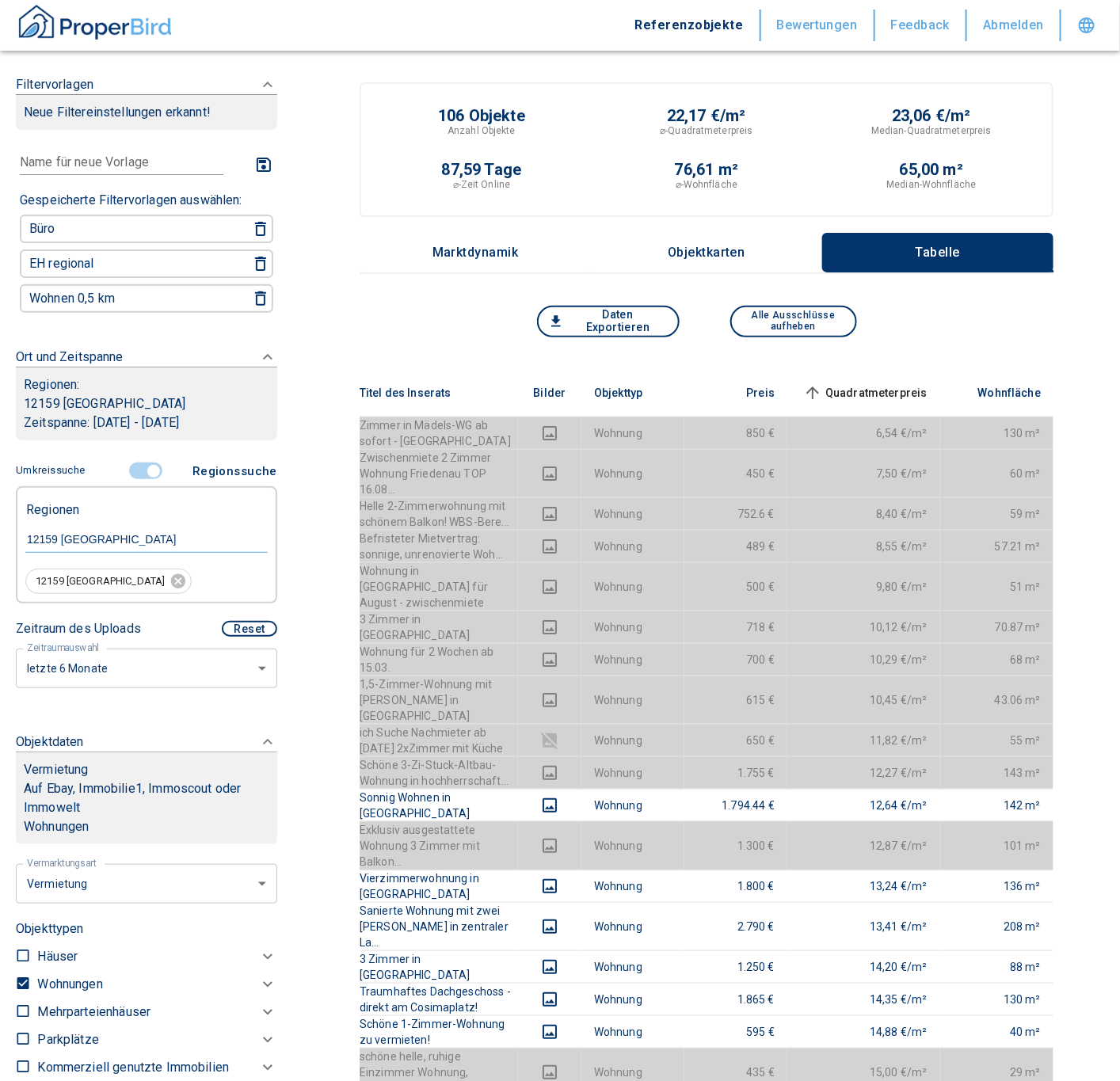
checkbox input "false"
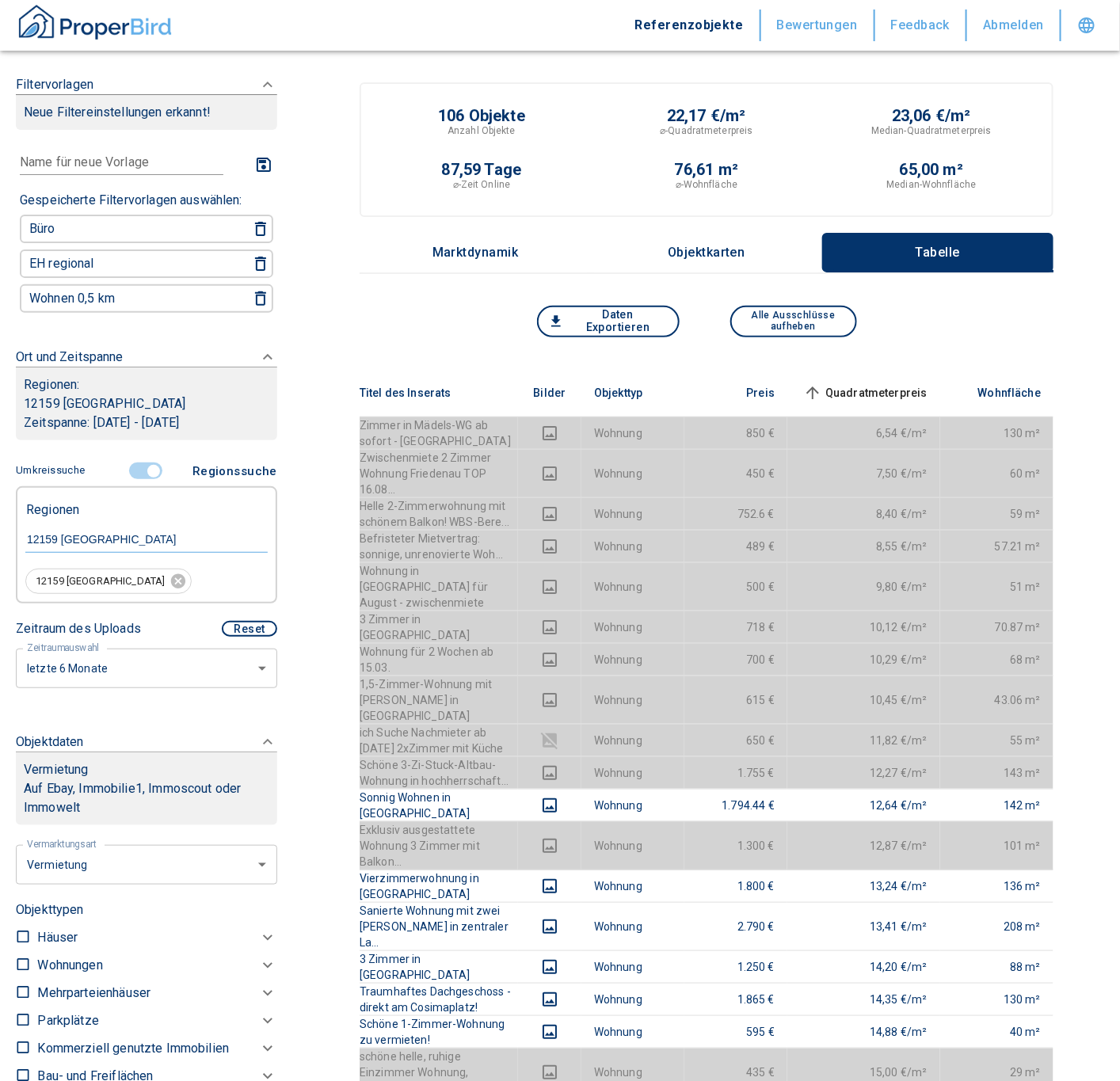
type input "2020"
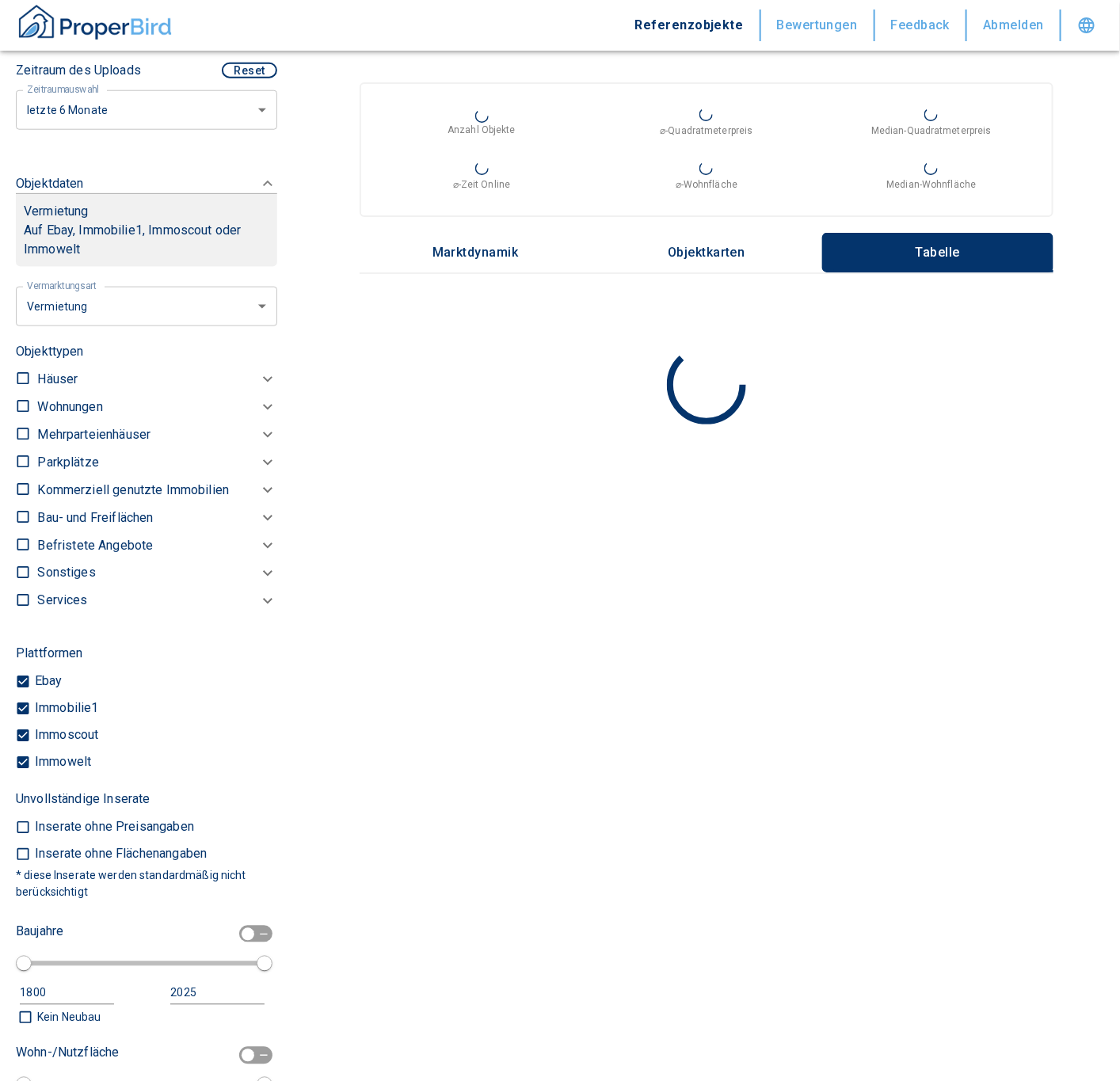
scroll to position [568, 0]
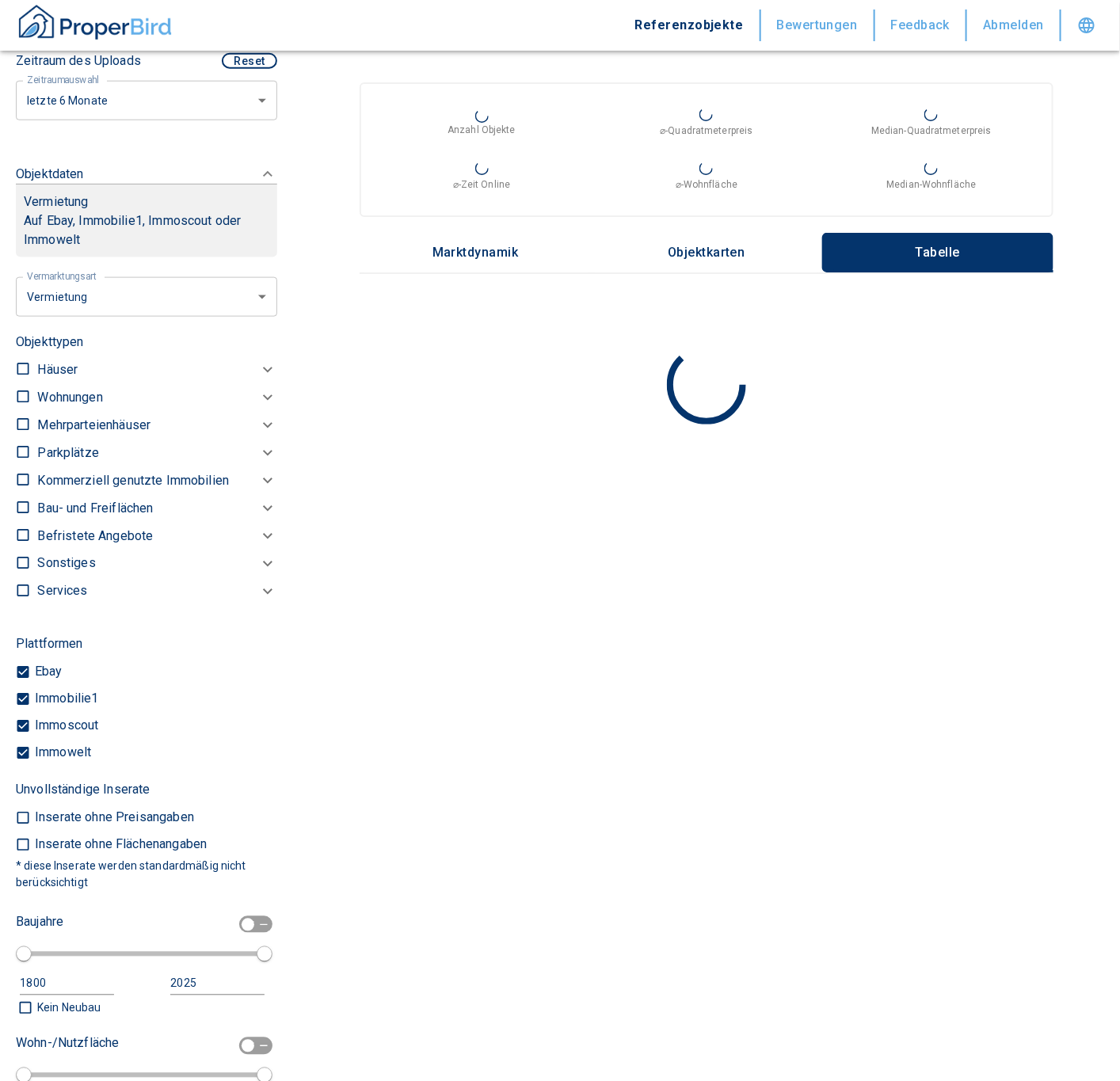
click at [102, 407] on p "Kommerziell genutzte Immobilien" at bounding box center [69, 396] width 65 height 19
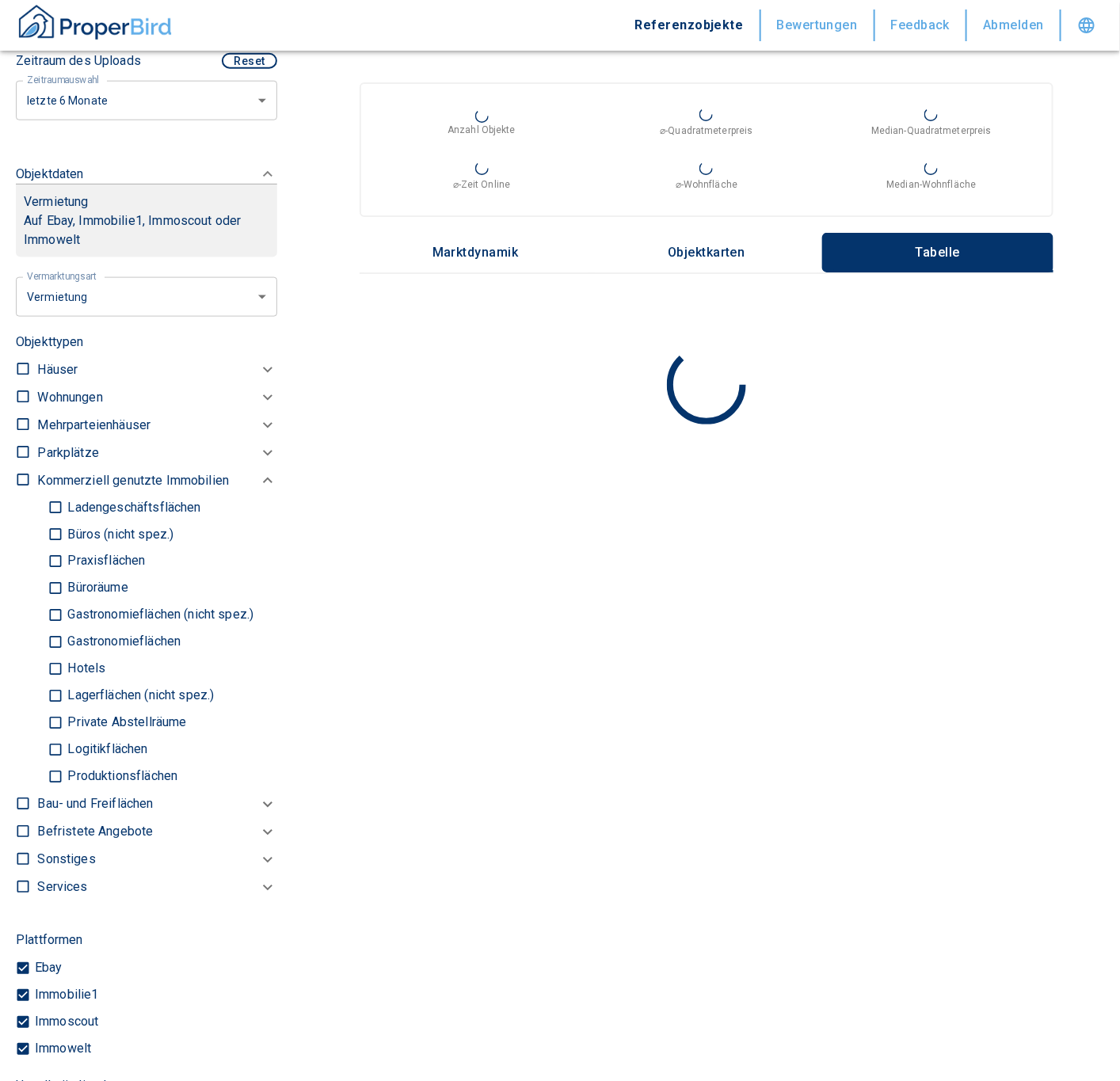
click at [126, 534] on p "Büros (nicht spez.)" at bounding box center [118, 534] width 110 height 12
click at [63, 534] on input "Büros (nicht spez.)" at bounding box center [55, 534] width 16 height 28
checkbox input "true"
type input "2020"
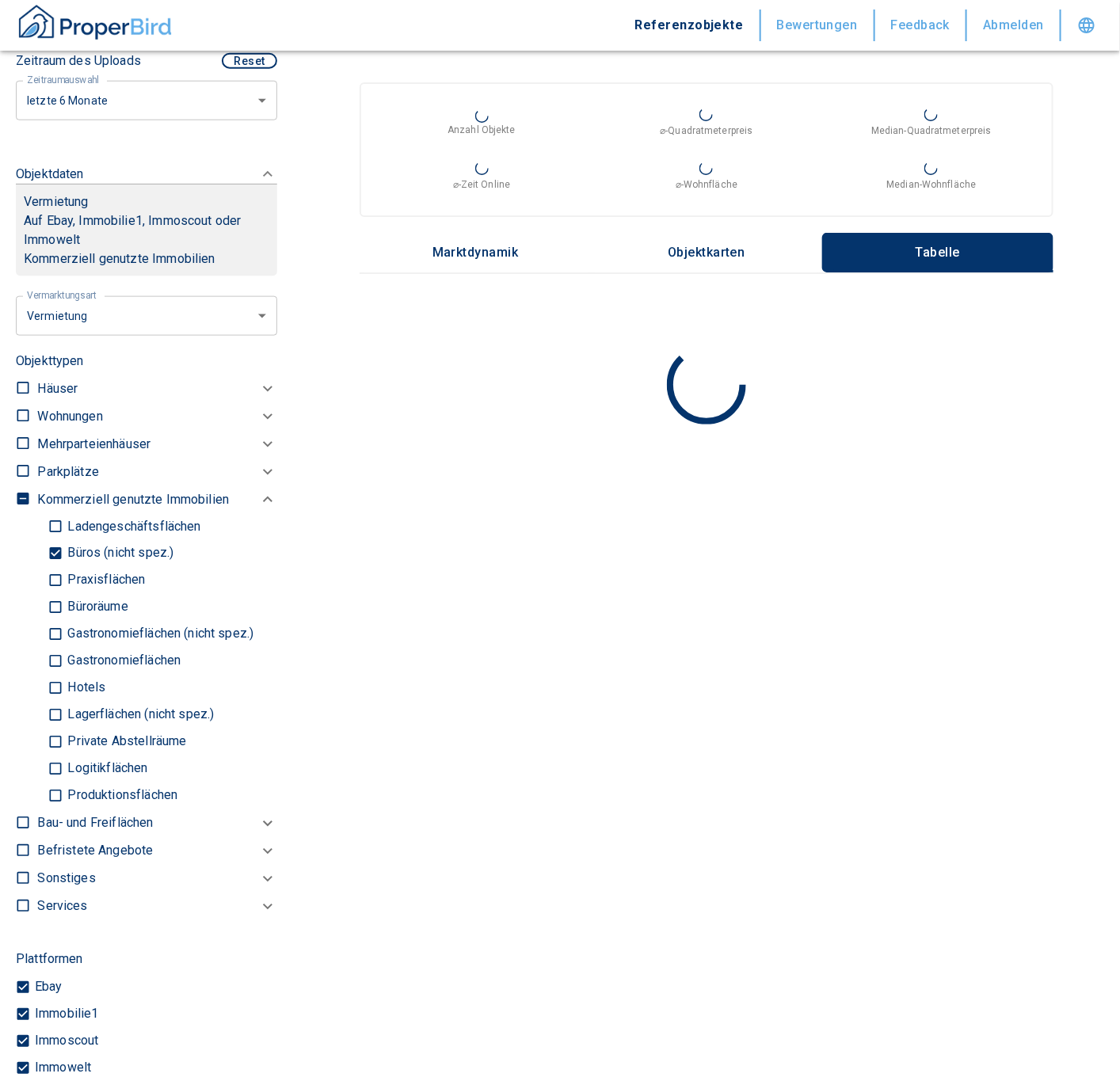
click at [110, 574] on p "Praxisflächen" at bounding box center [104, 581] width 82 height 12
click at [63, 570] on input "Praxisflächen" at bounding box center [55, 581] width 16 height 28
checkbox input "true"
type input "2020"
click at [109, 605] on p "Büroräume" at bounding box center [95, 607] width 64 height 12
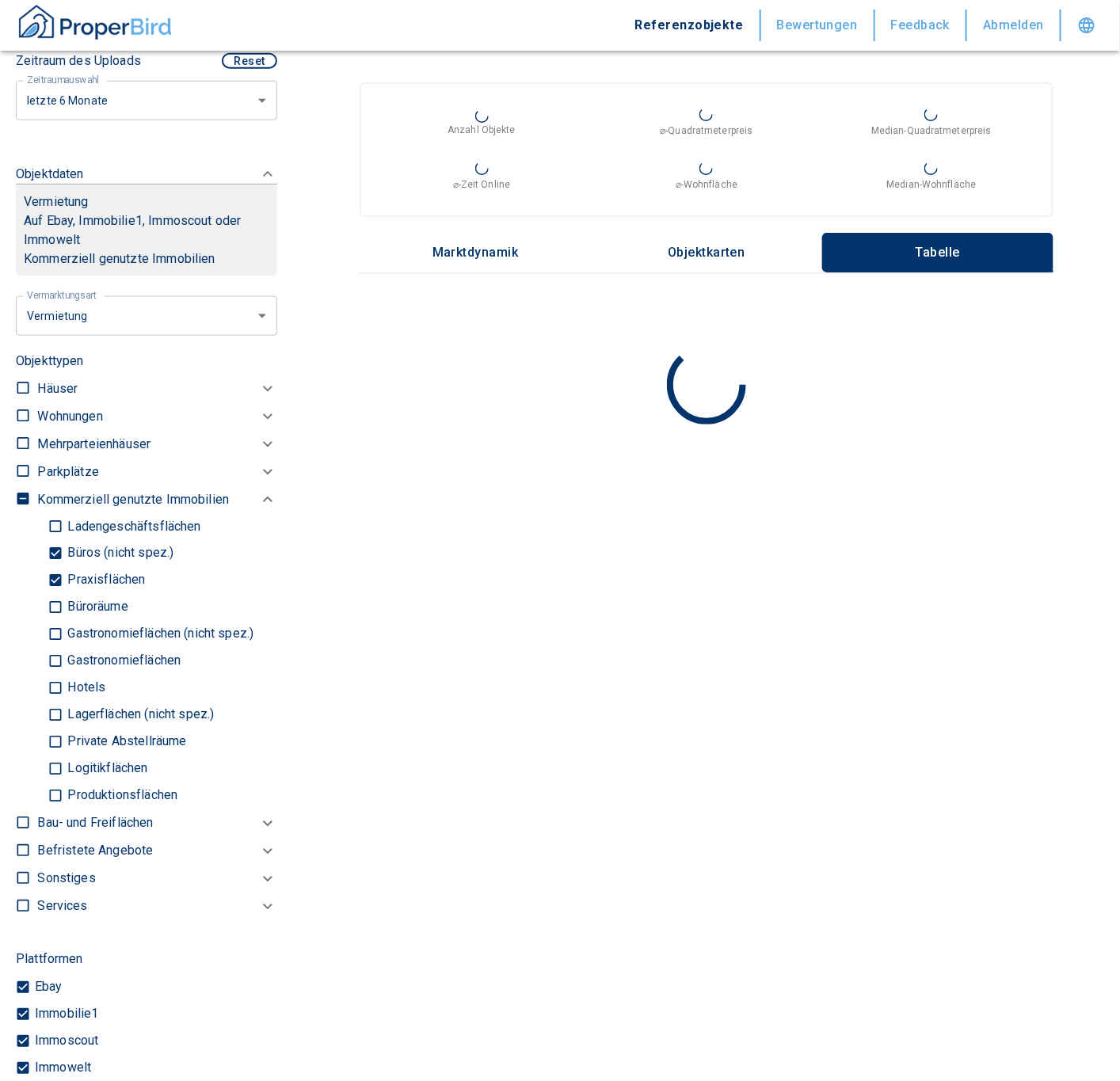
click at [63, 605] on input "Büroräume" at bounding box center [55, 607] width 16 height 28
checkbox input "true"
type input "2020"
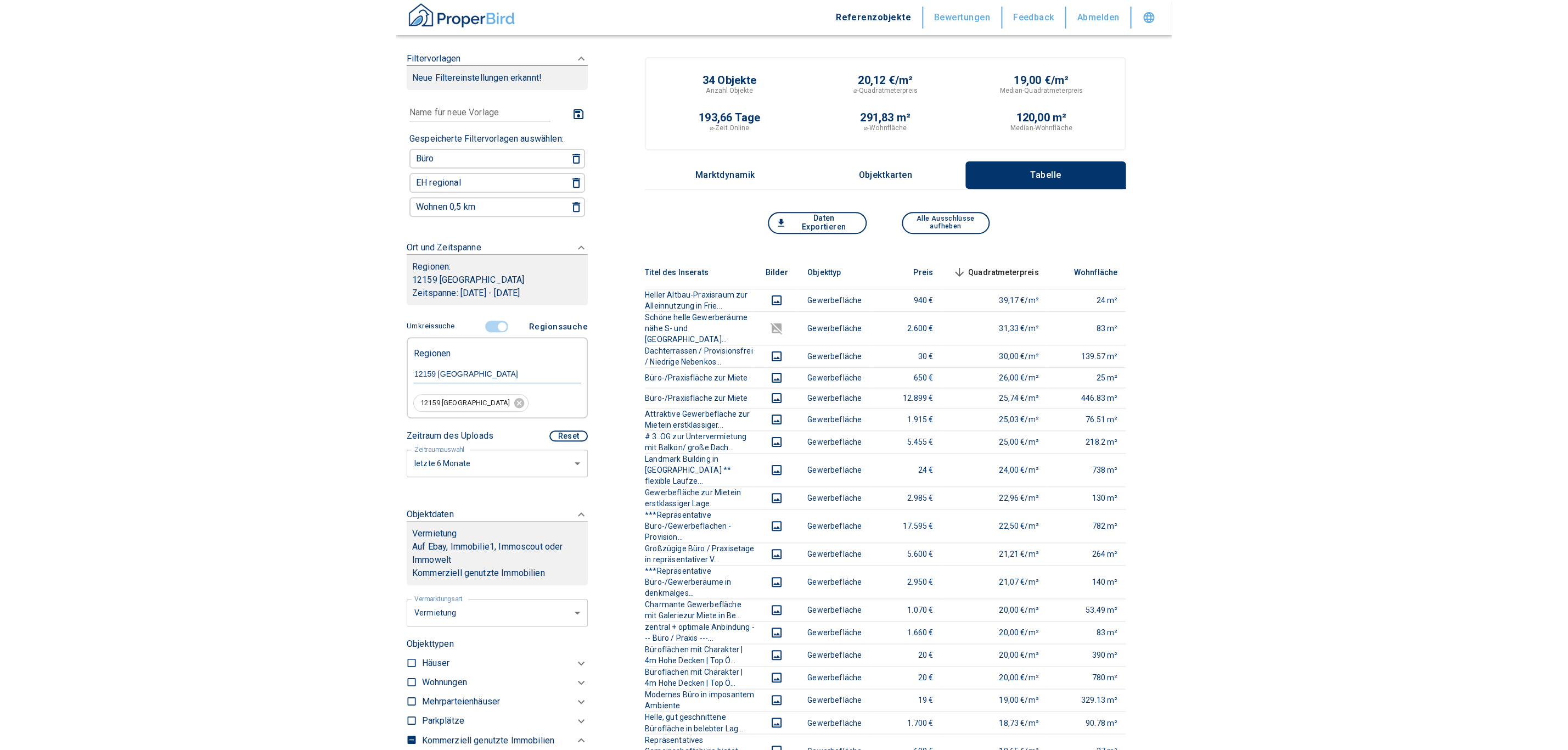
scroll to position [329, 0]
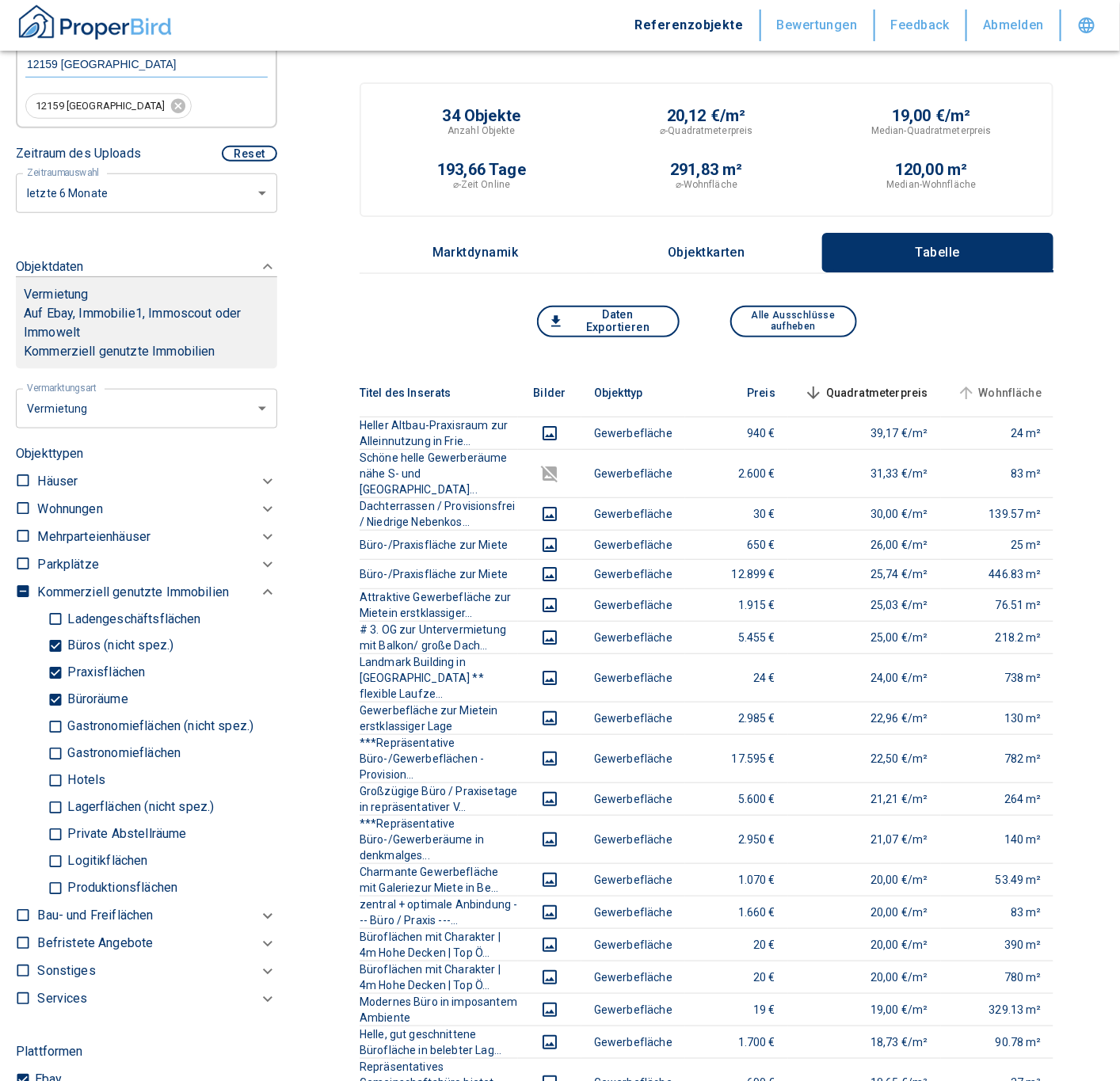
click at [1024, 388] on span "Wohnfläche" at bounding box center [998, 392] width 89 height 19
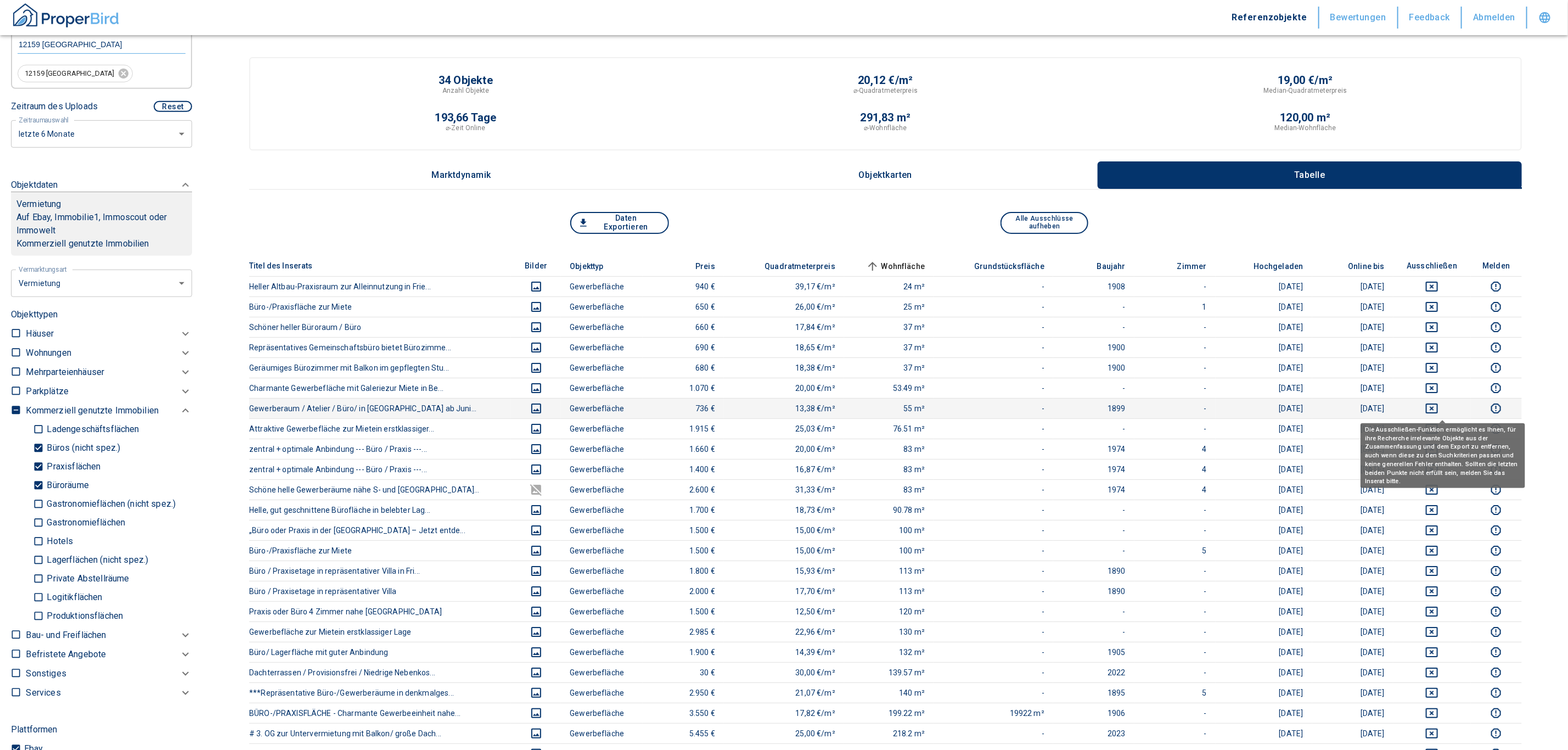
click at [776, 407] on icon "deselect this listing" at bounding box center [1432, 409] width 12 height 10
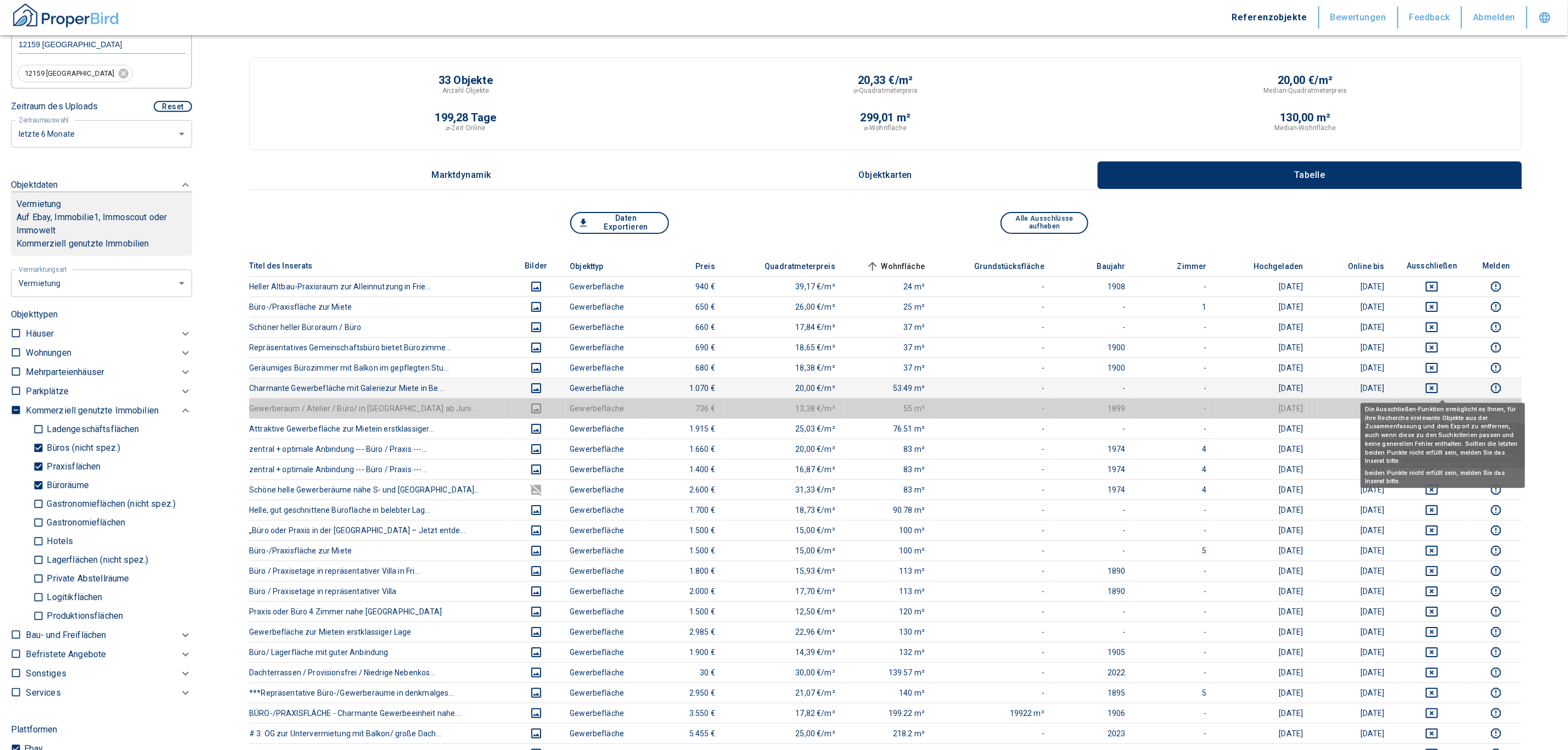
click at [776, 387] on icon "deselect this listing" at bounding box center [1432, 388] width 12 height 10
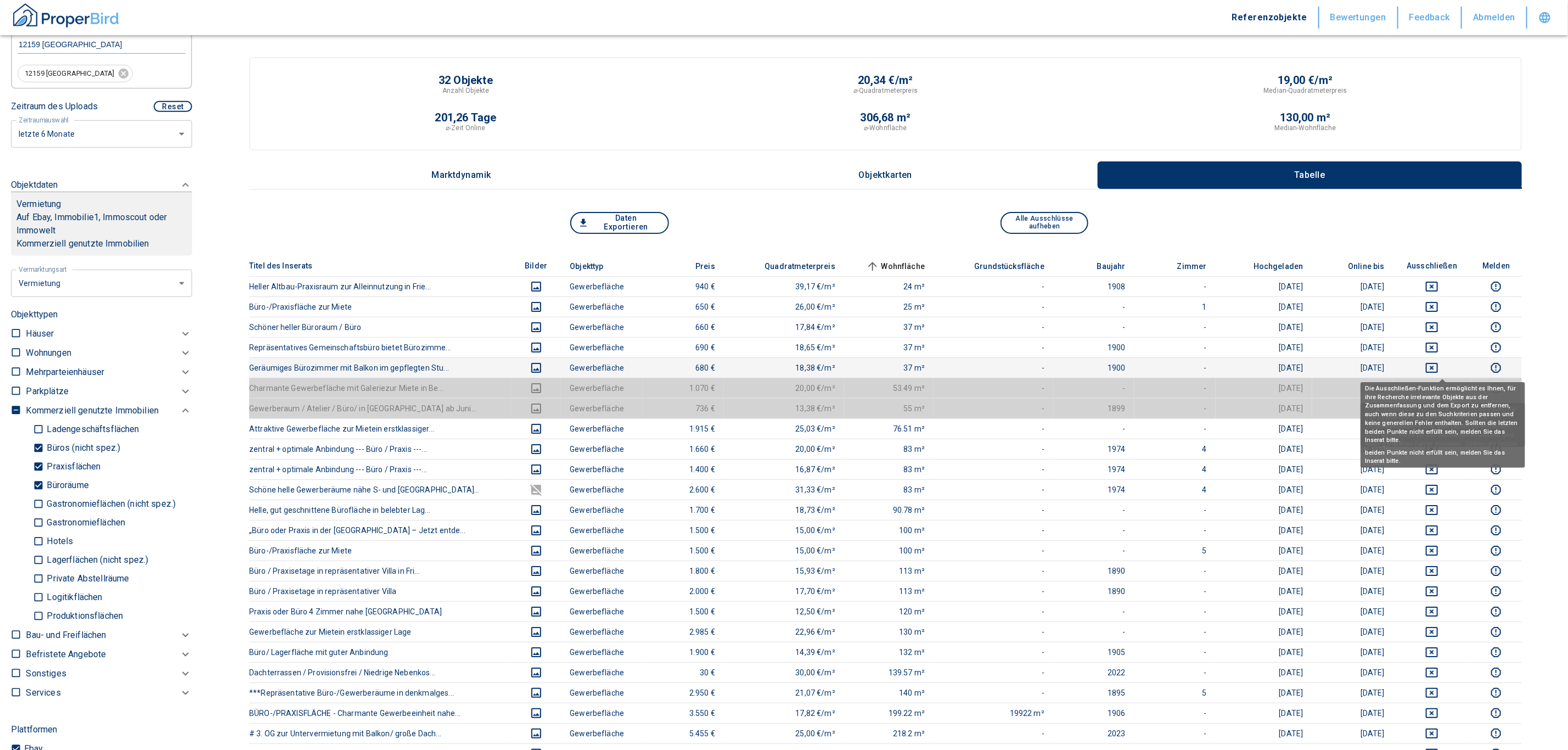
click at [776, 366] on icon "deselect this listing" at bounding box center [1431, 367] width 13 height 13
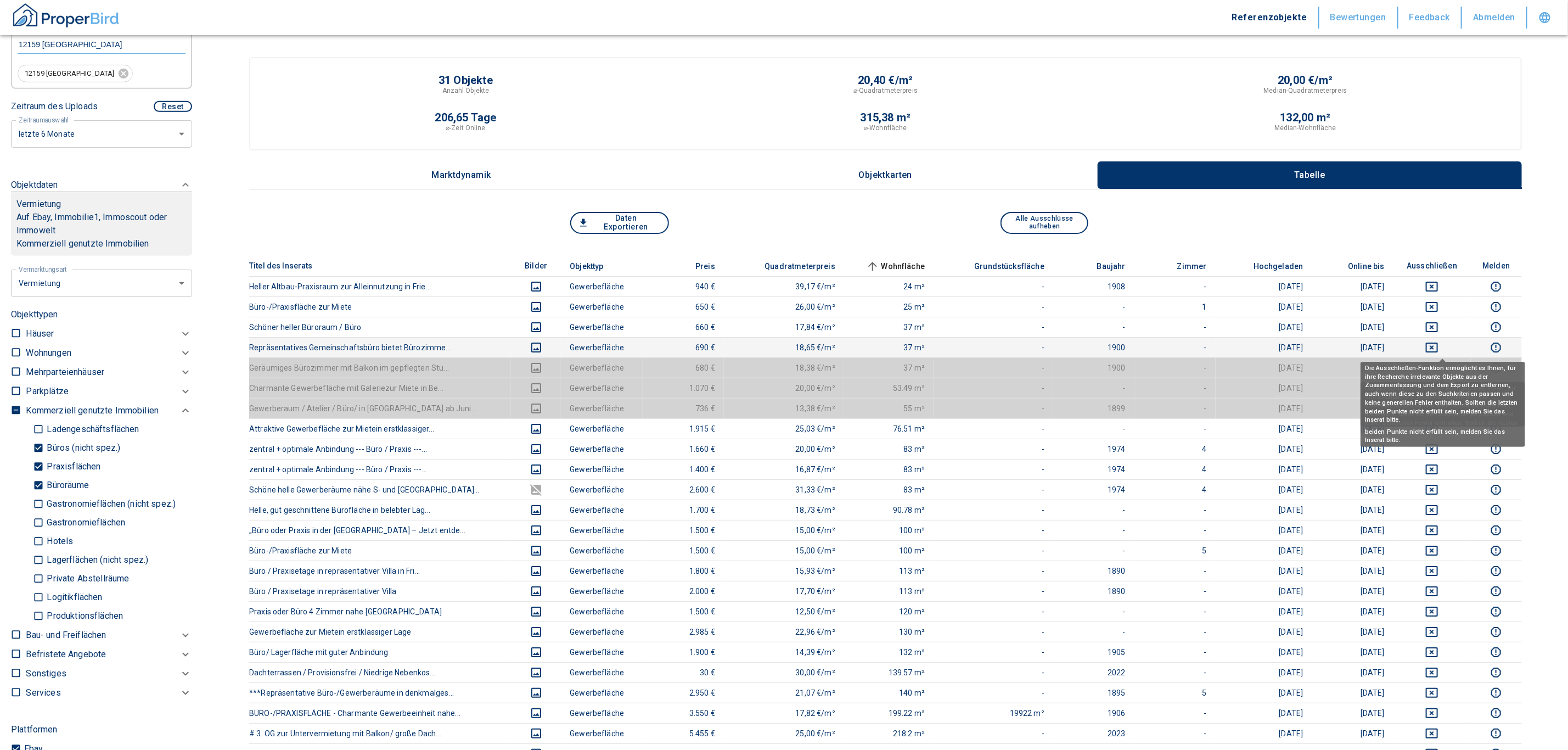
click at [776, 343] on icon "deselect this listing" at bounding box center [1432, 348] width 12 height 10
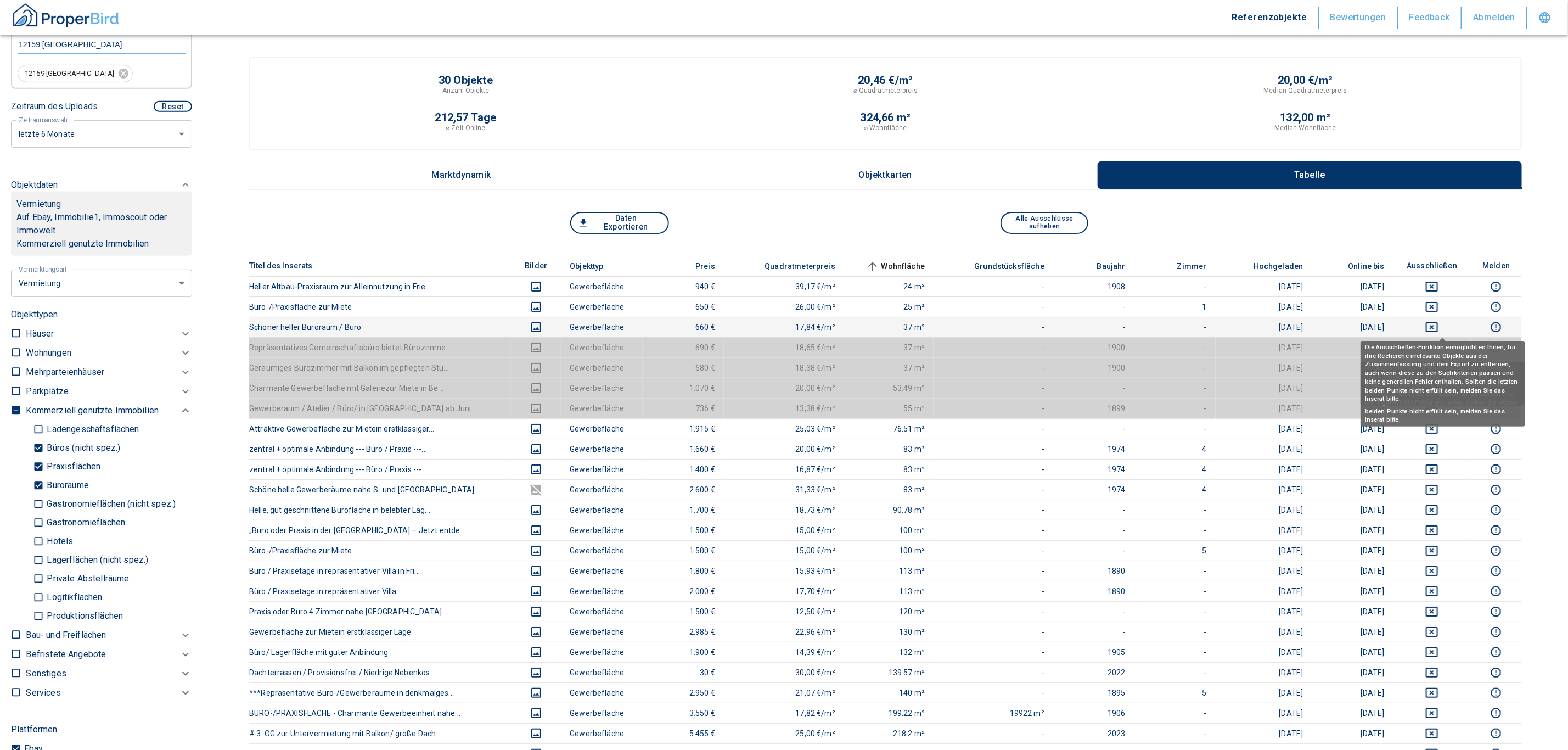
click at [776, 324] on button "deselect this listing" at bounding box center [1432, 327] width 60 height 13
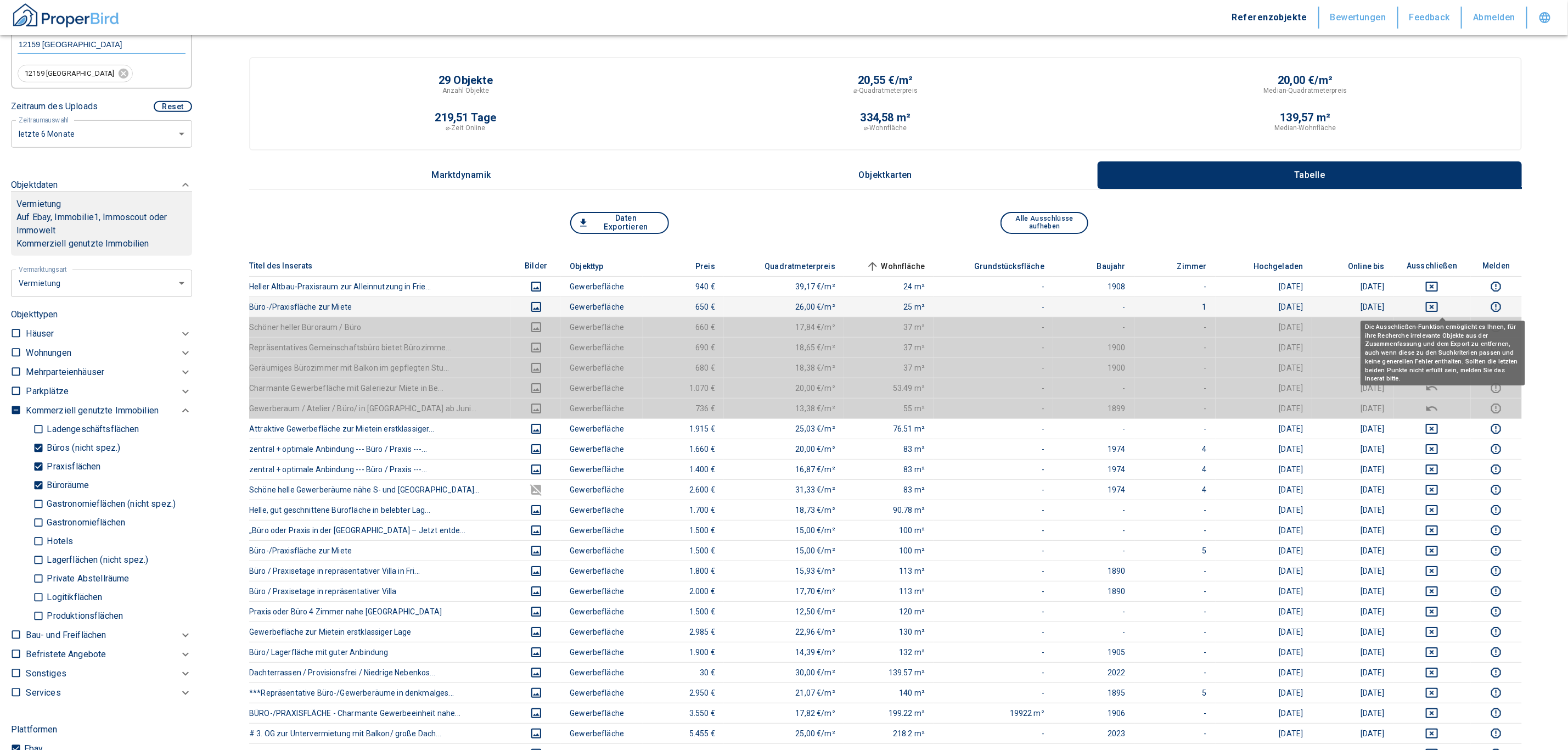
click at [776, 309] on icon "deselect this listing" at bounding box center [1431, 306] width 13 height 13
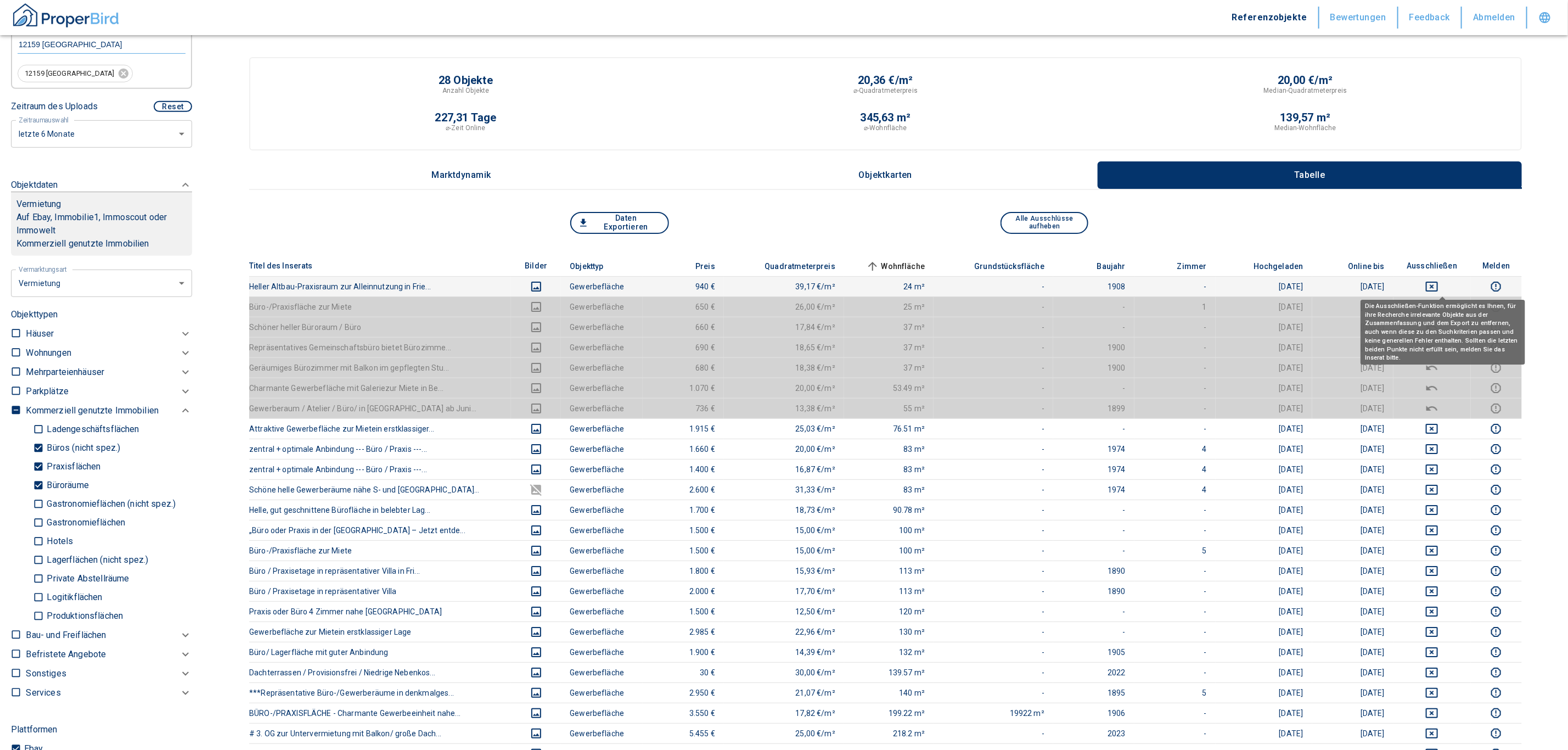
click at [776, 284] on icon "deselect this listing" at bounding box center [1432, 287] width 12 height 10
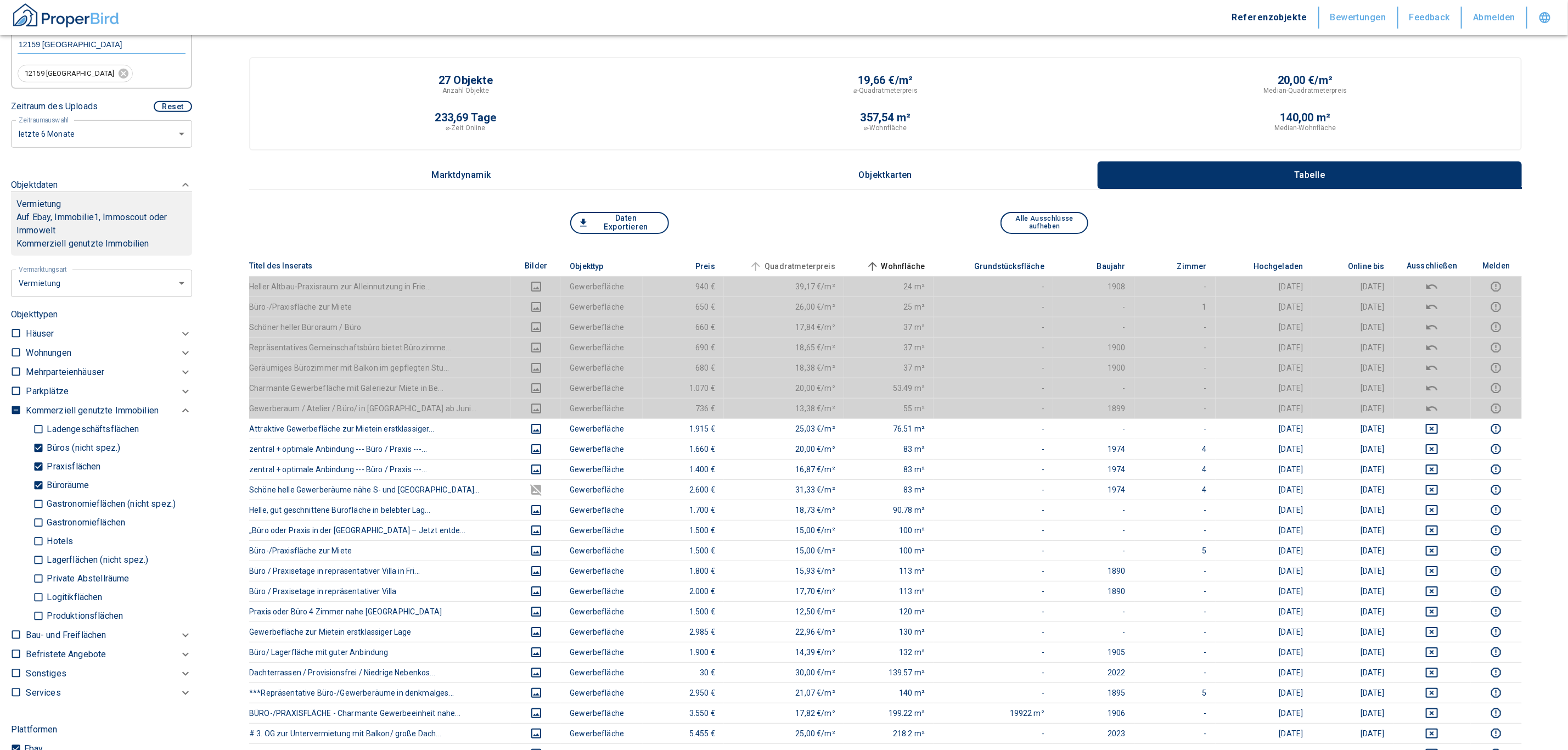
click at [776, 263] on span "Quadratmeterpreis" at bounding box center [790, 266] width 88 height 13
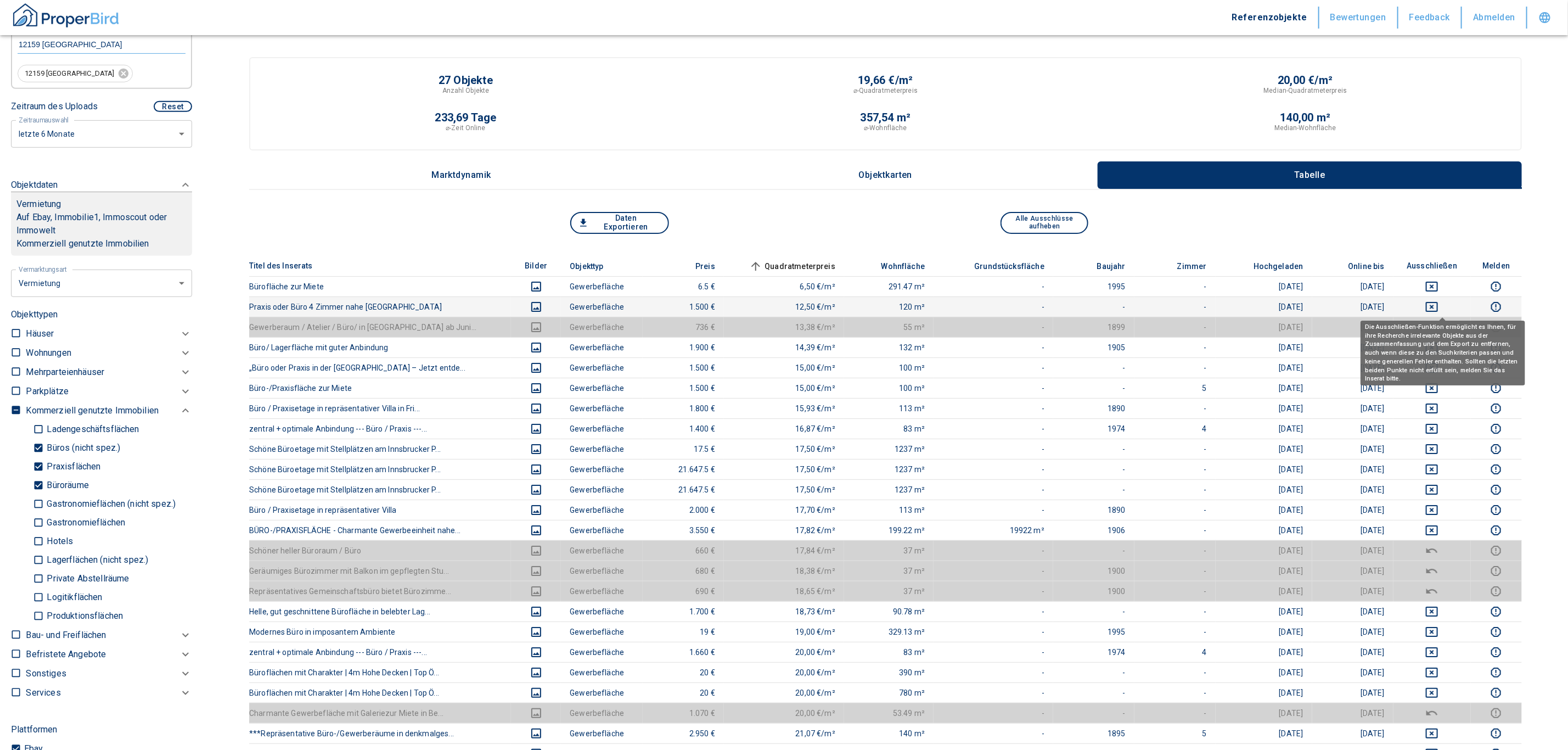
click at [776, 300] on icon "deselect this listing" at bounding box center [1431, 306] width 13 height 13
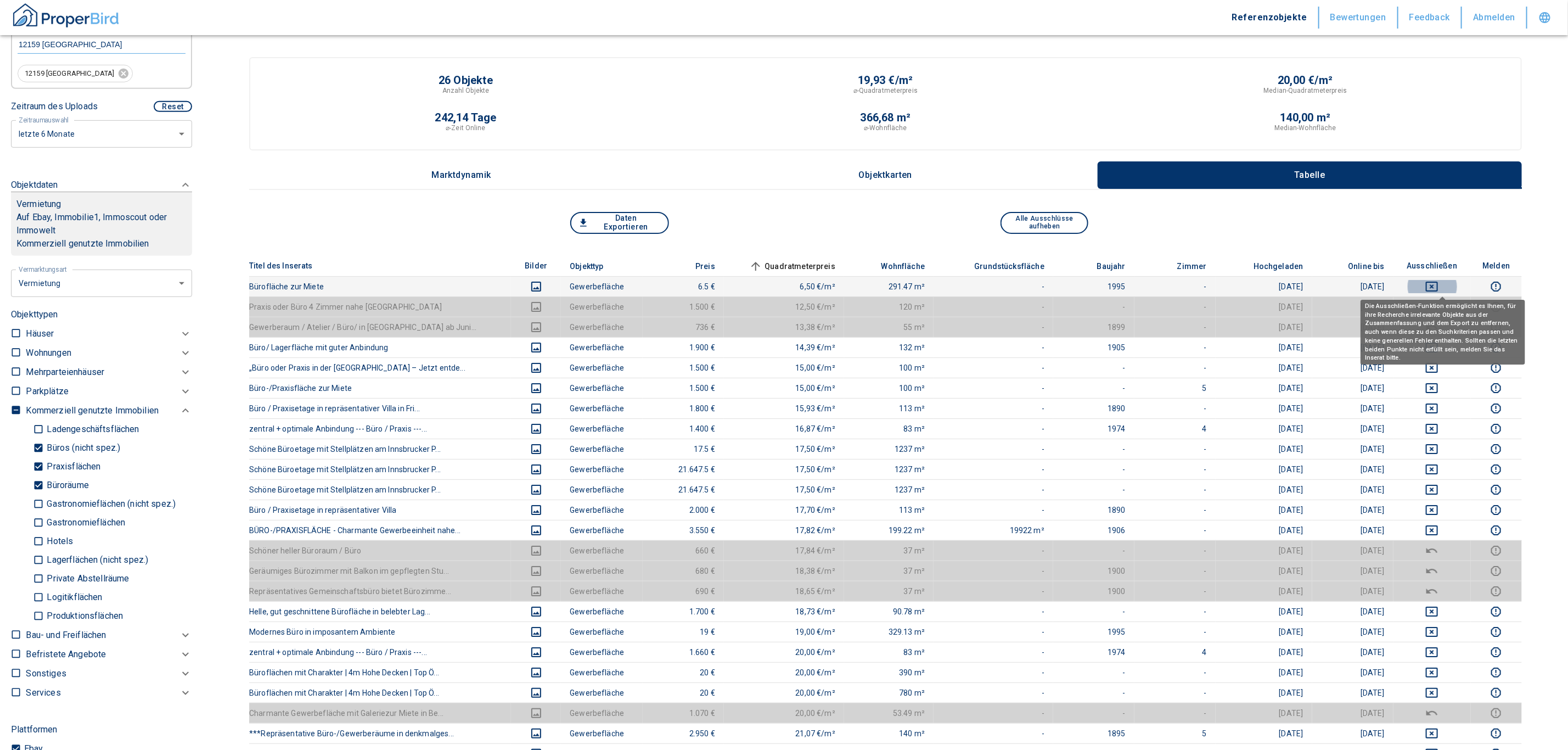
click at [776, 284] on icon "deselect this listing" at bounding box center [1431, 286] width 13 height 13
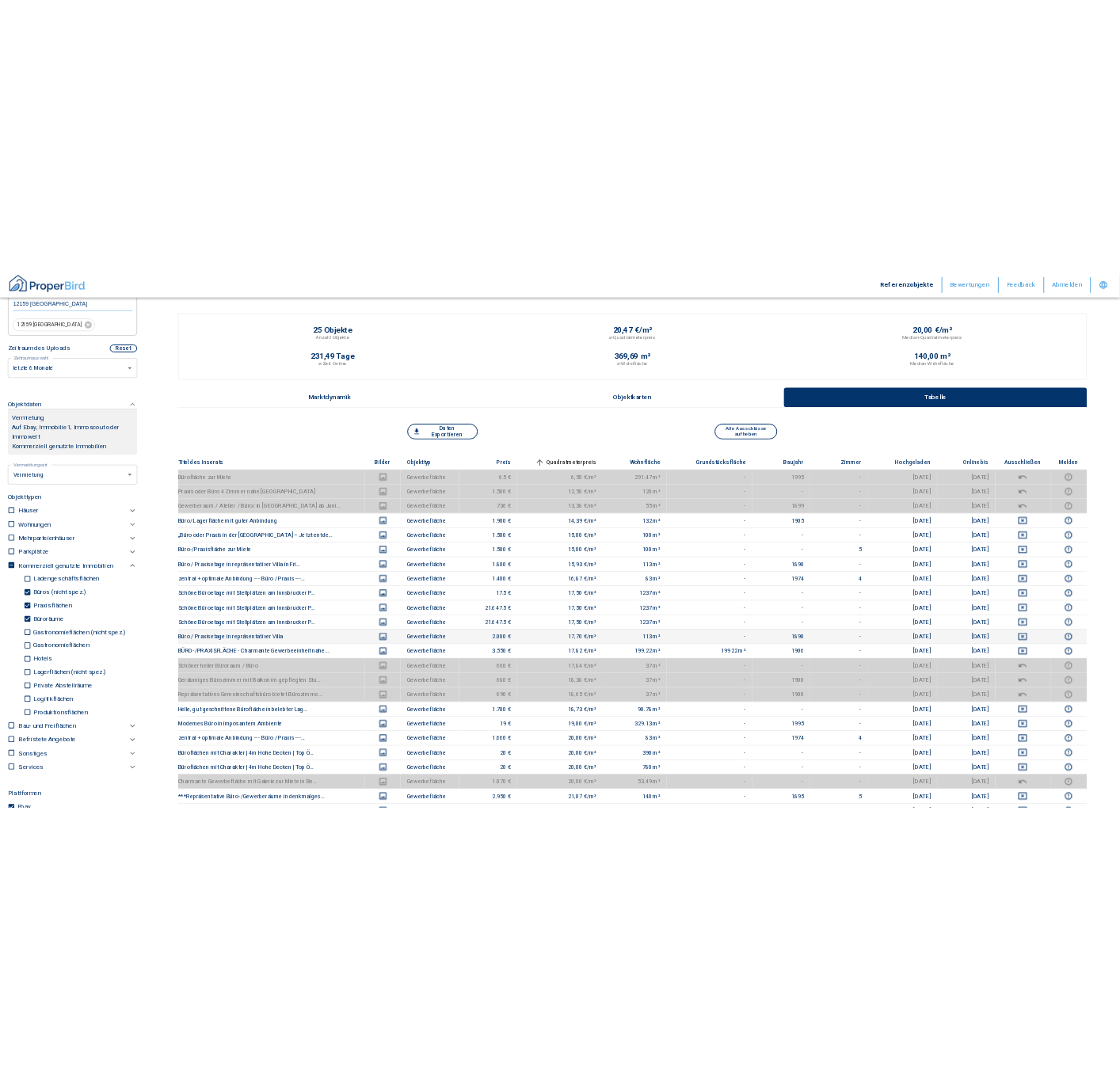
scroll to position [870, 0]
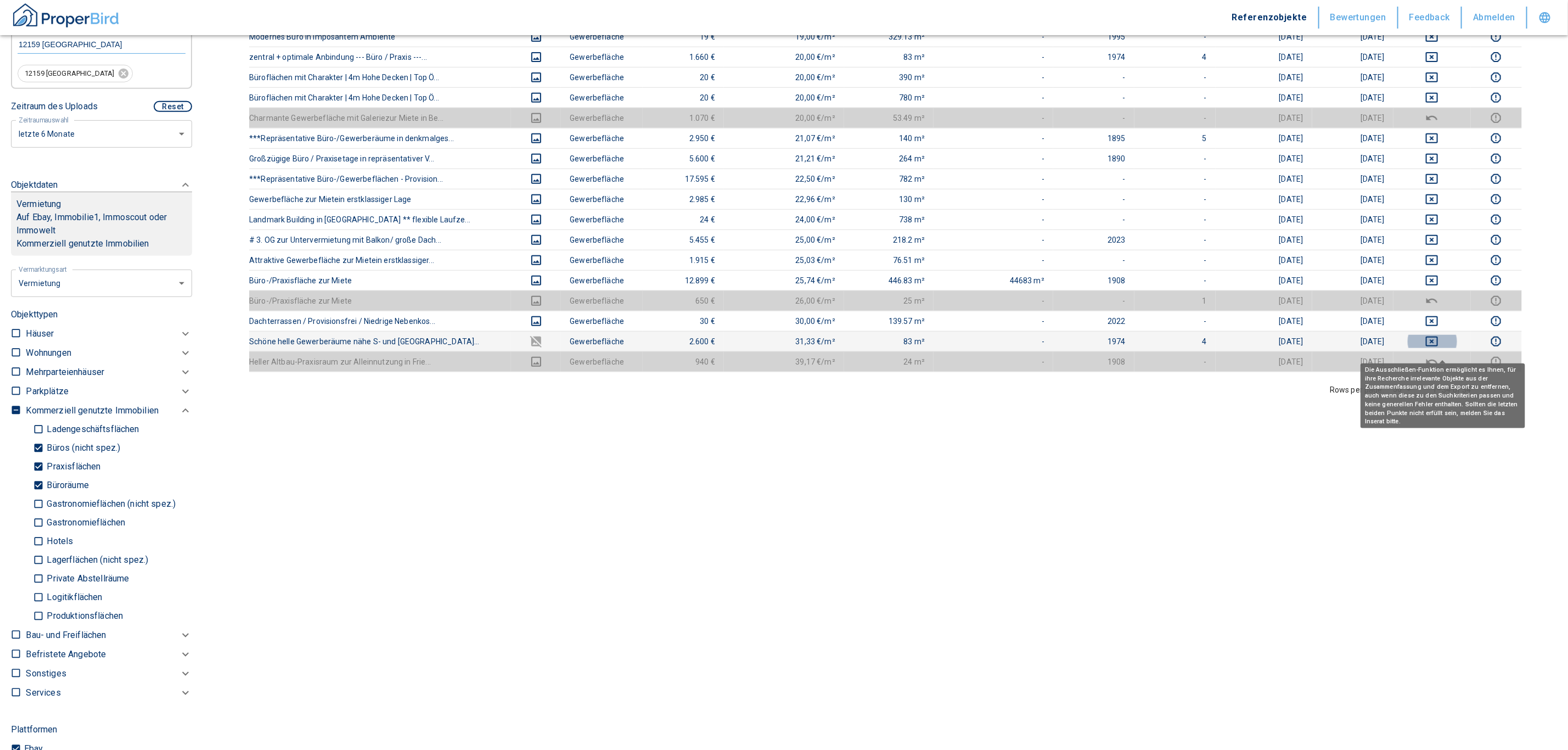
click at [776, 344] on icon "deselect this listing" at bounding box center [1432, 341] width 12 height 10
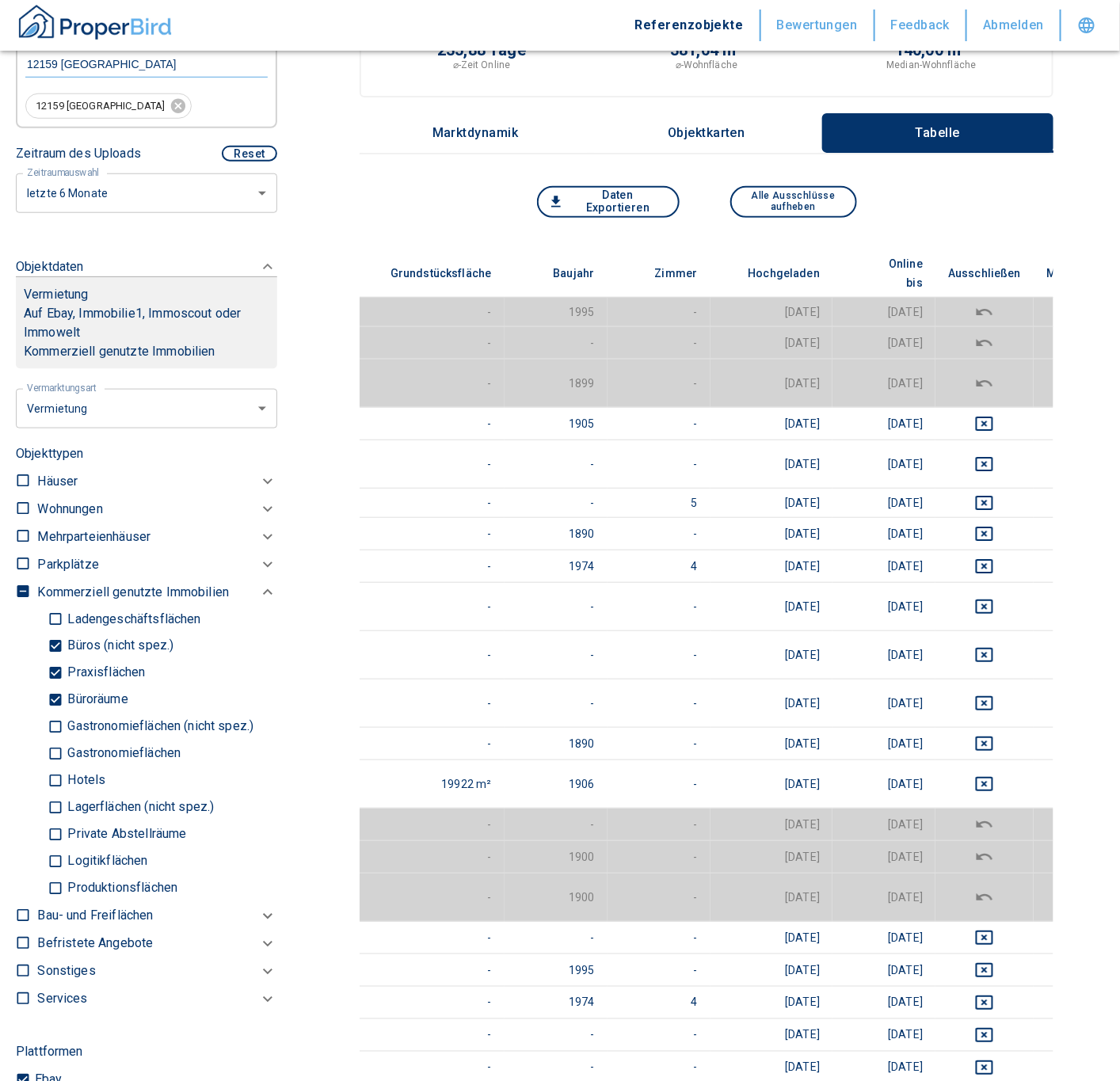
scroll to position [0, 0]
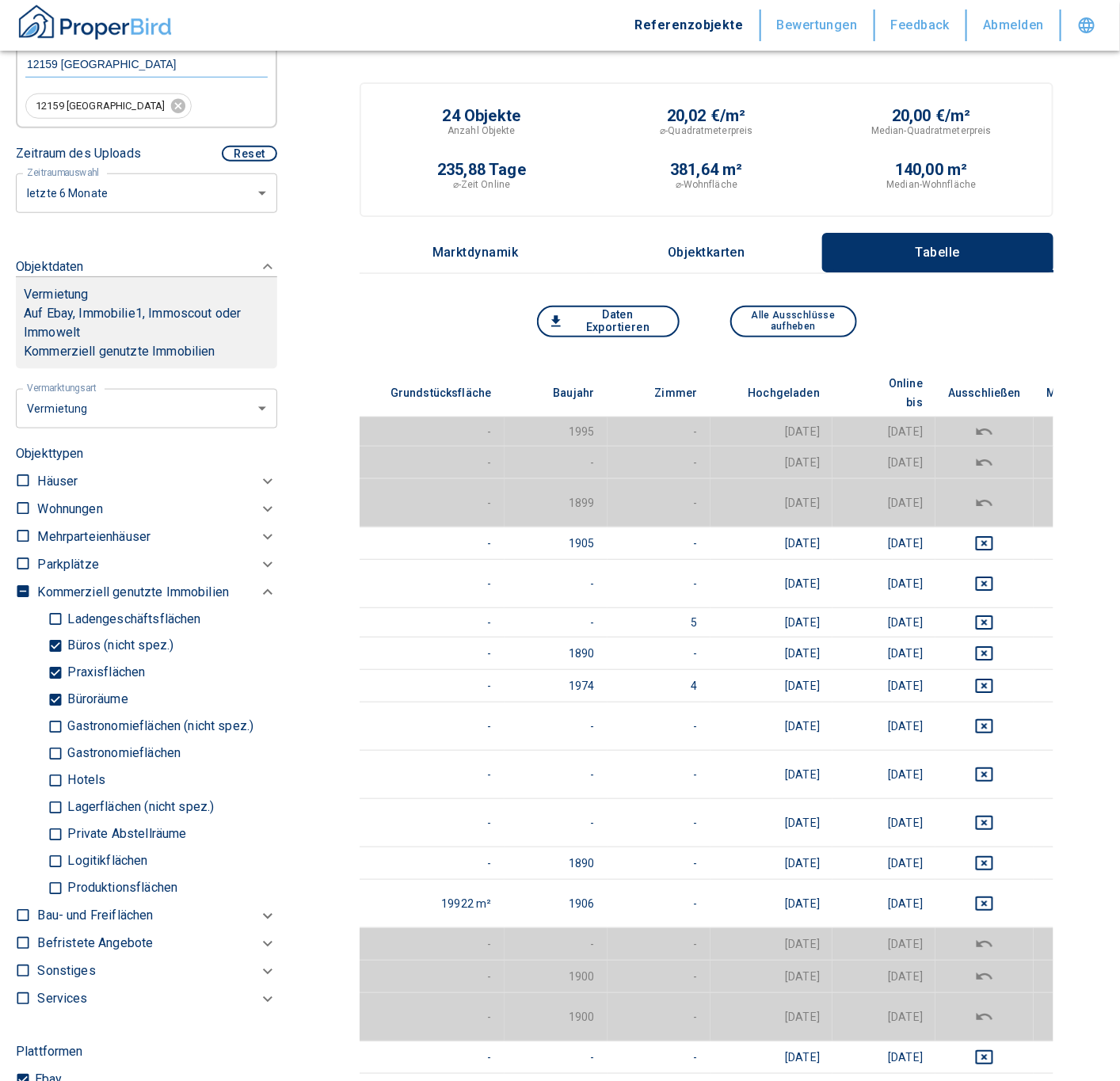
click at [976, 499] on icon "deselect this listing" at bounding box center [984, 502] width 16 height 7
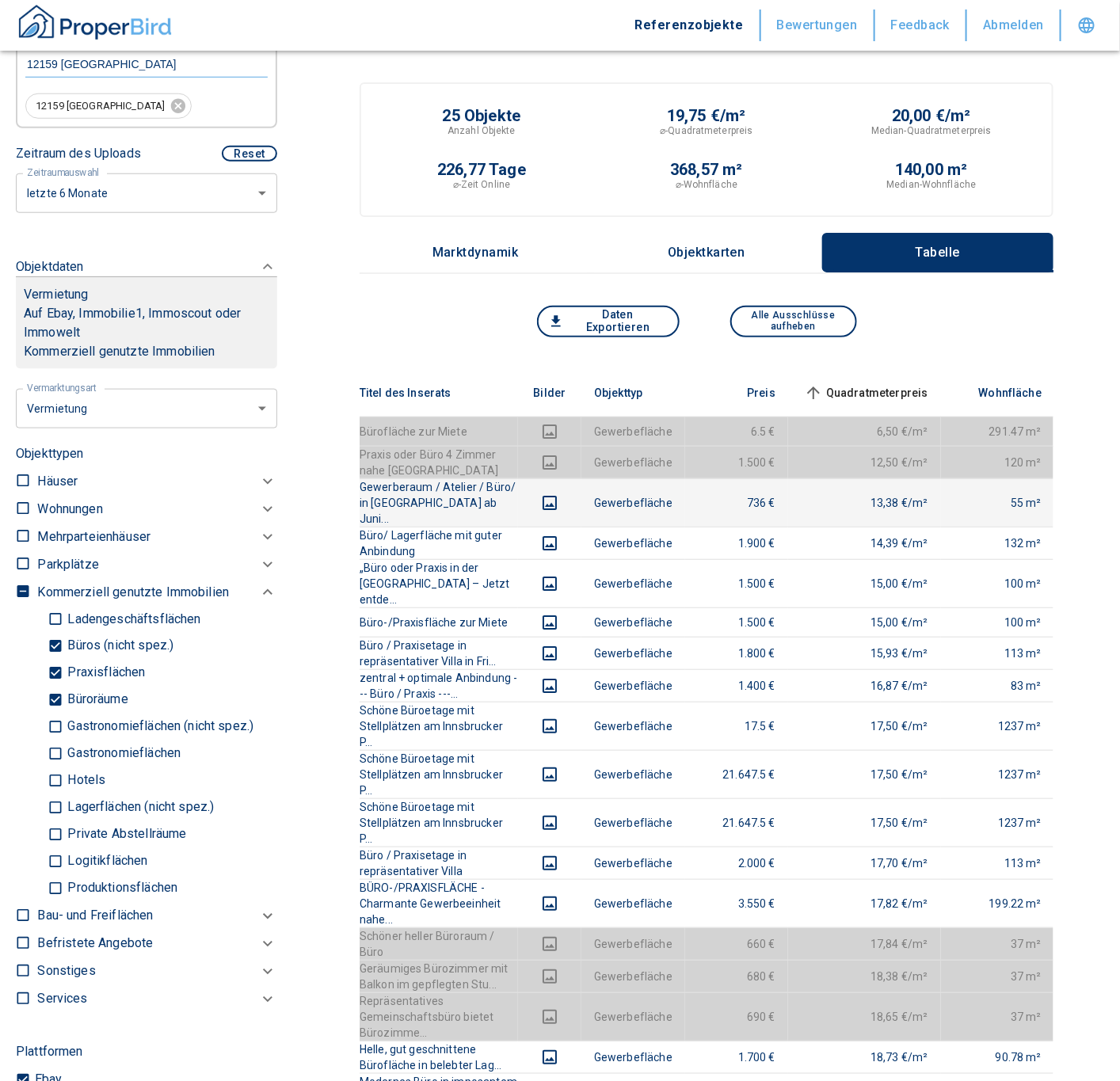
drag, startPoint x: 58, startPoint y: 700, endPoint x: 58, endPoint y: 669, distance: 31.0
click at [58, 700] on input "Büroräume" at bounding box center [55, 700] width 16 height 28
checkbox input "false"
type input "2020"
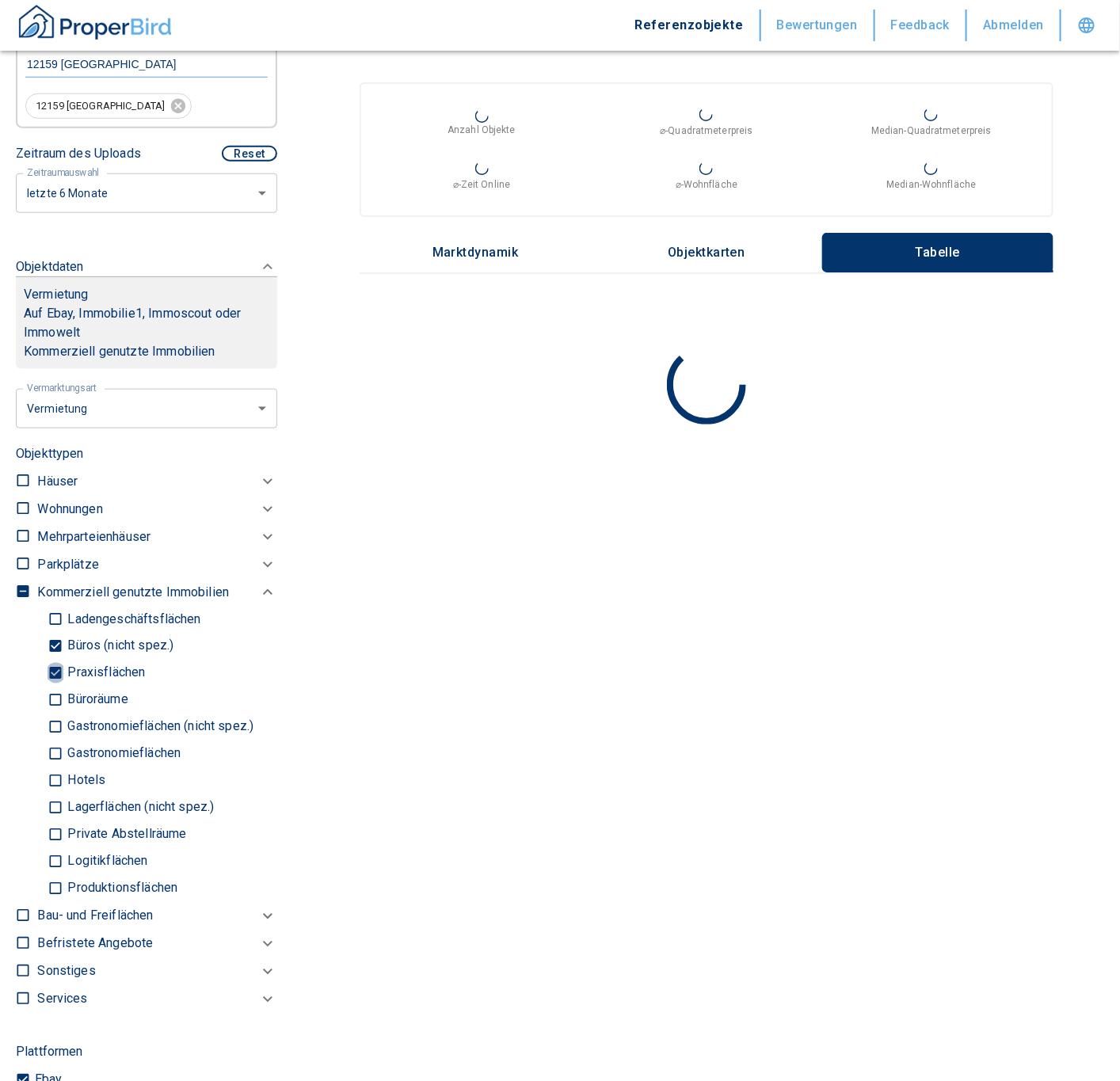
click at [57, 669] on input "Praxisflächen" at bounding box center [55, 673] width 16 height 28
checkbox input "false"
type input "2020"
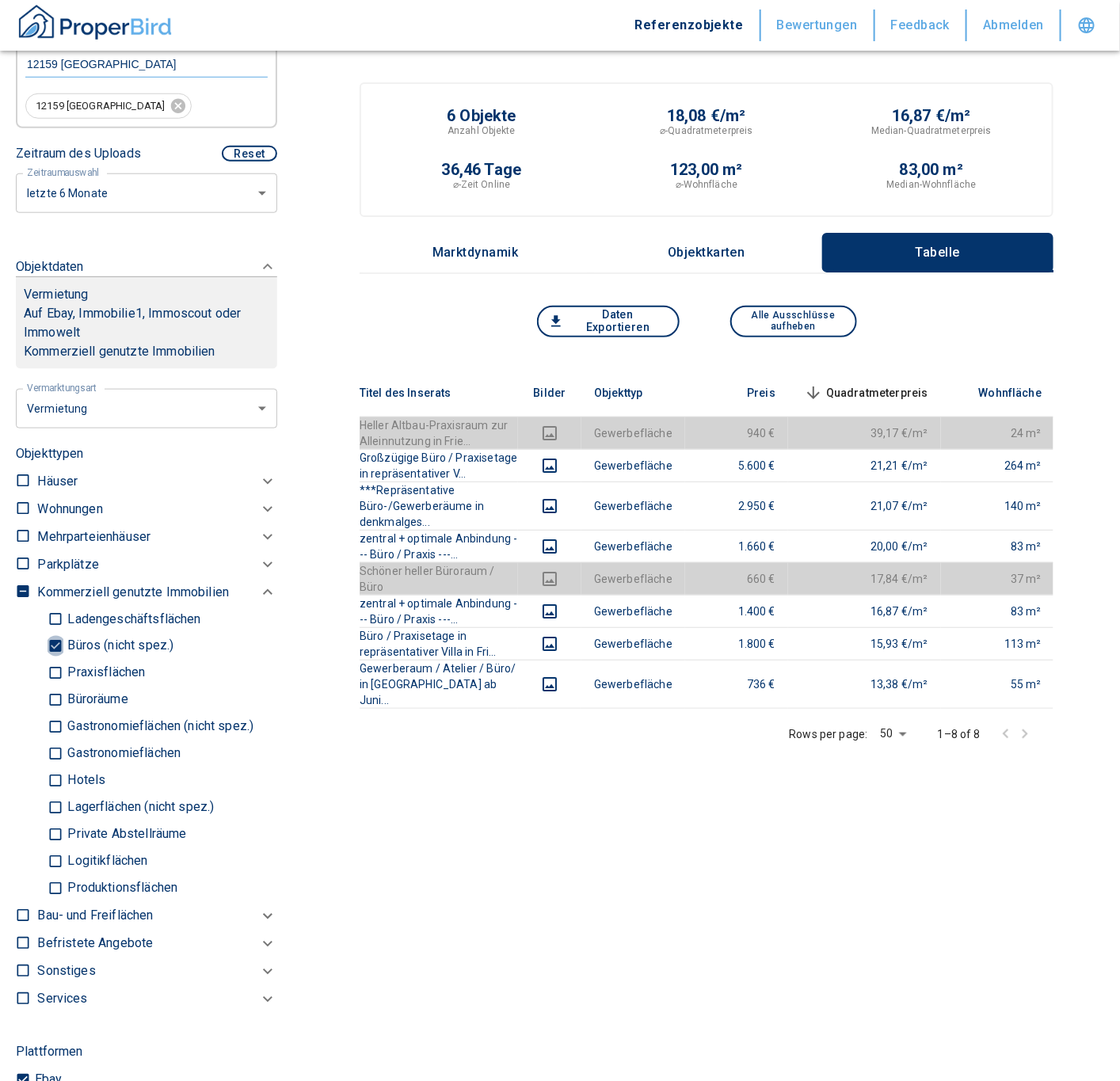
click at [61, 646] on input "Büros (nicht spez.)" at bounding box center [55, 646] width 16 height 28
checkbox input "false"
type input "2020"
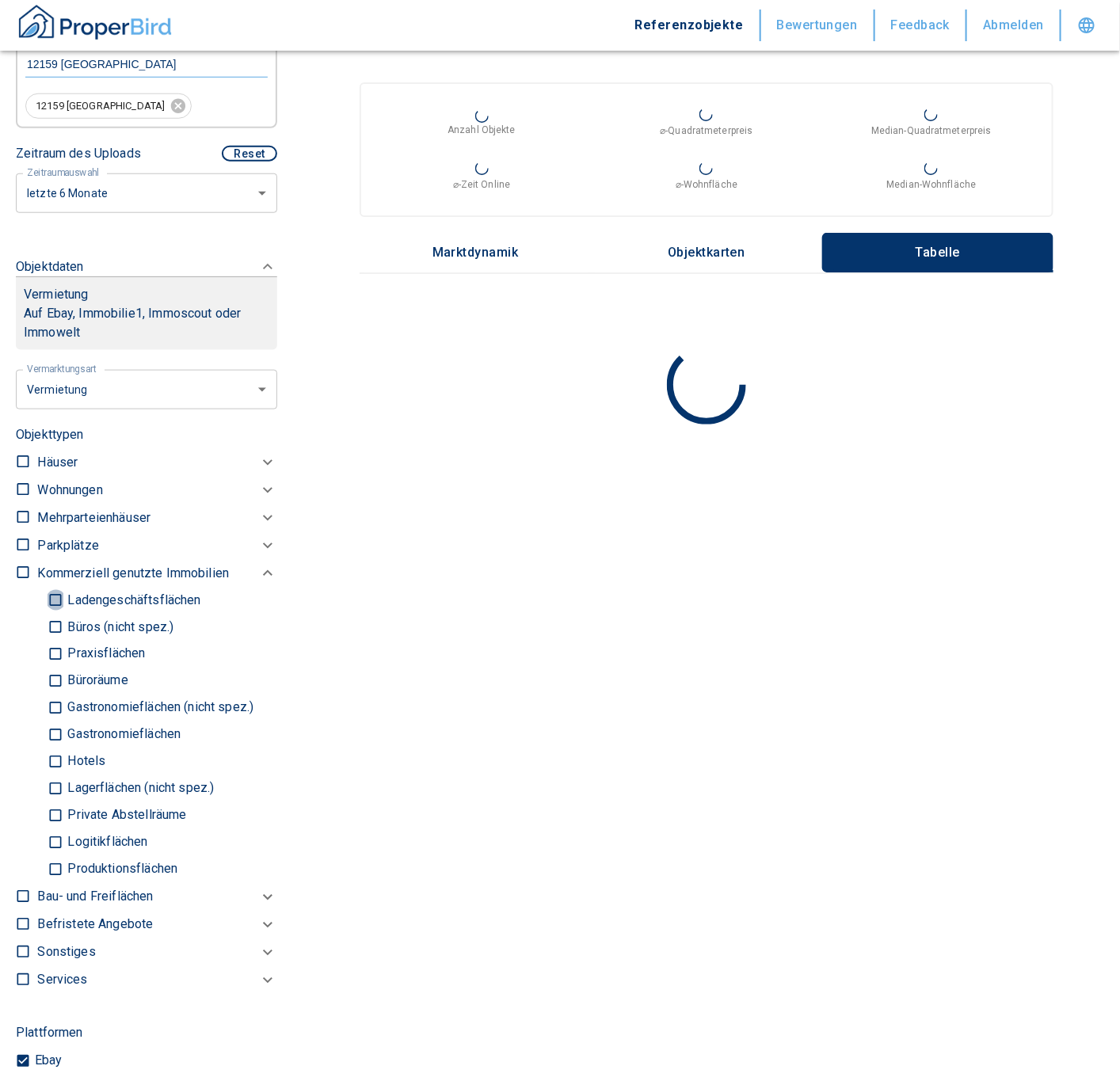
click at [54, 588] on input "Ladengeschäftsflächen" at bounding box center [55, 600] width 16 height 28
checkbox input "true"
type input "2020"
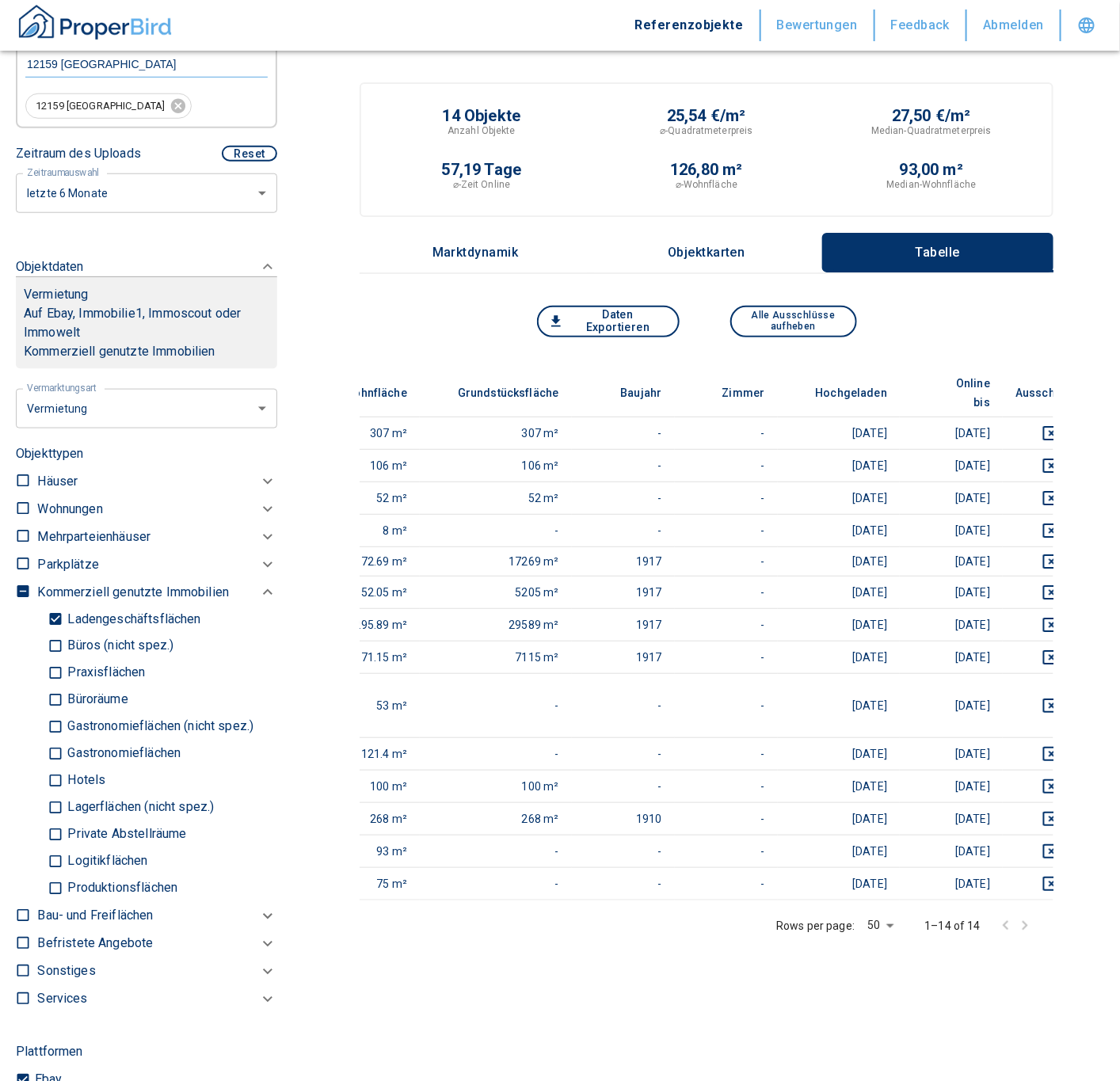
scroll to position [0, 701]
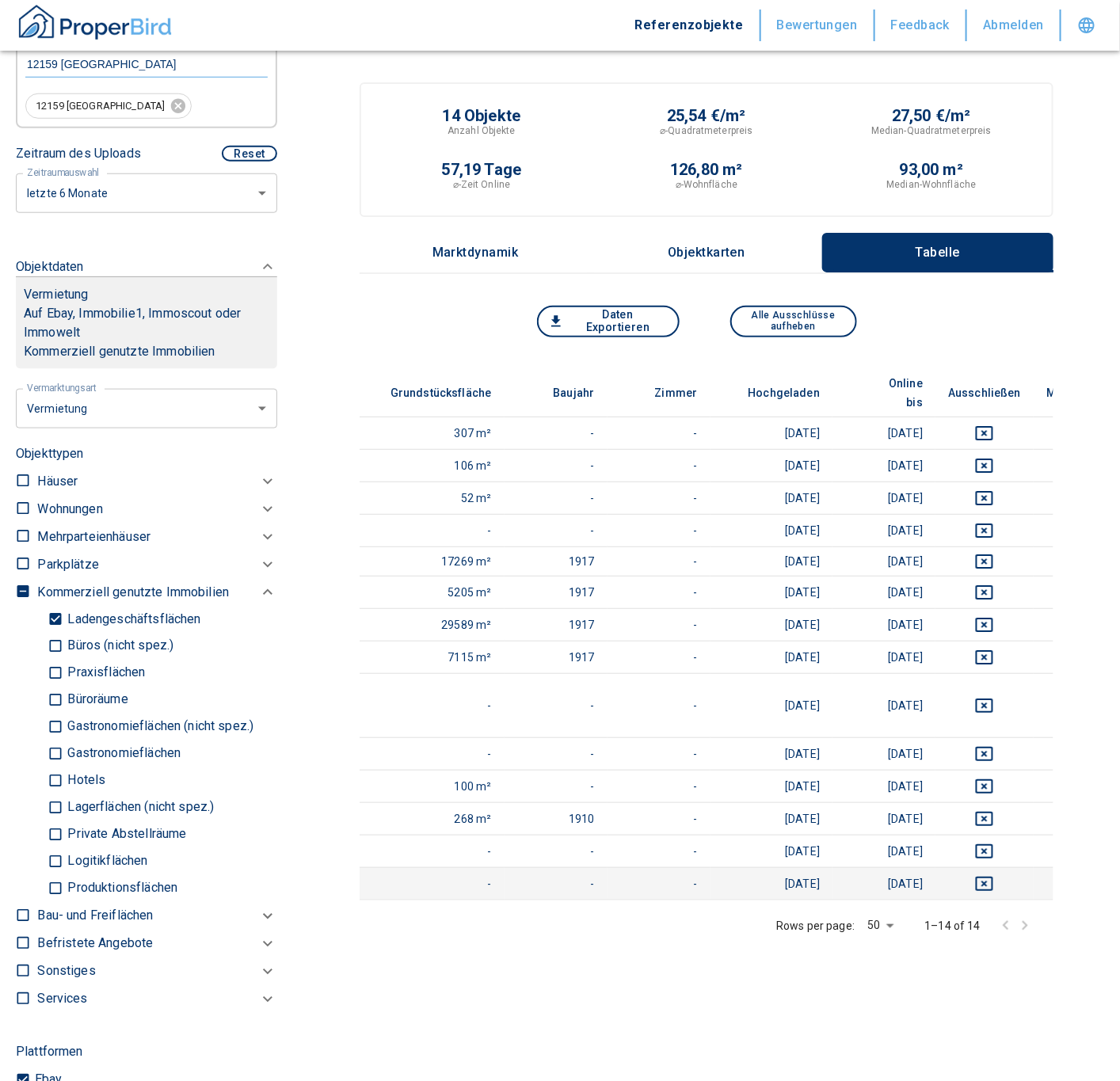
click at [963, 868] on td at bounding box center [984, 884] width 98 height 33
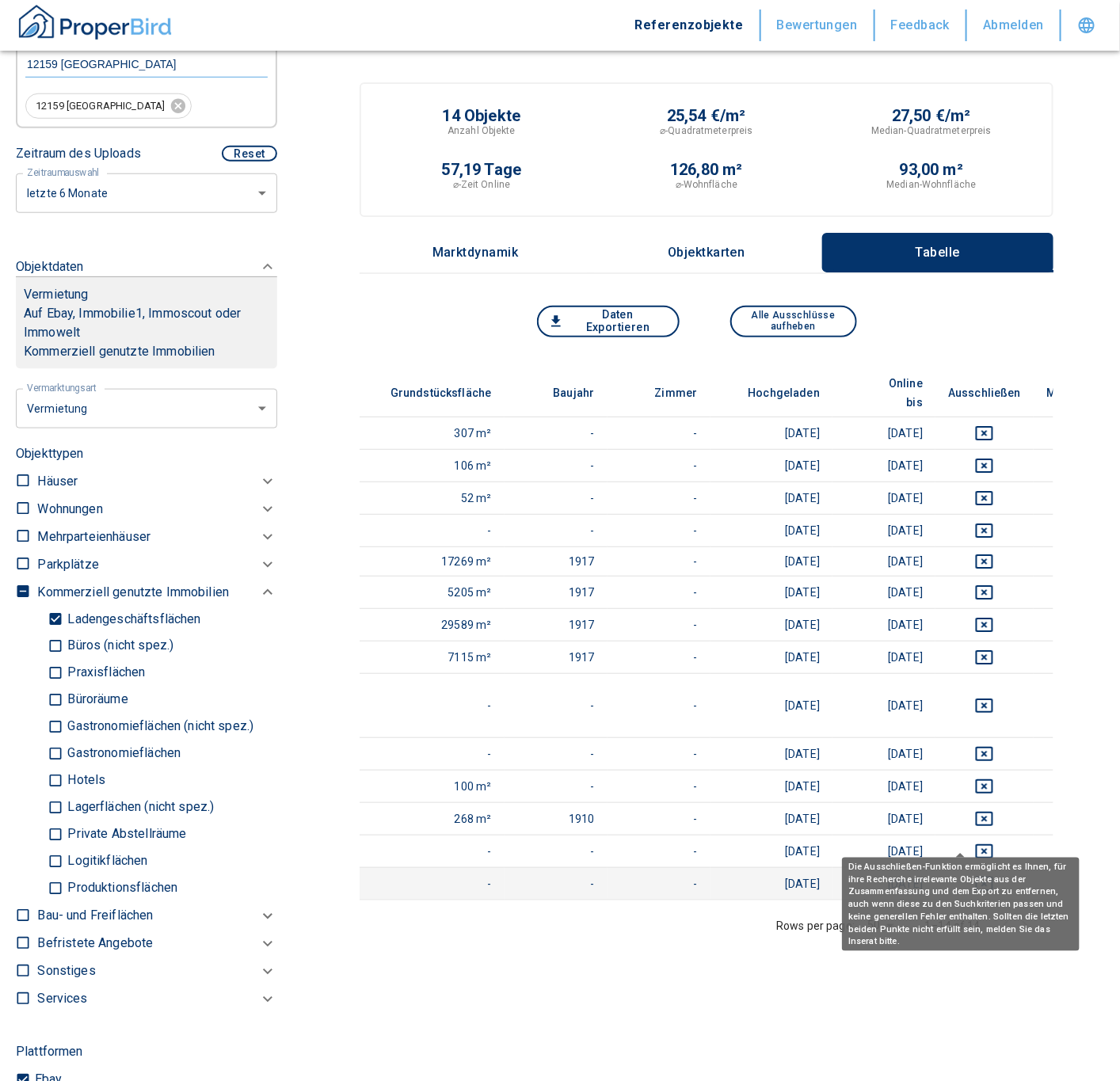
click at [975, 874] on icon "deselect this listing" at bounding box center [984, 883] width 19 height 19
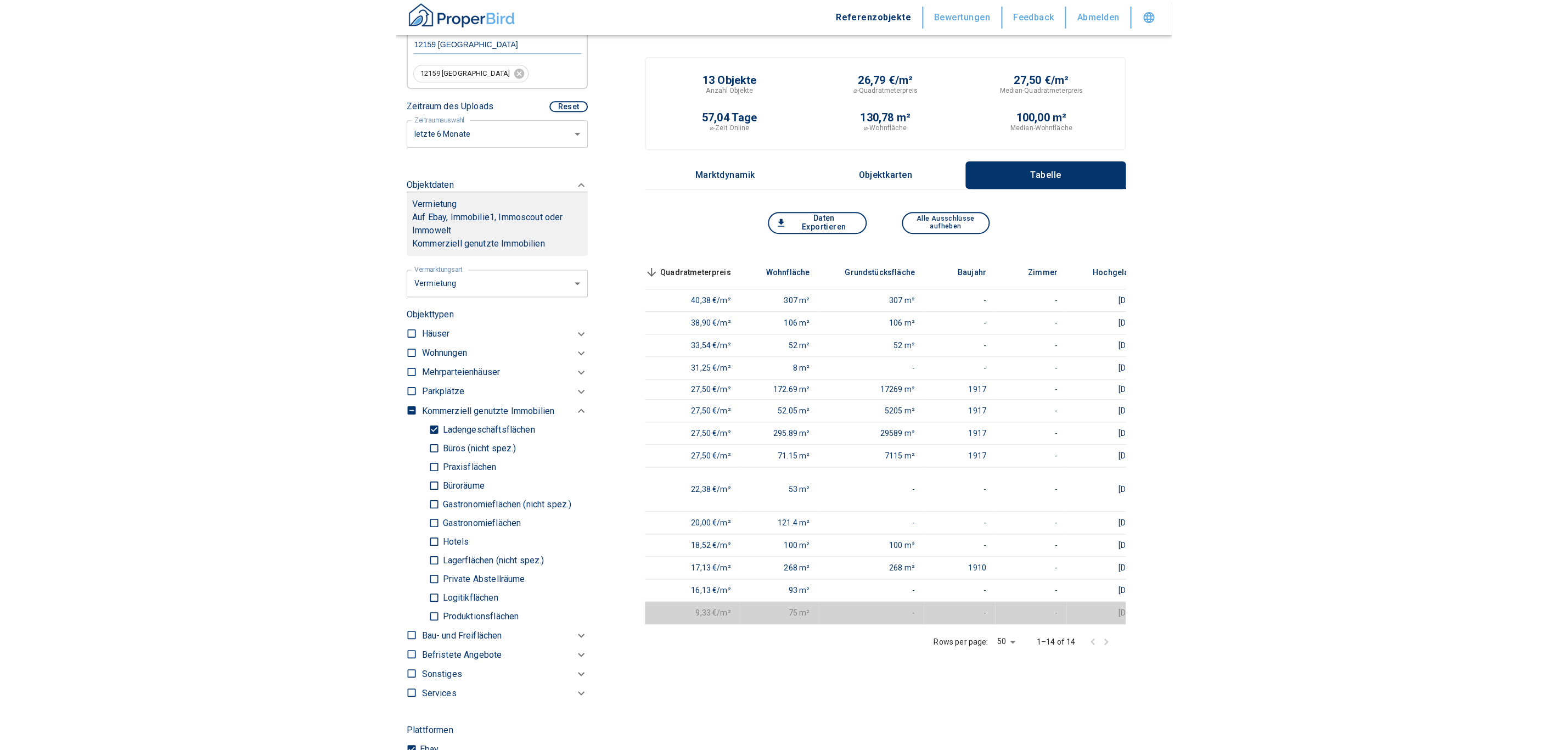
scroll to position [0, 0]
